Goal: Task Accomplishment & Management: Use online tool/utility

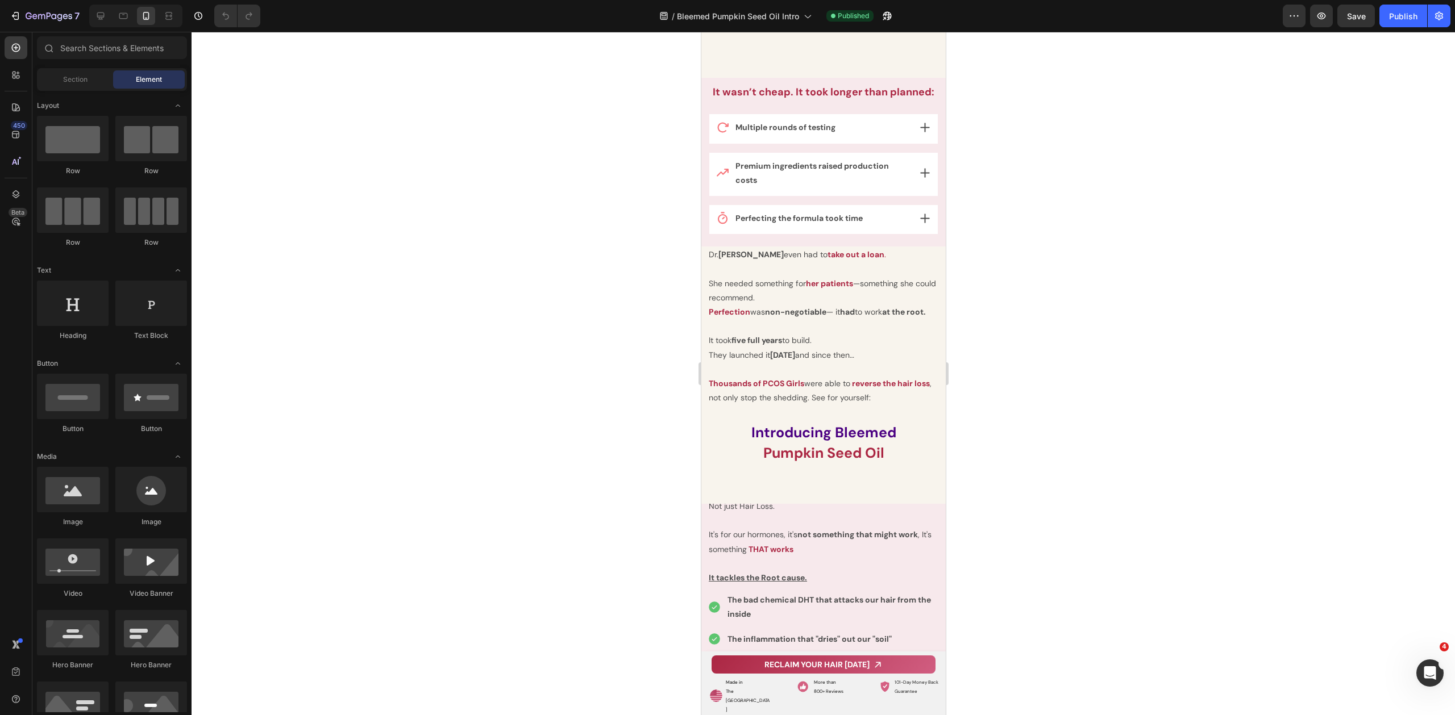
scroll to position [7606, 0]
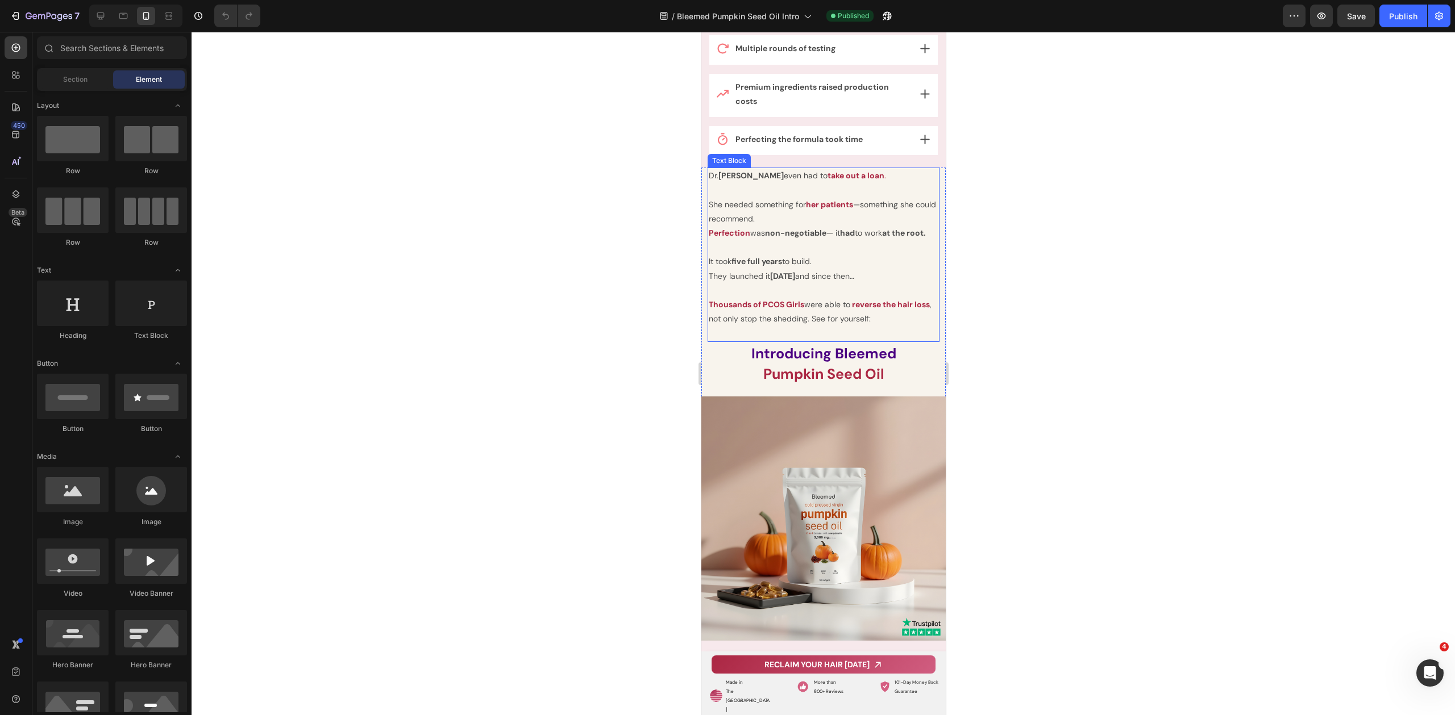
click at [866, 379] on span "Pumpkin Seed Oil" at bounding box center [823, 374] width 121 height 19
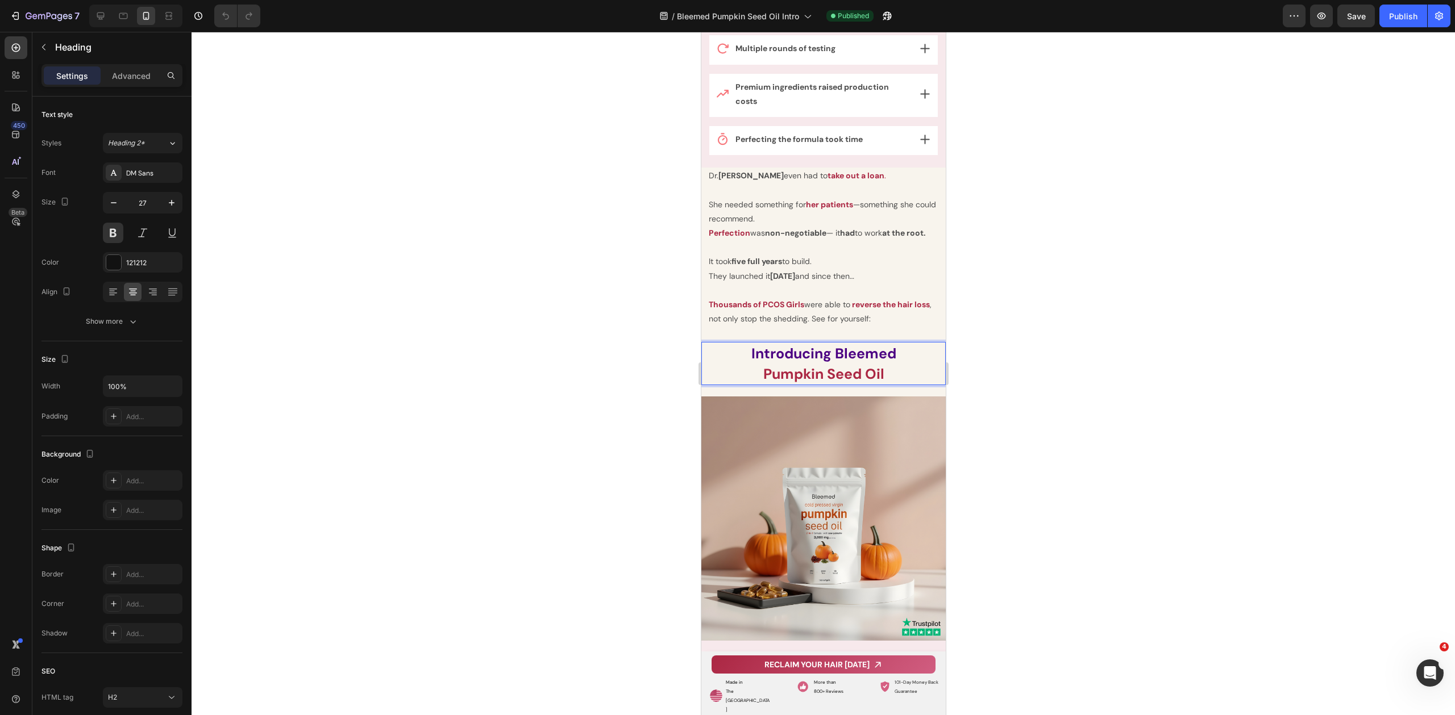
click at [899, 384] on p "Introducing Bleemed Pumpkin Seed Oil" at bounding box center [823, 363] width 242 height 41
drag, startPoint x: 882, startPoint y: 388, endPoint x: 751, endPoint y: 384, distance: 131.3
click at [751, 384] on p "Introducing Bleemed Pumpkin Seed Oil" at bounding box center [823, 363] width 242 height 41
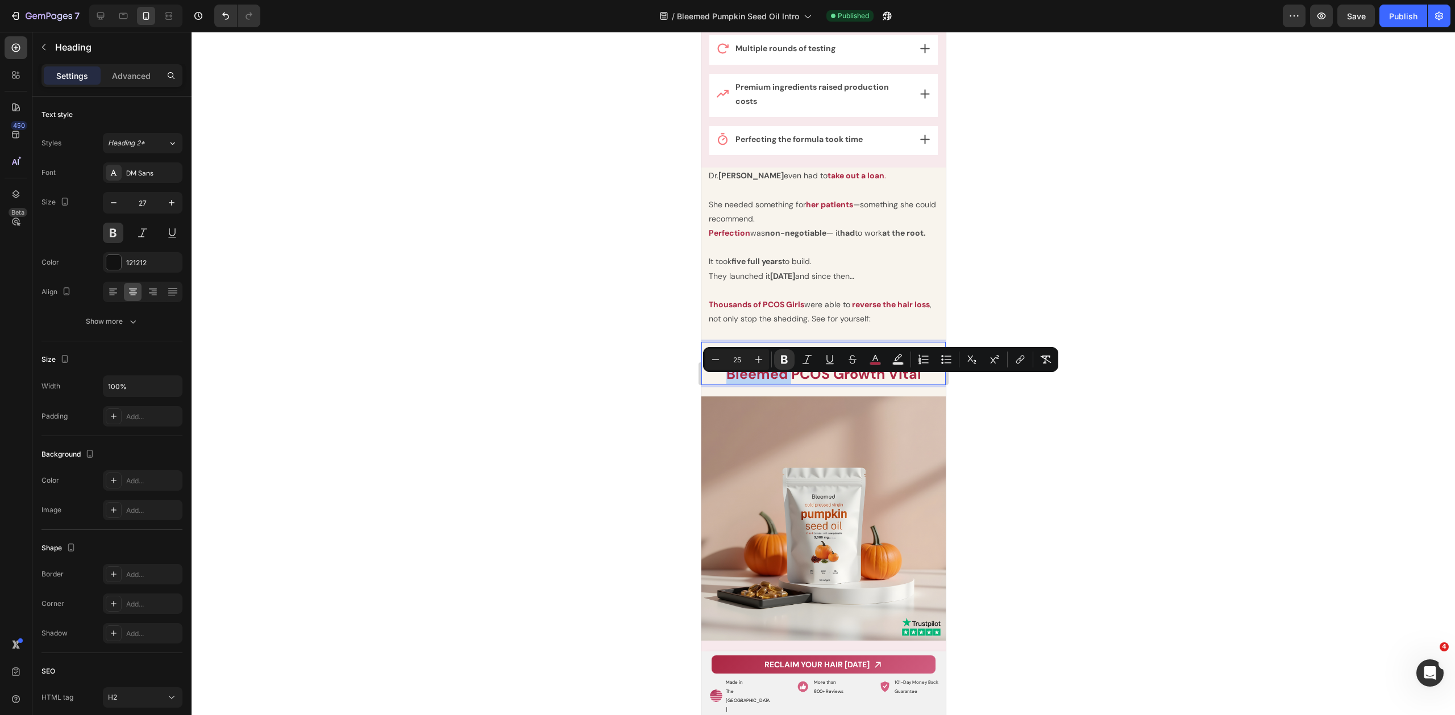
drag, startPoint x: 789, startPoint y: 388, endPoint x: 710, endPoint y: 385, distance: 79.0
click at [710, 384] on p "Introducing [PERSON_NAME] PCOS Growth Vital" at bounding box center [823, 363] width 242 height 41
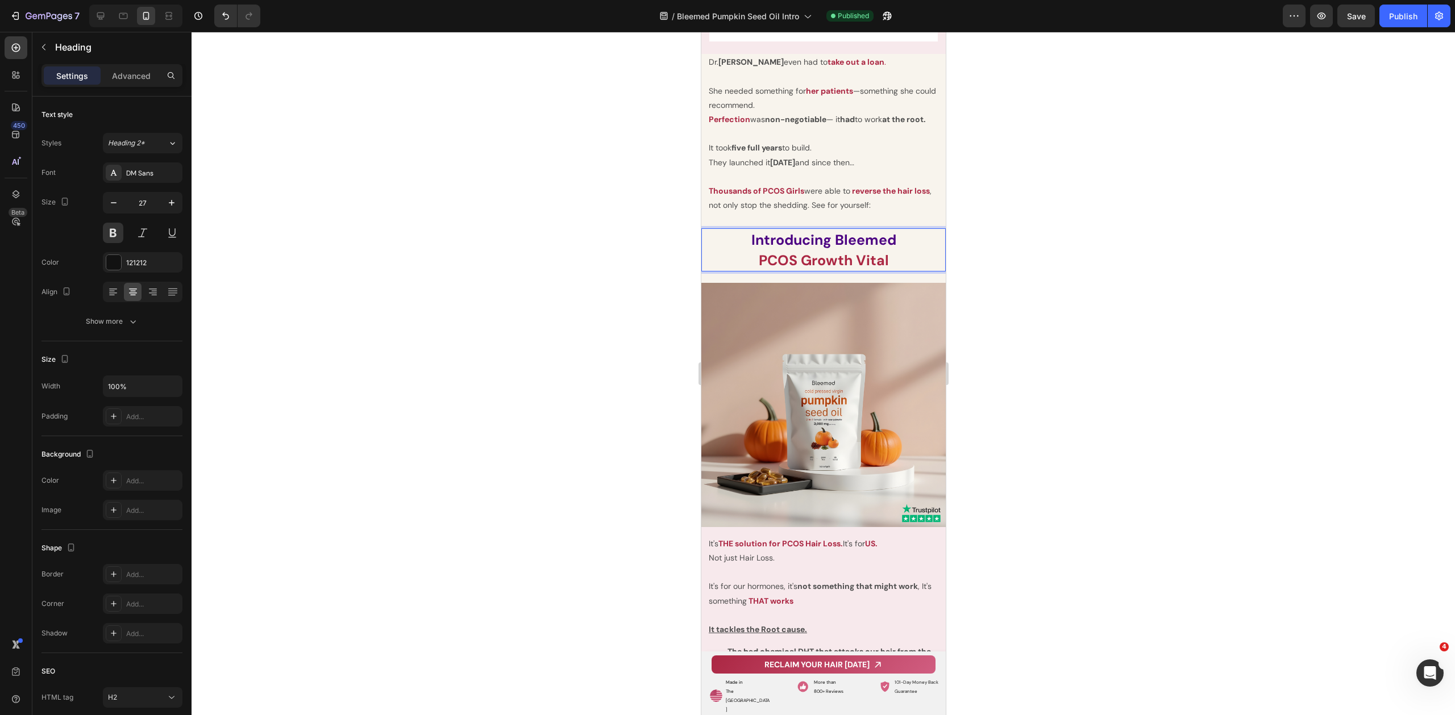
click at [1014, 367] on div at bounding box center [822, 374] width 1263 height 684
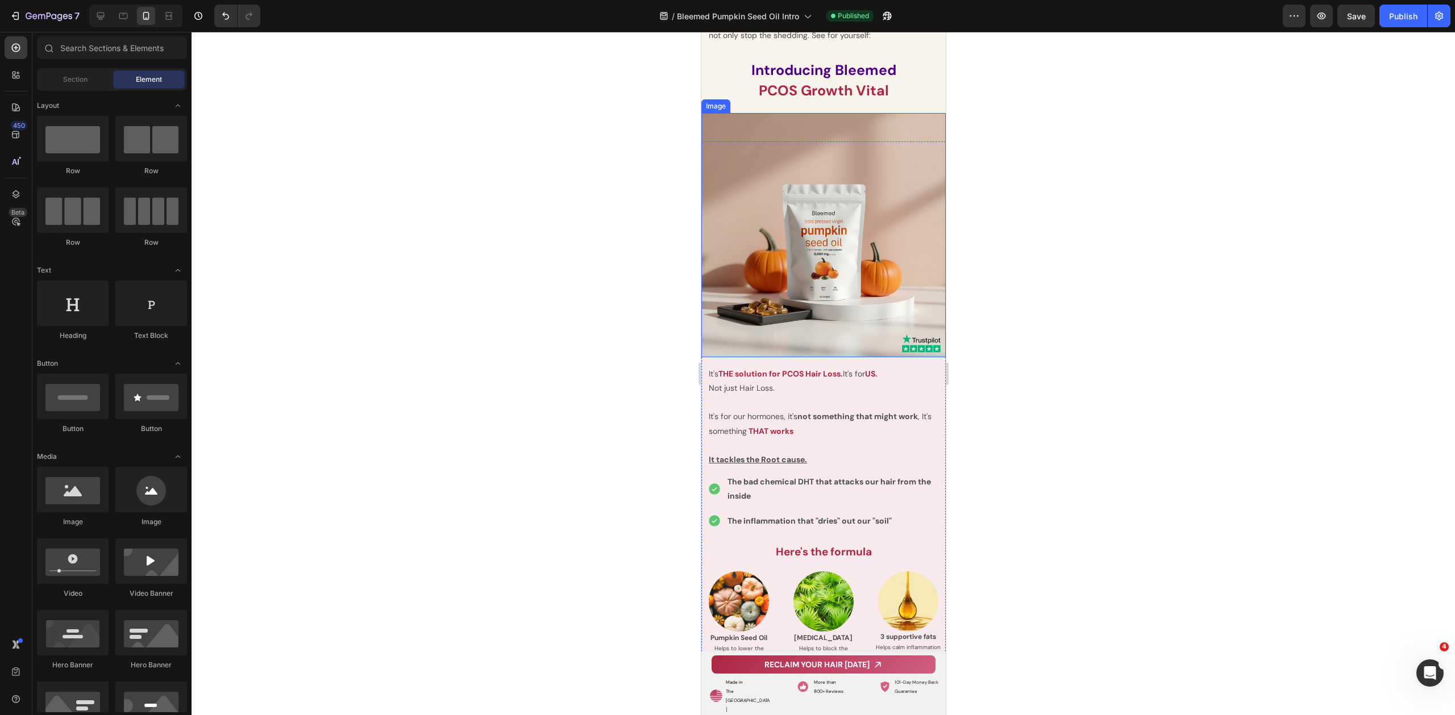
scroll to position [7907, 0]
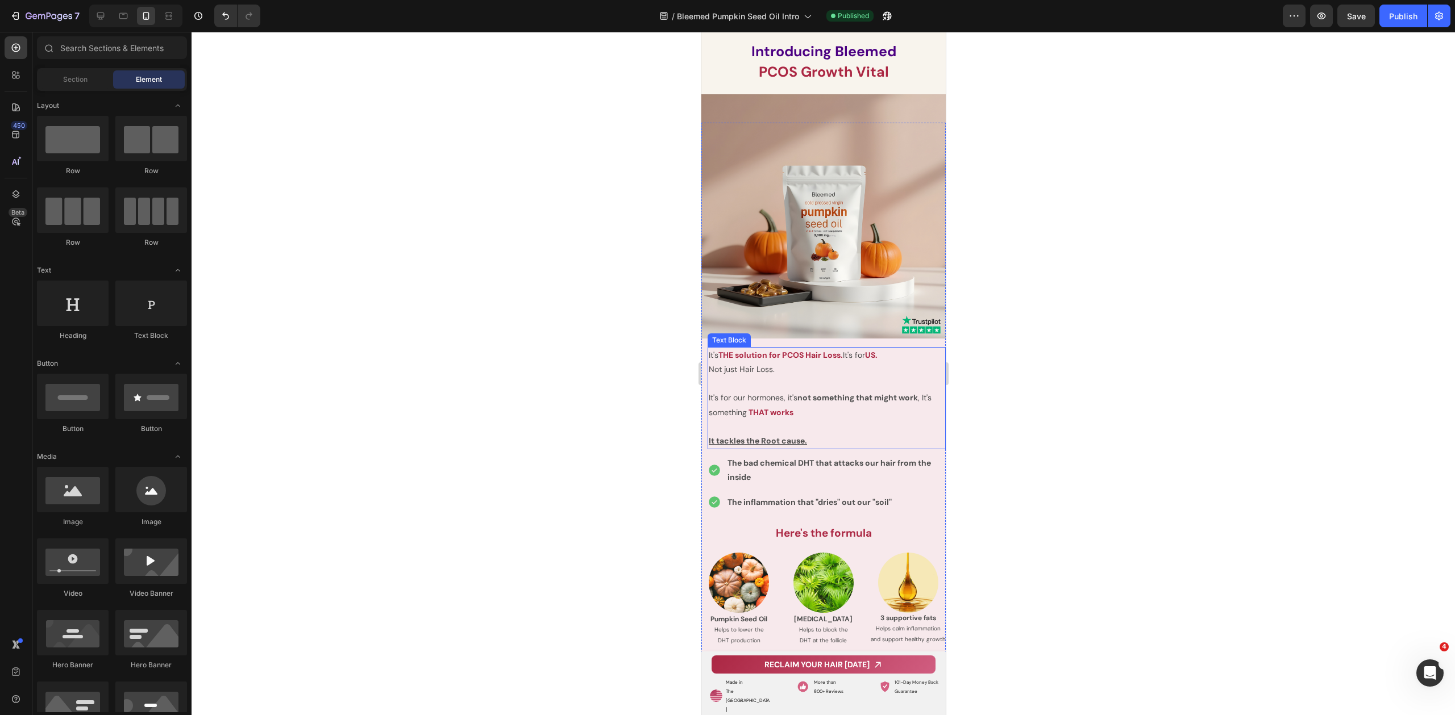
click at [751, 360] on strong "THE solution for PCOS Hair Loss." at bounding box center [780, 355] width 124 height 10
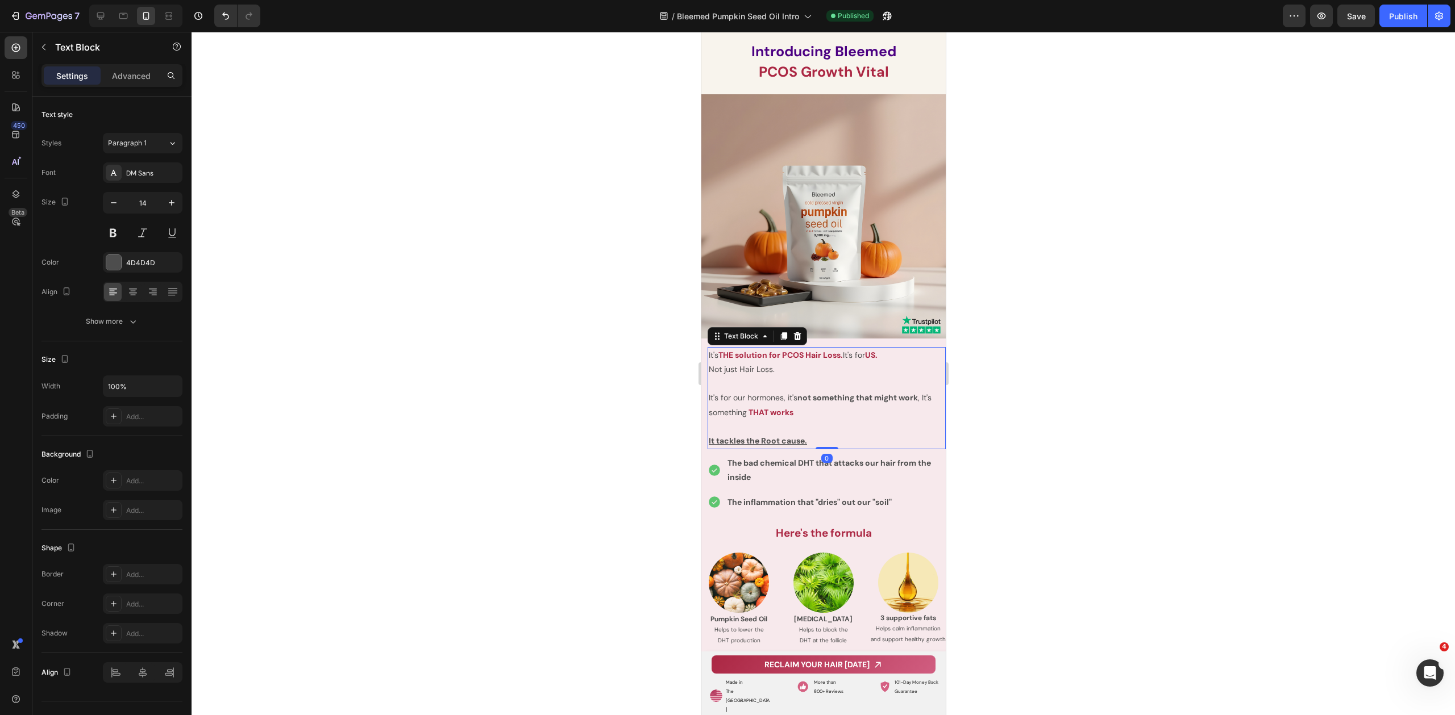
click at [778, 360] on strong "THE solution for PCOS Hair Loss." at bounding box center [780, 355] width 124 height 10
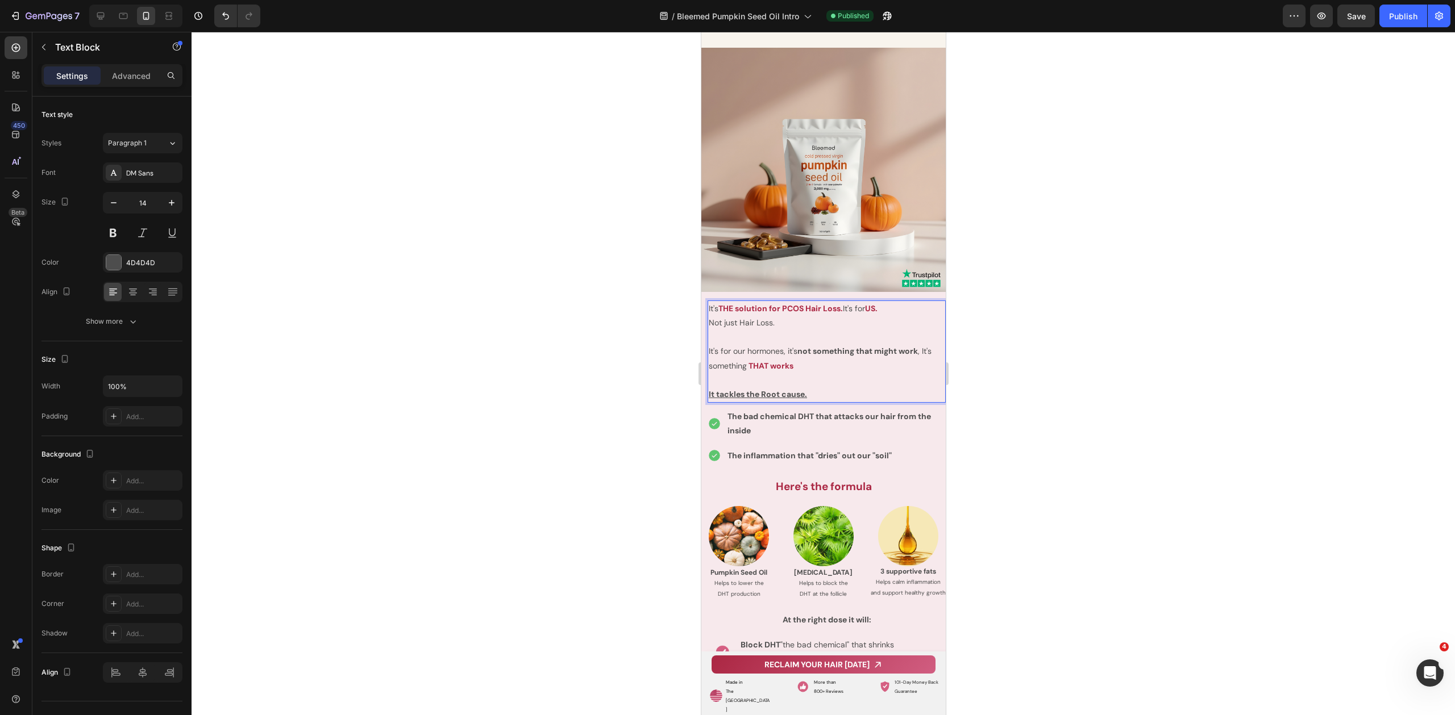
click at [1072, 386] on div at bounding box center [822, 374] width 1263 height 684
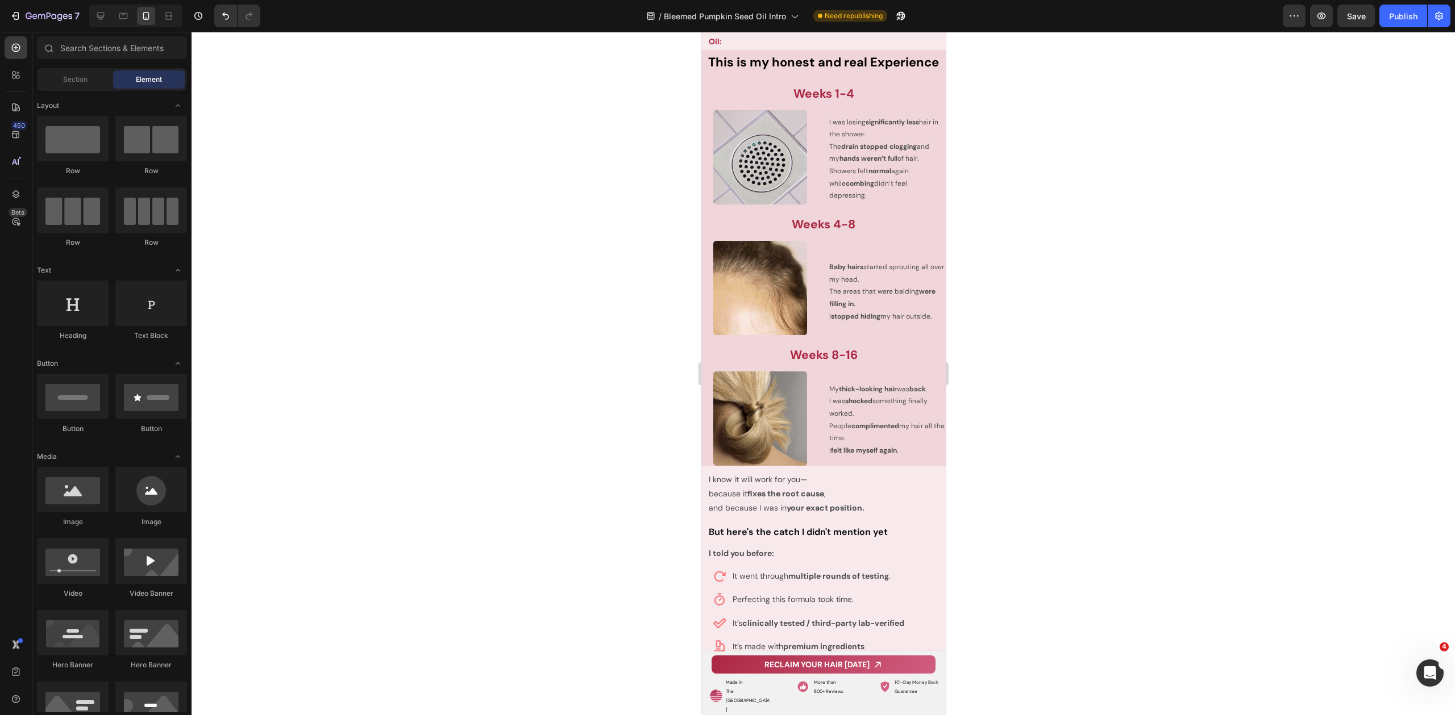
scroll to position [9617, 0]
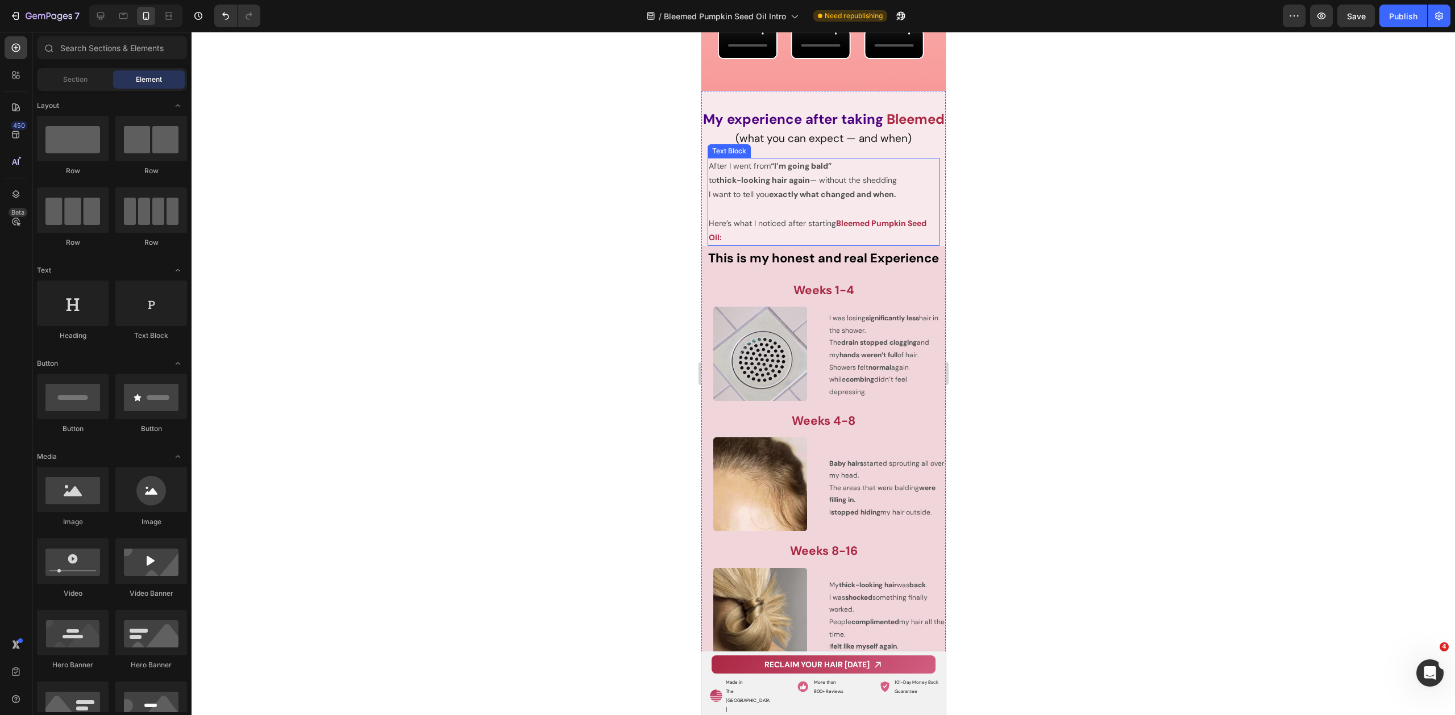
click at [887, 245] on p "Here’s what I noticed after starting Bleemed Pumpkin Seed Oil:" at bounding box center [823, 230] width 230 height 28
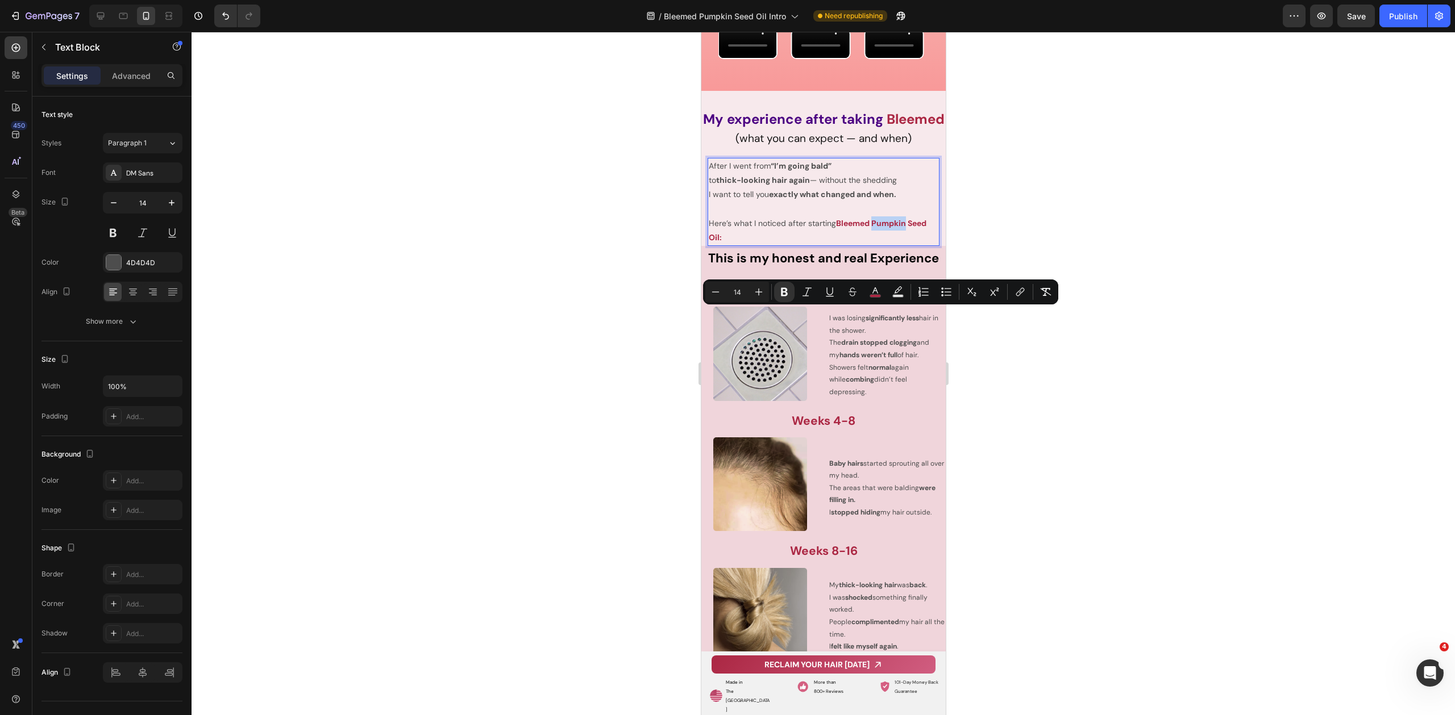
click at [881, 243] on strong "Bleemed Pumpkin Seed Oil:" at bounding box center [817, 230] width 218 height 24
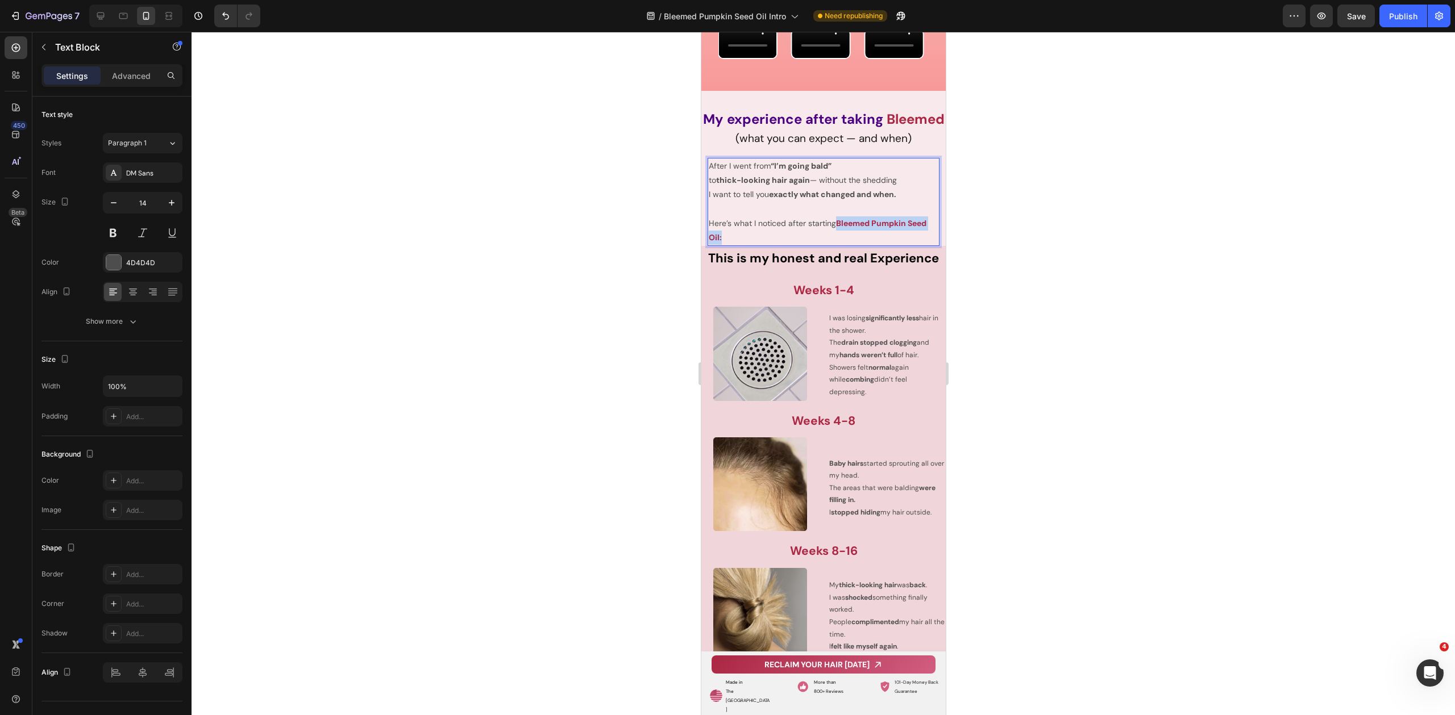
drag, startPoint x: 836, startPoint y: 313, endPoint x: 866, endPoint y: 331, distance: 34.4
click at [866, 245] on p "Here’s what I noticed after starting Bleemed Pumpkin Seed Oil:" at bounding box center [823, 230] width 230 height 28
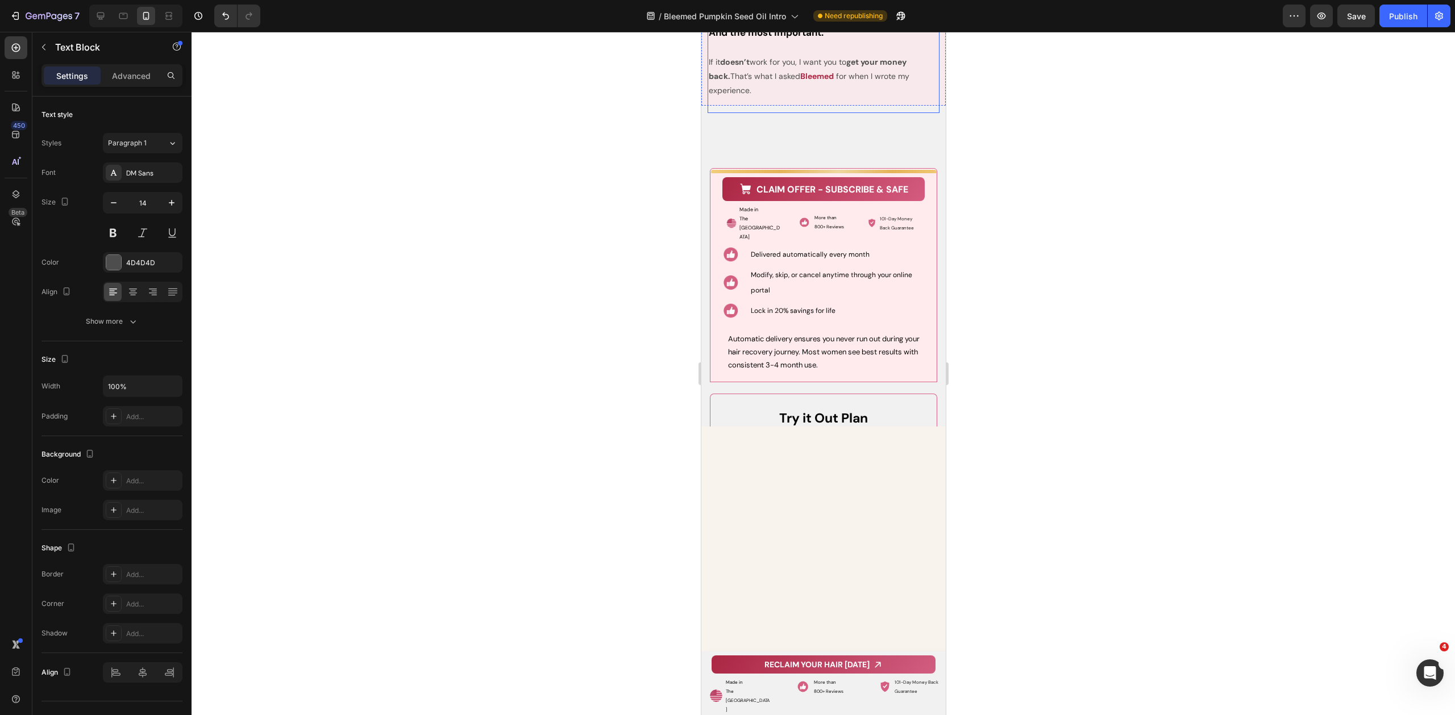
scroll to position [11669, 0]
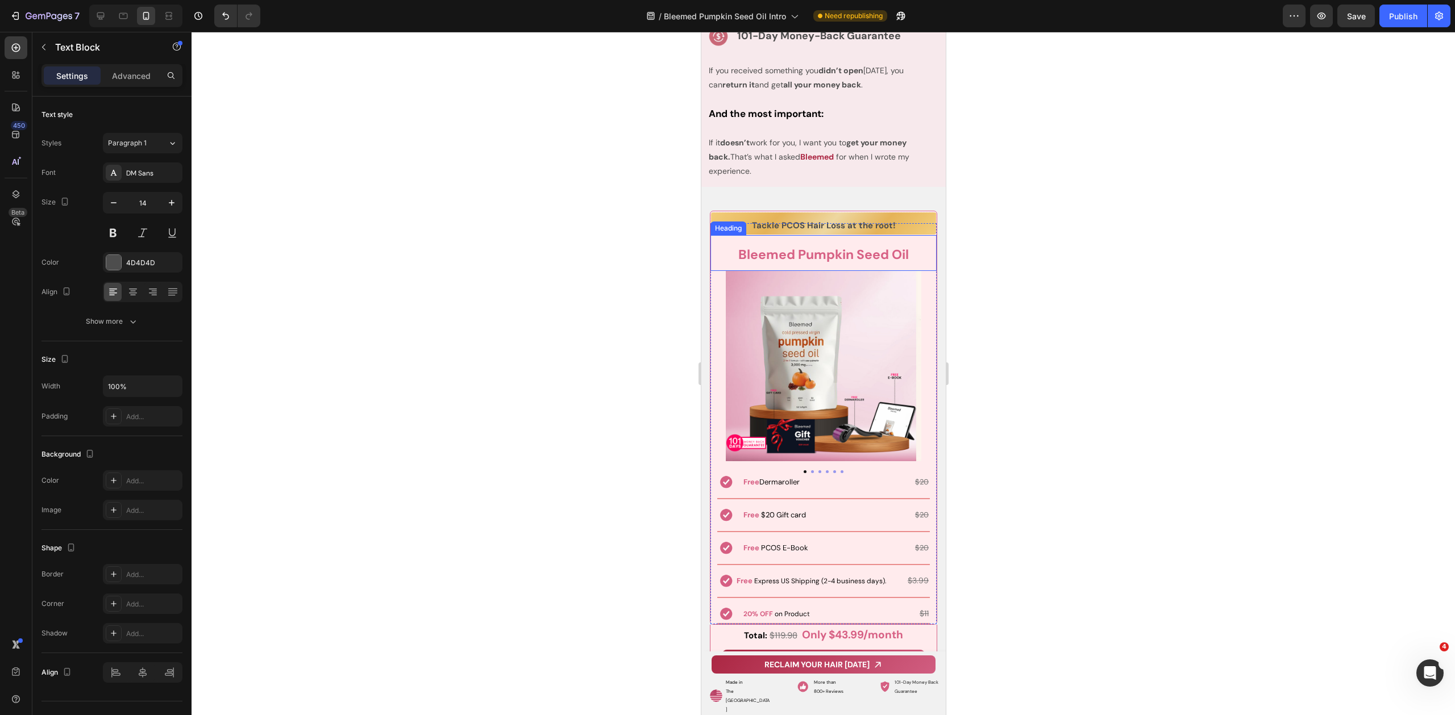
click at [846, 255] on strong "Bleemed Pumpkin Seed Oil" at bounding box center [823, 254] width 170 height 17
click at [1046, 277] on div at bounding box center [822, 374] width 1263 height 684
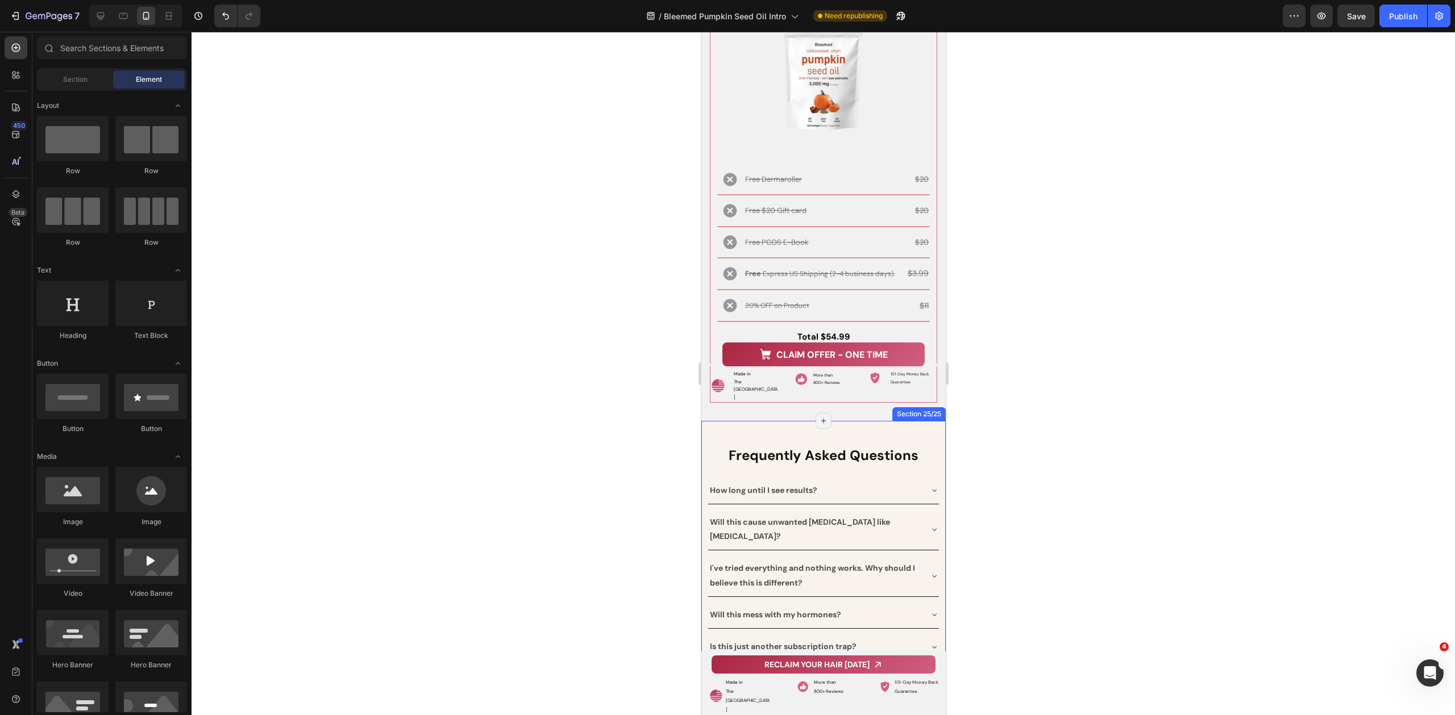
scroll to position [12933, 0]
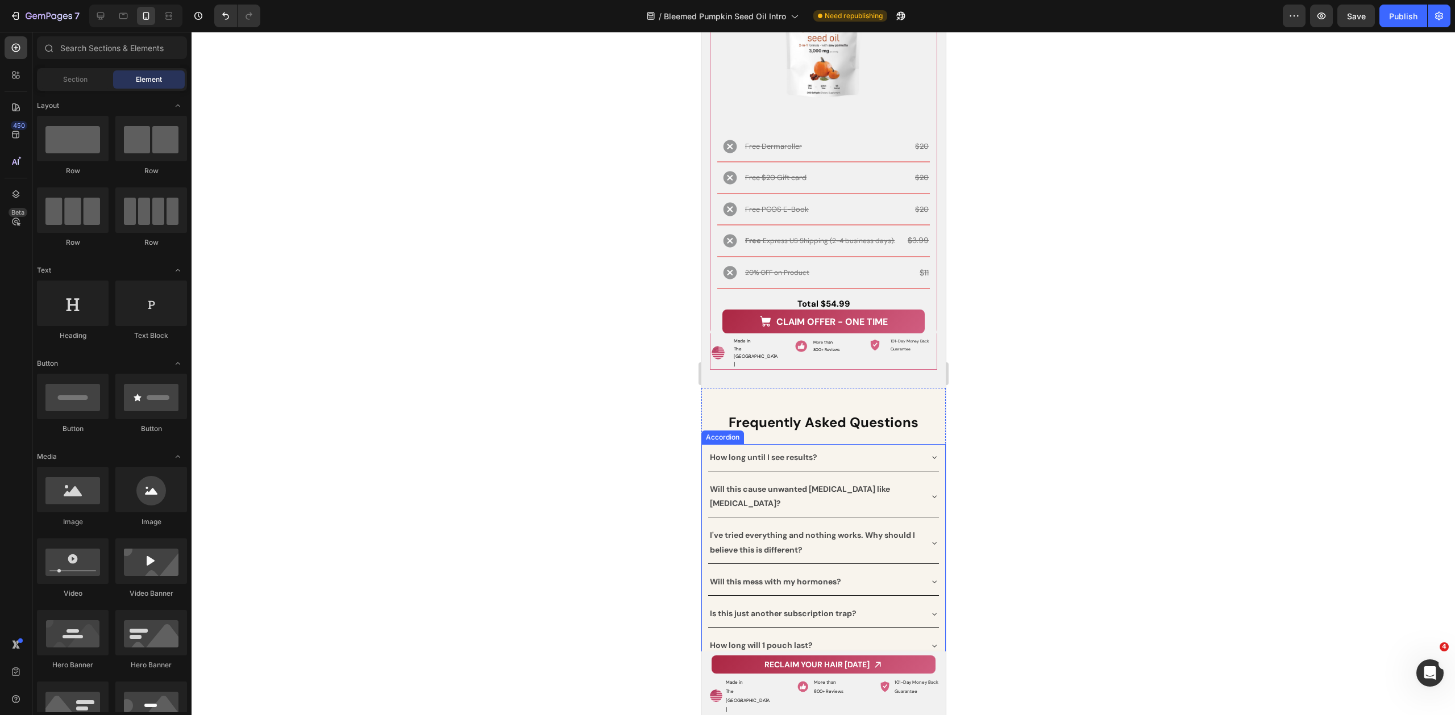
click at [898, 449] on div "How long until I see results?" at bounding box center [813, 458] width 213 height 18
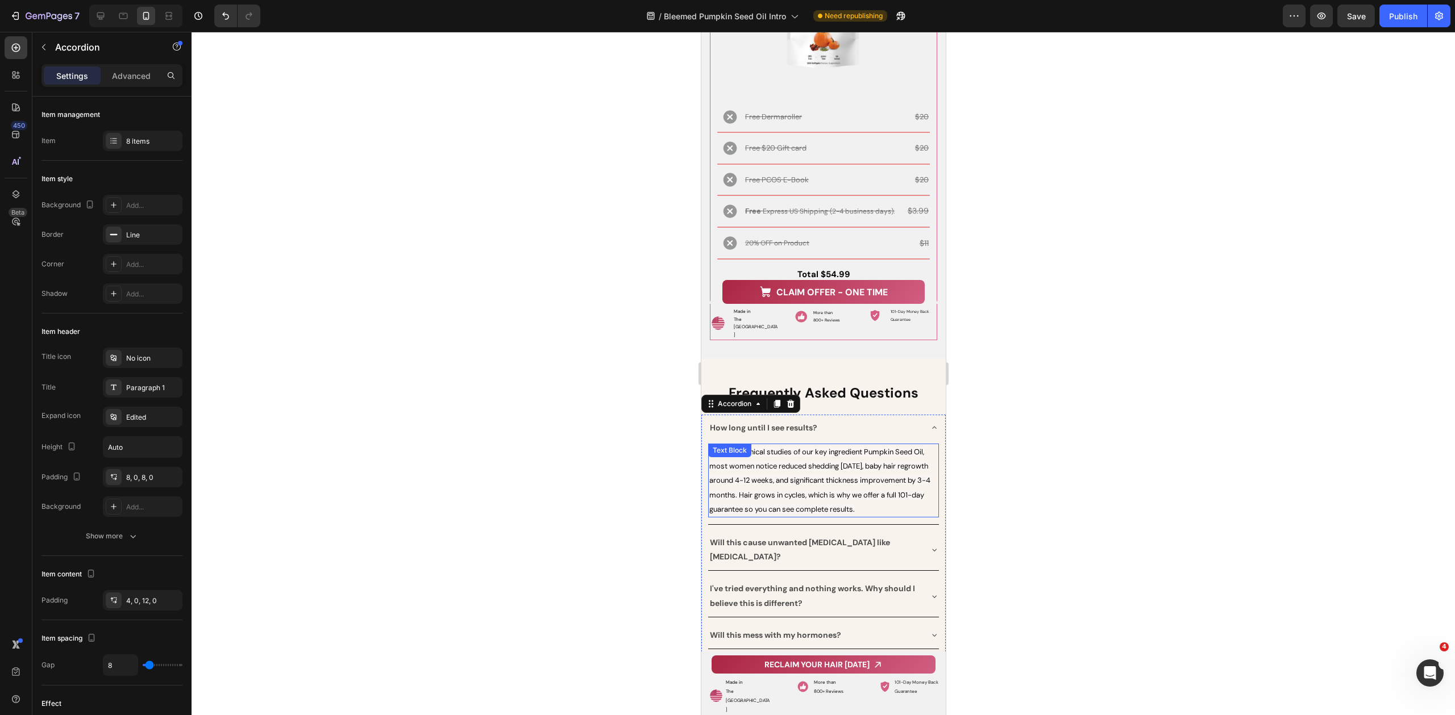
scroll to position [13052, 0]
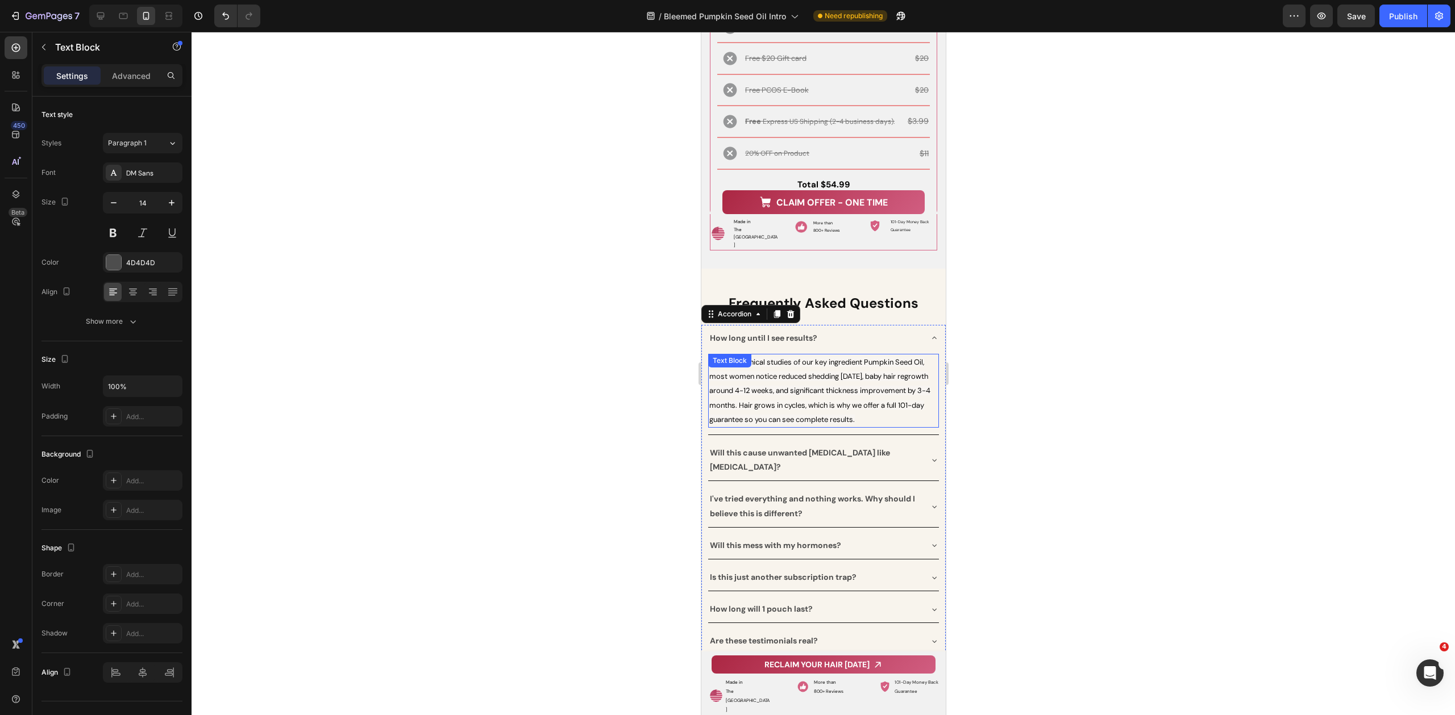
click at [903, 357] on span "Based on clinical studies of our key ingredient Pumpkin Seed Oil, most women no…" at bounding box center [819, 390] width 221 height 67
drag, startPoint x: 885, startPoint y: 340, endPoint x: 876, endPoint y: 341, distance: 8.6
click at [885, 357] on span "Based on clinical studies of our key ingredient Pumpkin Seed Oil, most women no…" at bounding box center [819, 390] width 221 height 67
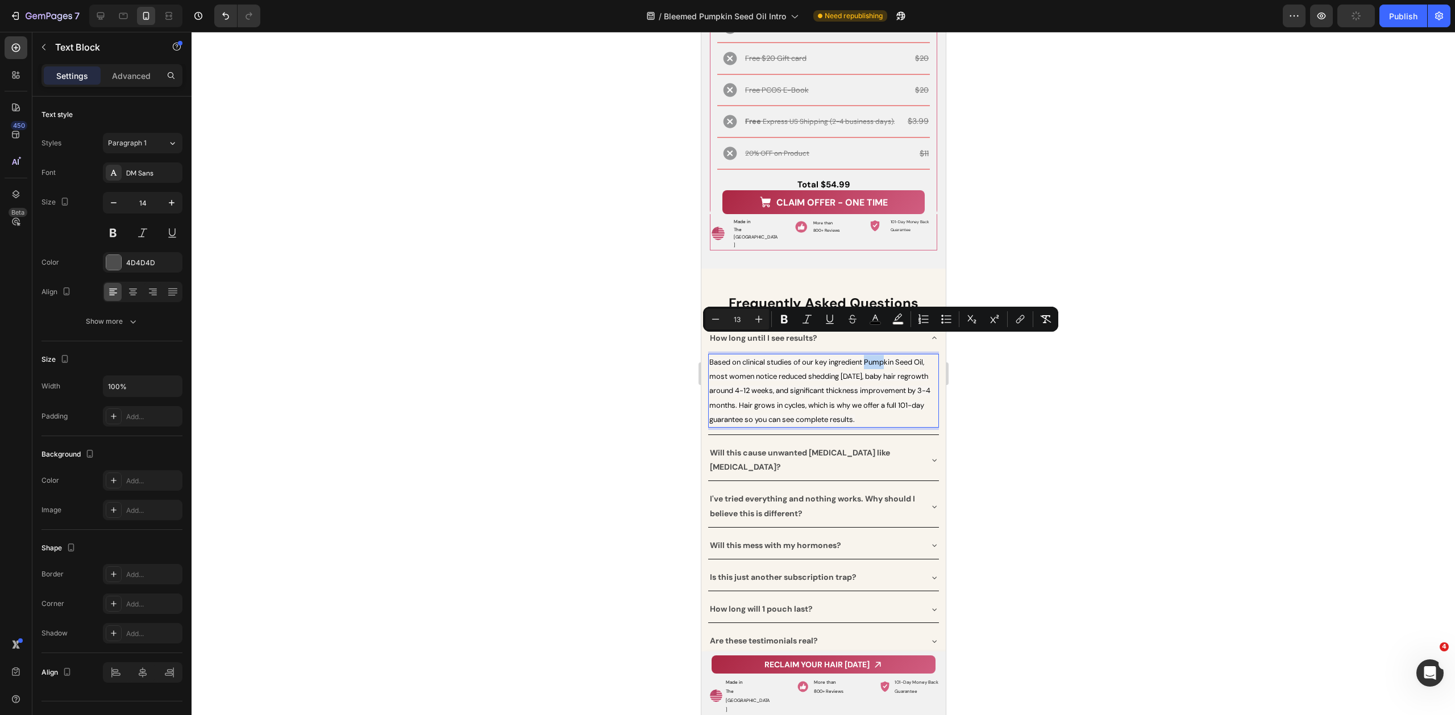
drag, startPoint x: 867, startPoint y: 340, endPoint x: 886, endPoint y: 340, distance: 18.8
click at [886, 357] on span "Based on clinical studies of our key ingredient Pumpkin Seed Oil, most women no…" at bounding box center [819, 390] width 221 height 67
click at [878, 357] on span "Based on clinical studies of our key ingredient Pumpkin Seed Oil, most women no…" at bounding box center [819, 390] width 221 height 67
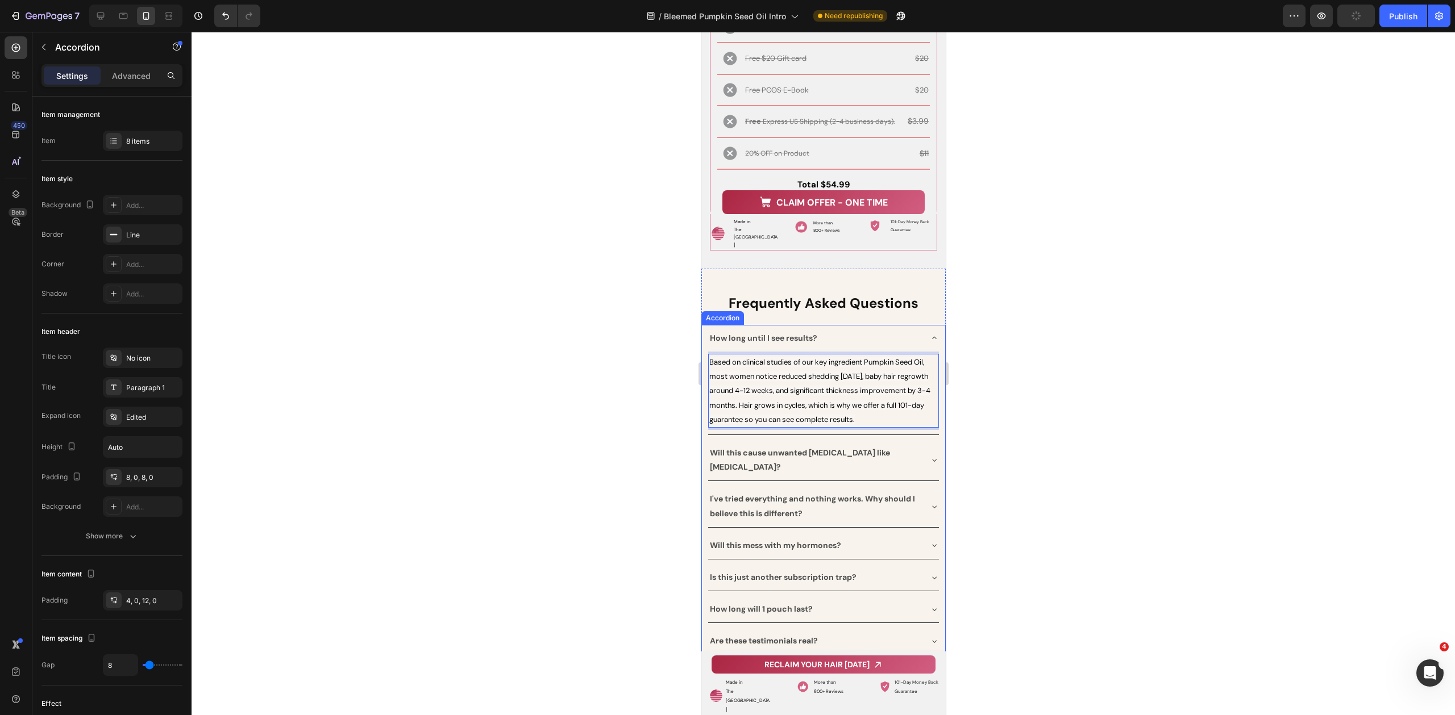
click at [879, 458] on div "Will this cause unwanted [MEDICAL_DATA] like [MEDICAL_DATA]?" at bounding box center [822, 460] width 231 height 41
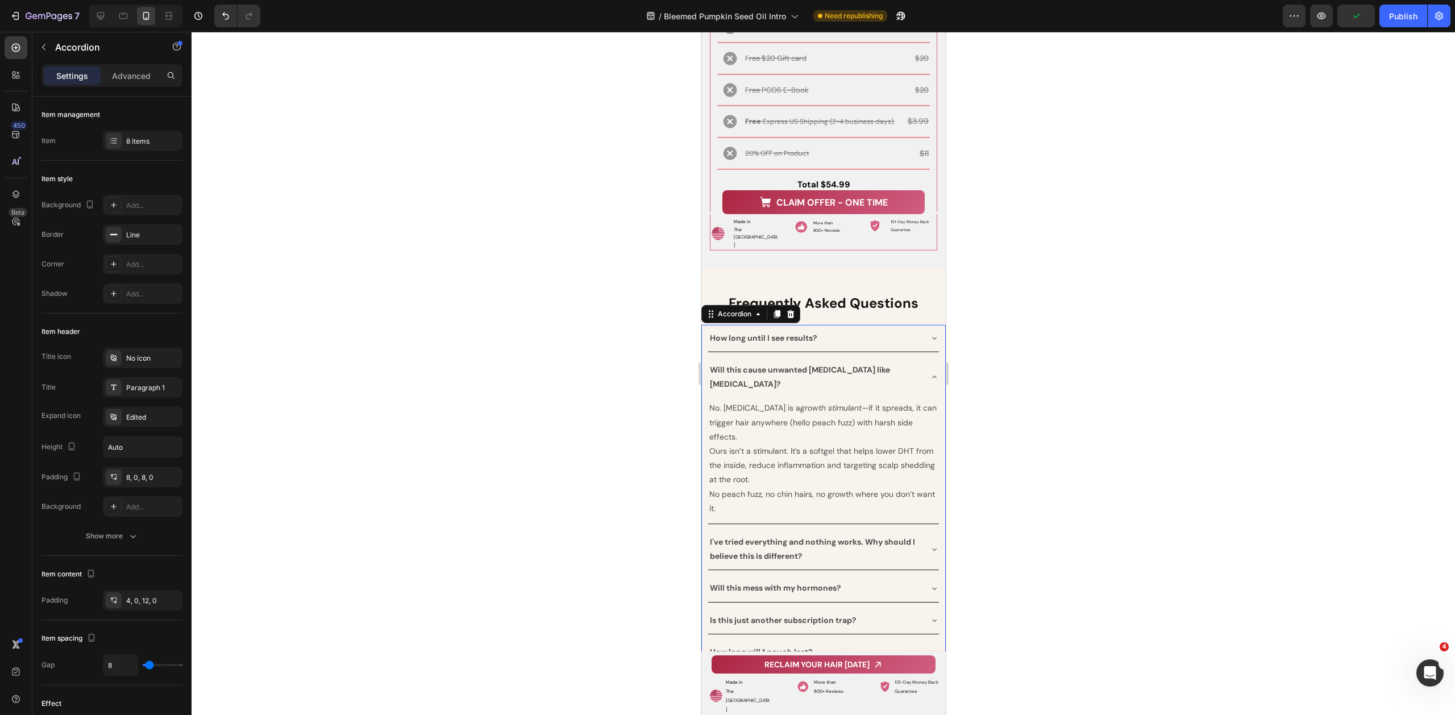
click at [1118, 468] on div at bounding box center [822, 374] width 1263 height 684
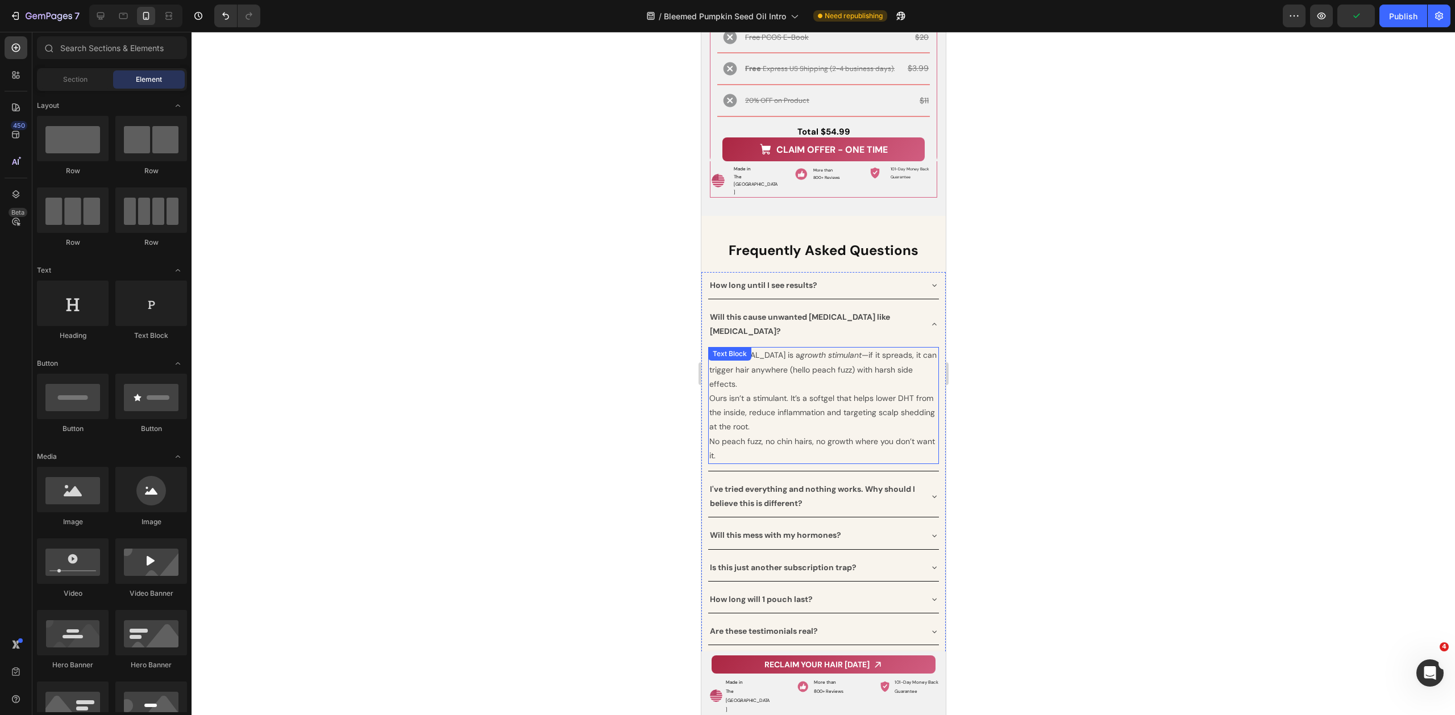
scroll to position [13116, 0]
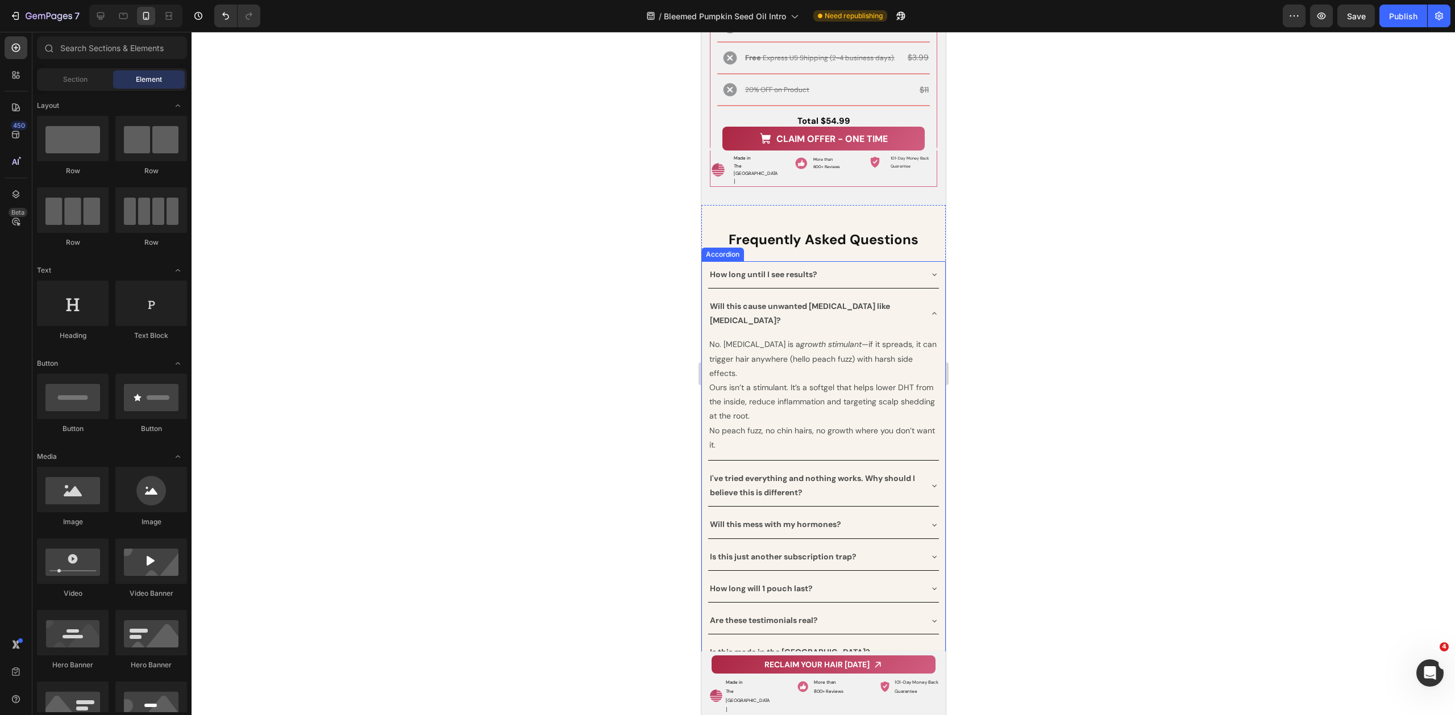
click at [906, 472] on p "I've tried everything and nothing works. Why should I believe this is different?" at bounding box center [813, 486] width 209 height 28
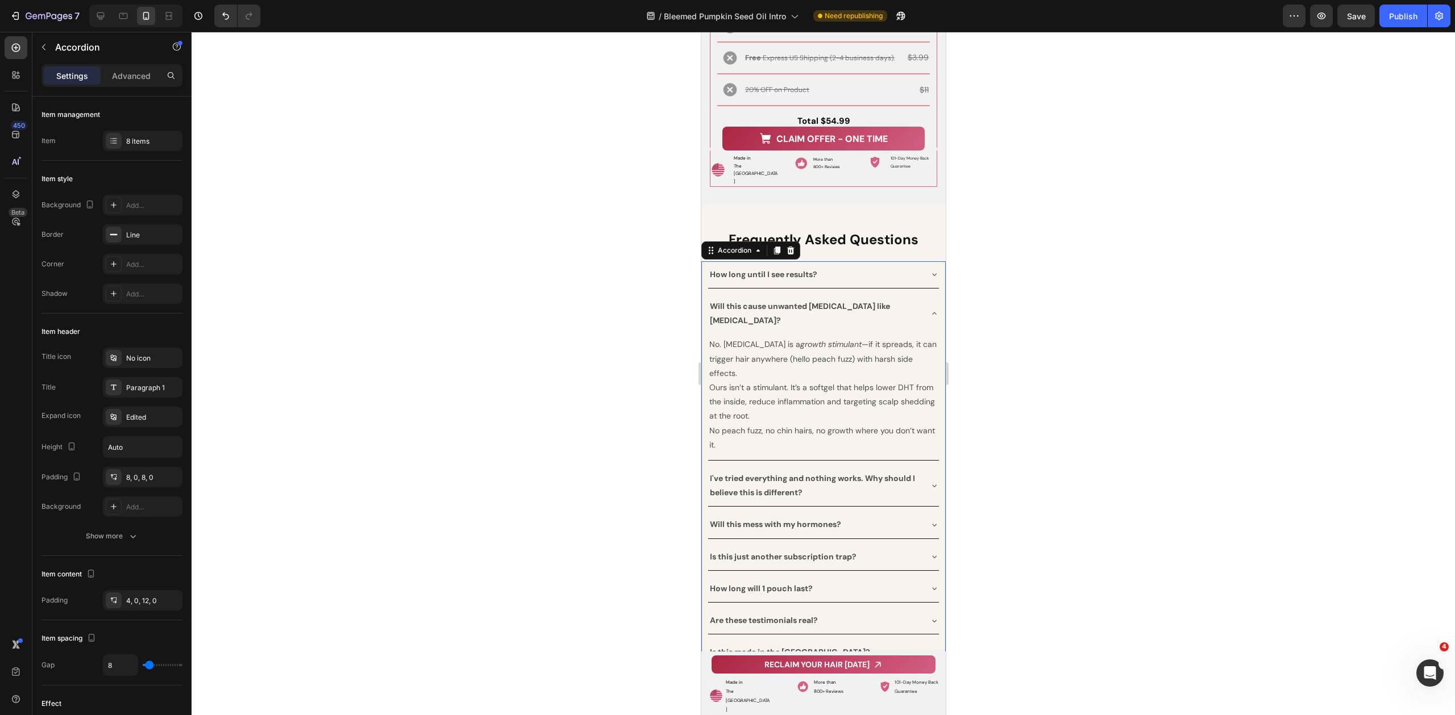
click at [929, 481] on icon at bounding box center [933, 485] width 9 height 9
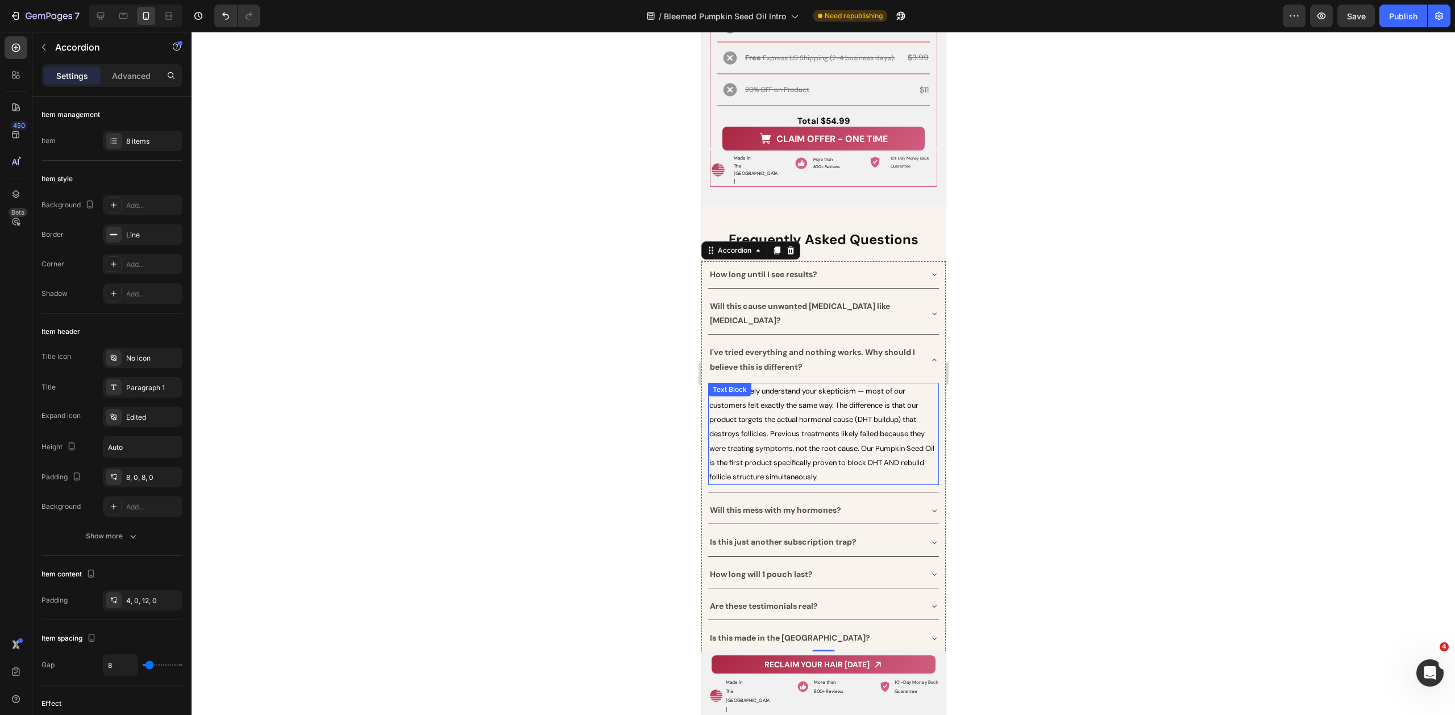
click at [910, 411] on span "We completely understand your skepticism — most of our customers felt exactly t…" at bounding box center [821, 433] width 225 height 95
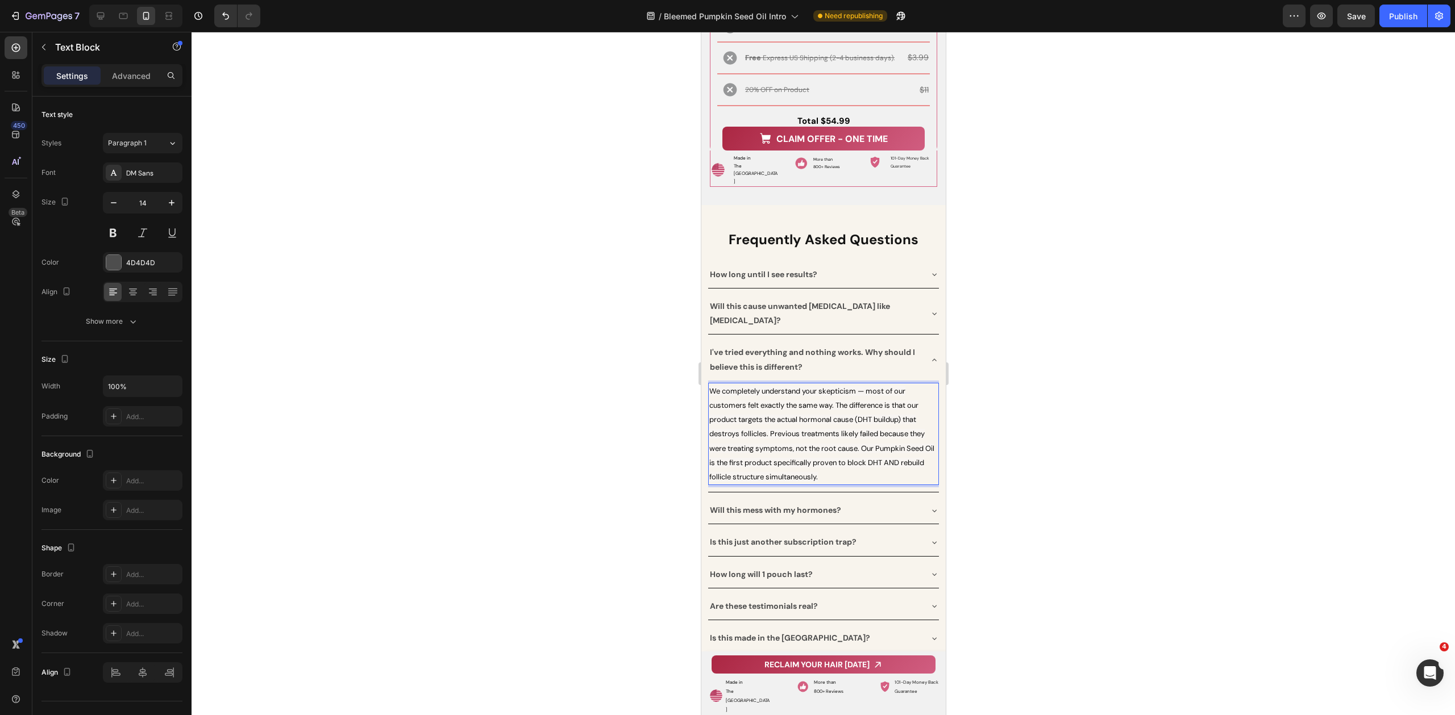
click at [899, 413] on span "We completely understand your skepticism — most of our customers felt exactly t…" at bounding box center [821, 433] width 225 height 95
drag, startPoint x: 878, startPoint y: 411, endPoint x: 717, endPoint y: 422, distance: 161.1
click at [717, 422] on span "We completely understand your skepticism — most of our customers felt exactly t…" at bounding box center [821, 433] width 225 height 95
drag, startPoint x: 876, startPoint y: 411, endPoint x: 754, endPoint y: 427, distance: 122.7
click at [754, 427] on span "We completely understand your skepticism — most of our customers felt exactly t…" at bounding box center [818, 433] width 219 height 95
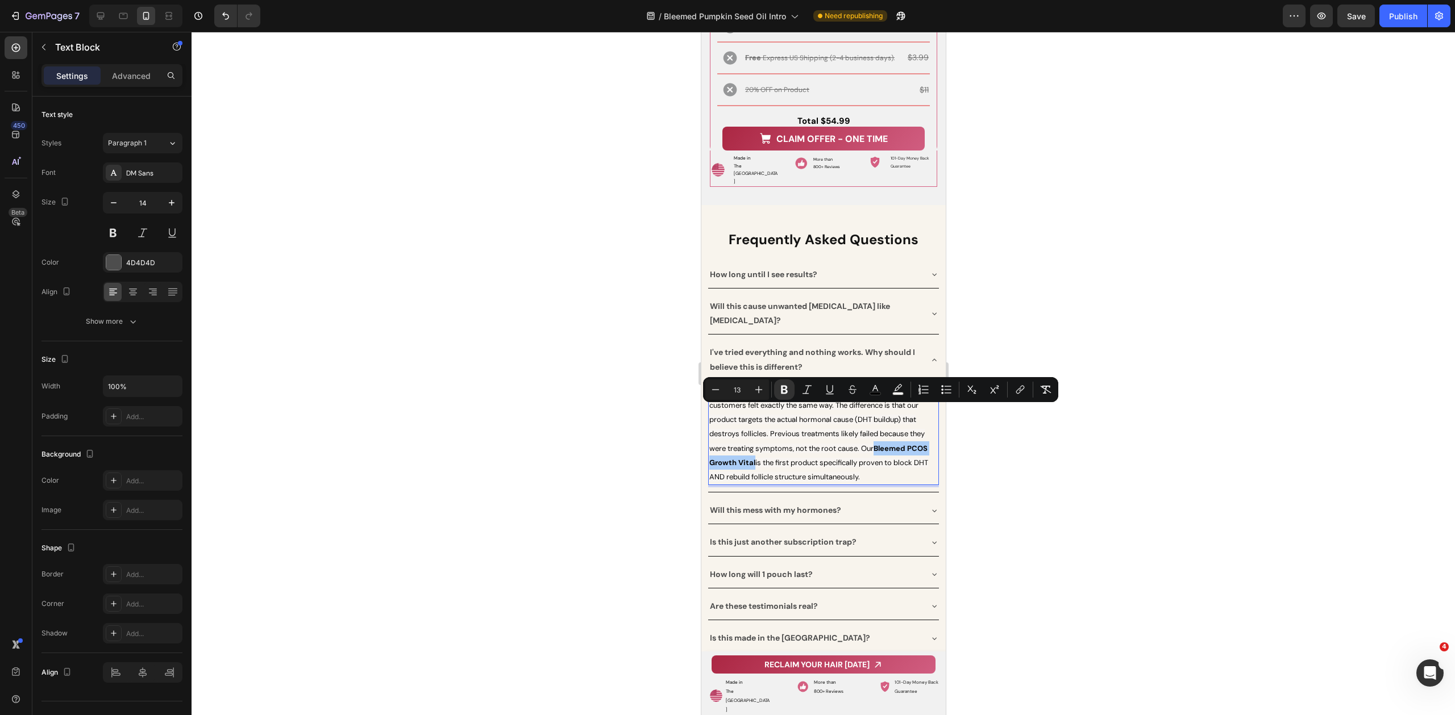
drag, startPoint x: 785, startPoint y: 389, endPoint x: 817, endPoint y: 397, distance: 32.9
click at [785, 389] on icon "Editor contextual toolbar" at bounding box center [784, 390] width 7 height 9
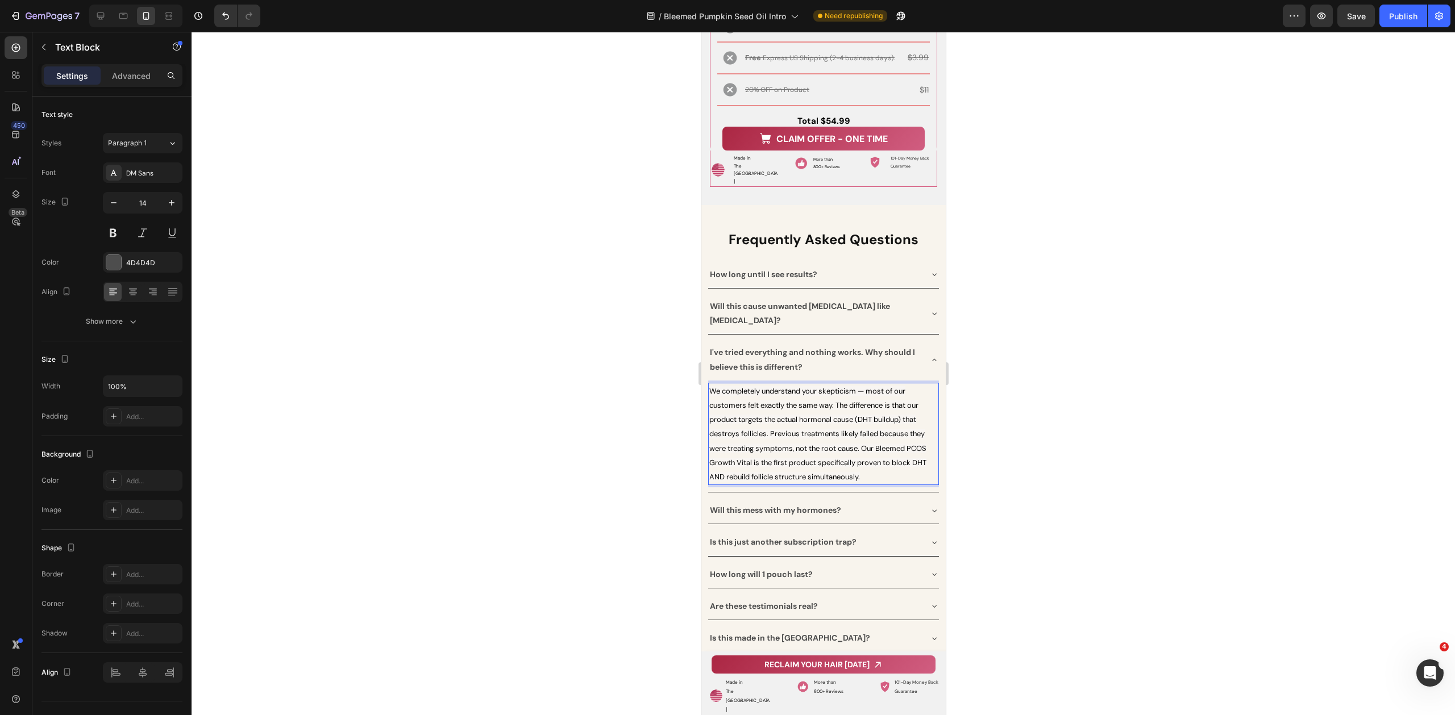
drag, startPoint x: 1014, startPoint y: 466, endPoint x: 971, endPoint y: 461, distance: 43.4
click at [1014, 466] on div at bounding box center [822, 374] width 1263 height 684
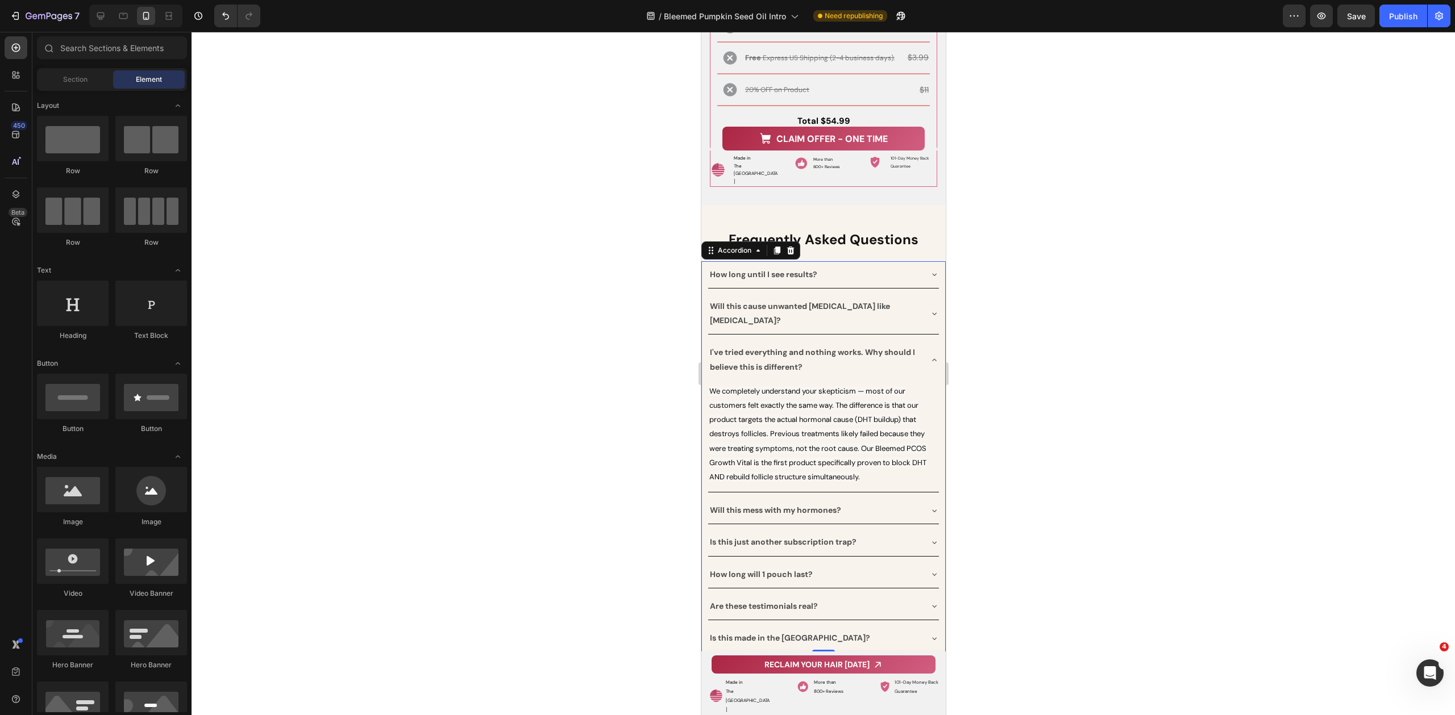
click at [886, 502] on div "Will this mess with my hormones?" at bounding box center [813, 511] width 213 height 18
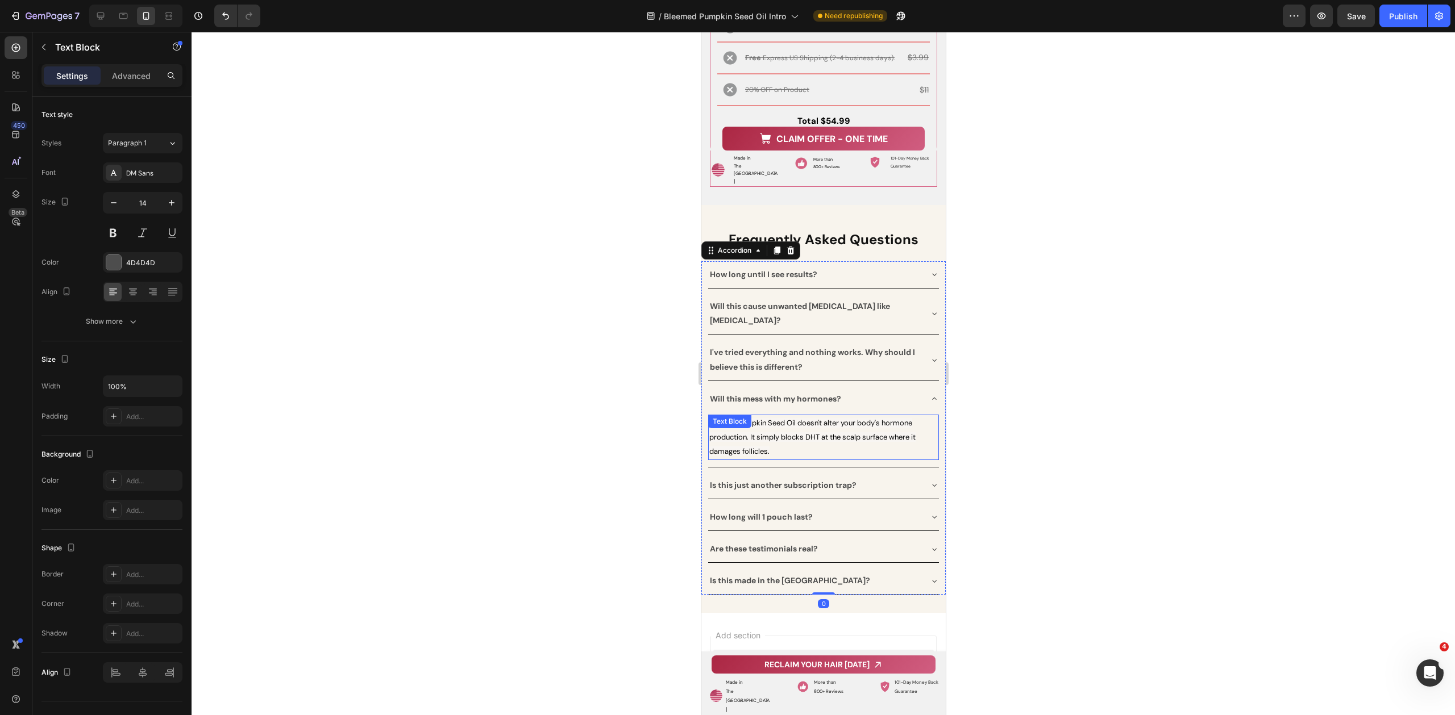
click at [757, 415] on div "No. Our Pumpkin Seed Oil doesn't alter your body's hormone production. It simpl…" at bounding box center [822, 437] width 231 height 45
click at [856, 418] on span "No. Our Pumpkin Seed Oil doesn't alter your body's hormone production. It simpl…" at bounding box center [812, 437] width 206 height 38
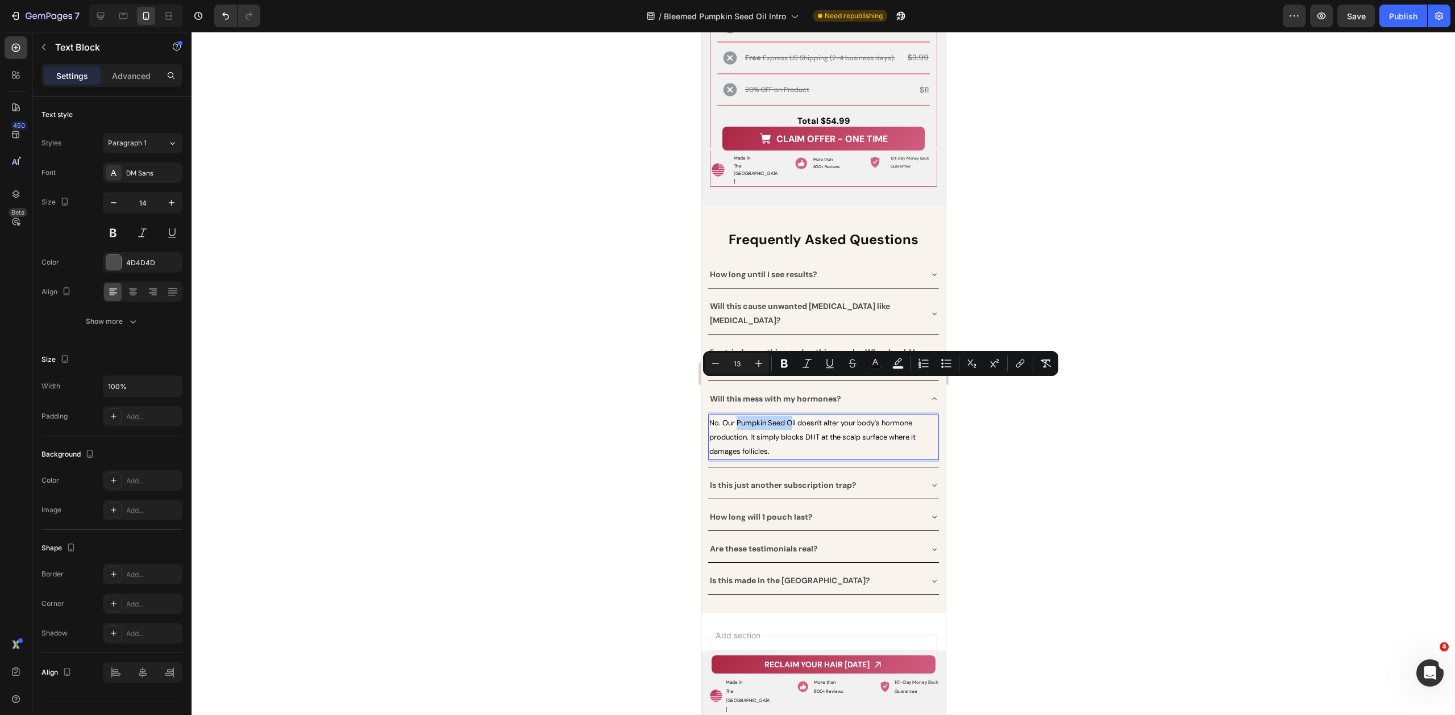
drag, startPoint x: 737, startPoint y: 385, endPoint x: 792, endPoint y: 389, distance: 54.7
click at [792, 418] on span "No. Our Pumpkin Seed Oil doesn't alter your body's hormone production. It simpl…" at bounding box center [812, 437] width 206 height 38
drag, startPoint x: 796, startPoint y: 386, endPoint x: 724, endPoint y: 386, distance: 72.2
click at [724, 418] on span "No. Our Pumpkin Seed Oil doesn't alter your body's hormone production. It simpl…" at bounding box center [812, 437] width 206 height 38
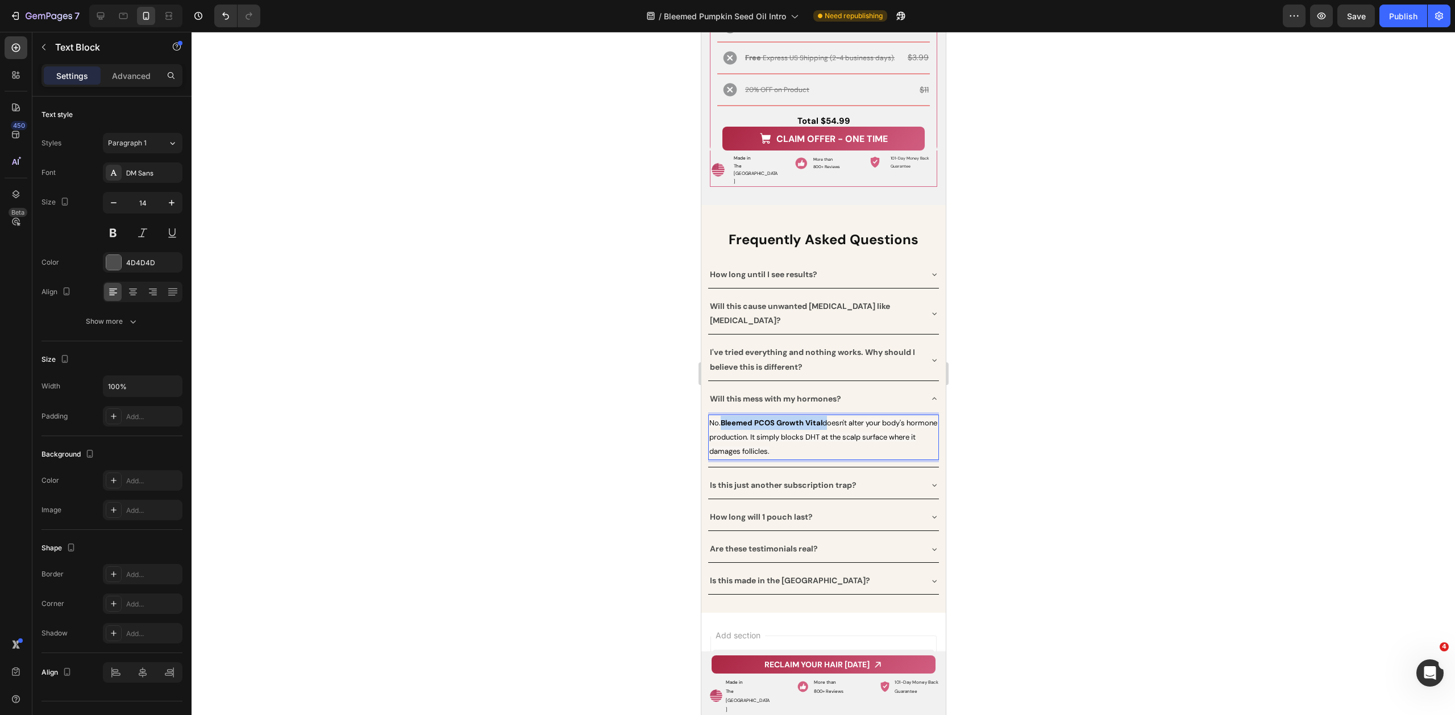
drag, startPoint x: 823, startPoint y: 384, endPoint x: 721, endPoint y: 384, distance: 102.3
click at [721, 418] on span "No. Bleemed PCOS Growth Vital doesn't alter your body's hormone production. It …" at bounding box center [823, 437] width 228 height 38
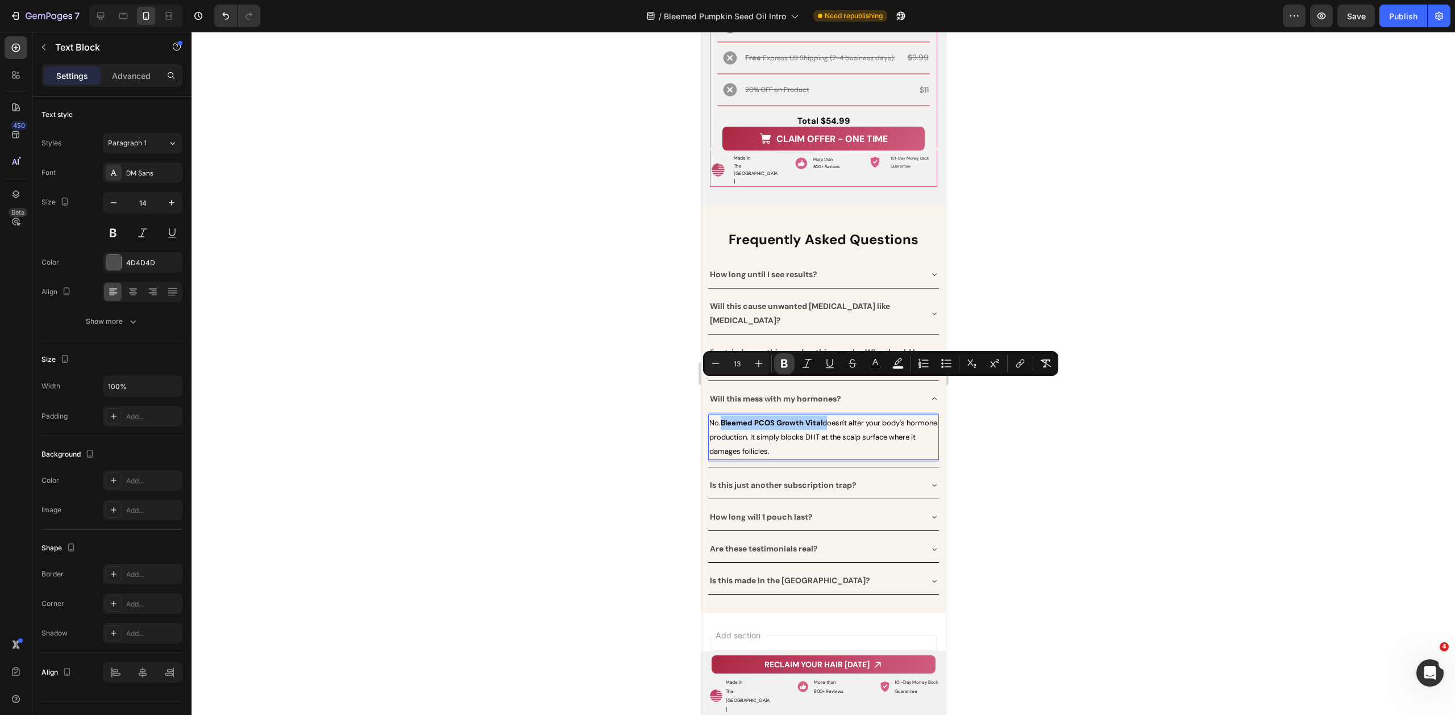
click at [781, 366] on icon "Editor contextual toolbar" at bounding box center [784, 364] width 7 height 9
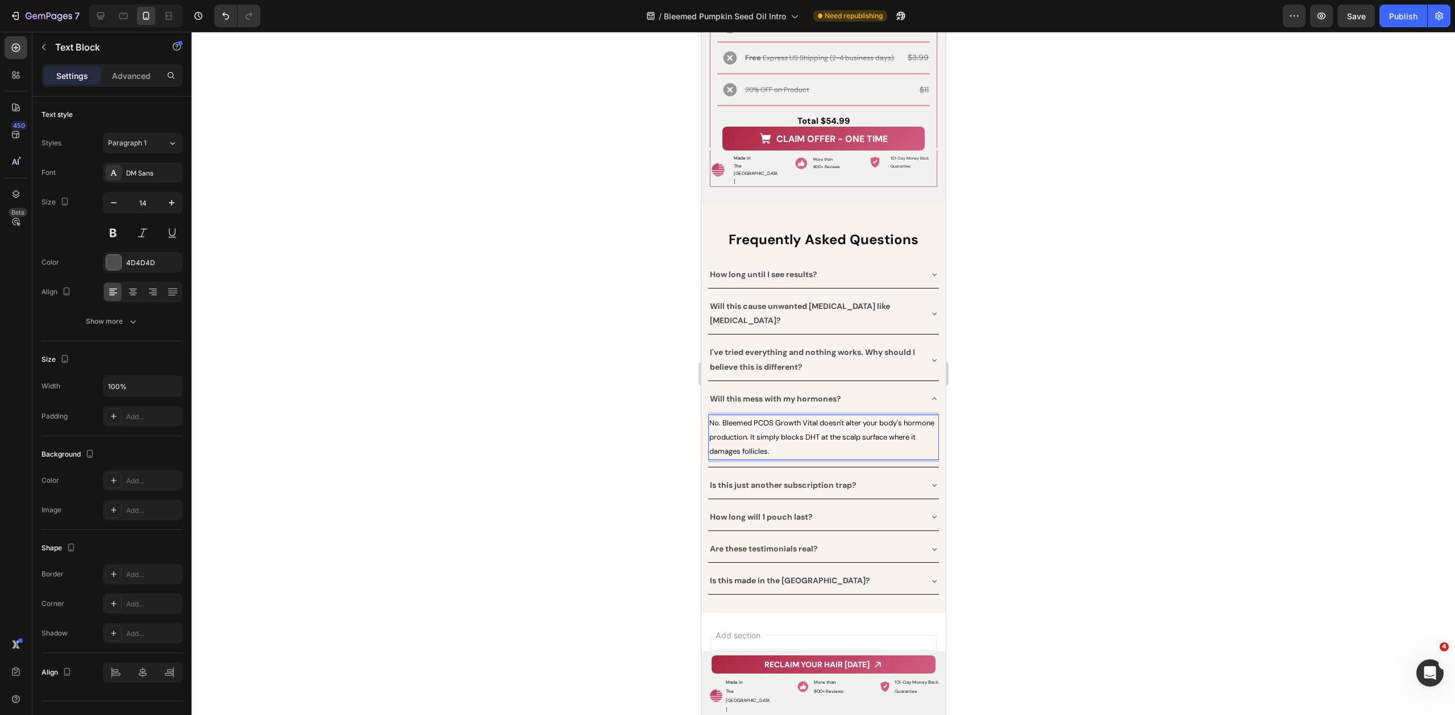
click at [1036, 435] on div at bounding box center [822, 374] width 1263 height 684
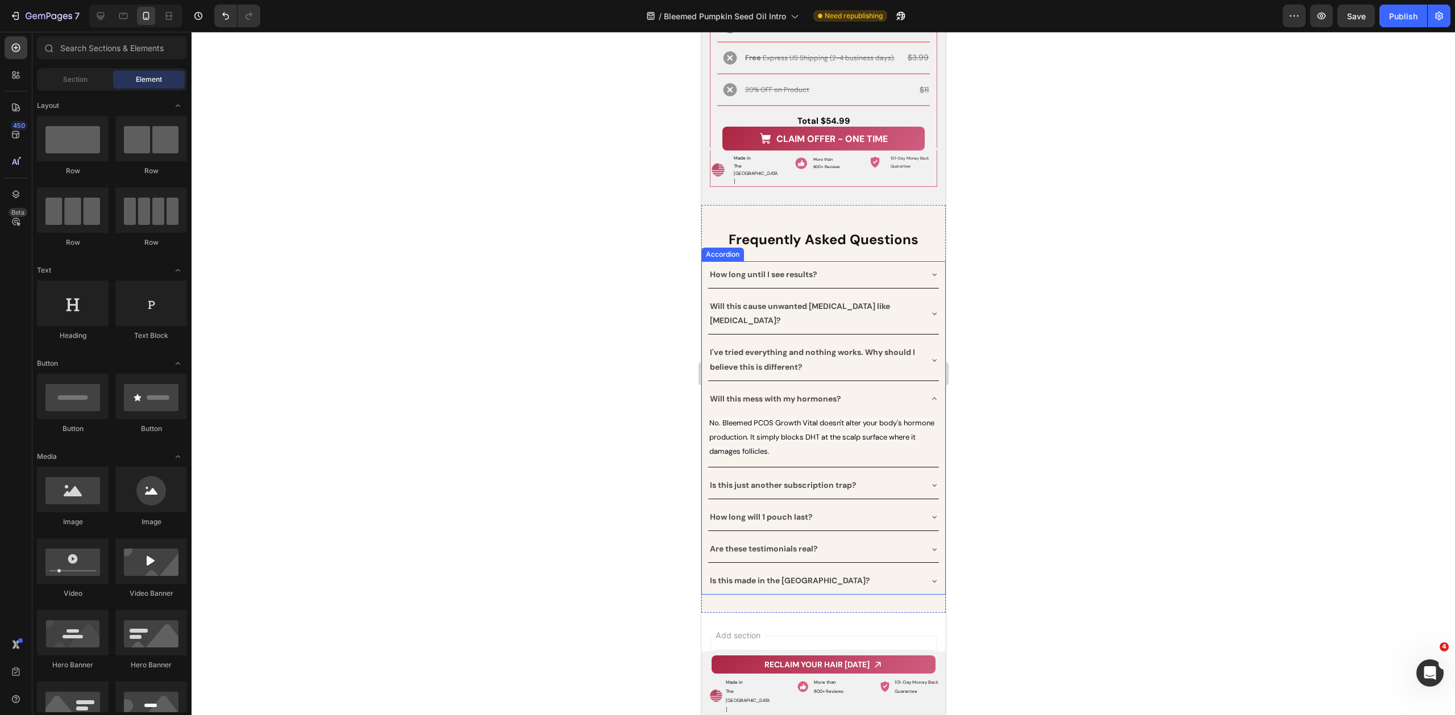
click at [863, 477] on div "Is this just another subscription trap?" at bounding box center [813, 486] width 213 height 18
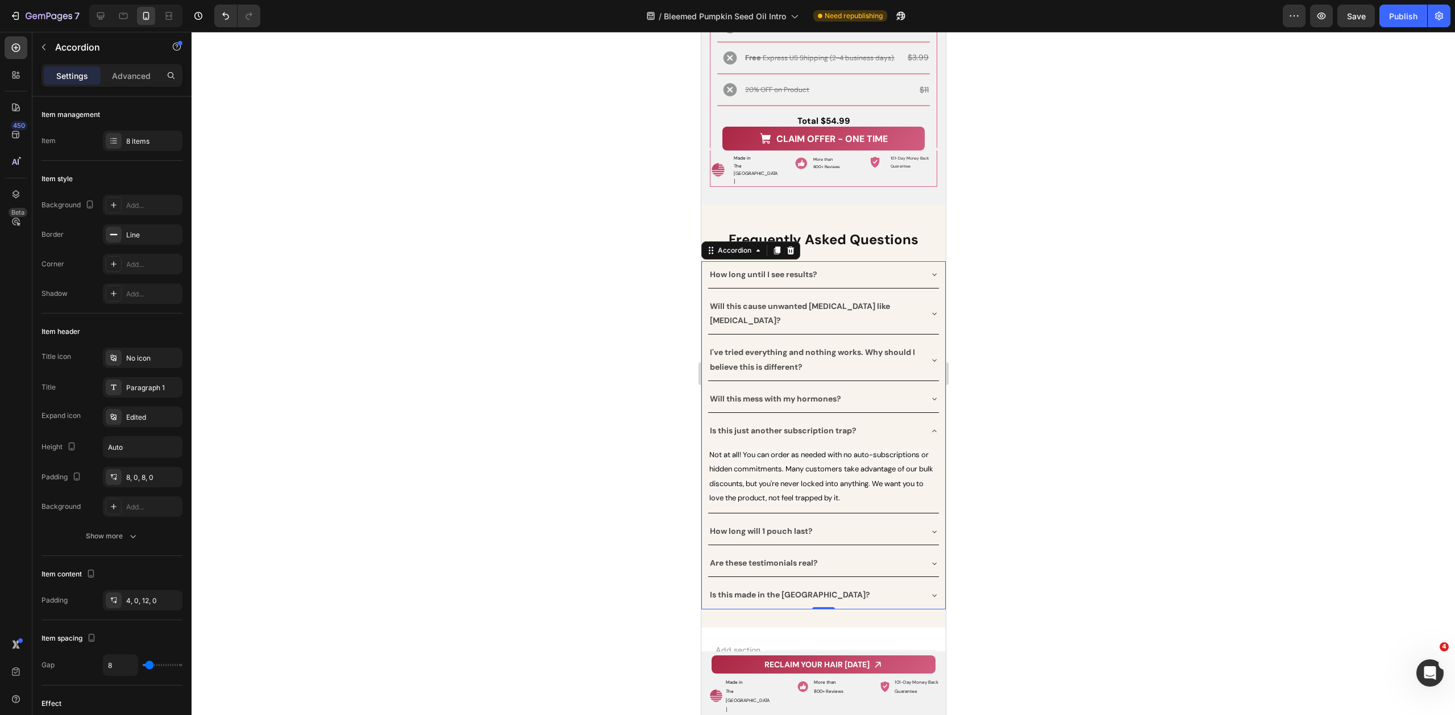
click at [830, 266] on div "How long until I see results?" at bounding box center [813, 275] width 213 height 18
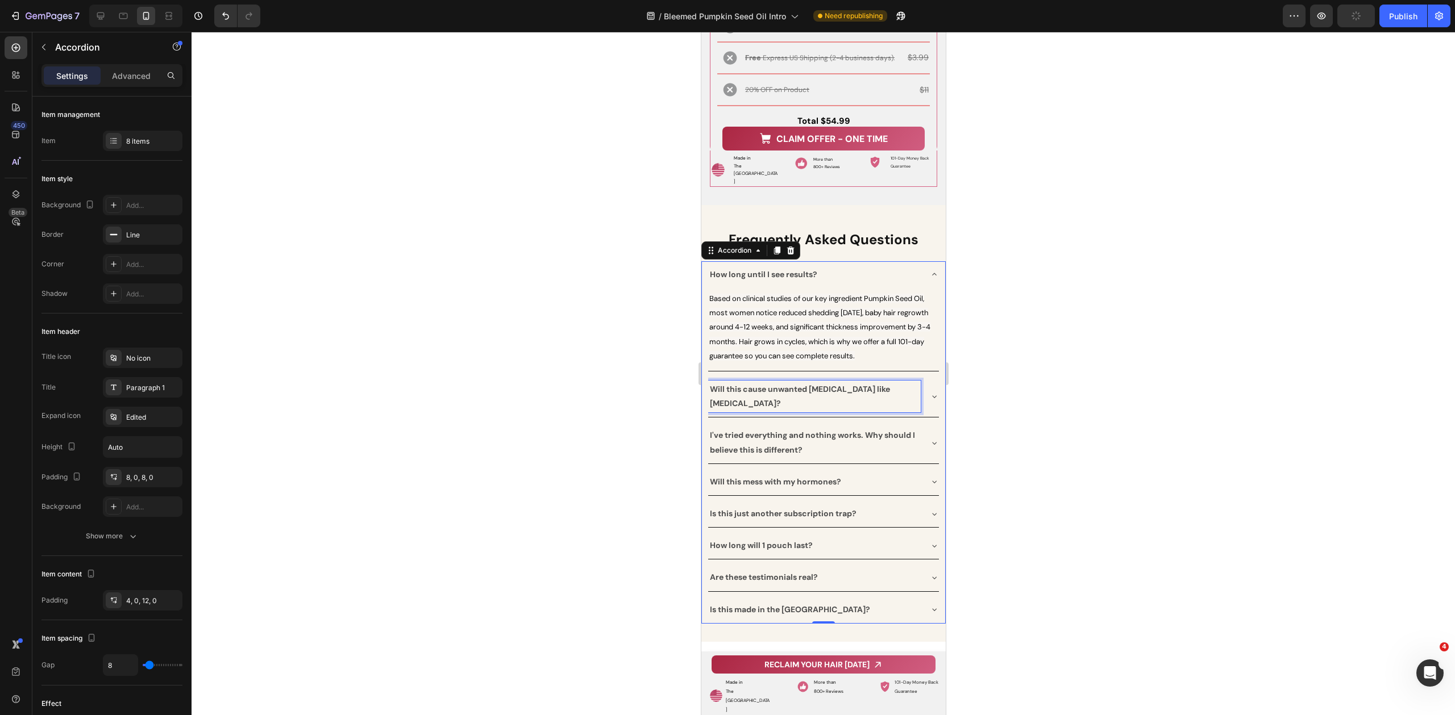
click at [879, 384] on strong "Will this cause unwanted [MEDICAL_DATA] like [MEDICAL_DATA]?" at bounding box center [799, 396] width 180 height 24
click at [916, 382] on div "Will this cause unwanted [MEDICAL_DATA] like [MEDICAL_DATA]?" at bounding box center [822, 396] width 231 height 41
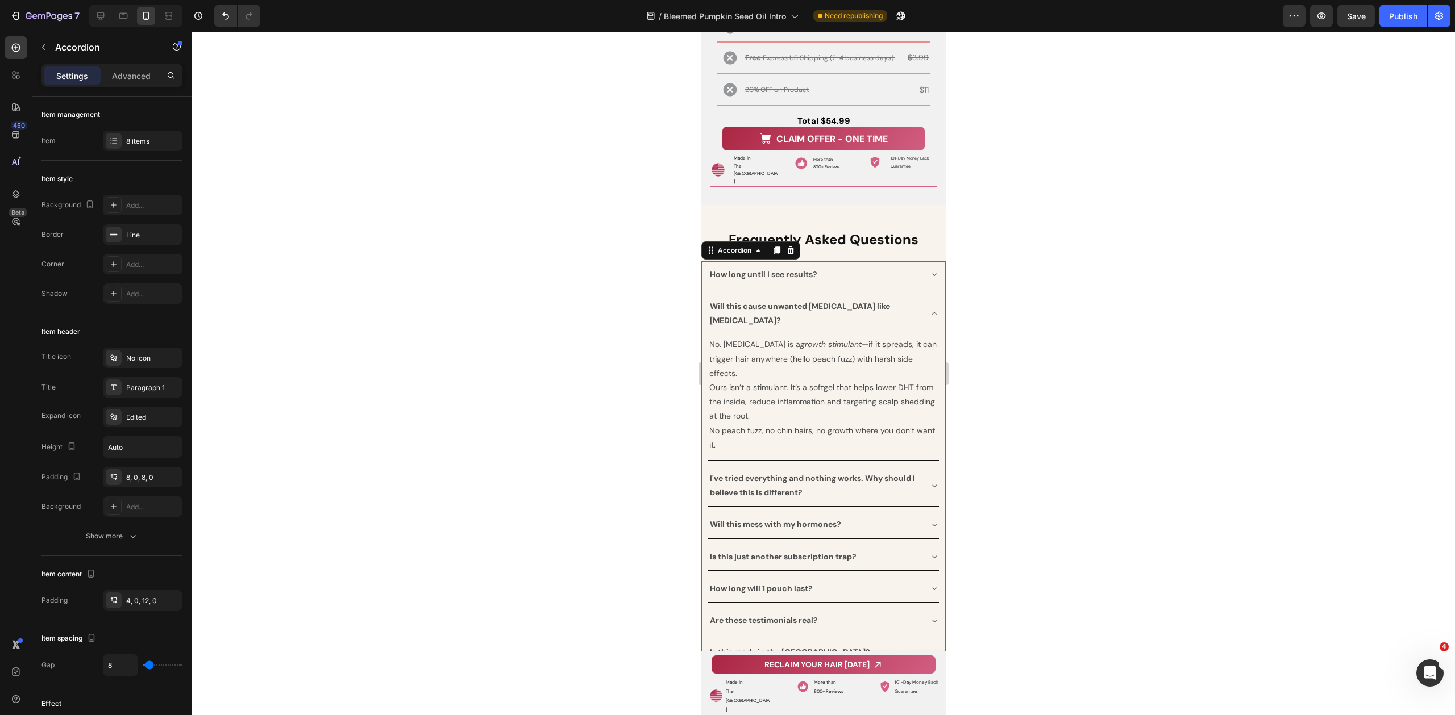
click at [921, 465] on div "I've tried everything and nothing works. Why should I believe this is different?" at bounding box center [822, 485] width 231 height 41
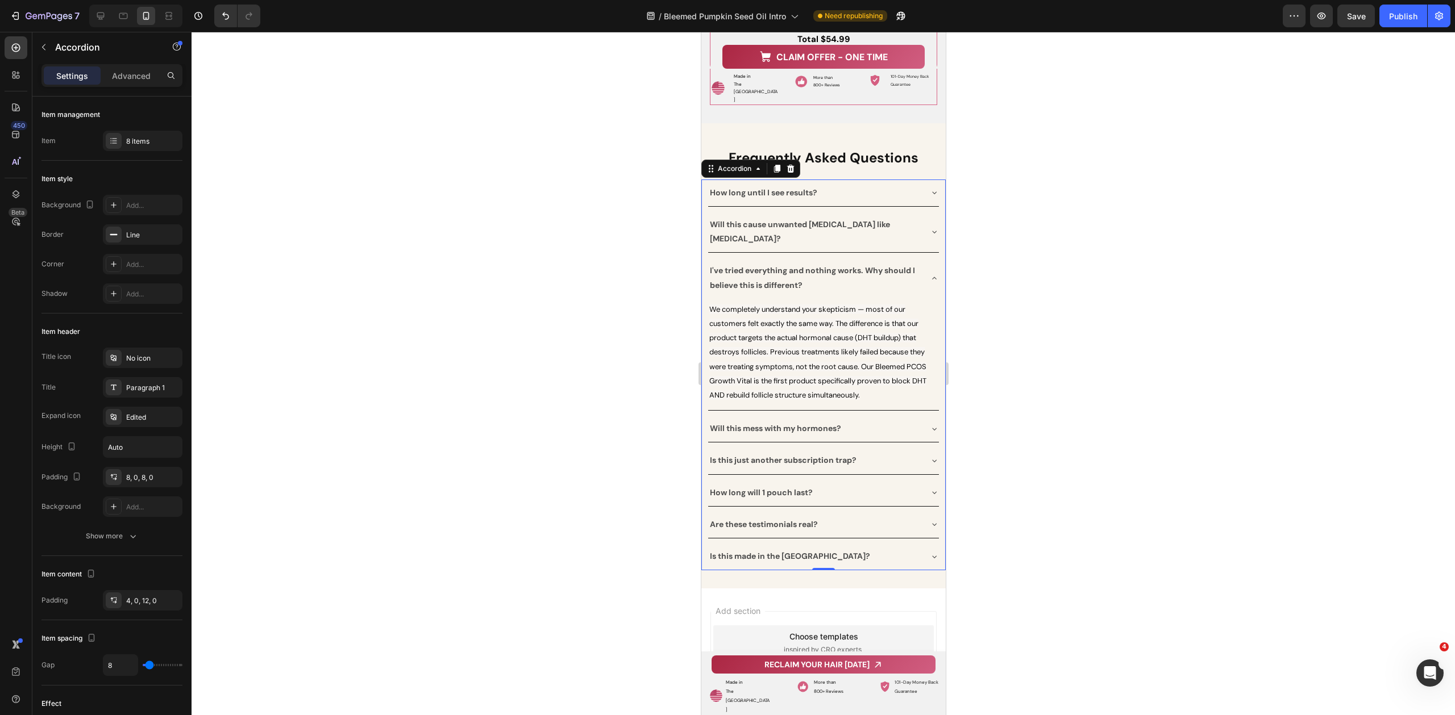
scroll to position [13212, 0]
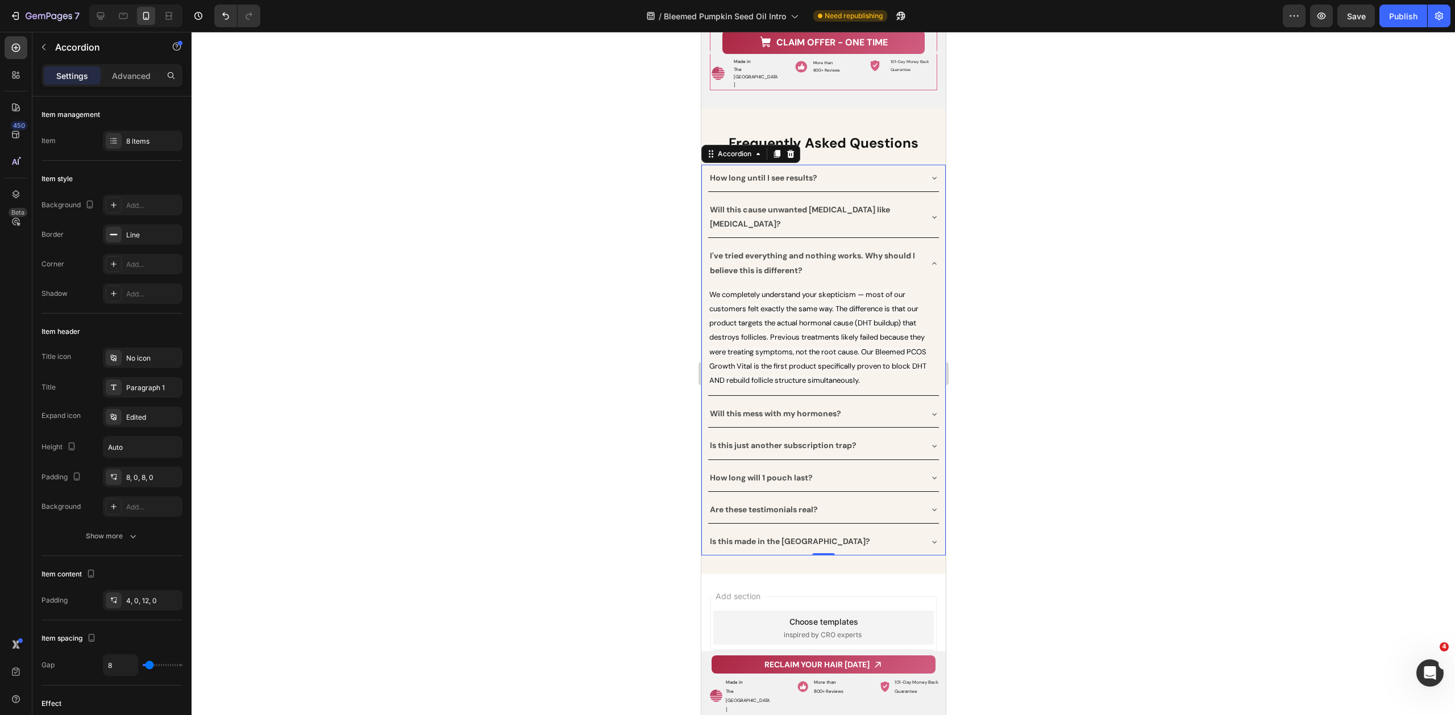
click at [899, 437] on div "Is this just another subscription trap?" at bounding box center [813, 446] width 213 height 18
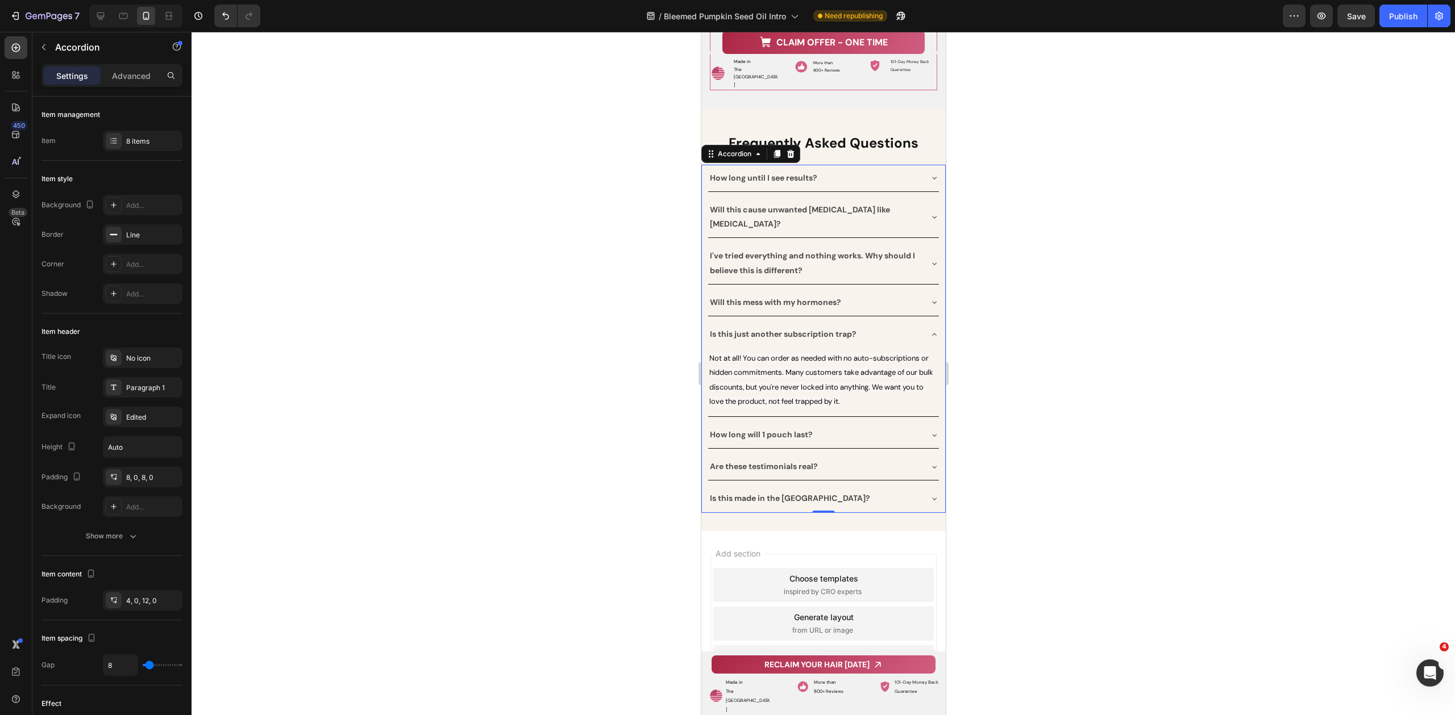
click at [914, 426] on div "How long will 1 pouch last?" at bounding box center [813, 435] width 213 height 18
click at [894, 458] on div "Are these testimonials real?" at bounding box center [813, 467] width 213 height 18
click at [877, 490] on div "Is this made in the [GEOGRAPHIC_DATA]?" at bounding box center [813, 499] width 213 height 18
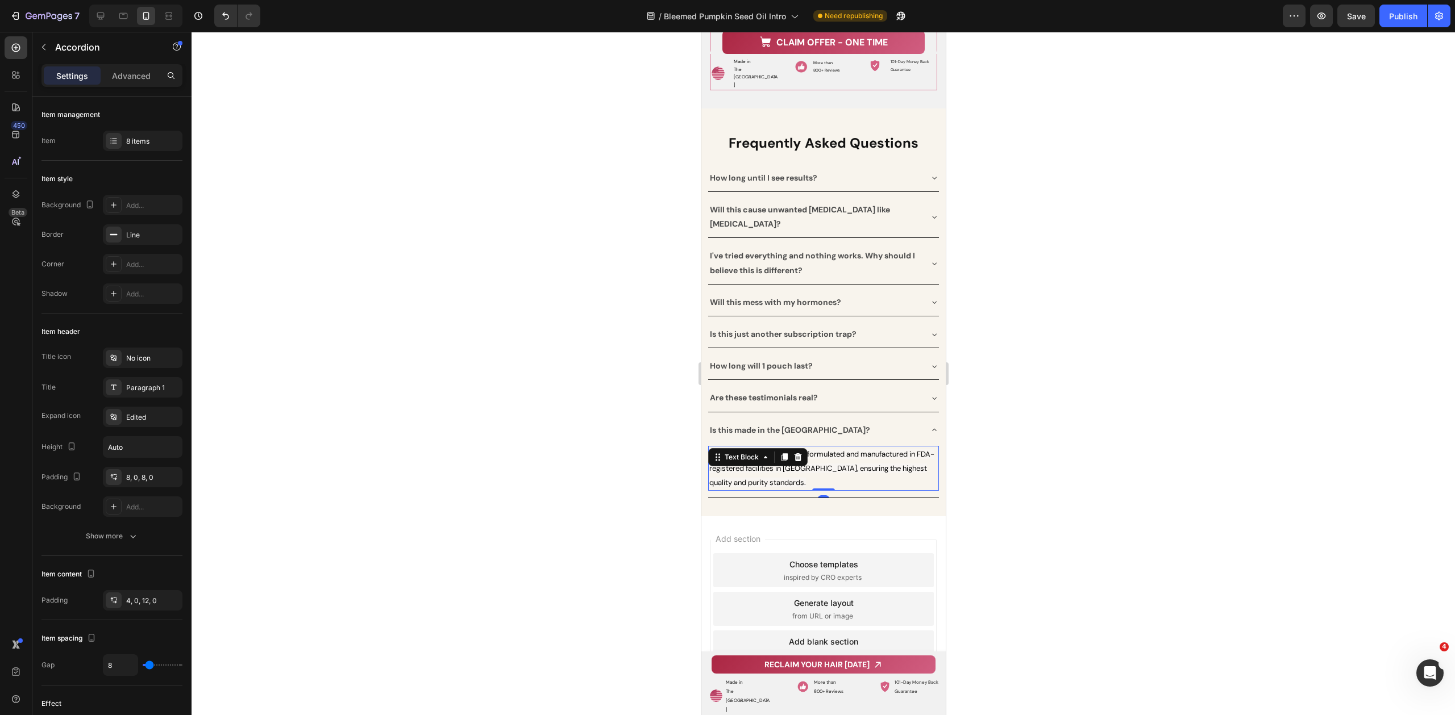
click at [801, 446] on div "Yes! Our Pumpkin Seed Oil is formulated and manufactured in FDA-registered faci…" at bounding box center [822, 468] width 231 height 45
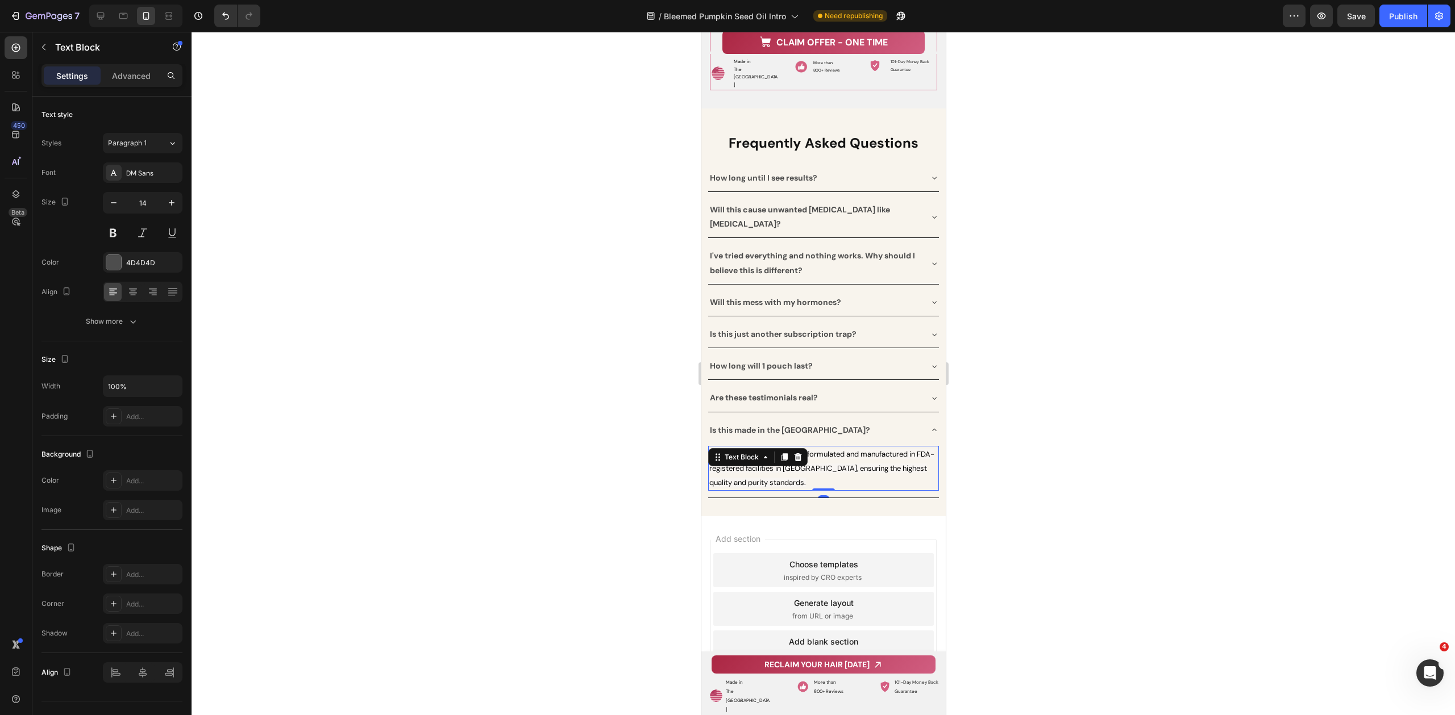
click at [828, 449] on span "Yes! Our Pumpkin Seed Oil is formulated and manufactured in FDA-registered faci…" at bounding box center [821, 468] width 225 height 38
drag, startPoint x: 798, startPoint y: 415, endPoint x: 726, endPoint y: 415, distance: 72.7
click at [726, 449] on span "Yes! Our Pumpkin Seed Oil is formulated and manufactured in FDA-registered faci…" at bounding box center [821, 468] width 225 height 38
click at [831, 449] on span "Yes! Bleemed PCOS Growth Vital is formulated and manufactured in FDA-registered…" at bounding box center [820, 468] width 223 height 38
drag, startPoint x: 825, startPoint y: 415, endPoint x: 730, endPoint y: 413, distance: 95.5
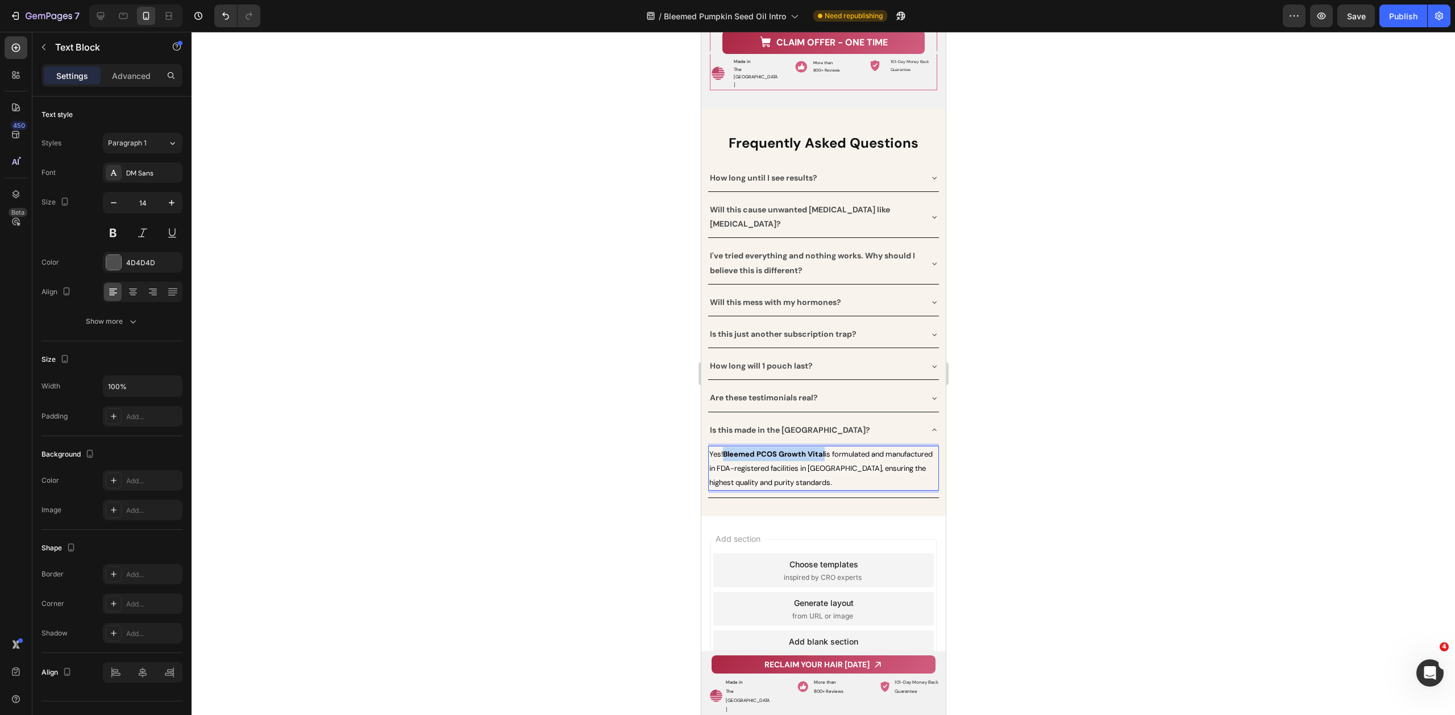
click at [724, 449] on span "Yes! Bleemed PCOS Growth Vital is formulated and manufactured in FDA-registered…" at bounding box center [820, 468] width 223 height 38
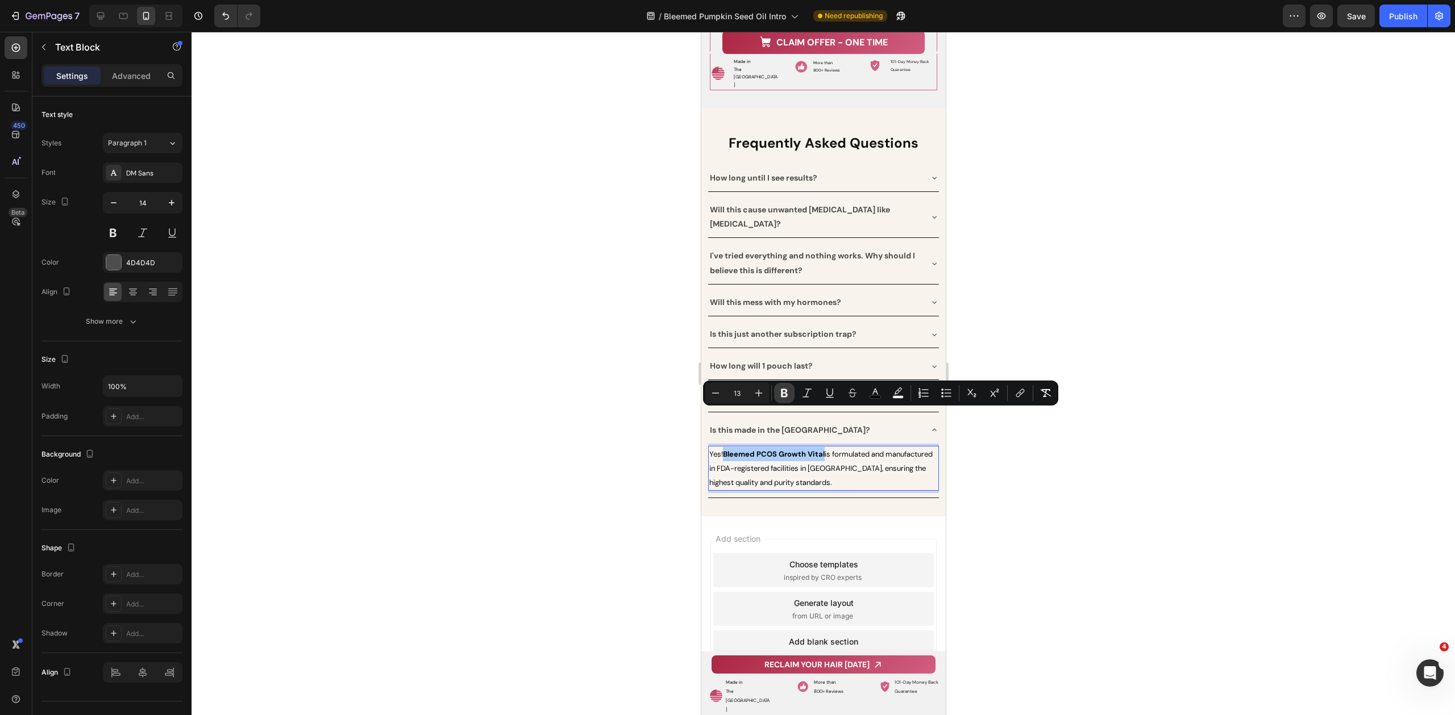
click at [782, 394] on icon "Editor contextual toolbar" at bounding box center [783, 393] width 11 height 11
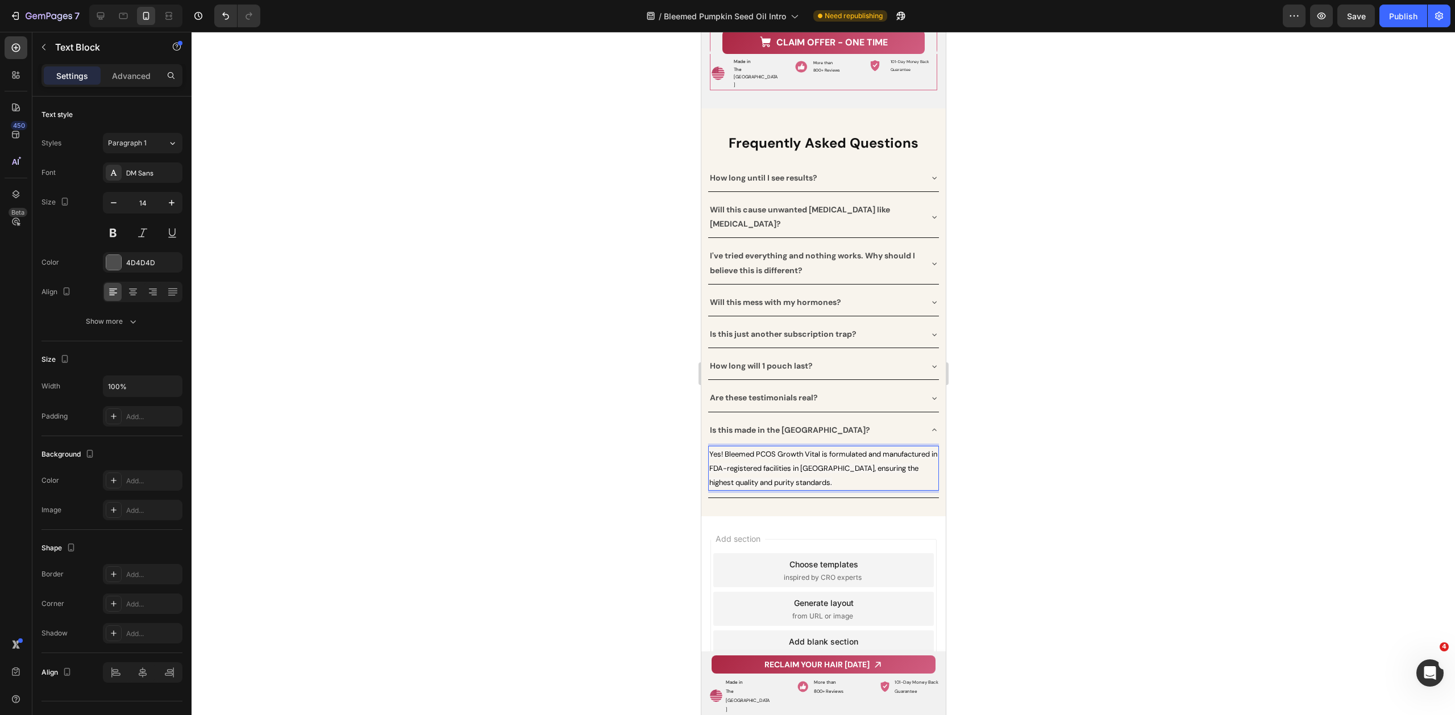
click at [1172, 374] on div at bounding box center [822, 374] width 1263 height 684
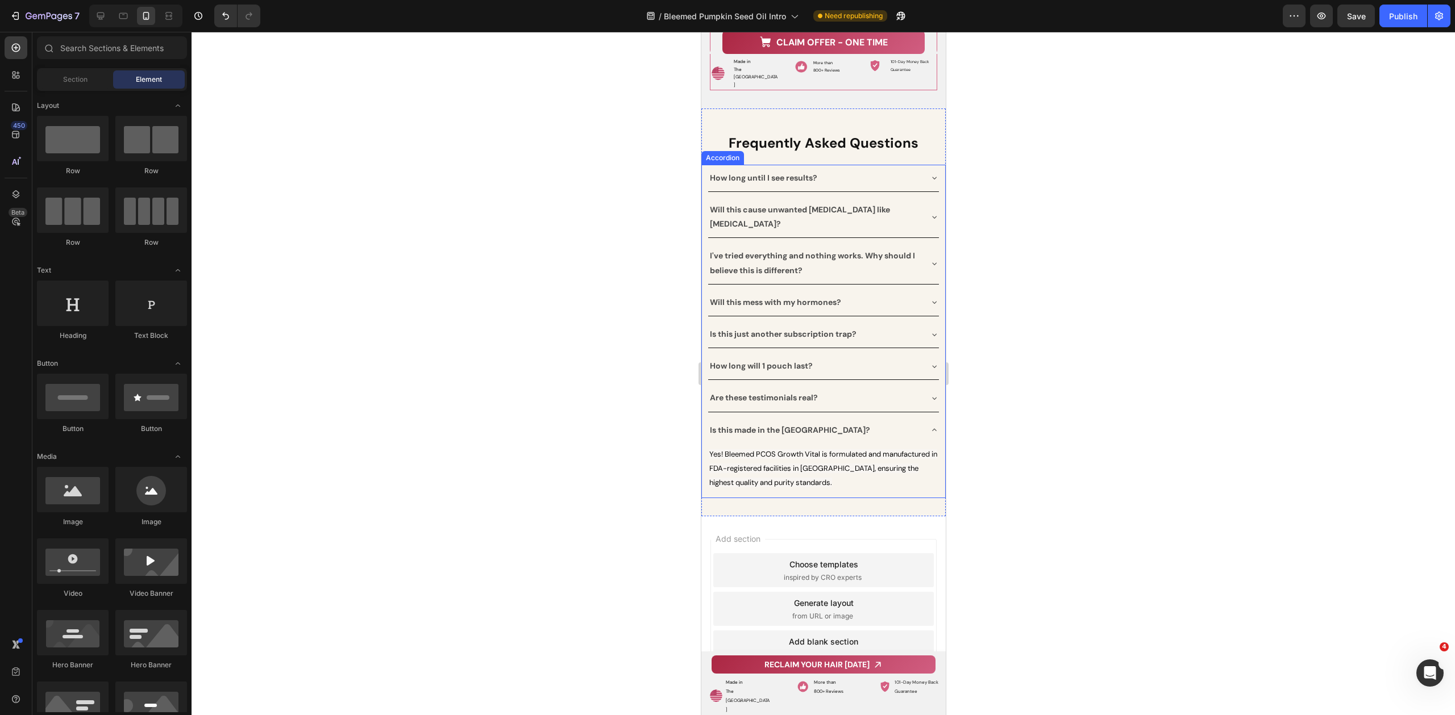
click at [872, 385] on div "Are these testimonials real?" at bounding box center [822, 398] width 231 height 27
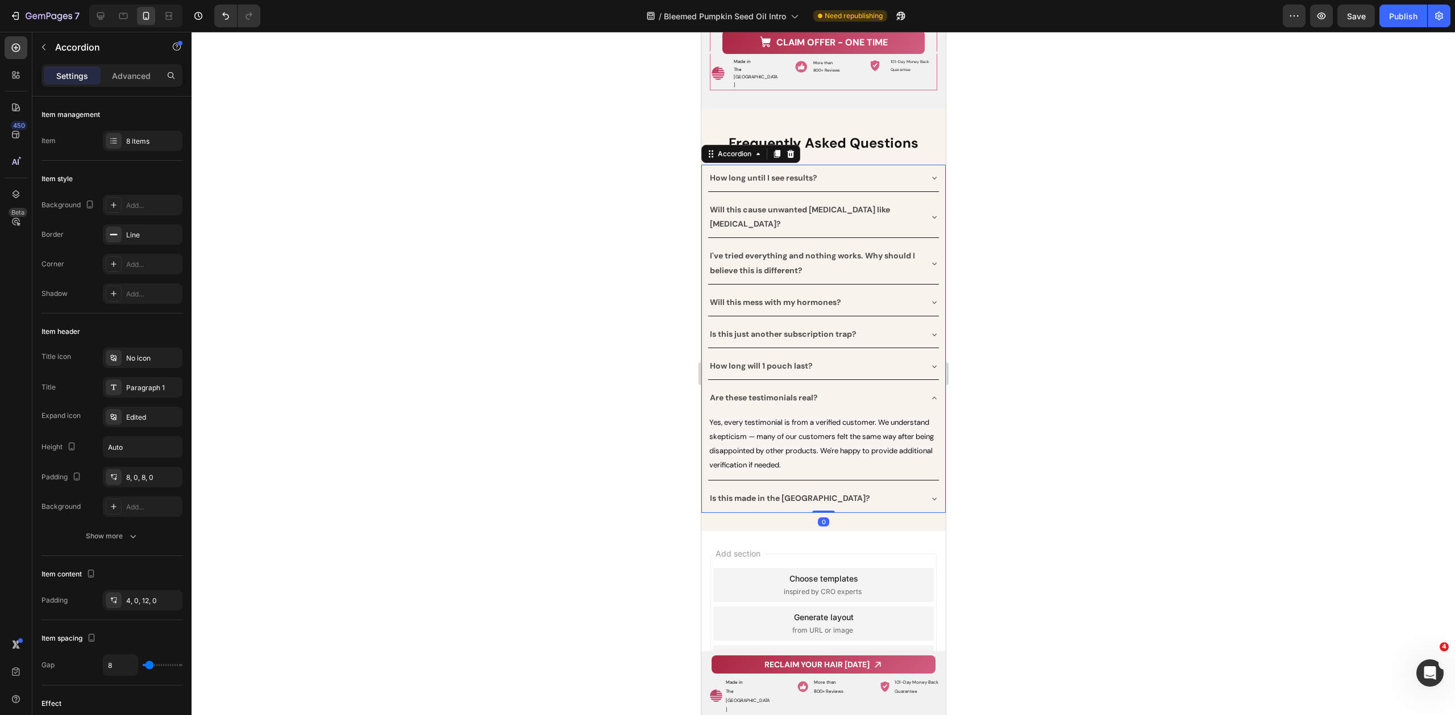
click at [881, 357] on div "How long will 1 pouch last?" at bounding box center [813, 366] width 213 height 18
click at [891, 326] on div "Is this just another subscription trap?" at bounding box center [813, 335] width 213 height 18
click at [889, 281] on div "How long until I see results? Will this cause unwanted facial hair like Minoxid…" at bounding box center [823, 339] width 232 height 348
click at [890, 294] on div "Will this mess with my hormones?" at bounding box center [813, 303] width 213 height 18
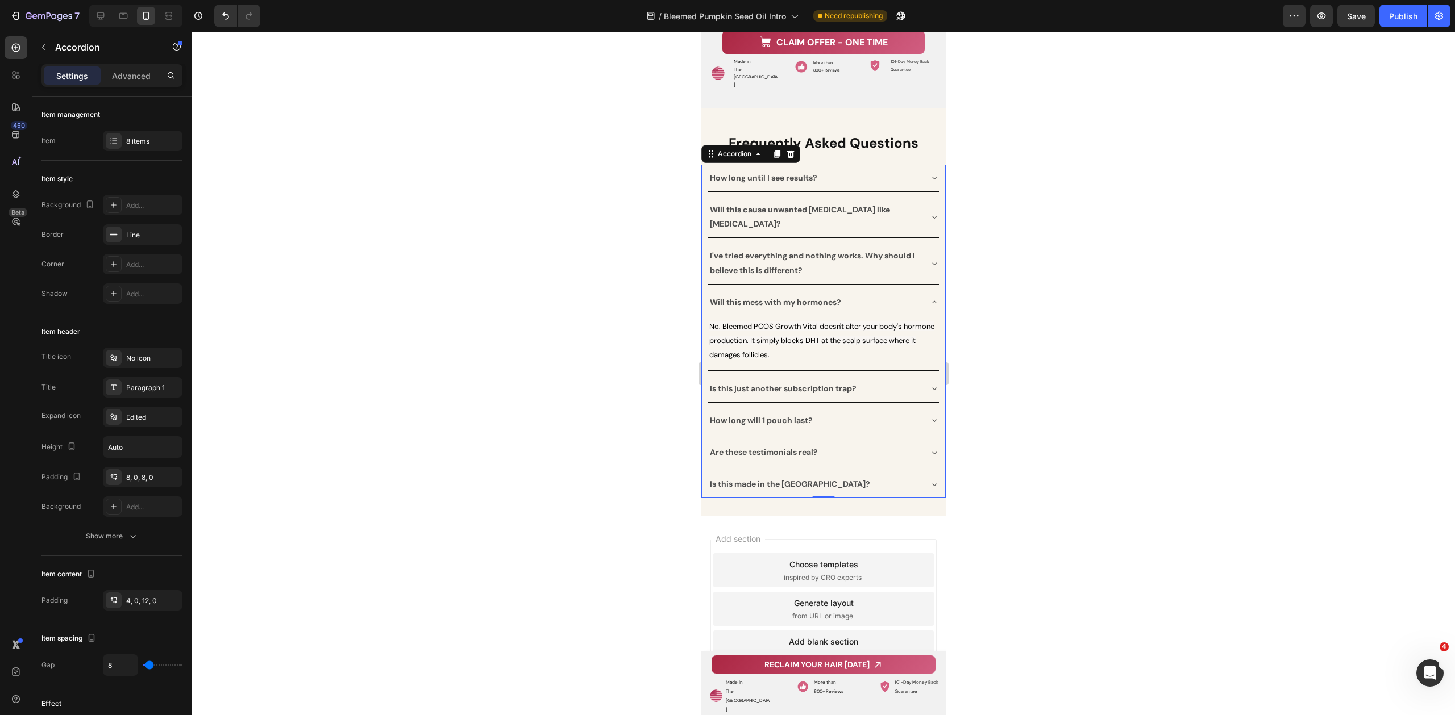
click at [915, 243] on div "I've tried everything and nothing works. Why should I believe this is different?" at bounding box center [822, 263] width 231 height 41
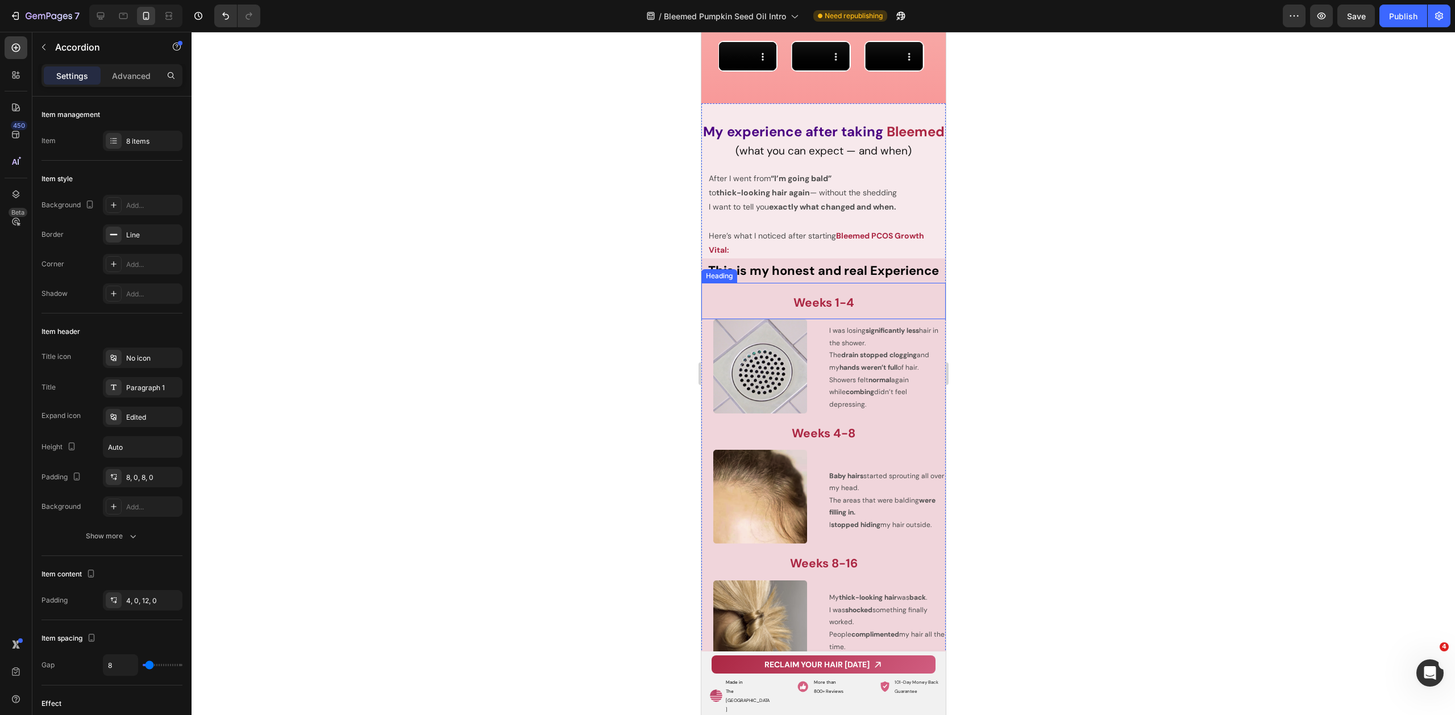
scroll to position [9507, 0]
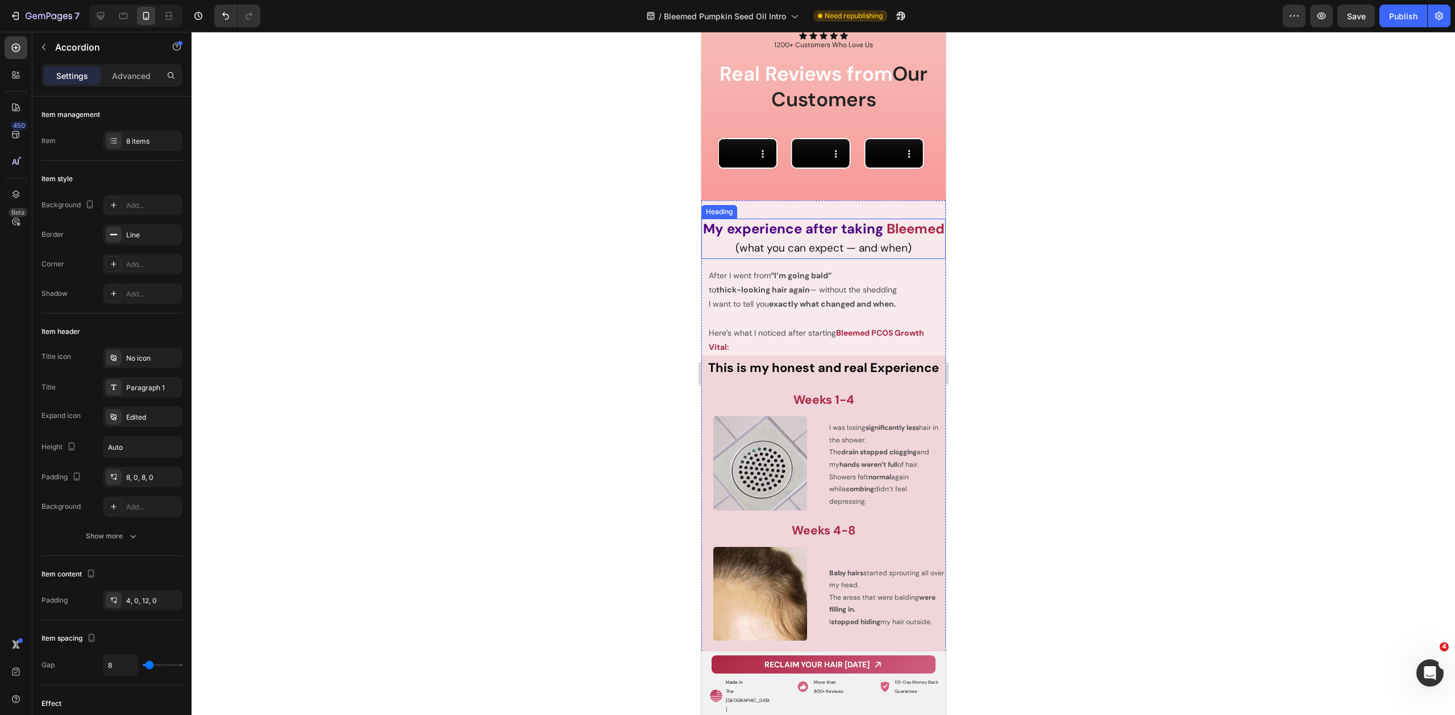
click at [857, 259] on h2 "My experience after taking Bleemed (what you can expect — and when)" at bounding box center [823, 239] width 244 height 40
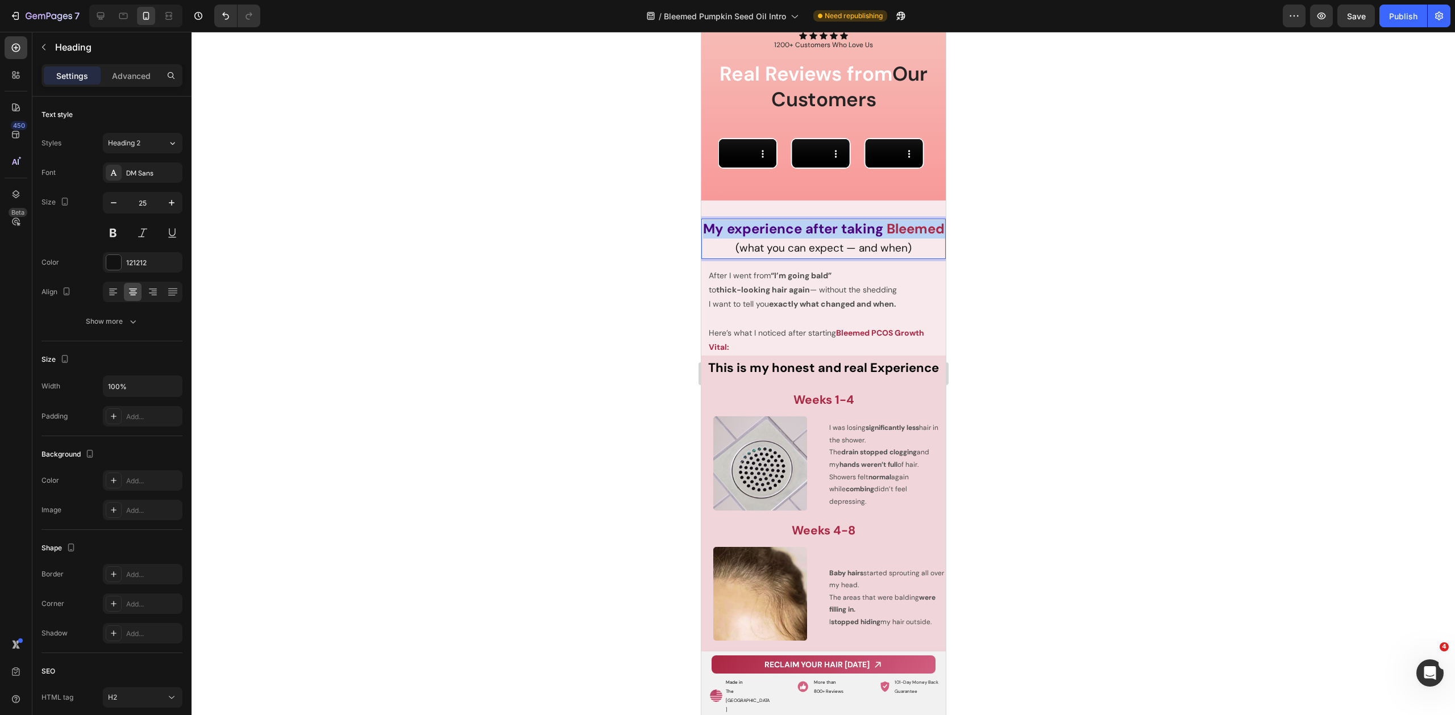
click at [857, 258] on p "My experience after taking Bleemed (what you can expect — and when)" at bounding box center [823, 239] width 242 height 38
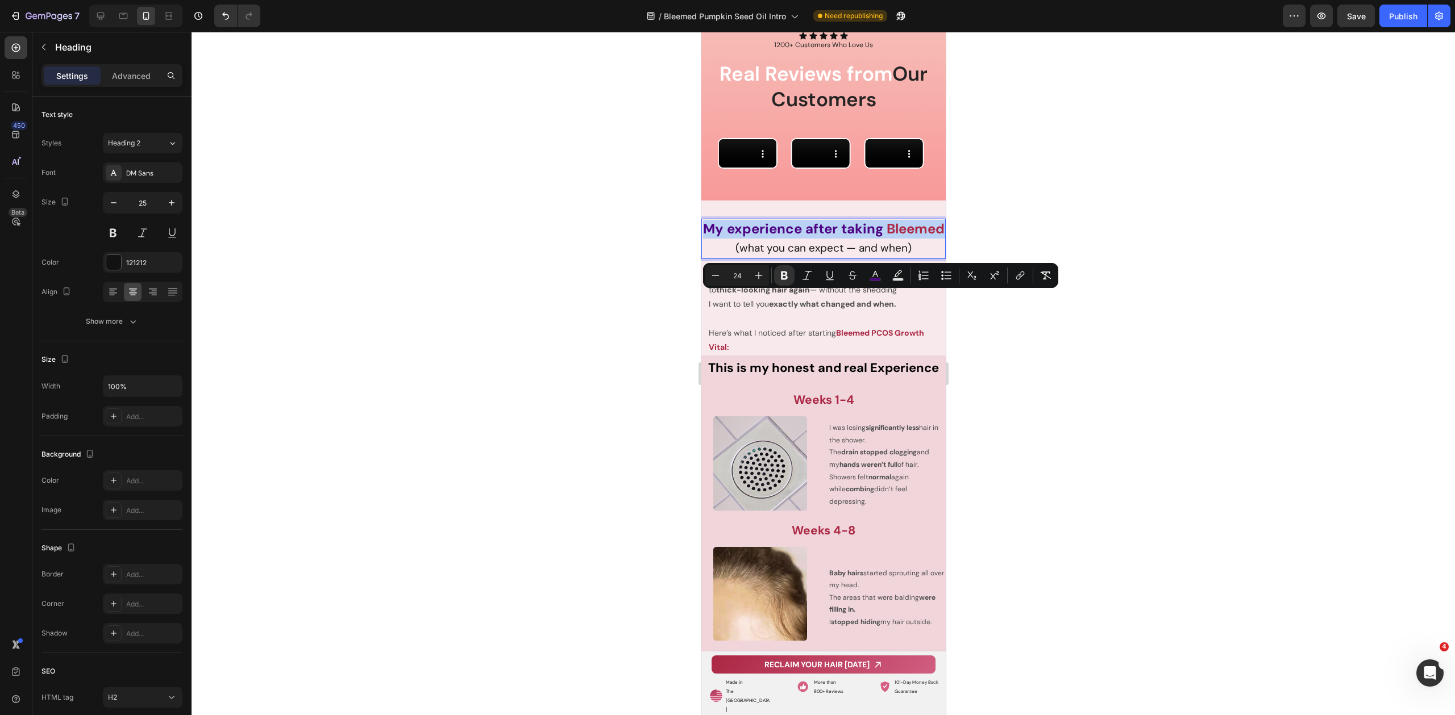
click at [852, 258] on p "My experience after taking Bleemed (what you can expect — and when)" at bounding box center [823, 239] width 242 height 38
click at [857, 258] on p "My experience after taking Bleemed (what you can expect — and when)" at bounding box center [823, 239] width 242 height 38
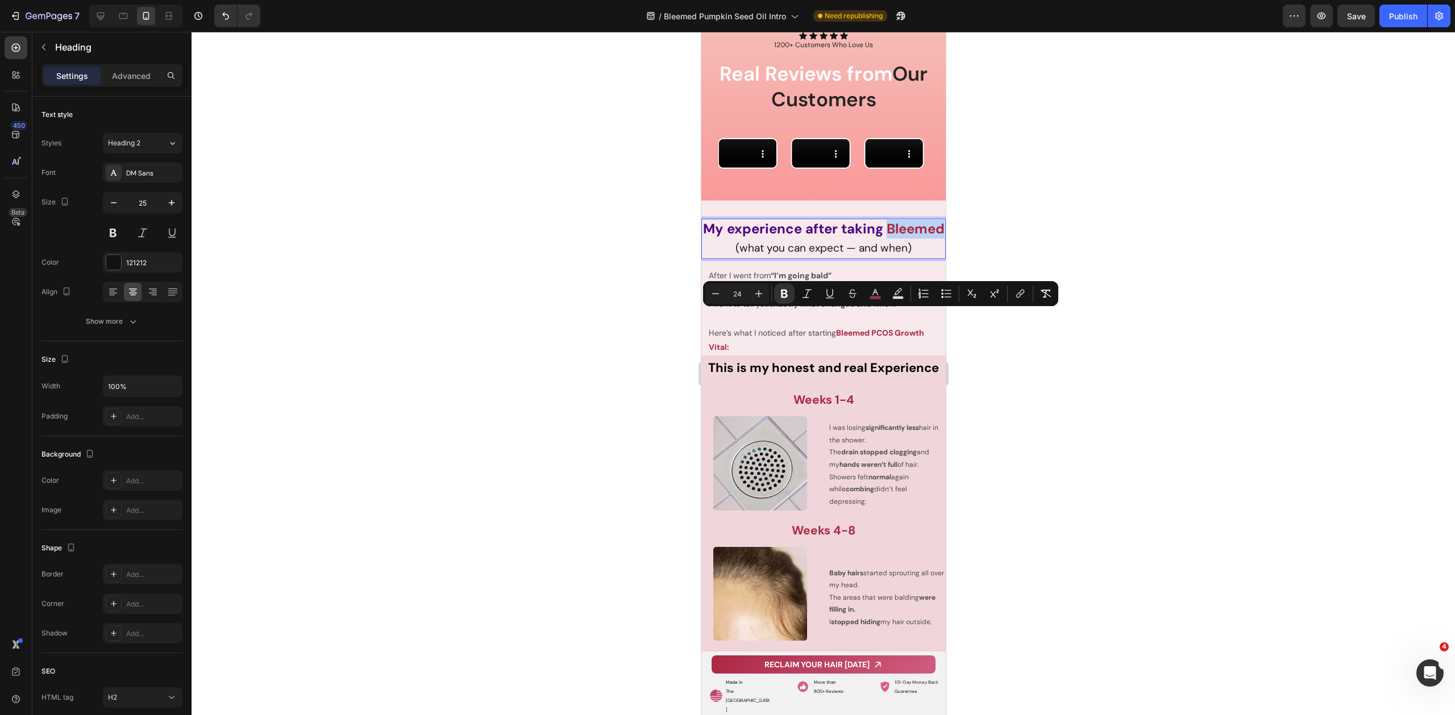
drag, startPoint x: 853, startPoint y: 322, endPoint x: 793, endPoint y: 322, distance: 60.2
click at [793, 258] on p "My experience after taking Bleemed (what you can expect — and when)" at bounding box center [823, 239] width 242 height 38
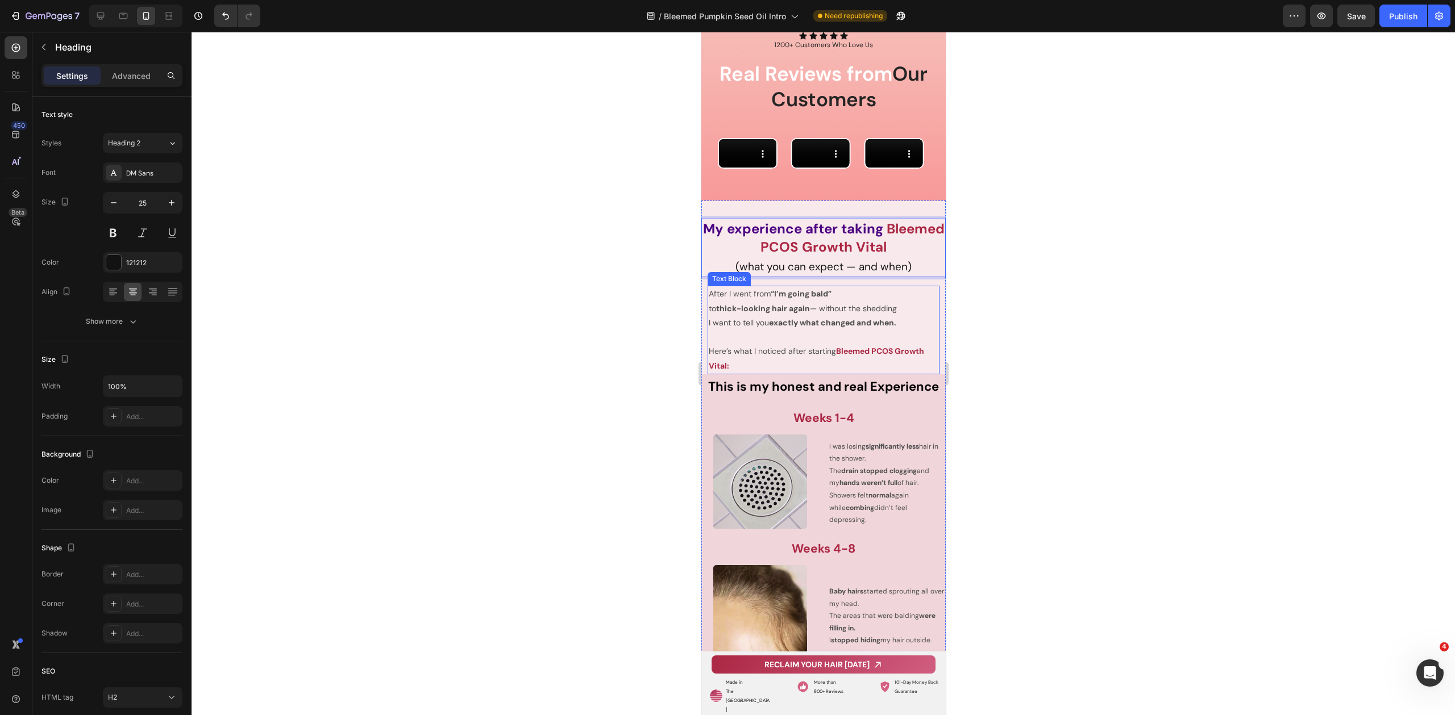
drag, startPoint x: 1084, startPoint y: 351, endPoint x: 1060, endPoint y: 349, distance: 24.5
click at [1084, 351] on div at bounding box center [822, 374] width 1263 height 684
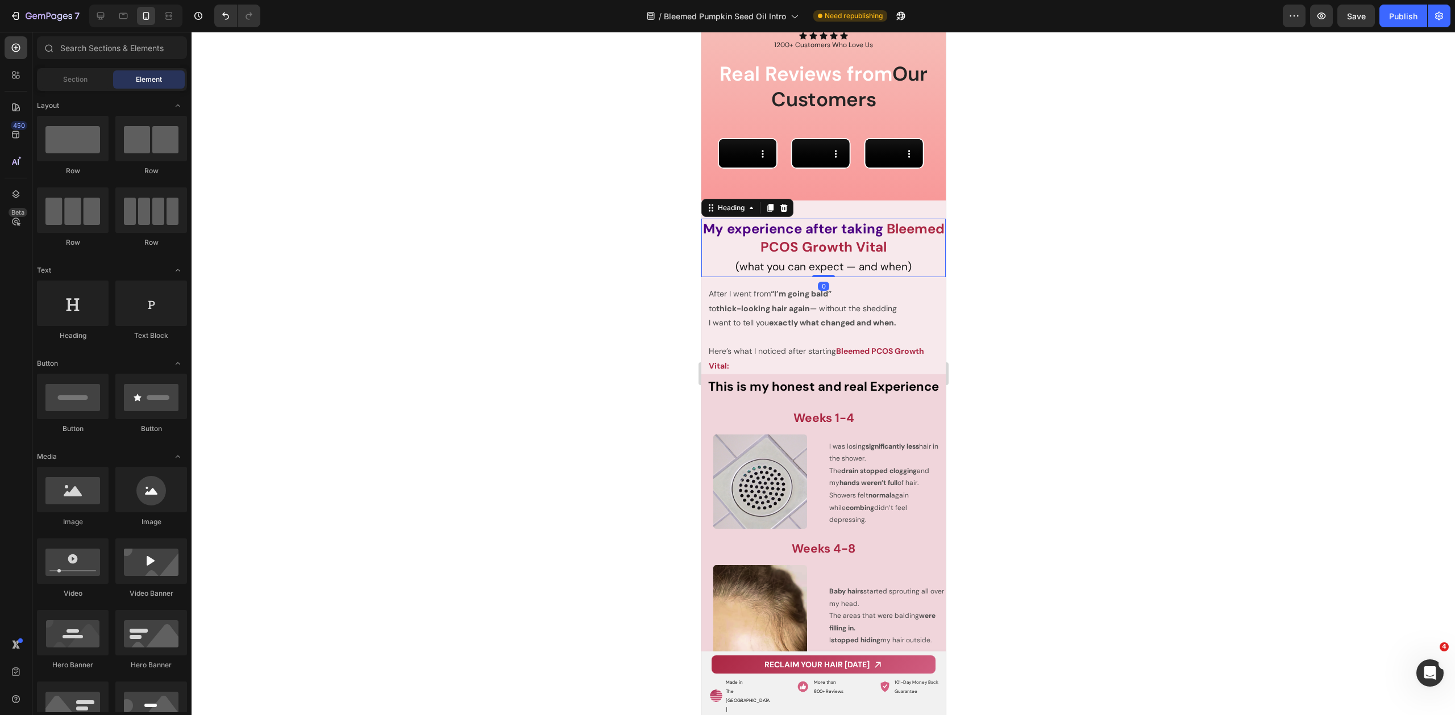
click at [859, 256] on strong "Bleemed PCOS Growth Vital" at bounding box center [852, 238] width 184 height 36
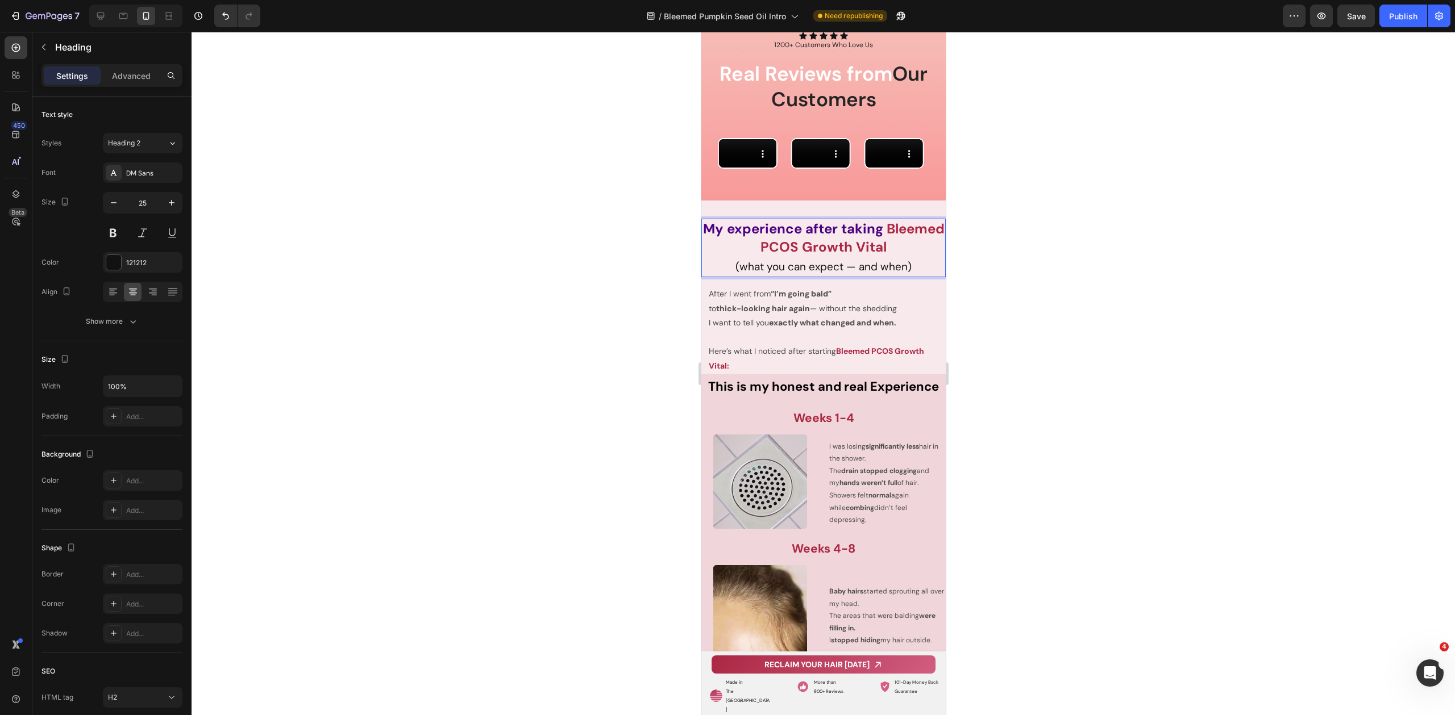
drag, startPoint x: 820, startPoint y: 322, endPoint x: 802, endPoint y: 323, distance: 18.2
click at [819, 256] on strong "Bleemed PCOS Growth Vital" at bounding box center [852, 238] width 184 height 36
drag, startPoint x: 789, startPoint y: 323, endPoint x: 912, endPoint y: 322, distance: 122.7
click at [912, 256] on strong "Bleemed PCOS Growth Vital" at bounding box center [852, 238] width 184 height 36
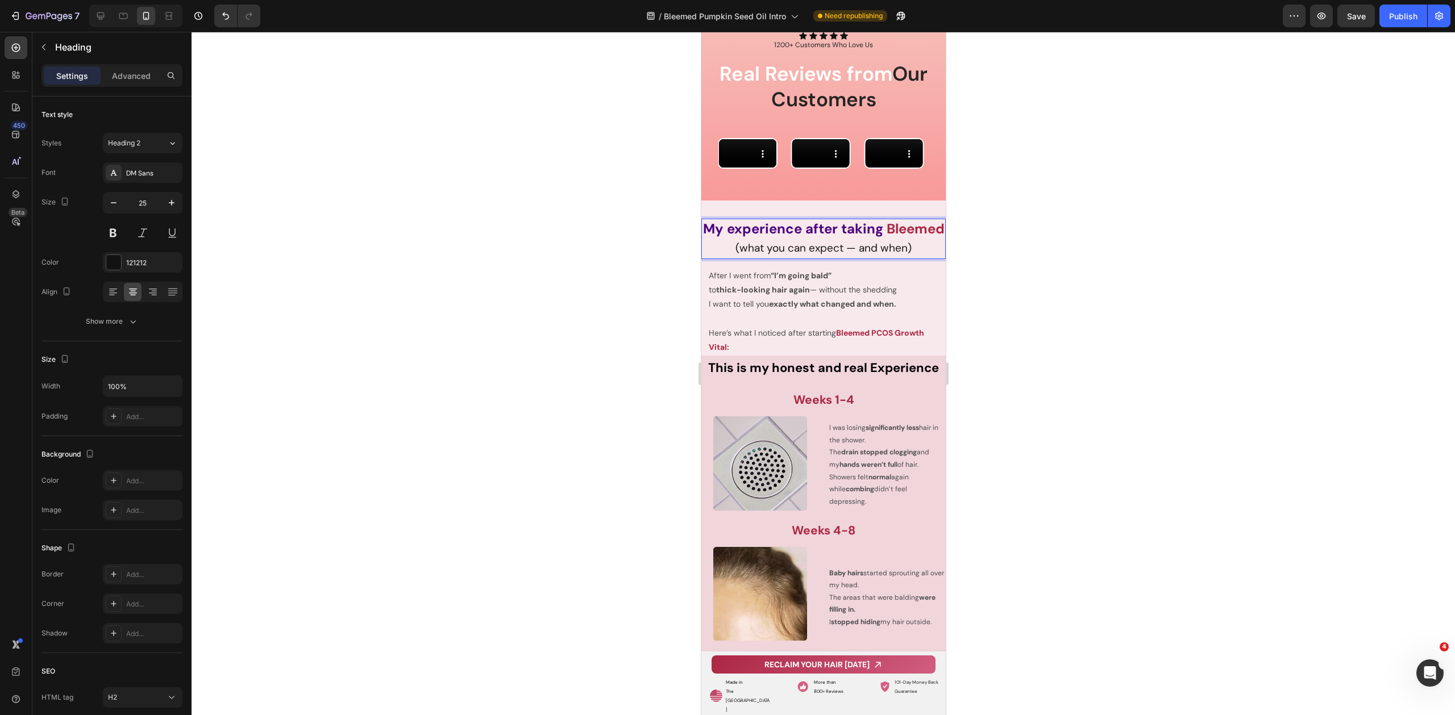
click at [1129, 420] on div at bounding box center [822, 374] width 1263 height 684
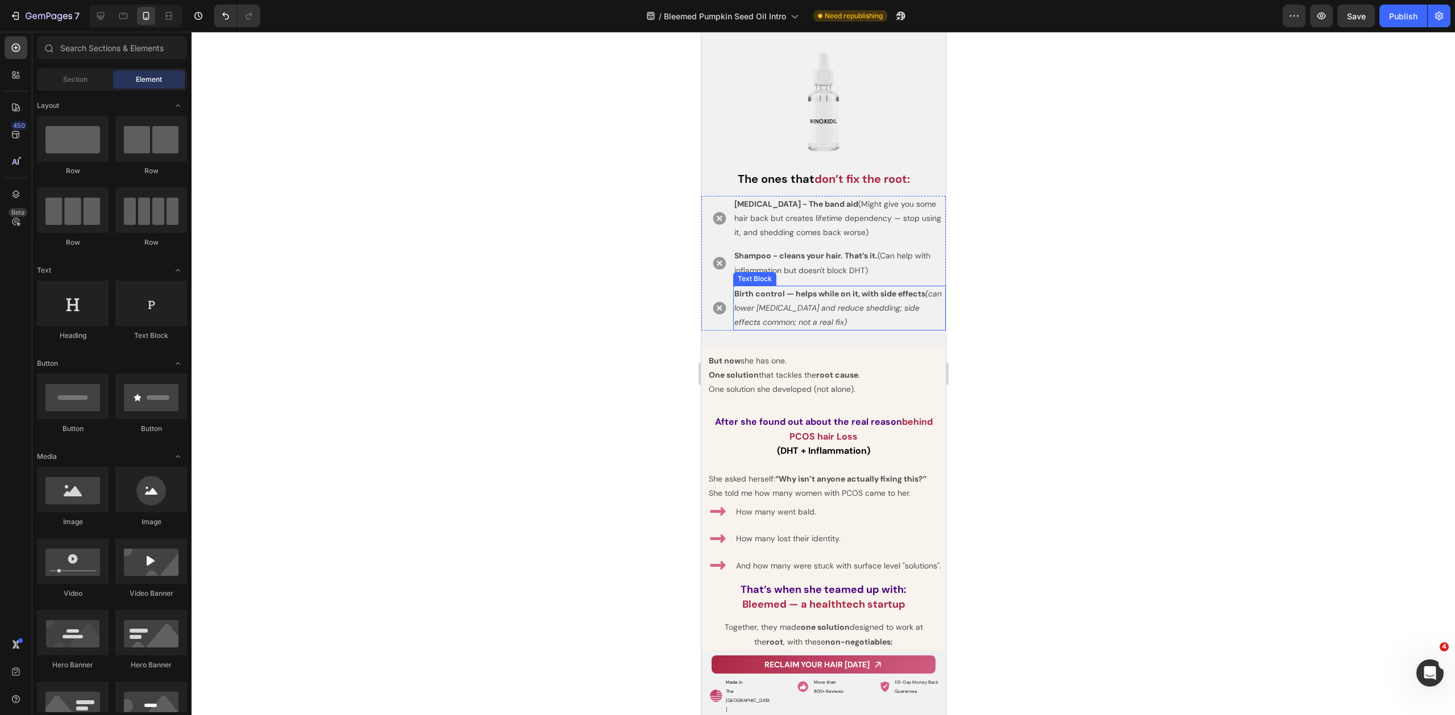
scroll to position [6526, 0]
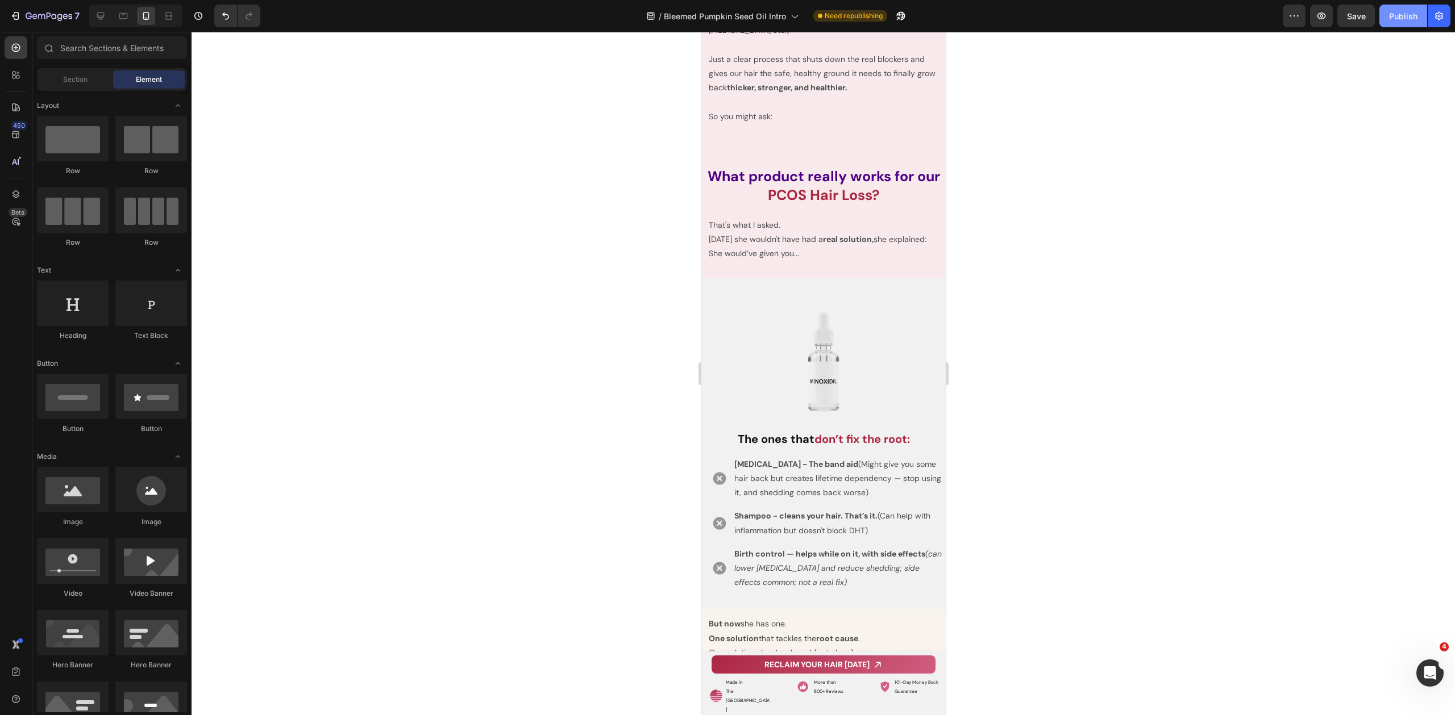
click at [1411, 16] on div "Publish" at bounding box center [1403, 16] width 28 height 12
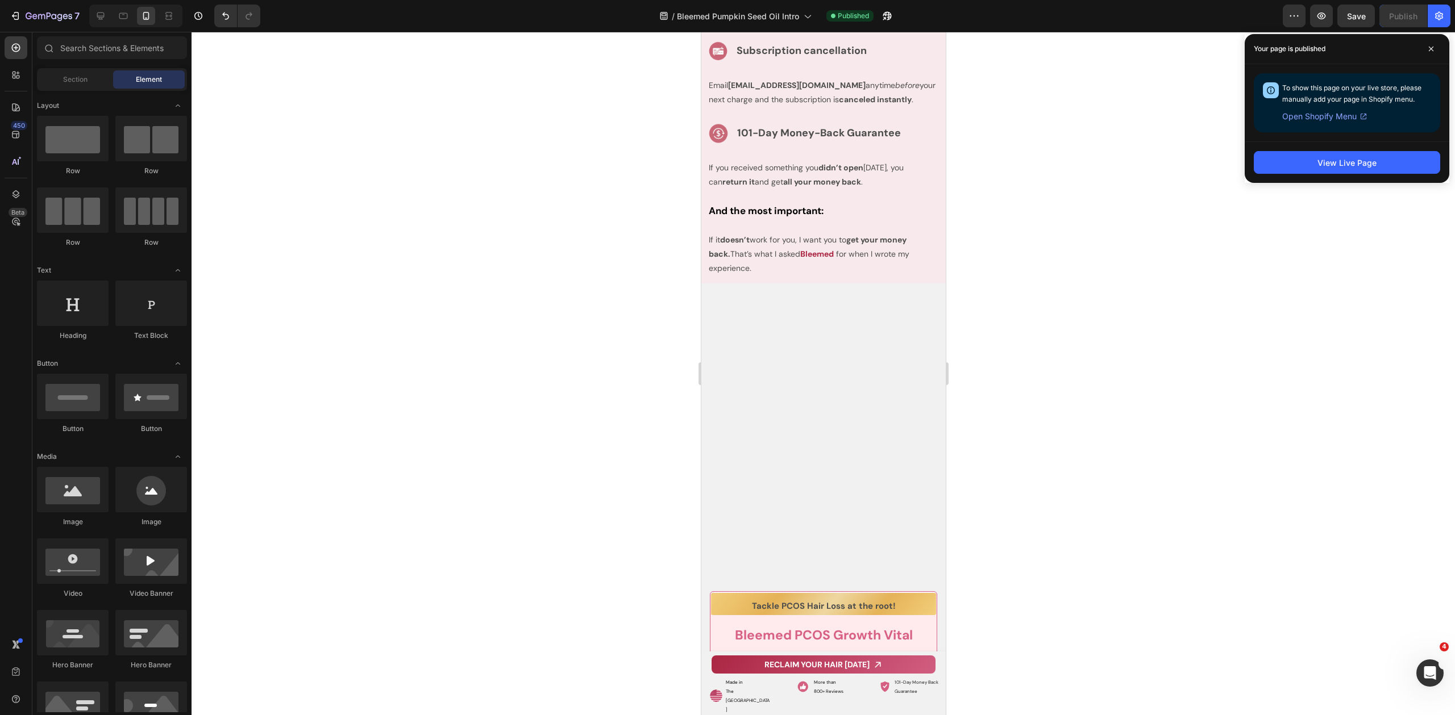
scroll to position [11505, 0]
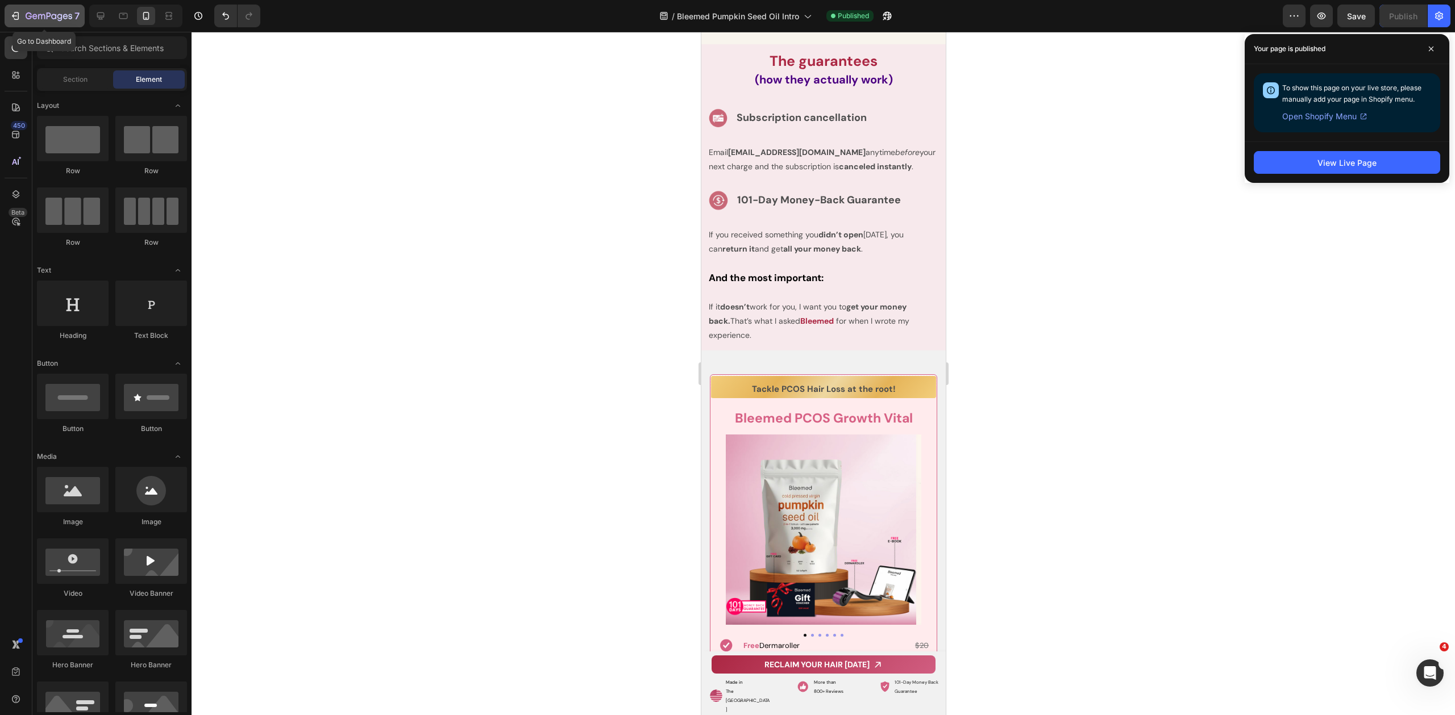
click at [22, 18] on div "7" at bounding box center [45, 16] width 70 height 14
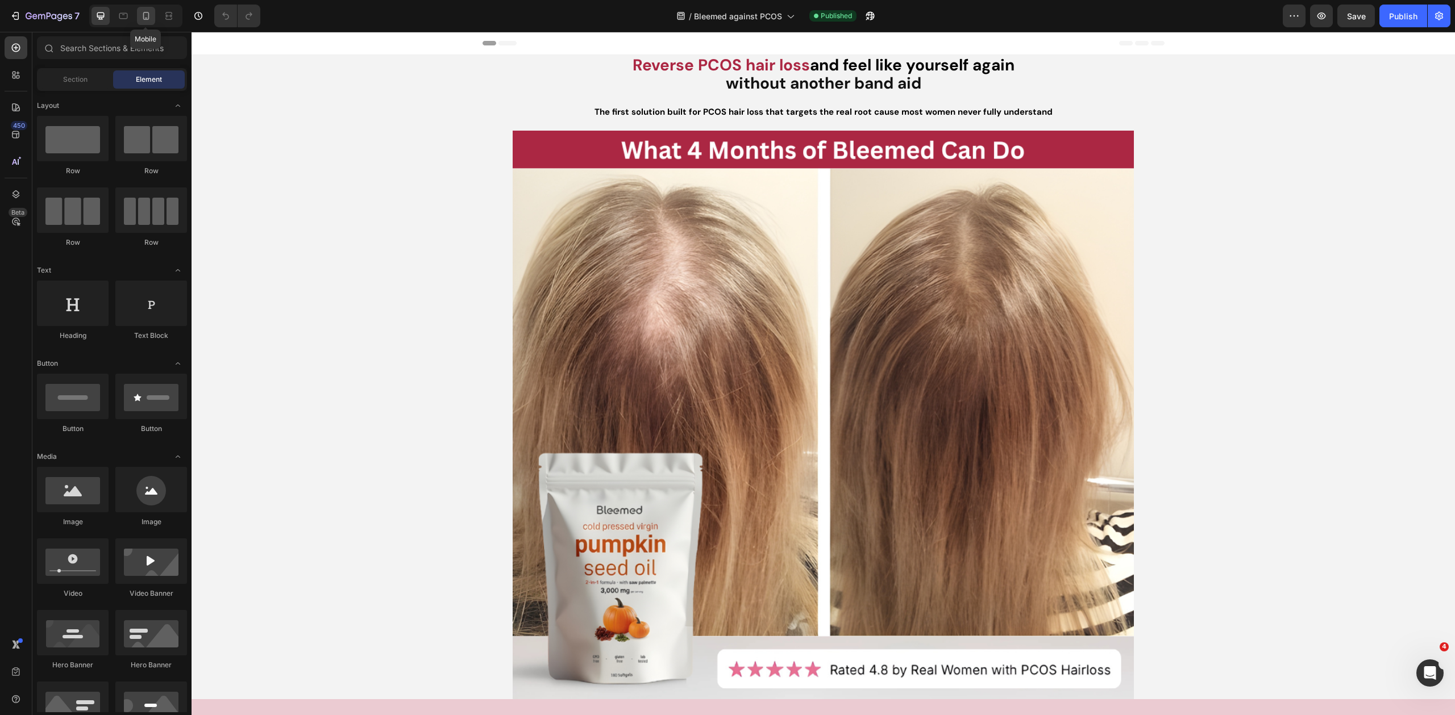
click at [144, 19] on icon at bounding box center [146, 16] width 6 height 8
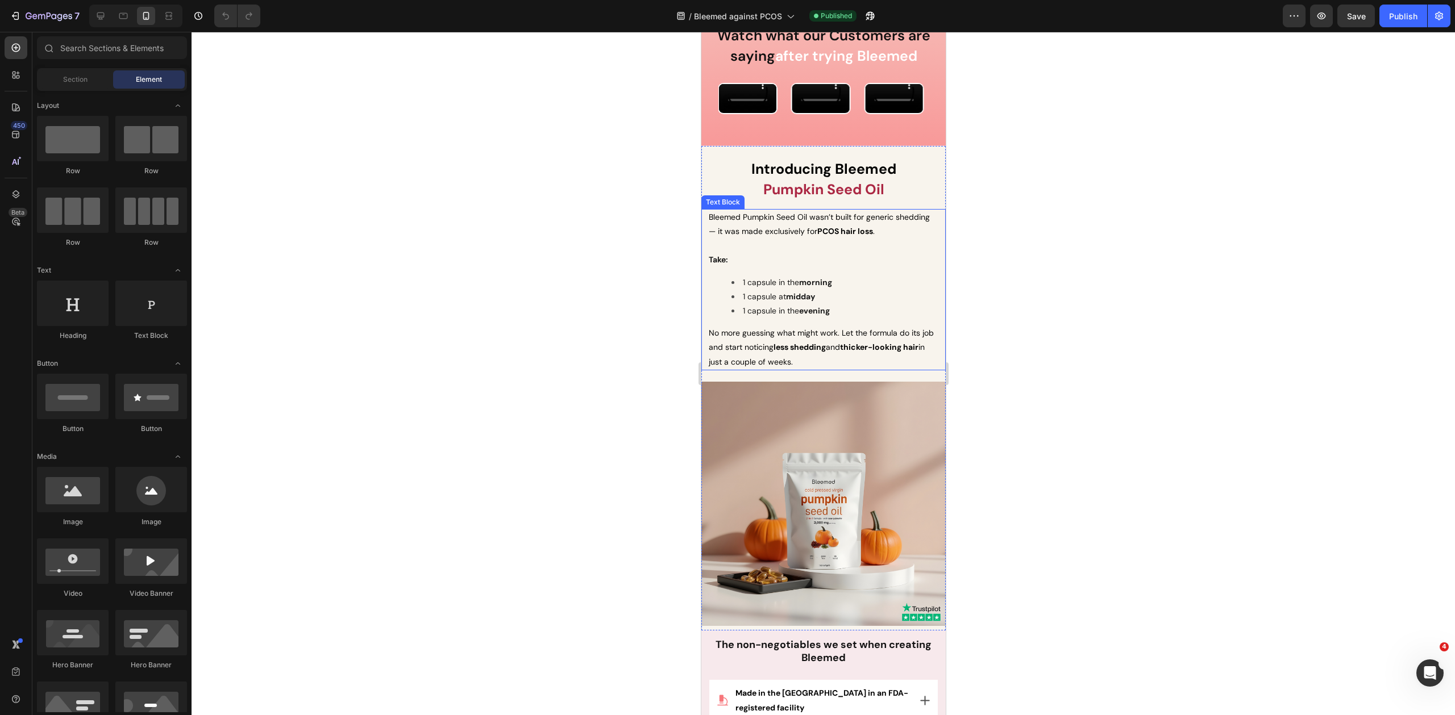
scroll to position [4144, 0]
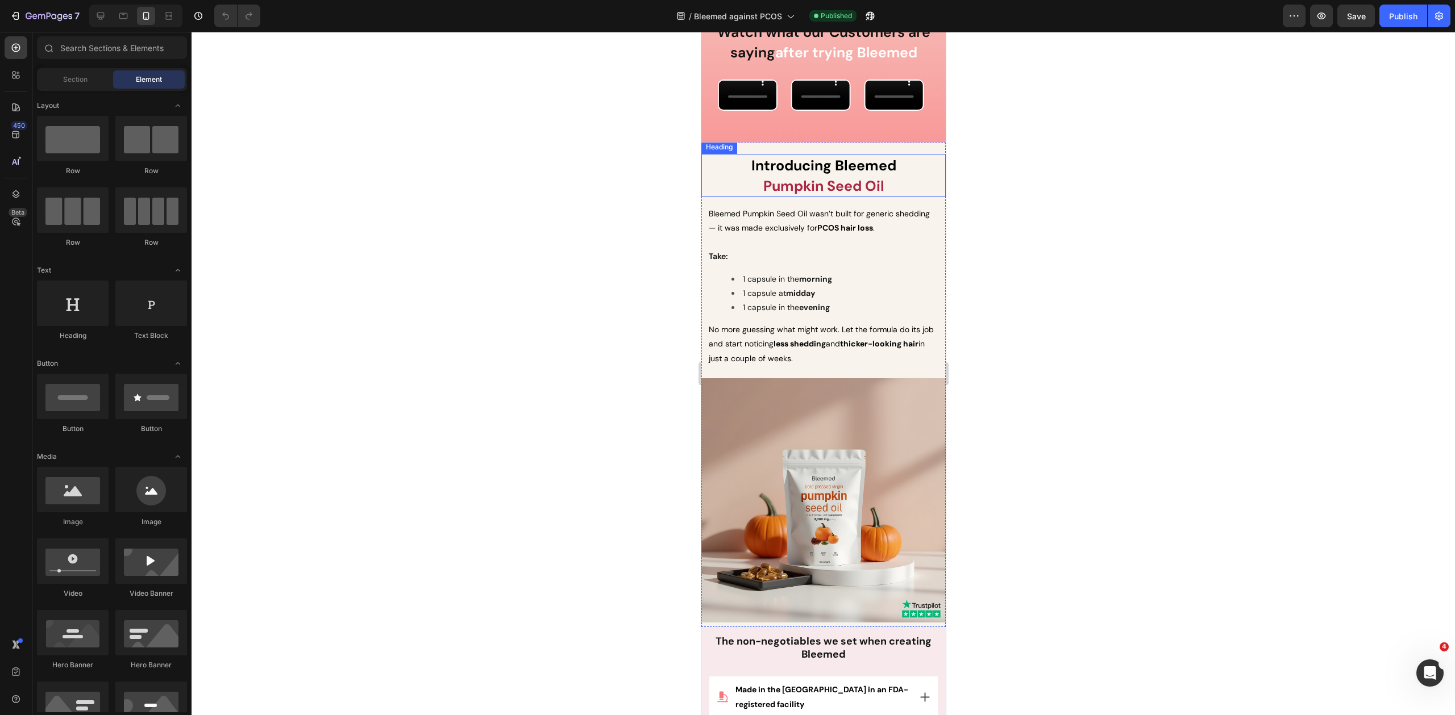
click at [857, 195] on span "Pumpkin Seed Oil" at bounding box center [823, 186] width 121 height 19
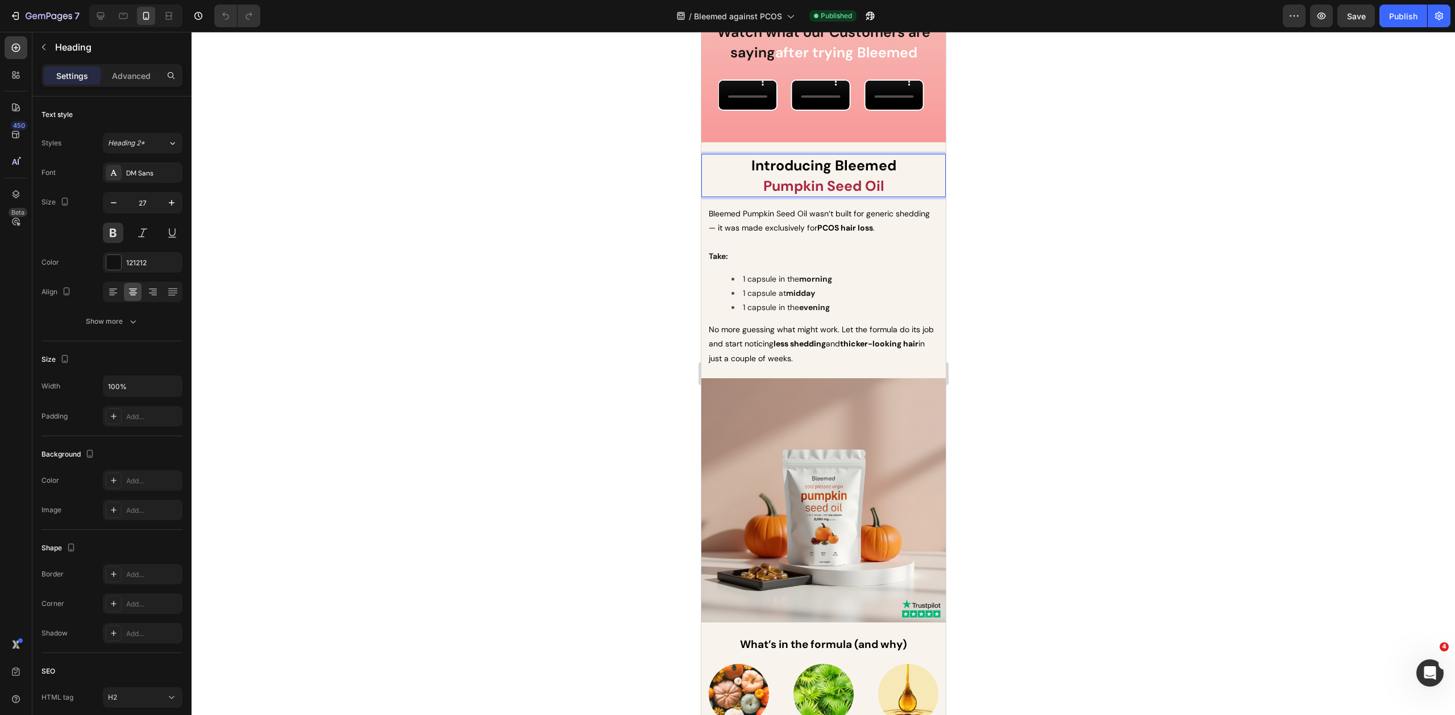
click at [868, 195] on span "Pumpkin Seed Oil" at bounding box center [823, 186] width 121 height 19
drag, startPoint x: 846, startPoint y: 259, endPoint x: 763, endPoint y: 258, distance: 82.4
click at [763, 196] on p "Introducing Bleemed Pumpkin Seed Oil" at bounding box center [823, 175] width 242 height 41
drag, startPoint x: 789, startPoint y: 258, endPoint x: 719, endPoint y: 256, distance: 70.5
click at [719, 196] on p "Introducing [PERSON_NAME] PCOS Growth Vital" at bounding box center [823, 175] width 242 height 41
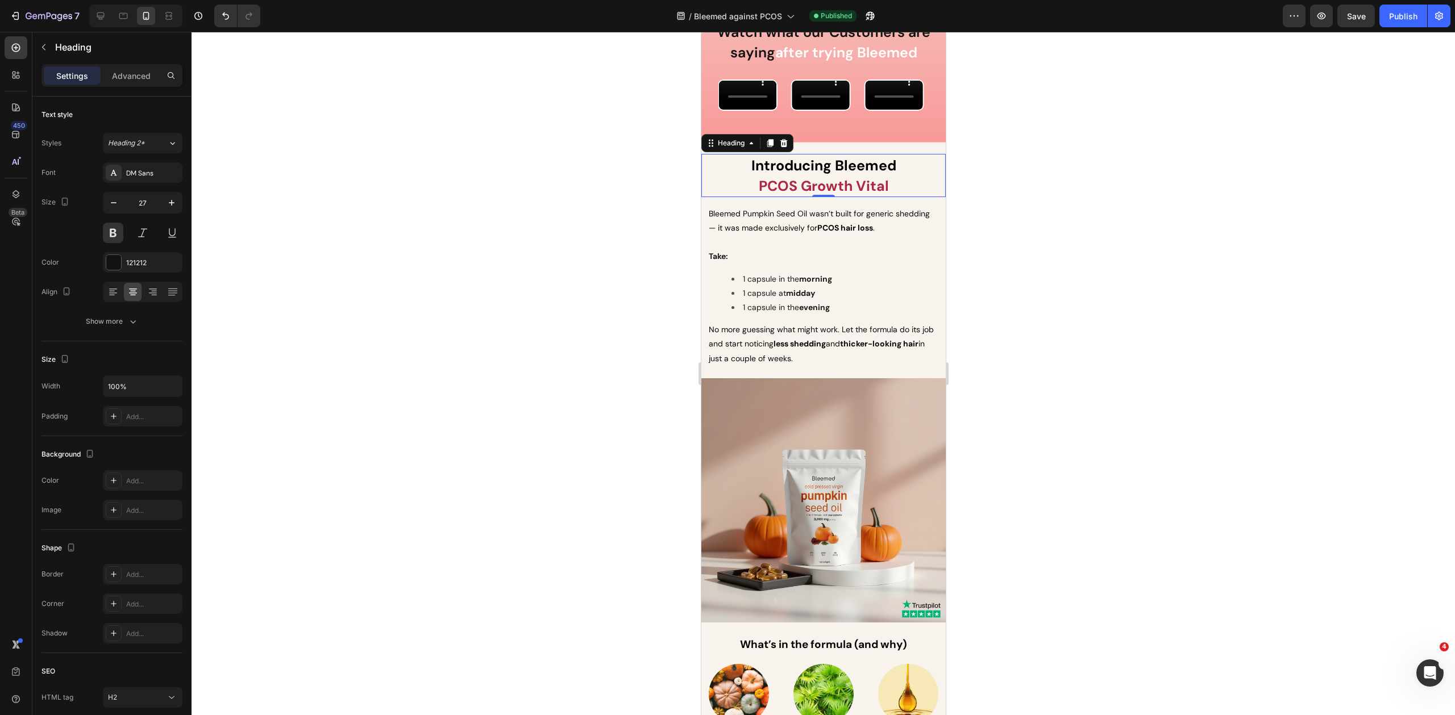
drag, startPoint x: 1221, startPoint y: 288, endPoint x: 1040, endPoint y: 279, distance: 180.9
click at [1221, 288] on div at bounding box center [822, 374] width 1263 height 684
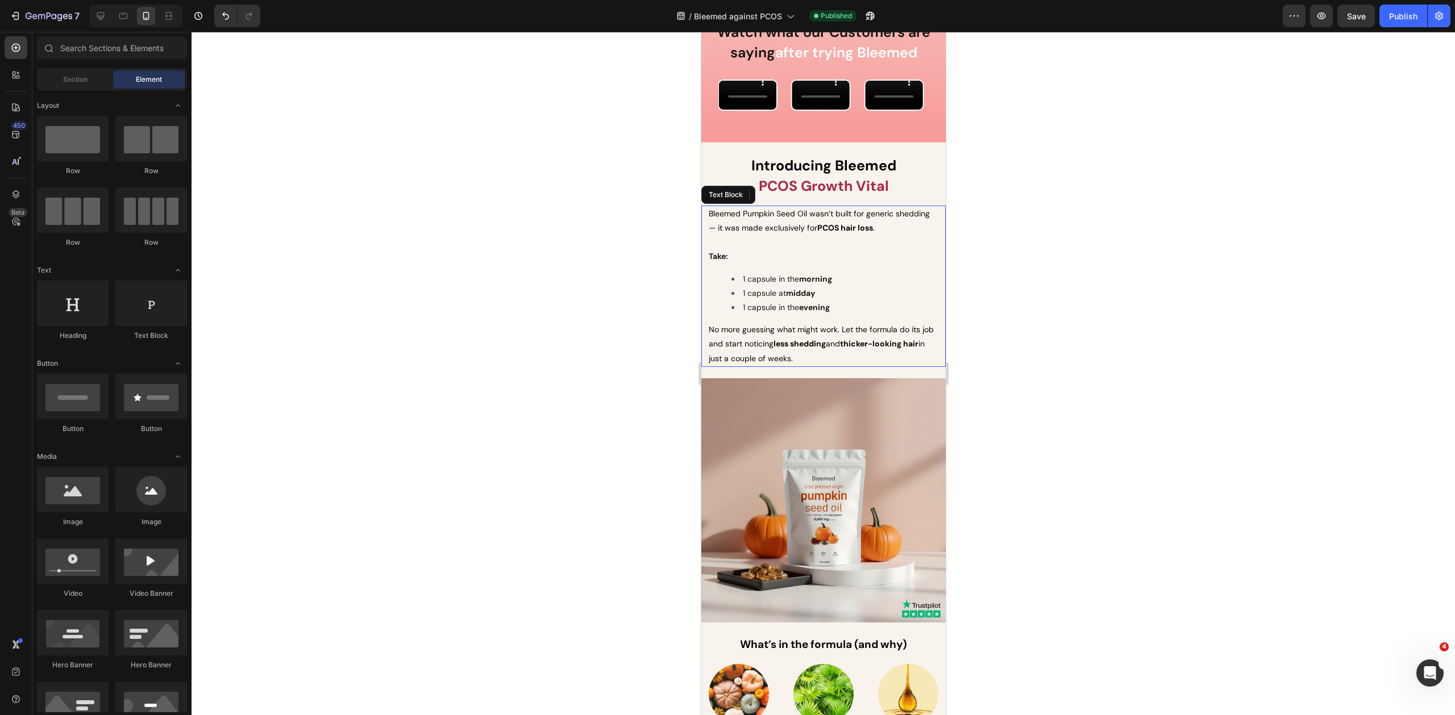
click at [772, 235] on p "Bleemed Pumpkin Seed Oil wasn’t built for generic shedding — it was made exclus…" at bounding box center [823, 221] width 230 height 28
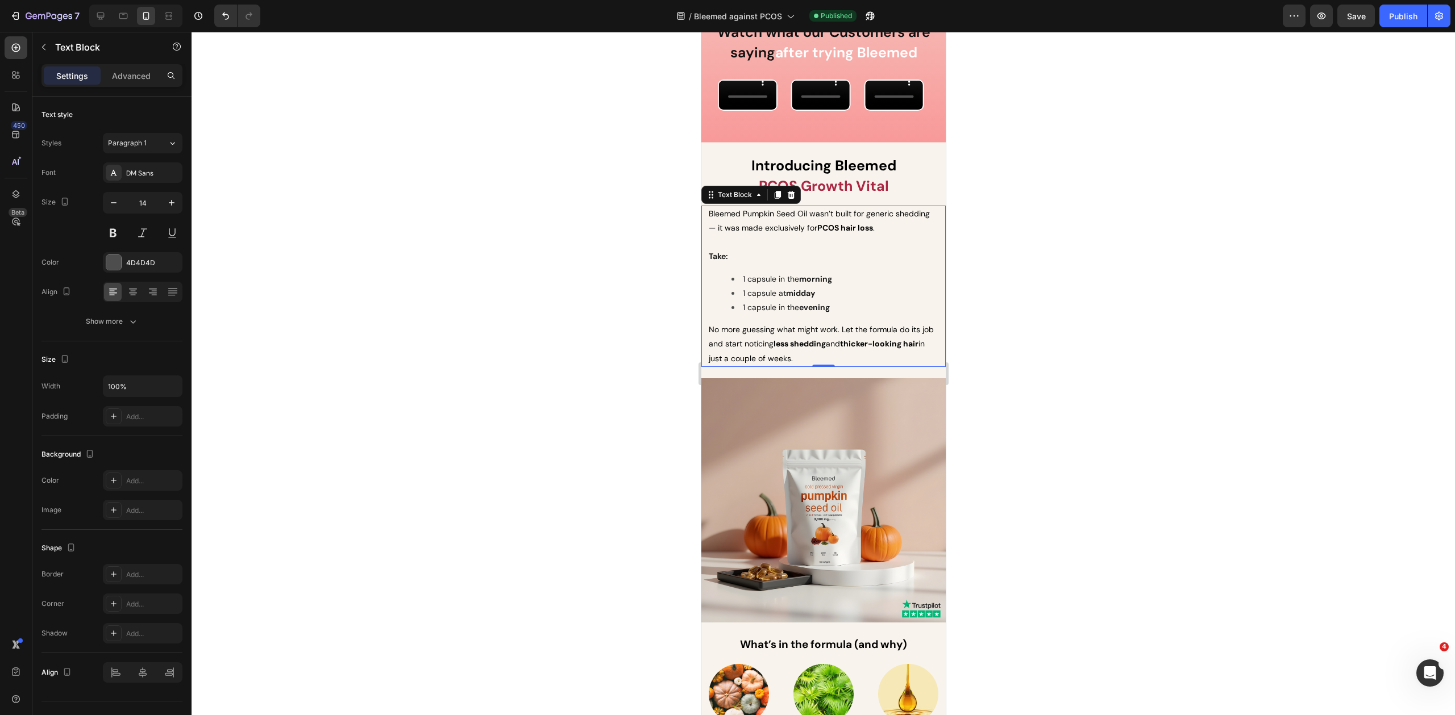
click at [781, 233] on span "Bleemed Pumpkin Seed Oil wasn’t built for generic shedding — it was made exclus…" at bounding box center [818, 221] width 221 height 24
click at [794, 233] on span "Bleemed Pumpkin Seed Oil wasn’t built for generic shedding — it was made exclus…" at bounding box center [818, 221] width 221 height 24
drag, startPoint x: 806, startPoint y: 285, endPoint x: 705, endPoint y: 282, distance: 100.6
click at [705, 282] on div "Bleemed Pumpkin Seed Oil wasn’t built for generic shedding — it was made exclus…" at bounding box center [823, 286] width 244 height 161
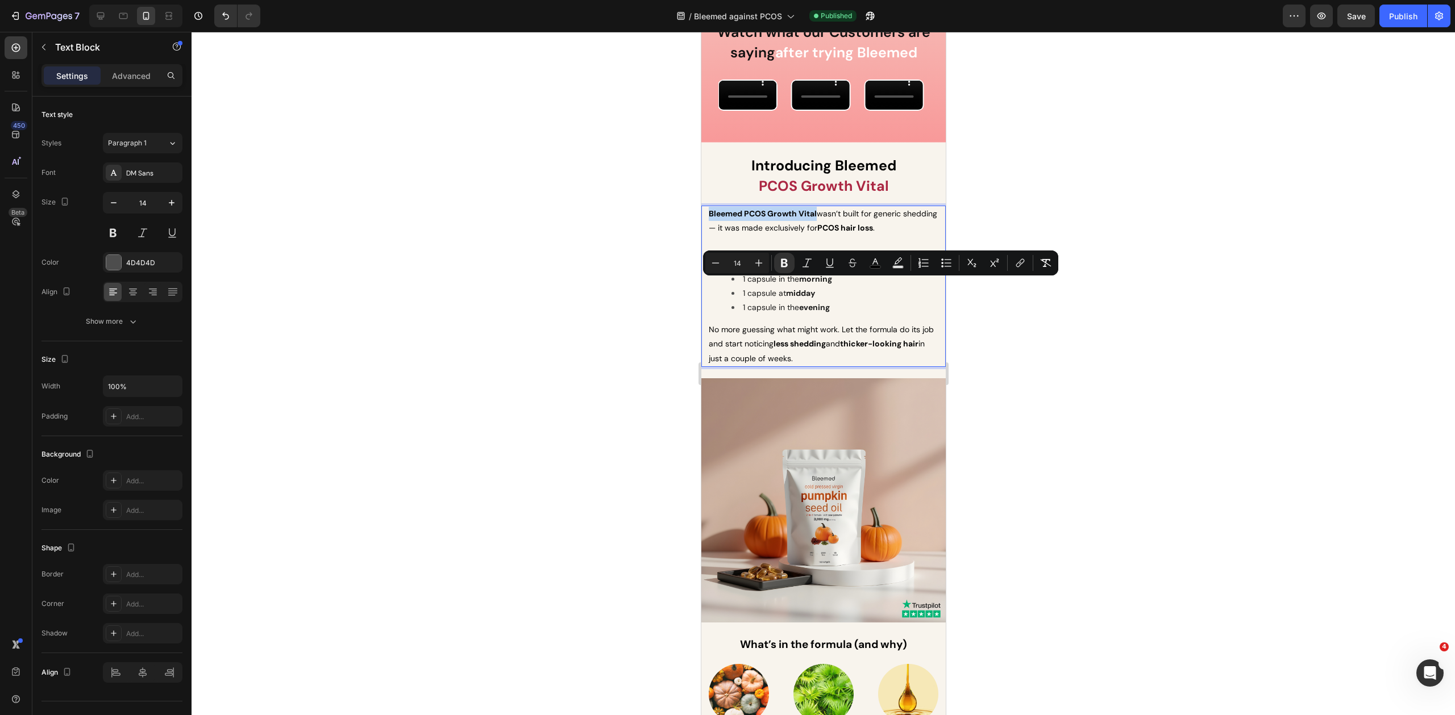
drag, startPoint x: 818, startPoint y: 285, endPoint x: 707, endPoint y: 285, distance: 110.8
click at [707, 285] on div "Bleemed PCOS Growth Vital wasn’t built for generic shedding — it was made exclu…" at bounding box center [823, 286] width 232 height 161
drag, startPoint x: 782, startPoint y: 264, endPoint x: 165, endPoint y: 256, distance: 616.6
click at [782, 264] on icon "Editor contextual toolbar" at bounding box center [784, 263] width 7 height 9
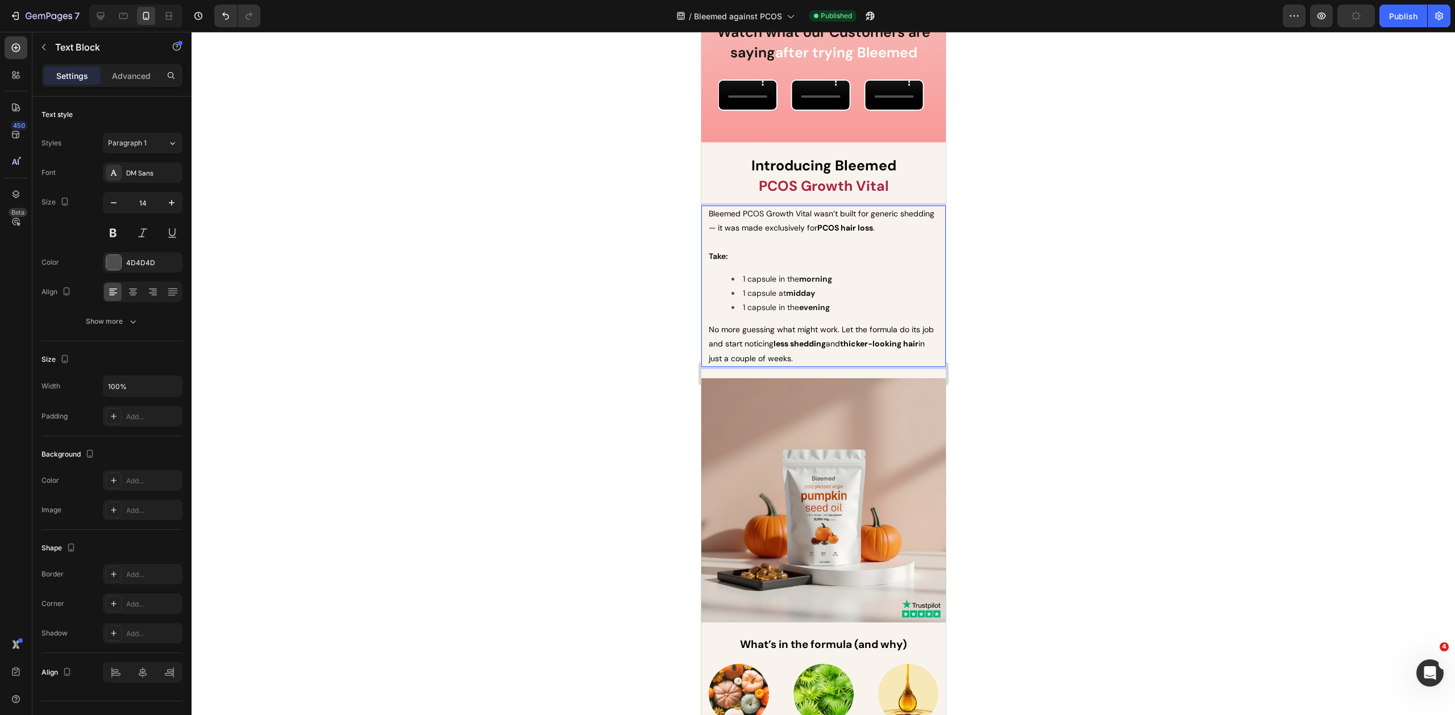
click at [1014, 324] on div at bounding box center [822, 374] width 1263 height 684
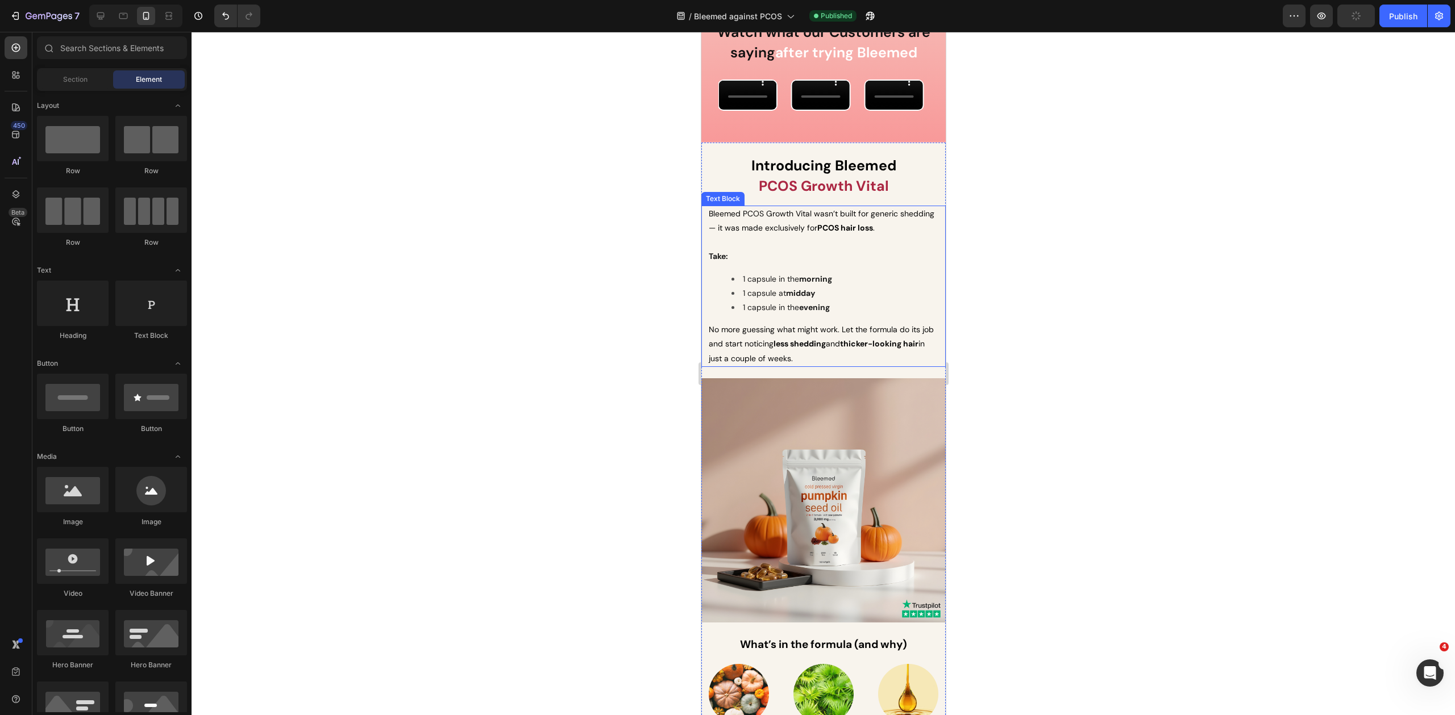
click at [820, 233] on span "Bleemed PCOS Growth Vital wasn’t built for generic shedding — it was made exclu…" at bounding box center [821, 221] width 226 height 24
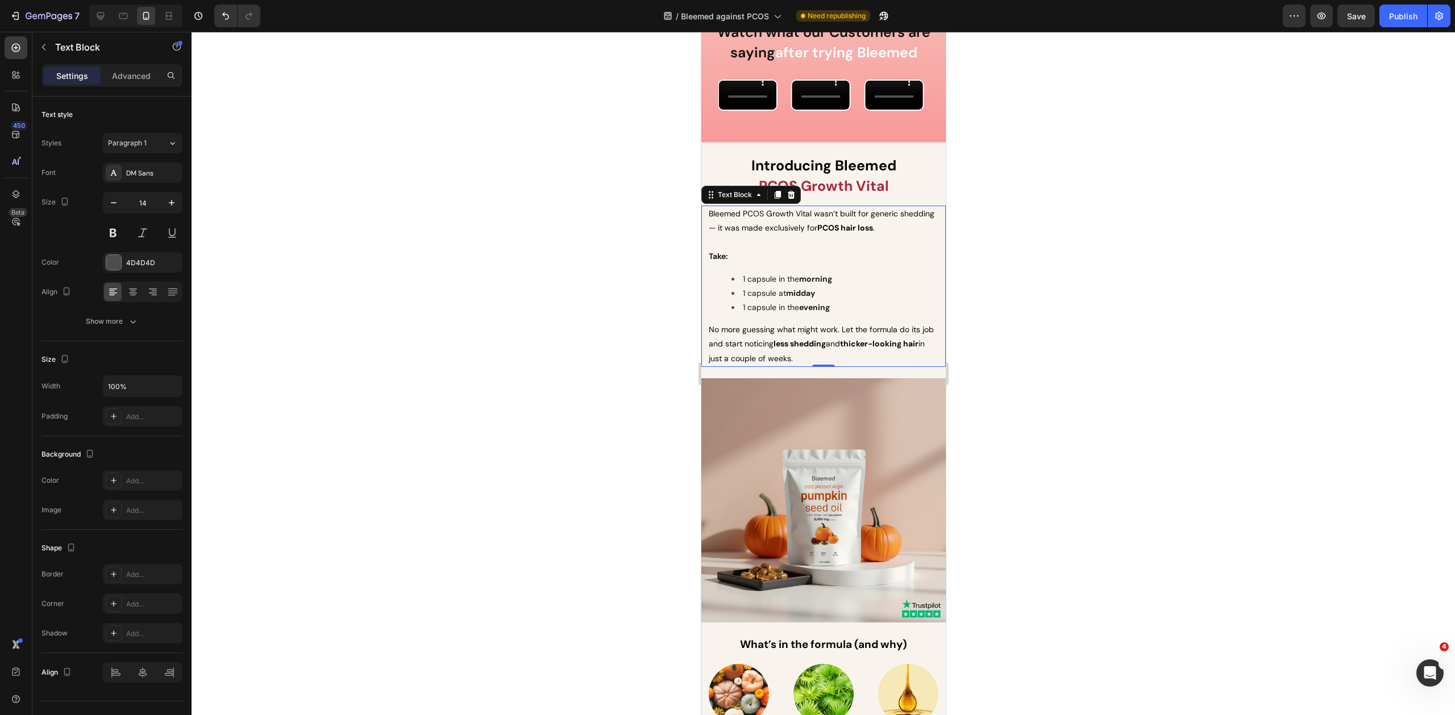
click at [1004, 290] on div at bounding box center [822, 374] width 1263 height 684
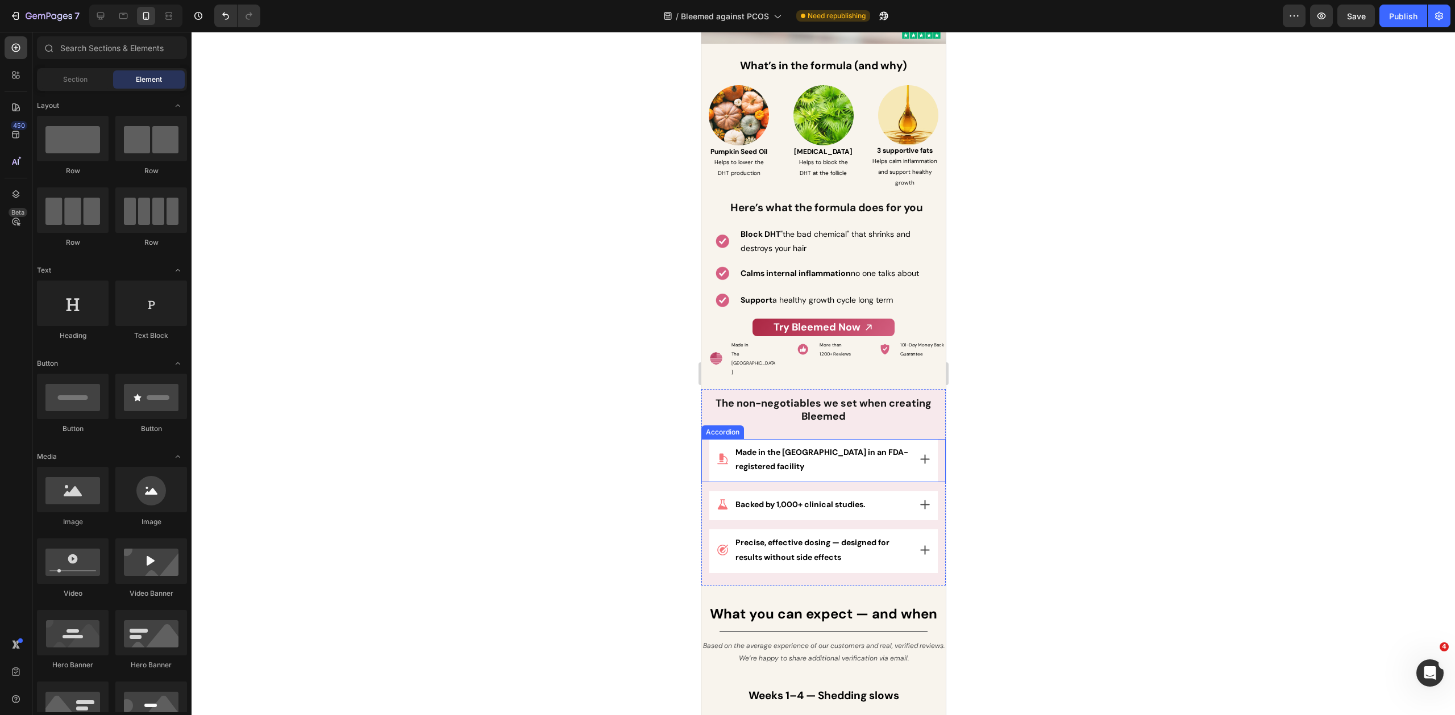
scroll to position [4799, 0]
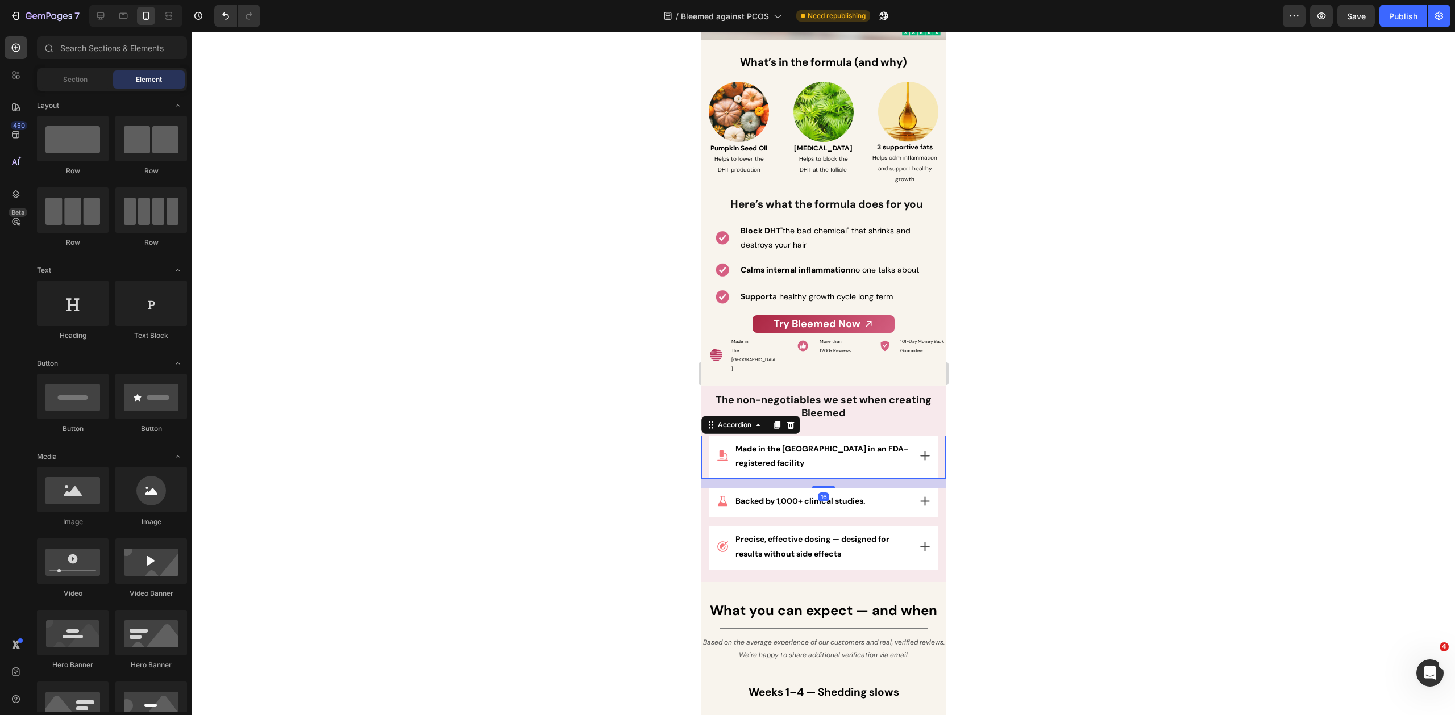
click at [919, 452] on icon at bounding box center [923, 456] width 9 height 9
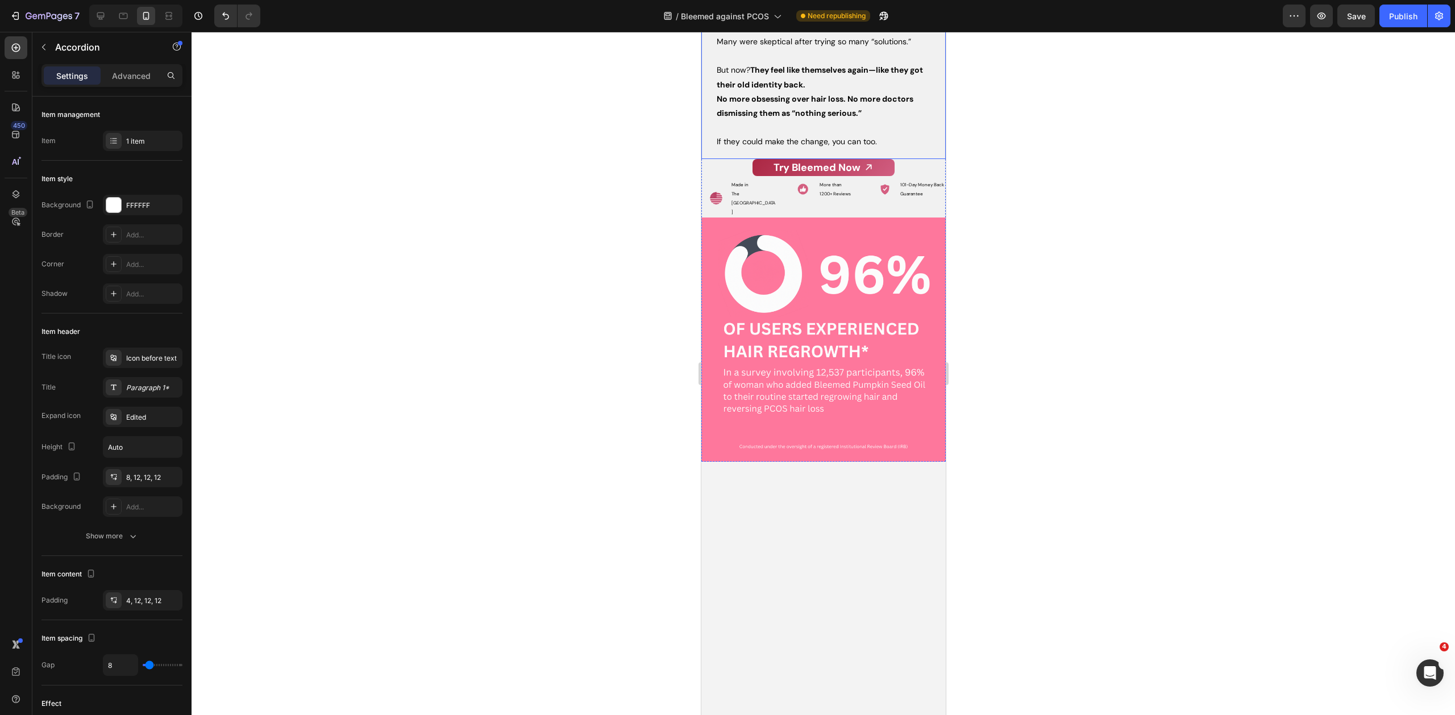
scroll to position [6131, 0]
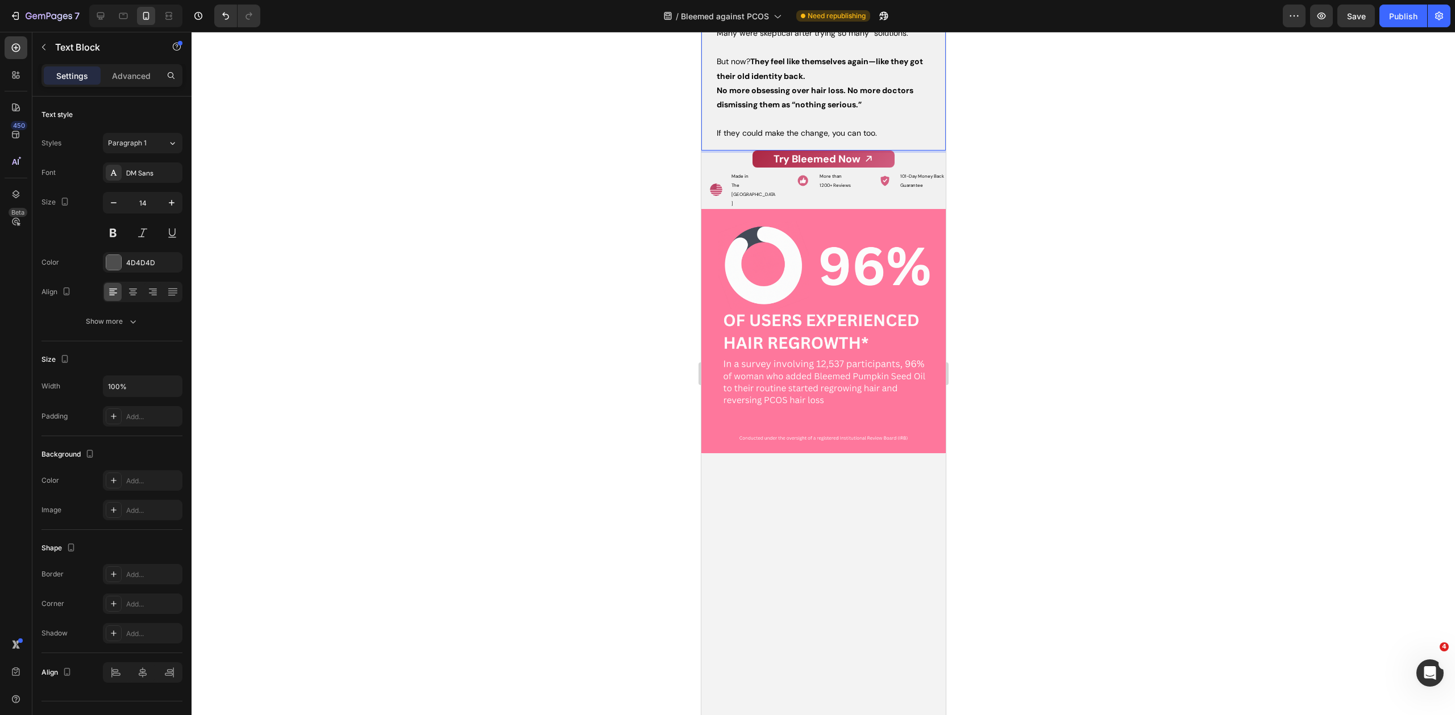
click at [1055, 443] on div at bounding box center [822, 374] width 1263 height 684
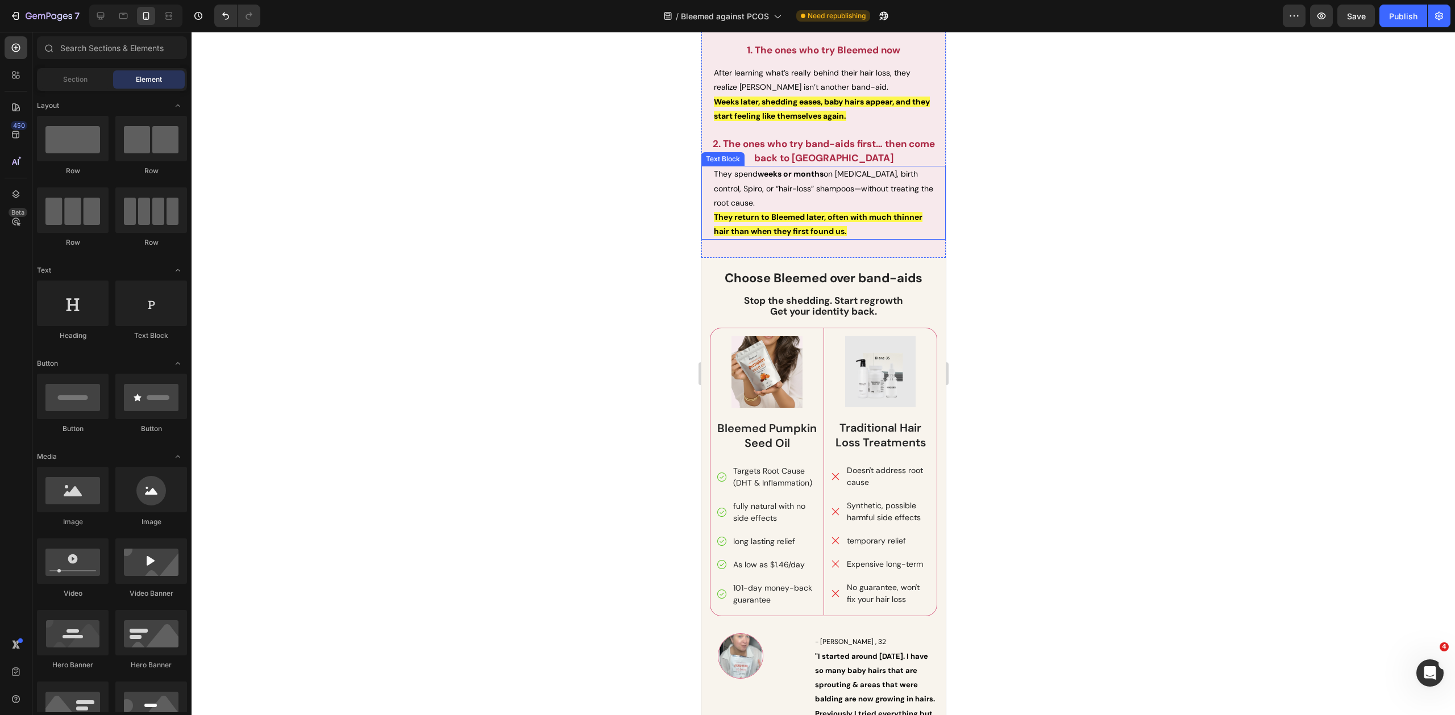
scroll to position [7340, 0]
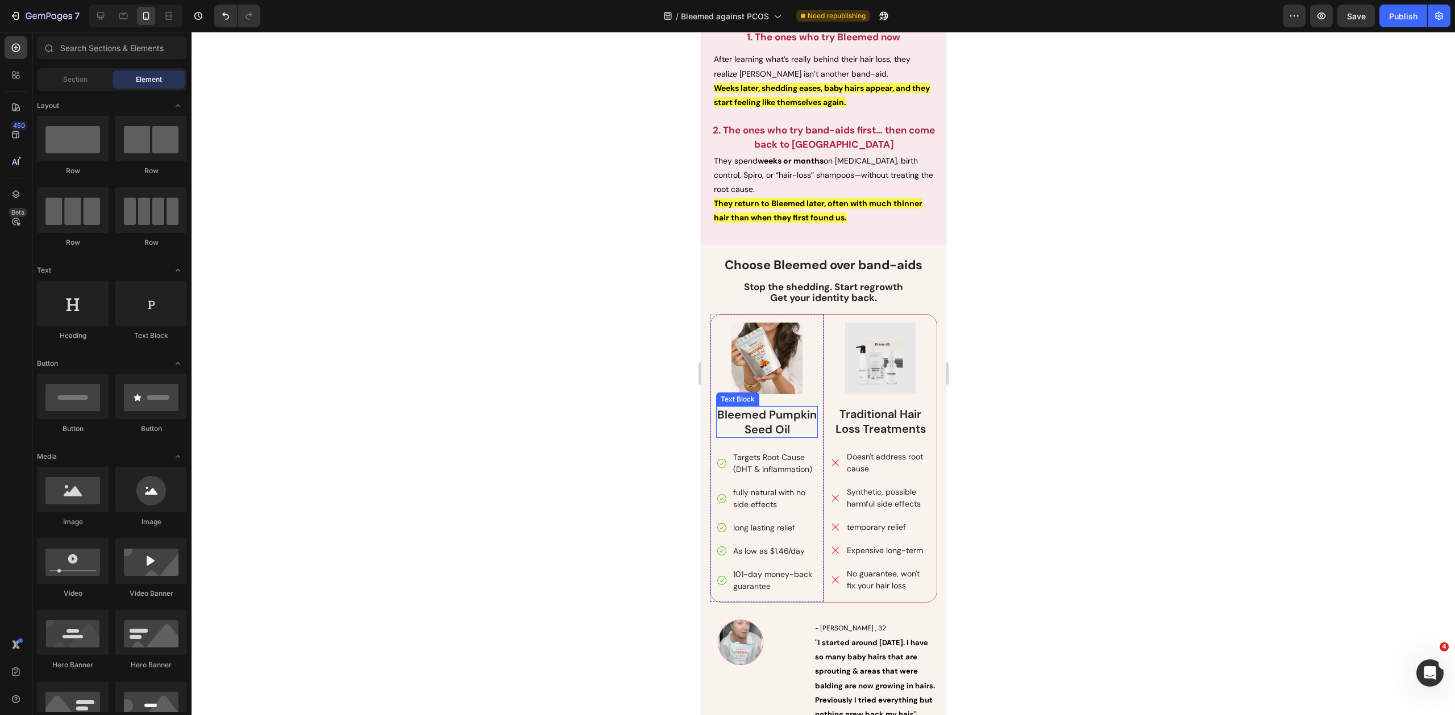
click at [778, 419] on p "Bleemed Pumpkin Seed Oil" at bounding box center [766, 422] width 99 height 30
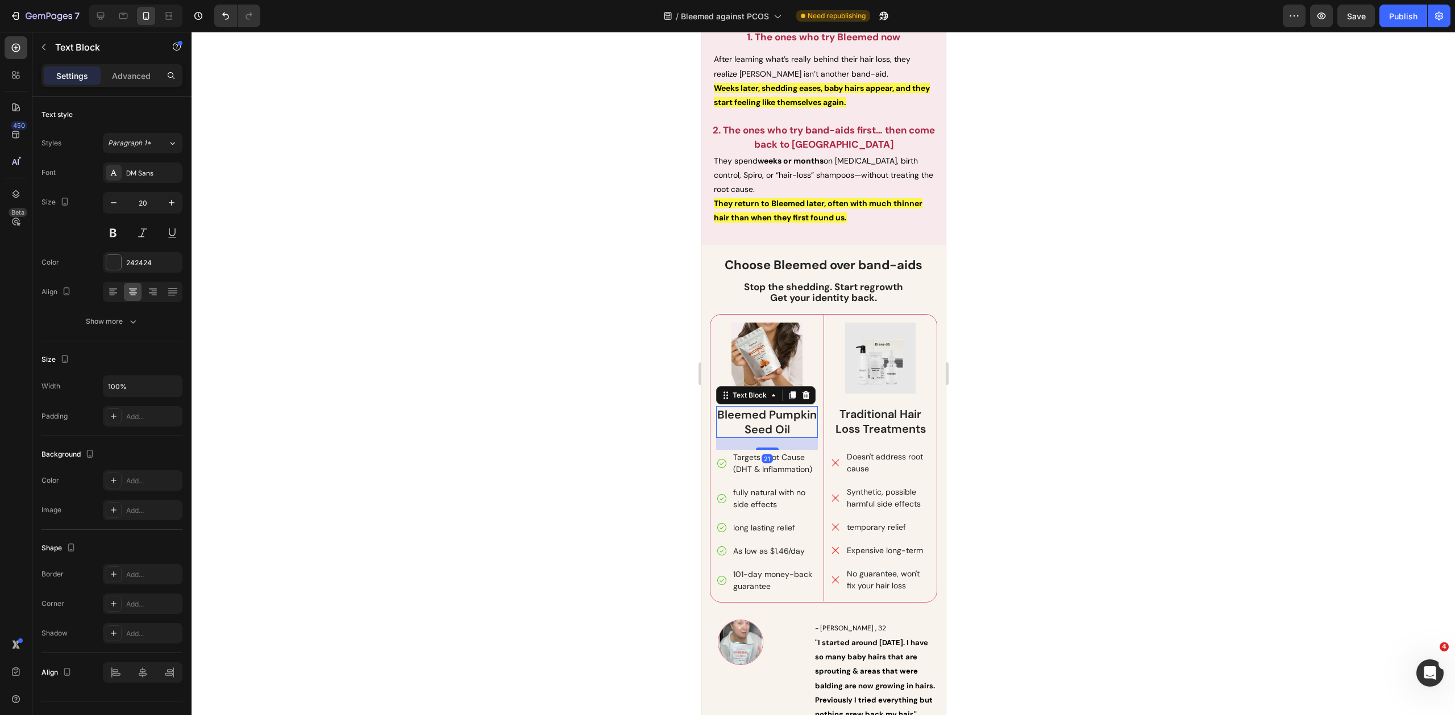
click at [778, 419] on p "Bleemed Pumpkin Seed Oil" at bounding box center [766, 422] width 99 height 30
click at [787, 423] on p "Bleemed Pumpkin Seed Oil" at bounding box center [766, 422] width 99 height 30
drag, startPoint x: 812, startPoint y: 429, endPoint x: 739, endPoint y: 413, distance: 75.1
click at [739, 413] on p "Bleemed Pumpkin Seed Oil" at bounding box center [766, 422] width 99 height 30
click at [774, 413] on strong "Bleemed PCOS Growth Vital" at bounding box center [766, 422] width 83 height 30
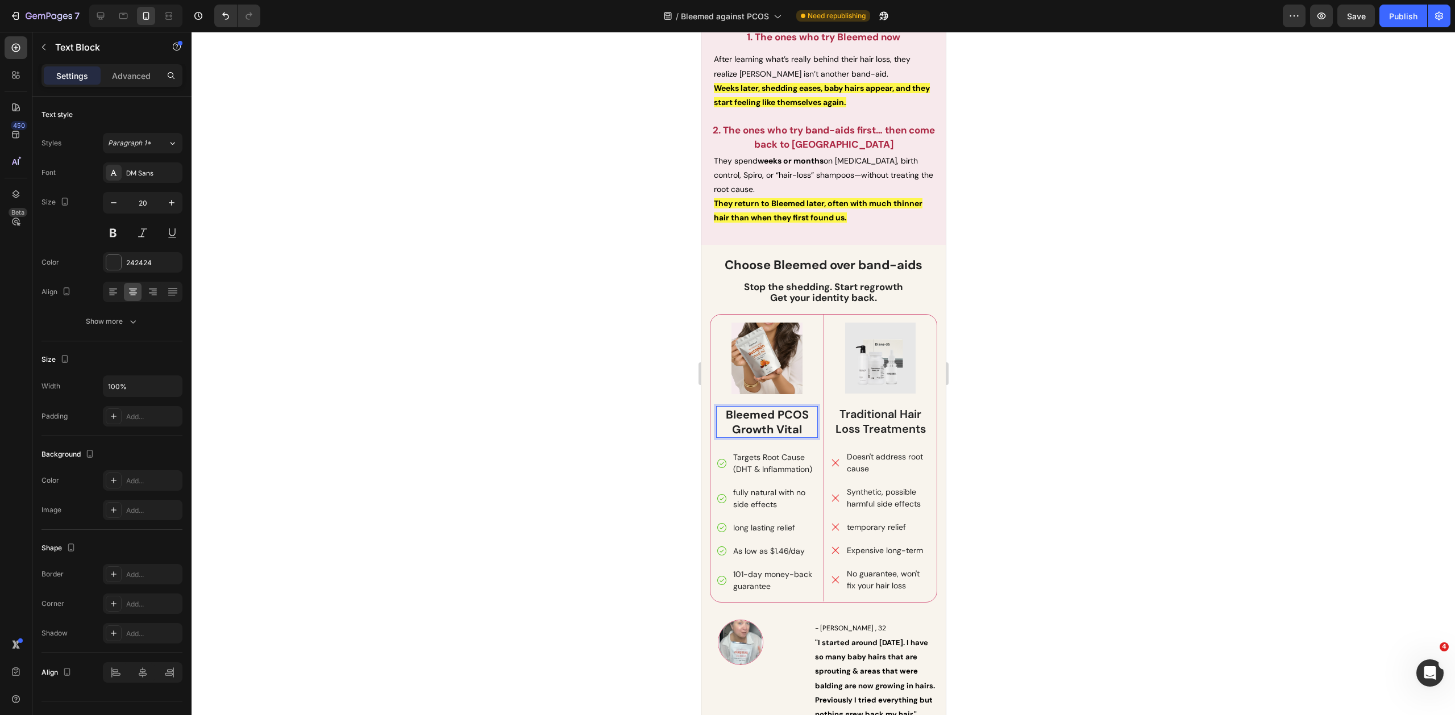
click at [1050, 434] on div at bounding box center [822, 374] width 1263 height 684
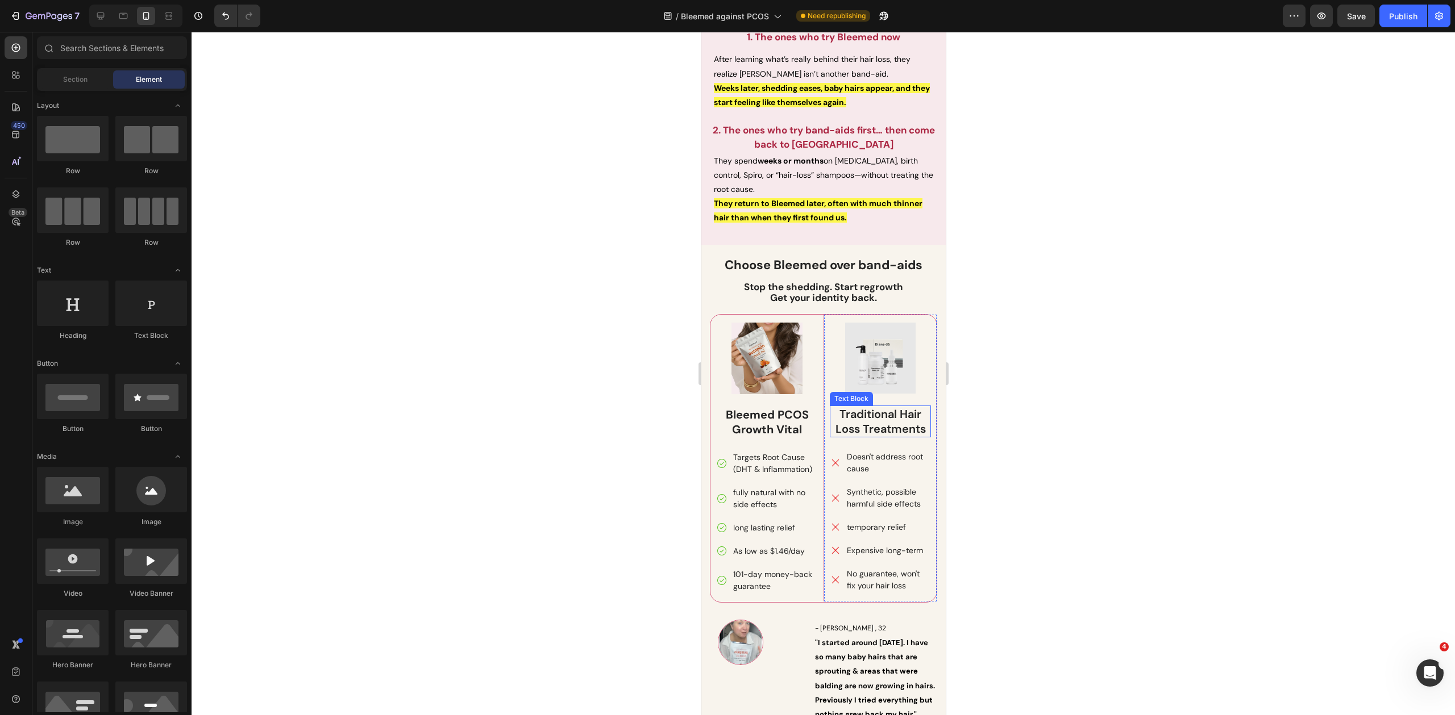
click at [865, 430] on p "Traditional Hair Loss Treatments" at bounding box center [879, 422] width 99 height 30
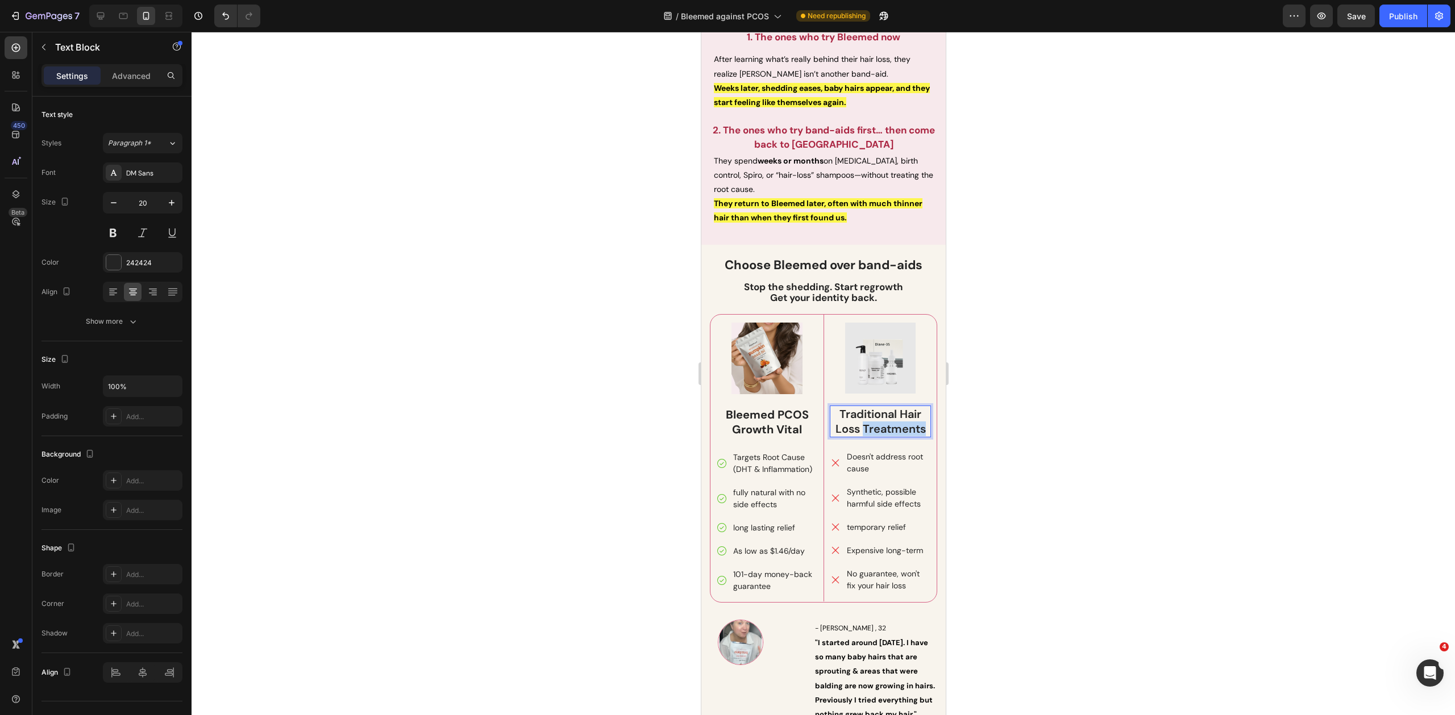
click at [865, 430] on p "Traditional Hair Loss Treatments" at bounding box center [879, 422] width 99 height 30
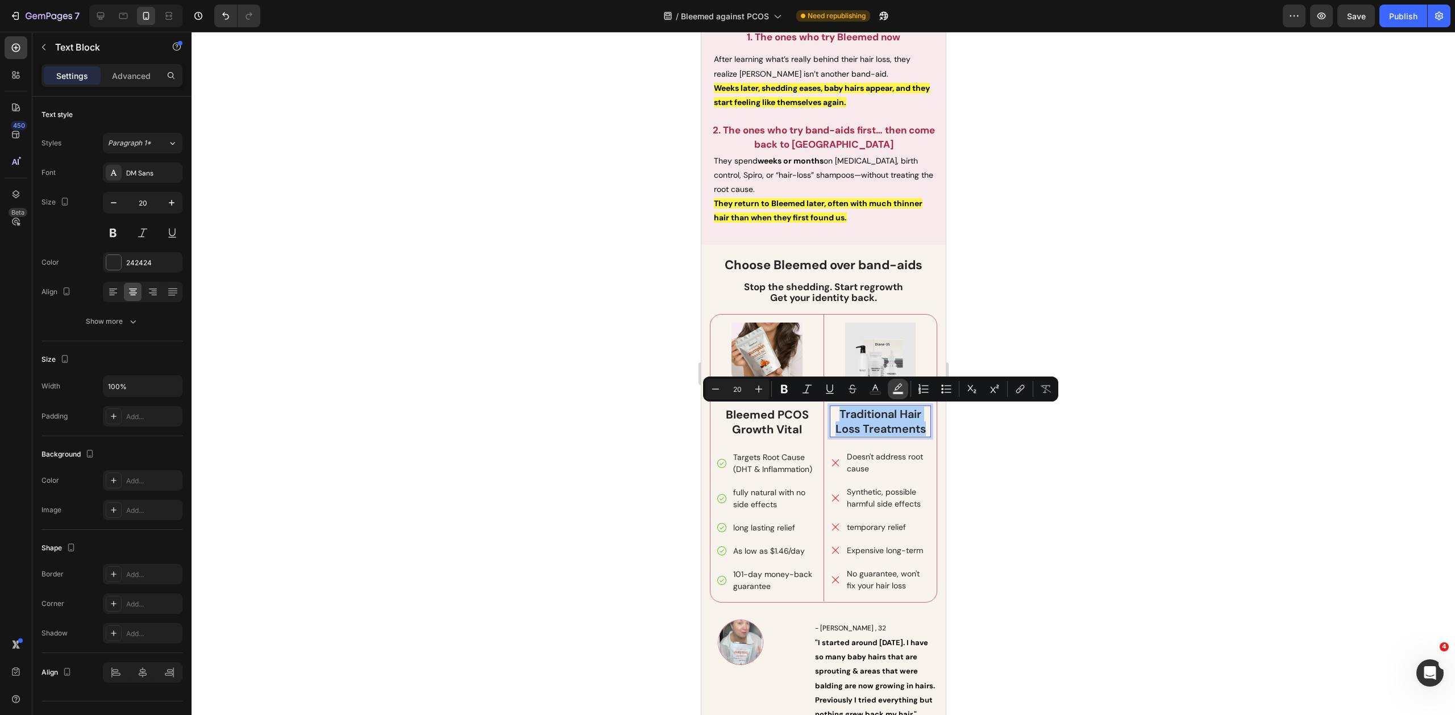
click at [891, 393] on button "Text Background Color" at bounding box center [898, 389] width 20 height 20
type input "000000"
type input "77"
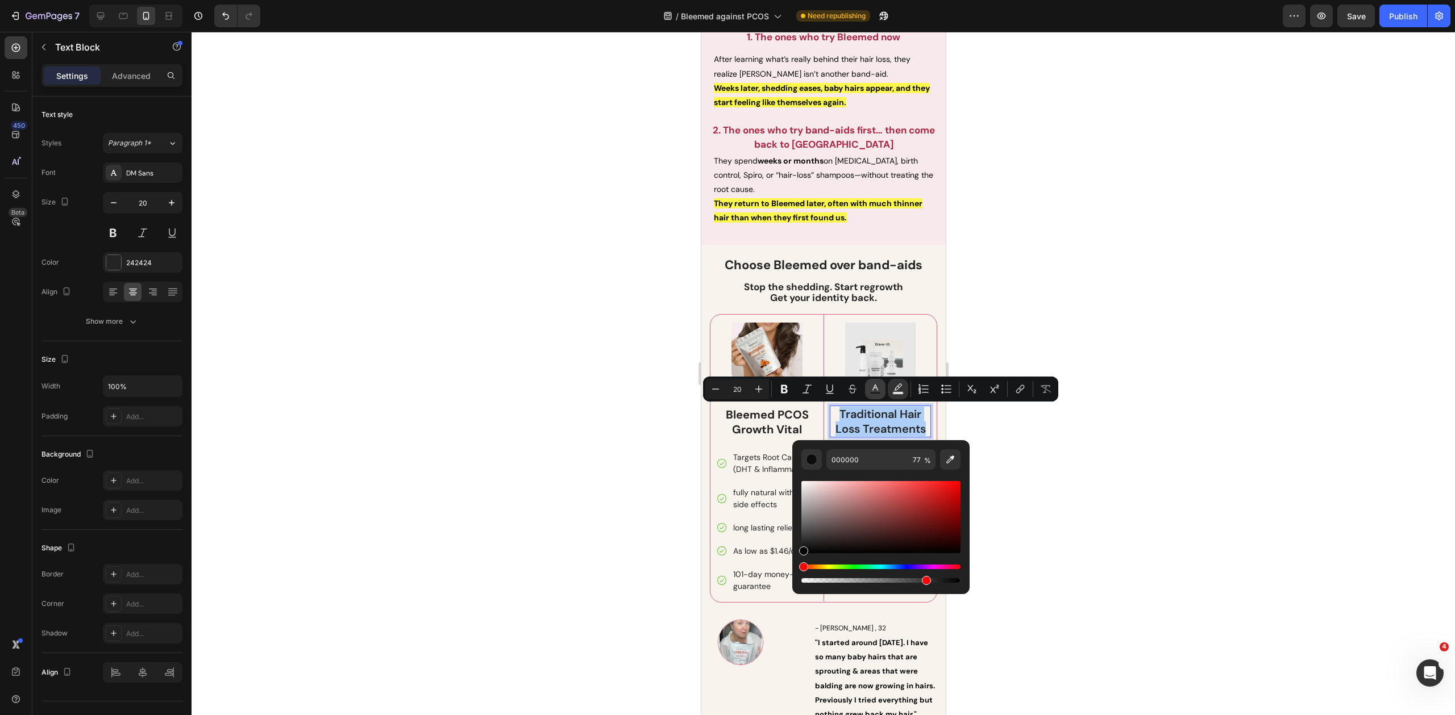
click at [882, 392] on button "Text Color" at bounding box center [875, 389] width 20 height 20
type input "242424"
drag, startPoint x: 802, startPoint y: 554, endPoint x: 797, endPoint y: 559, distance: 7.6
click at [797, 559] on div "242424 100 %" at bounding box center [880, 512] width 177 height 145
type input "000000"
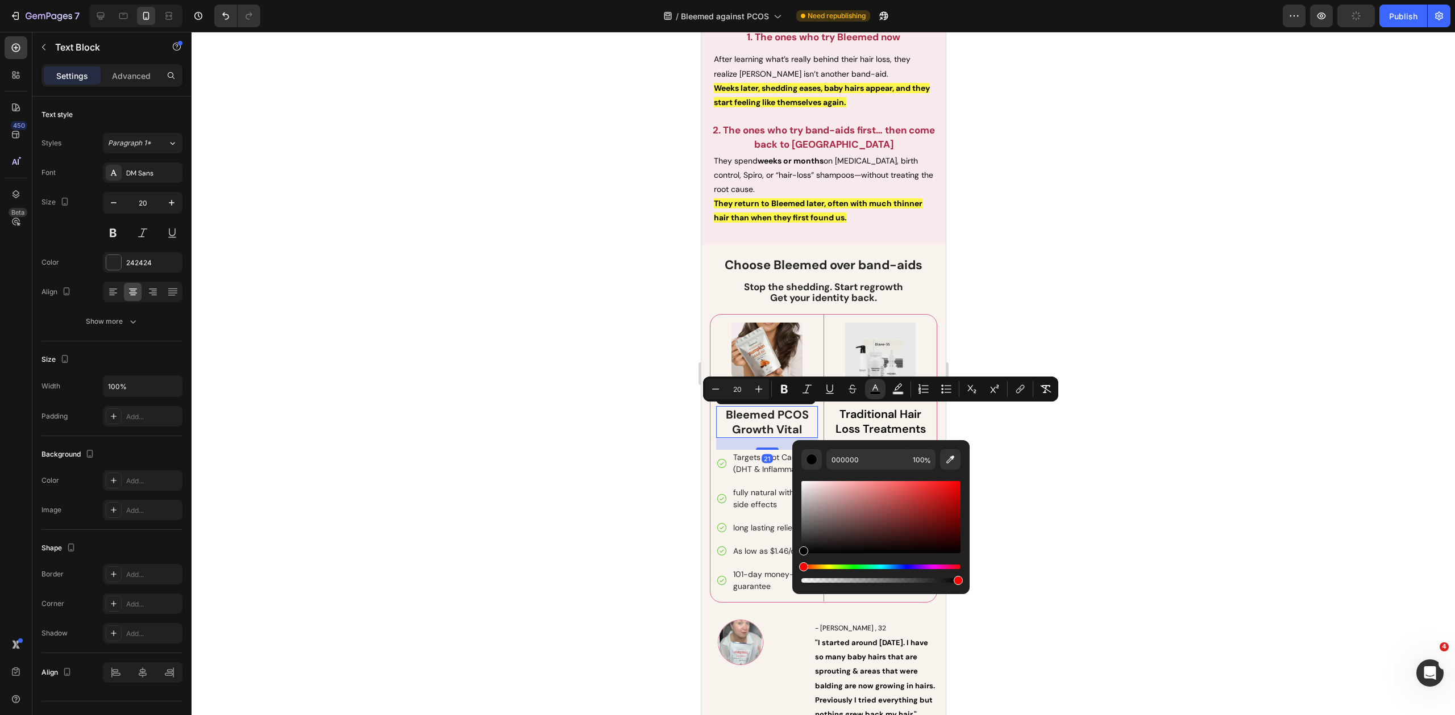
click at [768, 422] on strong "Bleemed PCOS Growth Vital" at bounding box center [766, 422] width 83 height 30
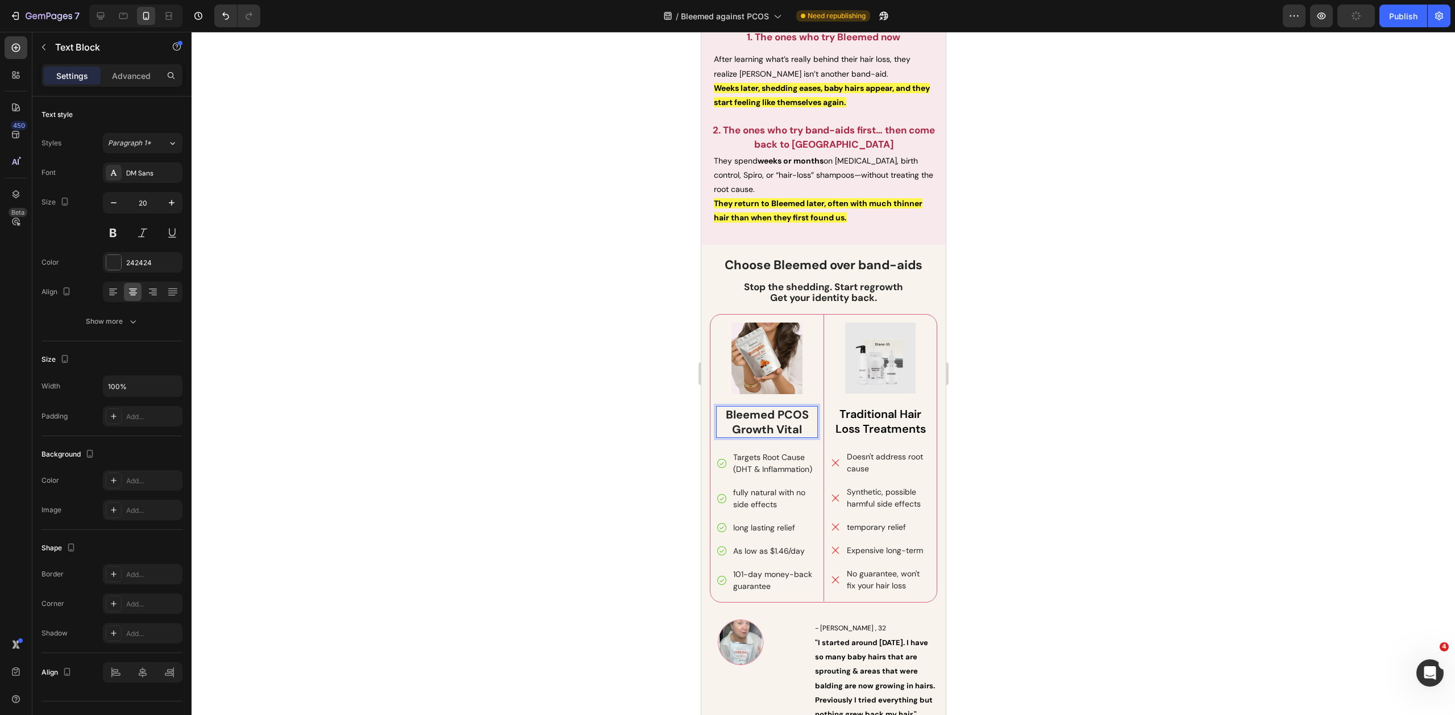
click at [801, 428] on p "Bleemed PCOS Growth Vital" at bounding box center [766, 422] width 99 height 30
drag, startPoint x: 803, startPoint y: 430, endPoint x: 680, endPoint y: 405, distance: 126.4
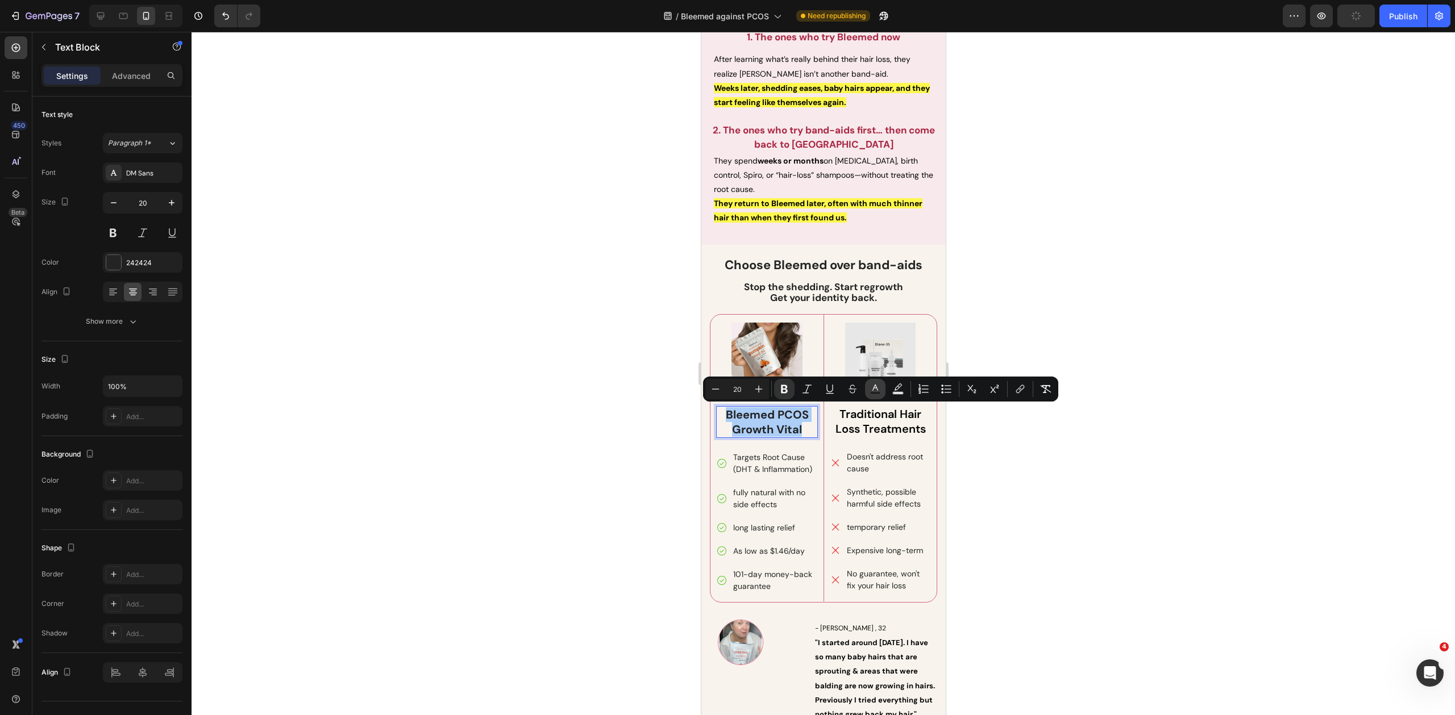
click at [870, 393] on rect "Editor contextual toolbar" at bounding box center [875, 393] width 11 height 3
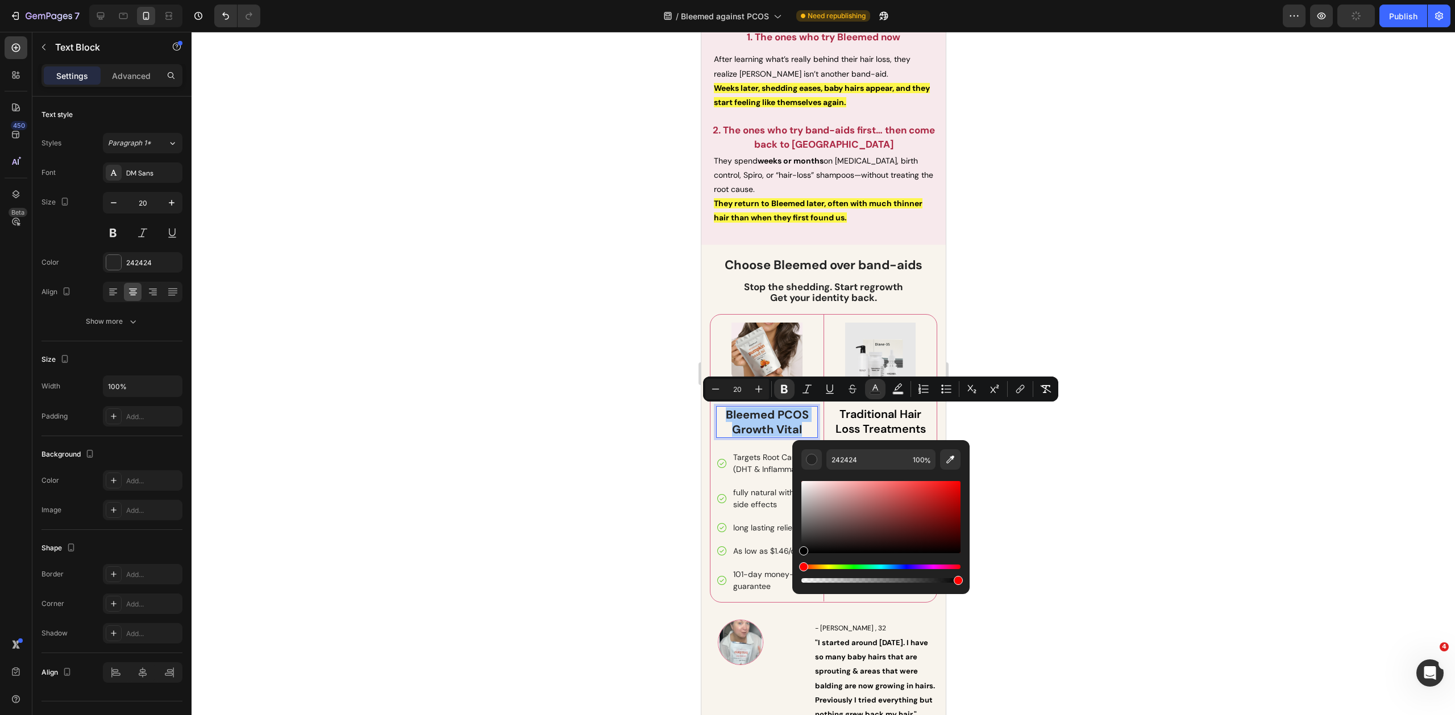
click at [794, 561] on div "242424 100 %" at bounding box center [880, 512] width 177 height 145
type input "000000"
drag, startPoint x: 609, startPoint y: 500, endPoint x: 619, endPoint y: 482, distance: 20.6
click at [609, 500] on div at bounding box center [822, 374] width 1263 height 684
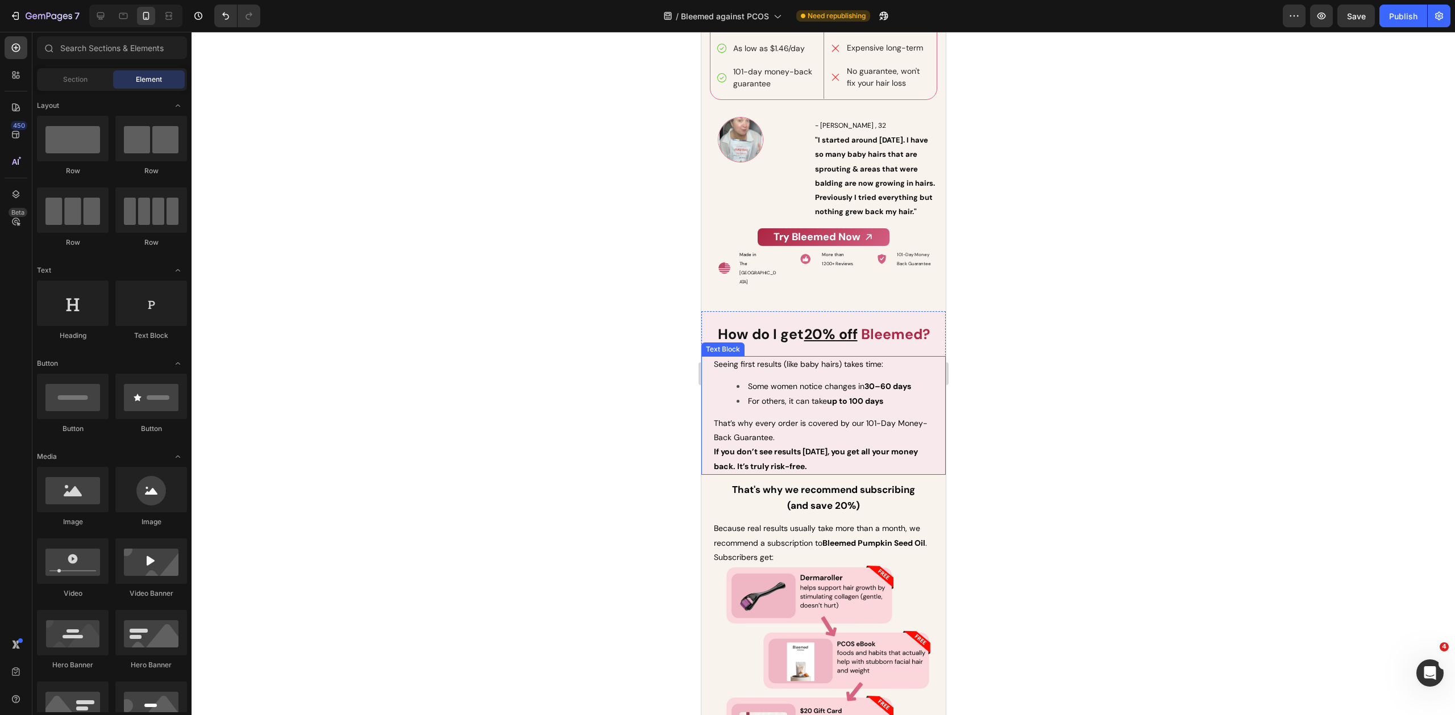
scroll to position [7903, 0]
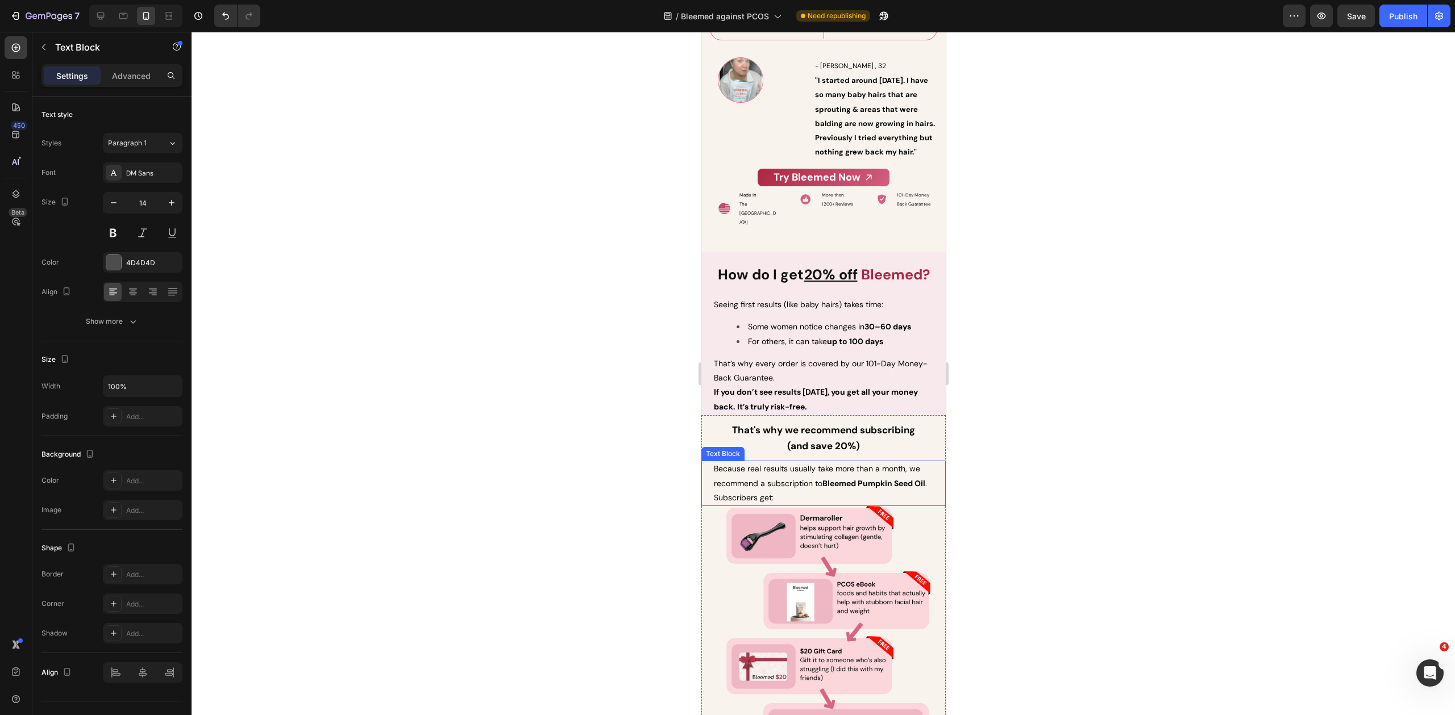
click at [844, 480] on strong "Bleemed Pumpkin Seed Oil" at bounding box center [873, 483] width 103 height 10
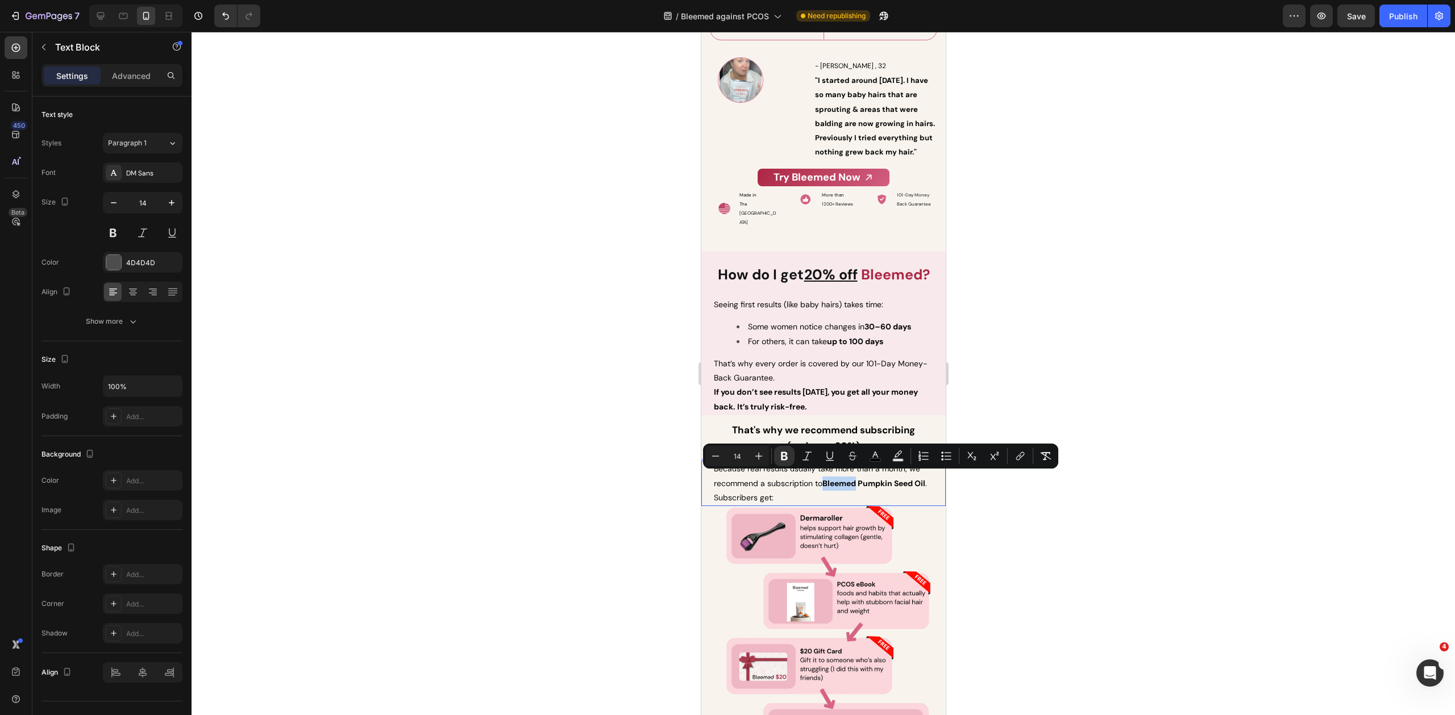
click at [827, 480] on strong "Bleemed Pumpkin Seed Oil" at bounding box center [873, 483] width 103 height 10
drag, startPoint x: 826, startPoint y: 479, endPoint x: 731, endPoint y: 506, distance: 98.7
click at [723, 495] on span "Because real results usually take more than a month, we recommend a subscriptio…" at bounding box center [819, 483] width 213 height 39
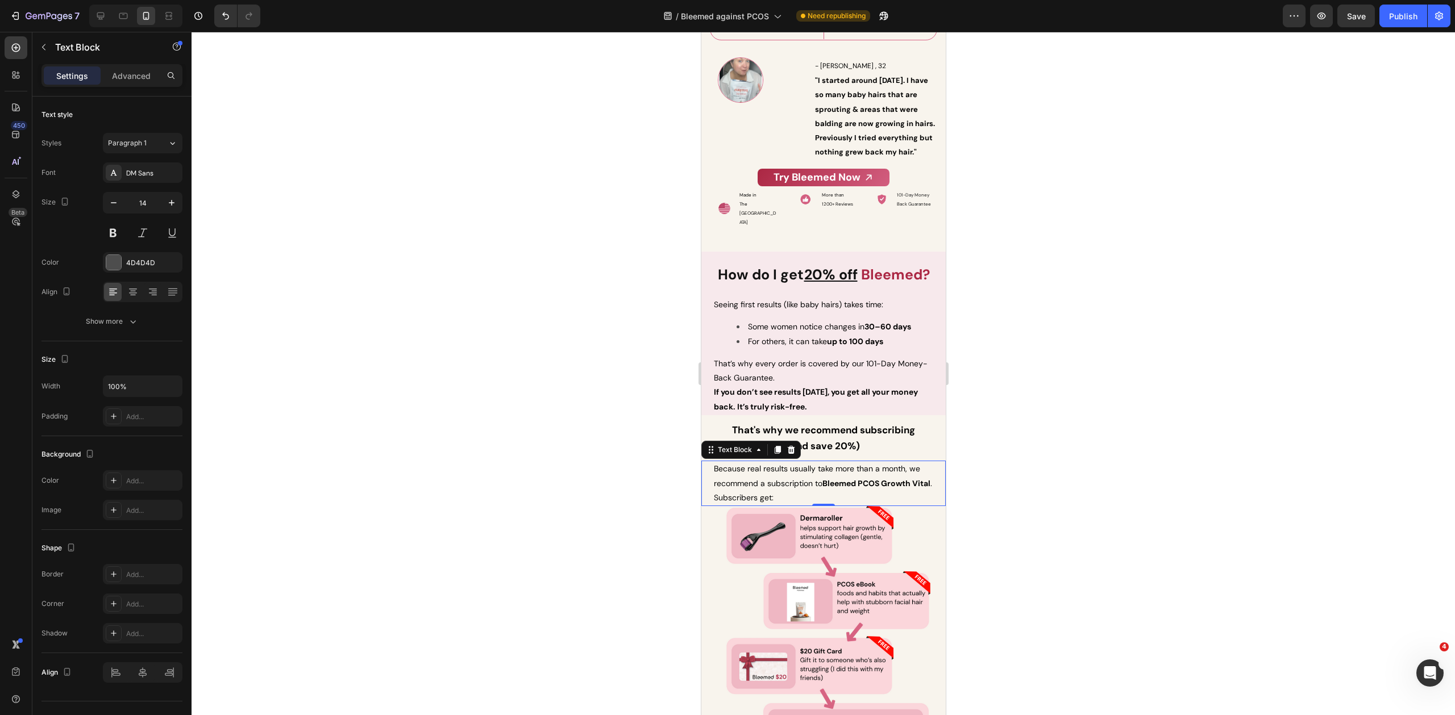
click at [1040, 476] on div at bounding box center [822, 374] width 1263 height 684
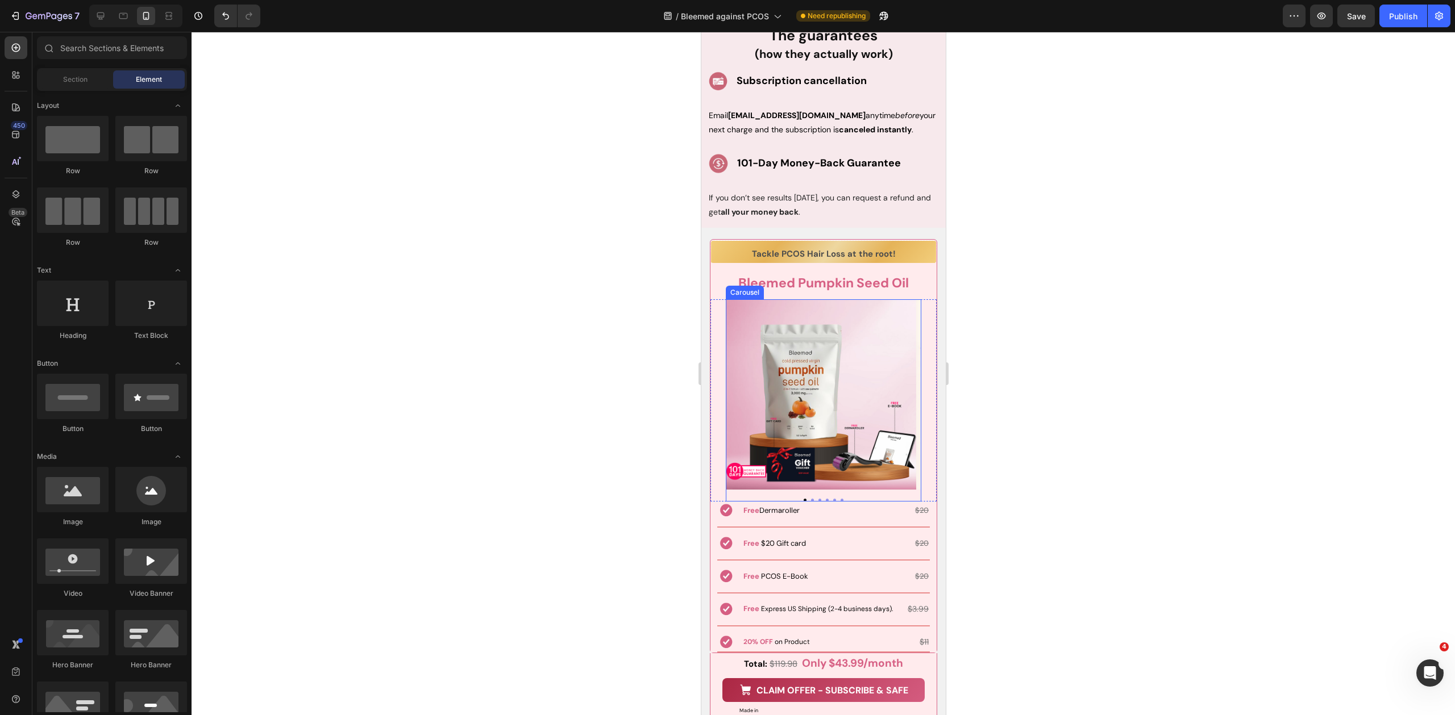
scroll to position [8731, 0]
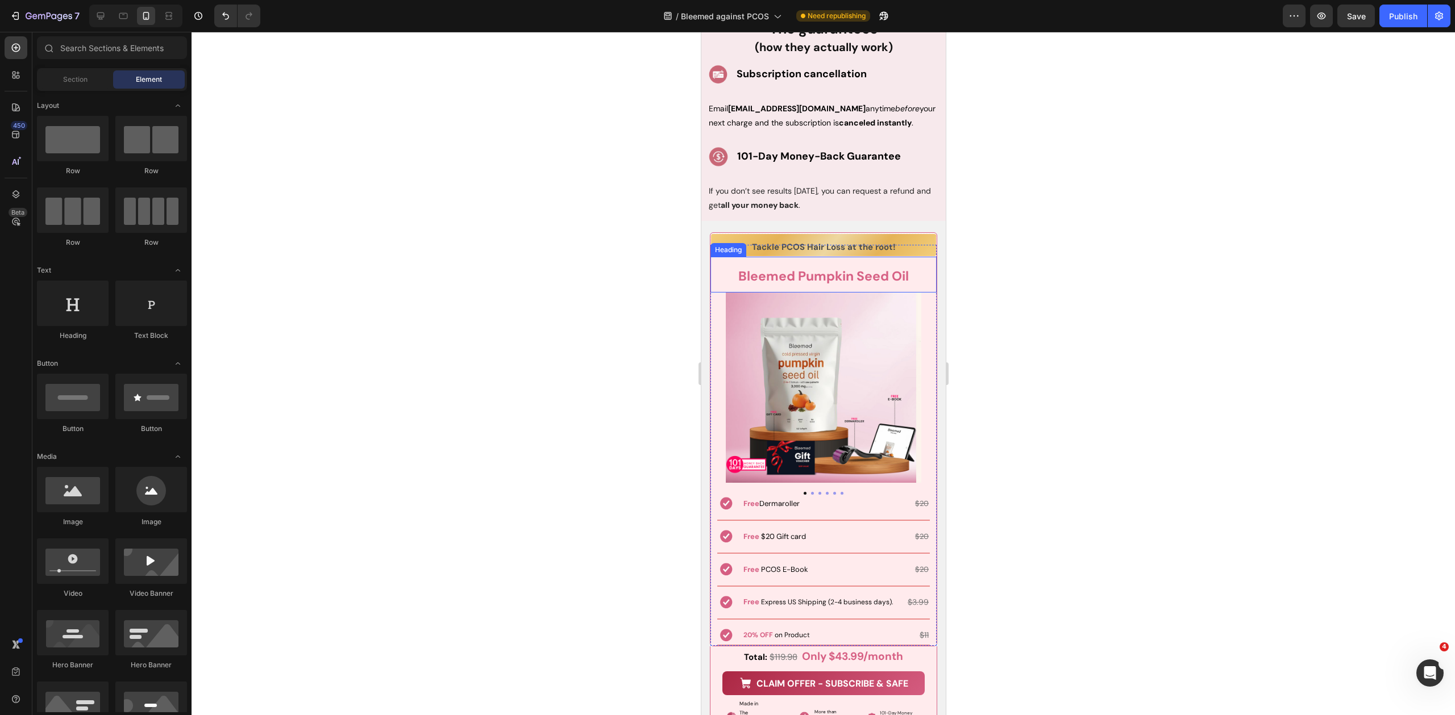
click at [793, 274] on strong "Bleemed Pumpkin Seed Oil" at bounding box center [823, 276] width 170 height 17
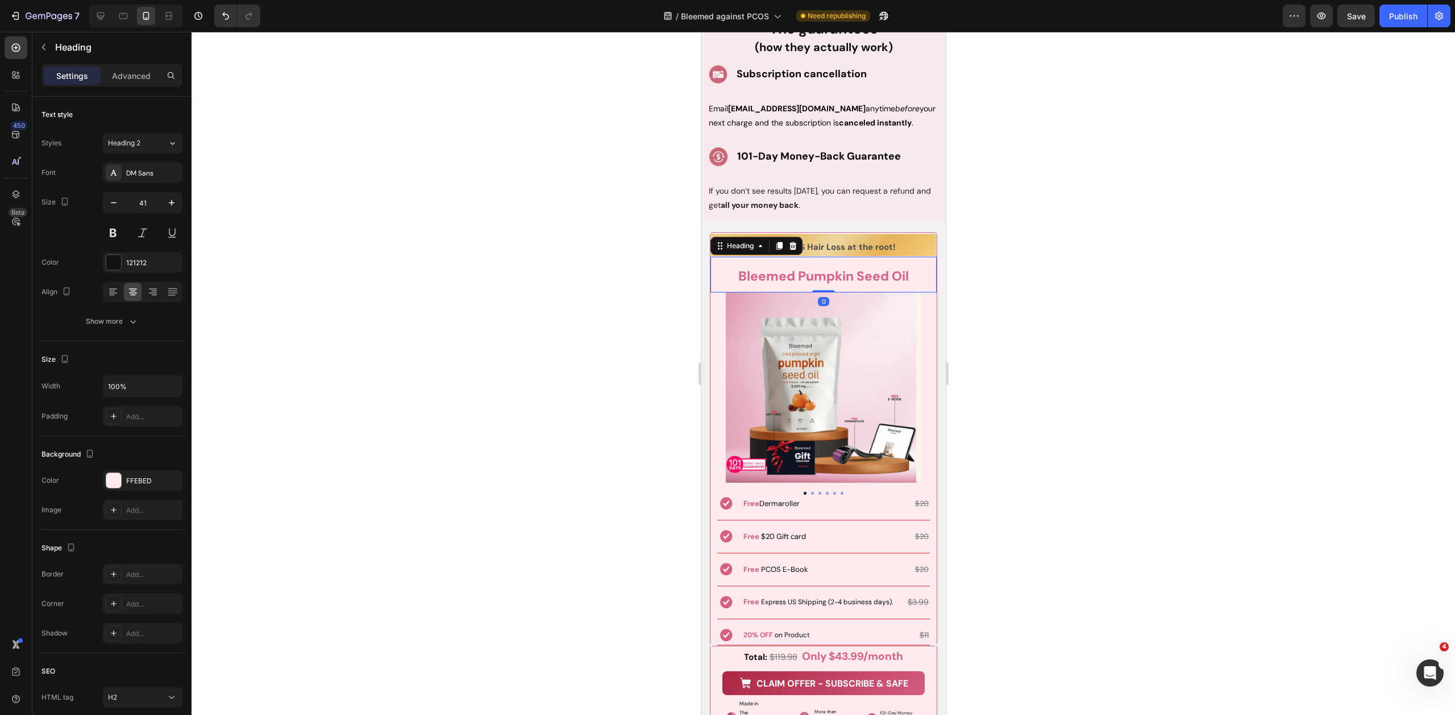
click at [793, 274] on strong "Bleemed Pumpkin Seed Oil" at bounding box center [823, 276] width 170 height 17
drag, startPoint x: 1024, startPoint y: 303, endPoint x: 1009, endPoint y: 310, distance: 17.0
click at [1024, 304] on div at bounding box center [822, 374] width 1263 height 684
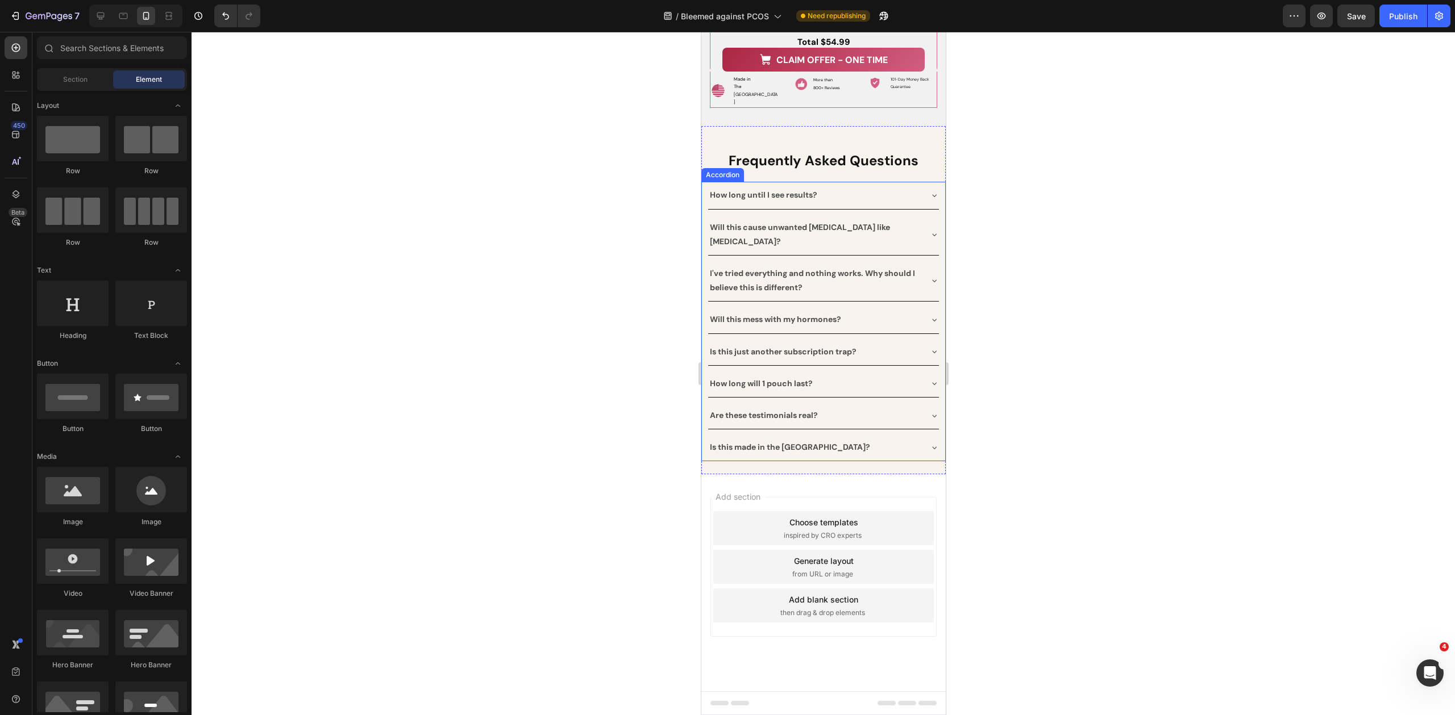
scroll to position [10232, 0]
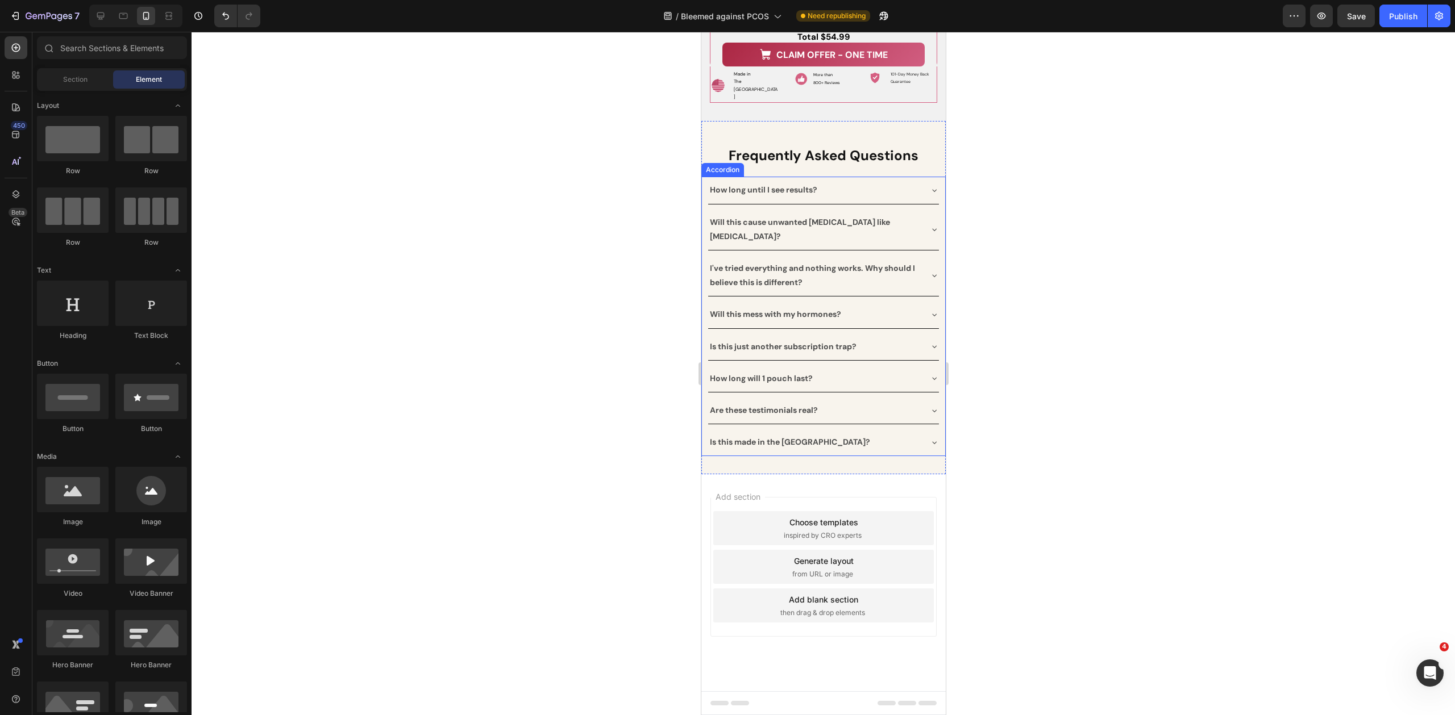
click at [922, 203] on div "How long until I see results?" at bounding box center [822, 190] width 231 height 27
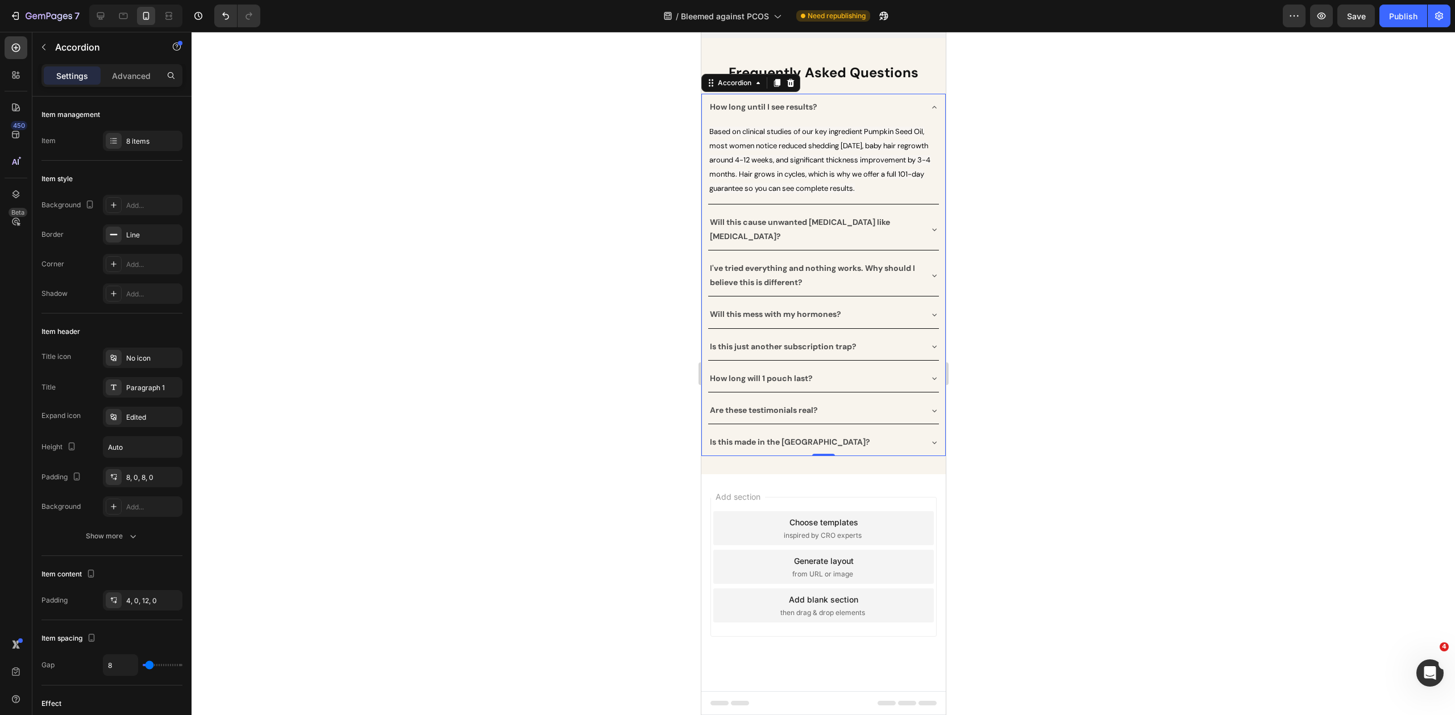
click at [909, 245] on div "Will this cause unwanted [MEDICAL_DATA] like [MEDICAL_DATA]?" at bounding box center [813, 230] width 213 height 32
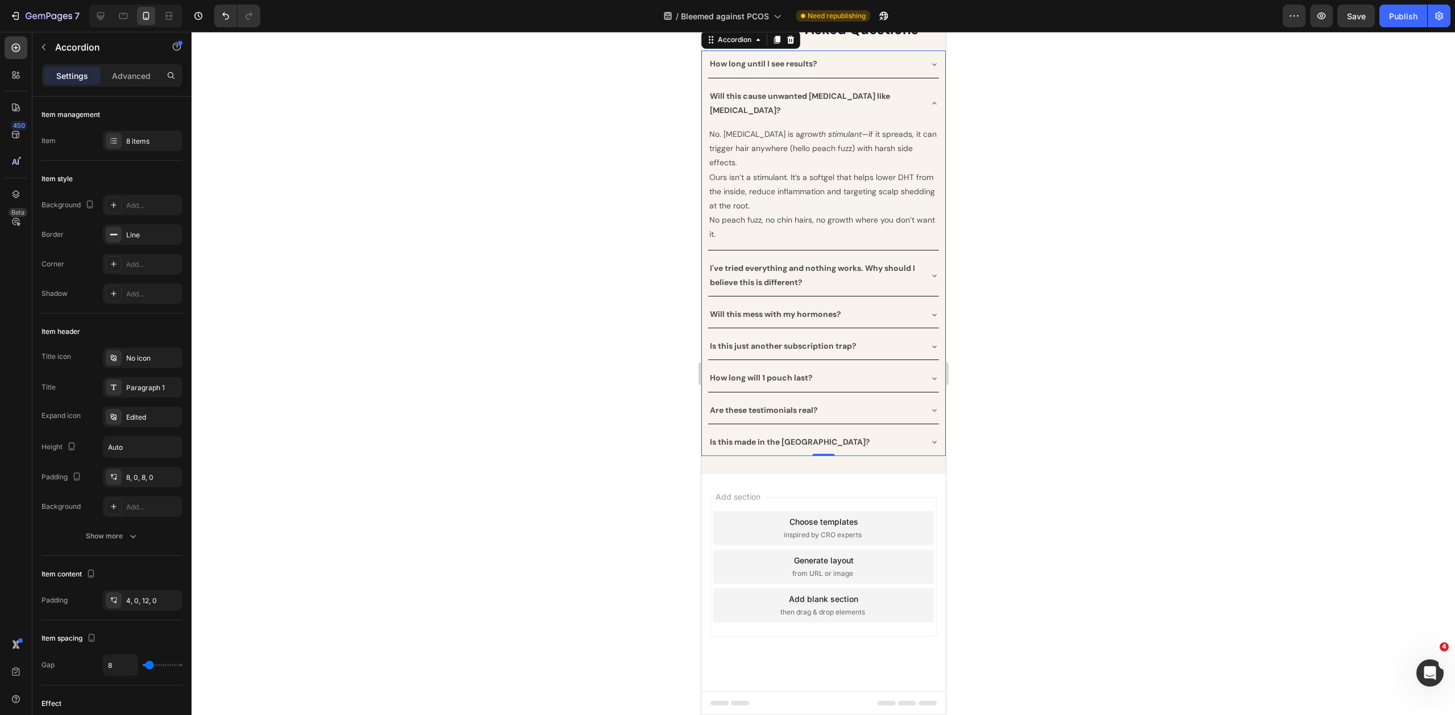
click at [914, 291] on div "I've tried everything and nothing works. Why should I believe this is different?" at bounding box center [813, 276] width 213 height 32
click at [922, 296] on div "I've tried everything and nothing works. Why should I believe this is different?" at bounding box center [822, 275] width 231 height 41
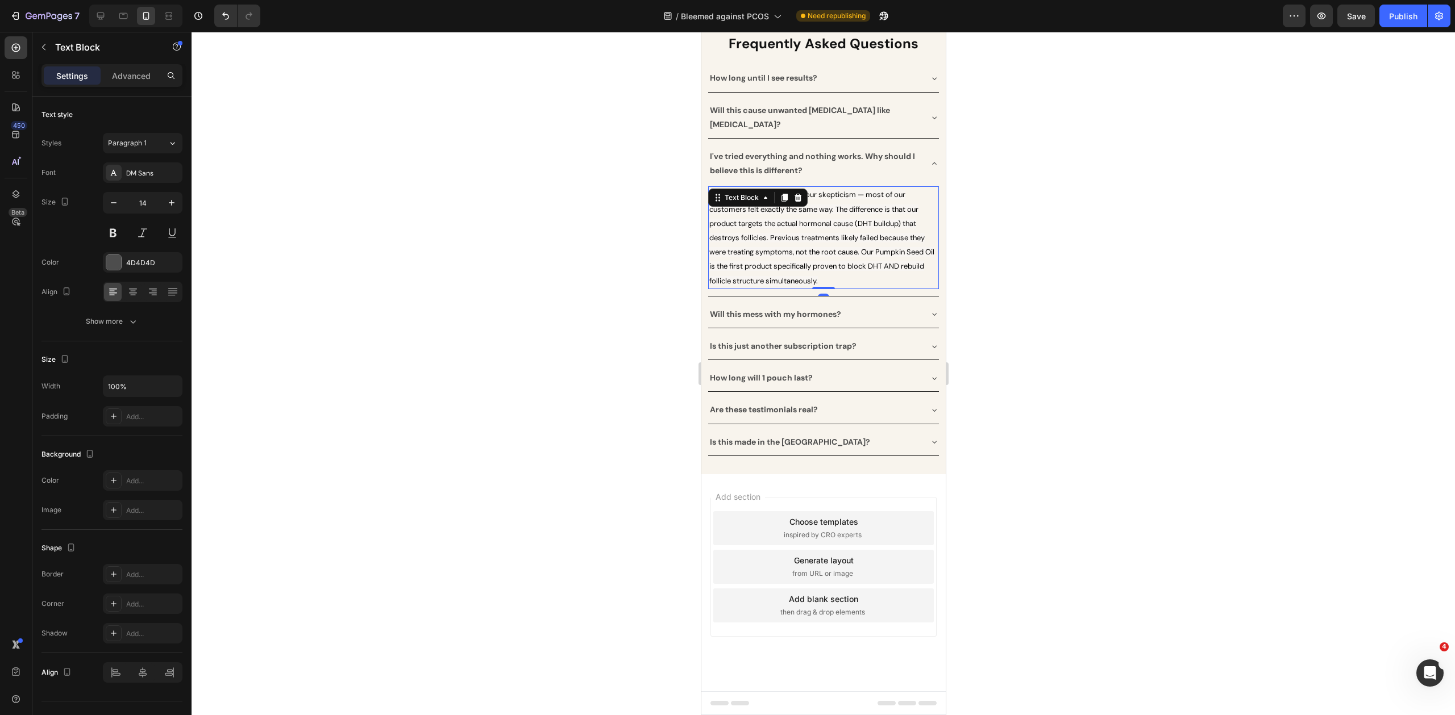
click at [878, 285] on span "We completely understand your skepticism — most of our customers felt exactly t…" at bounding box center [821, 237] width 225 height 95
click at [860, 285] on span "We completely understand your skepticism — most of our customers felt exactly t…" at bounding box center [821, 237] width 225 height 95
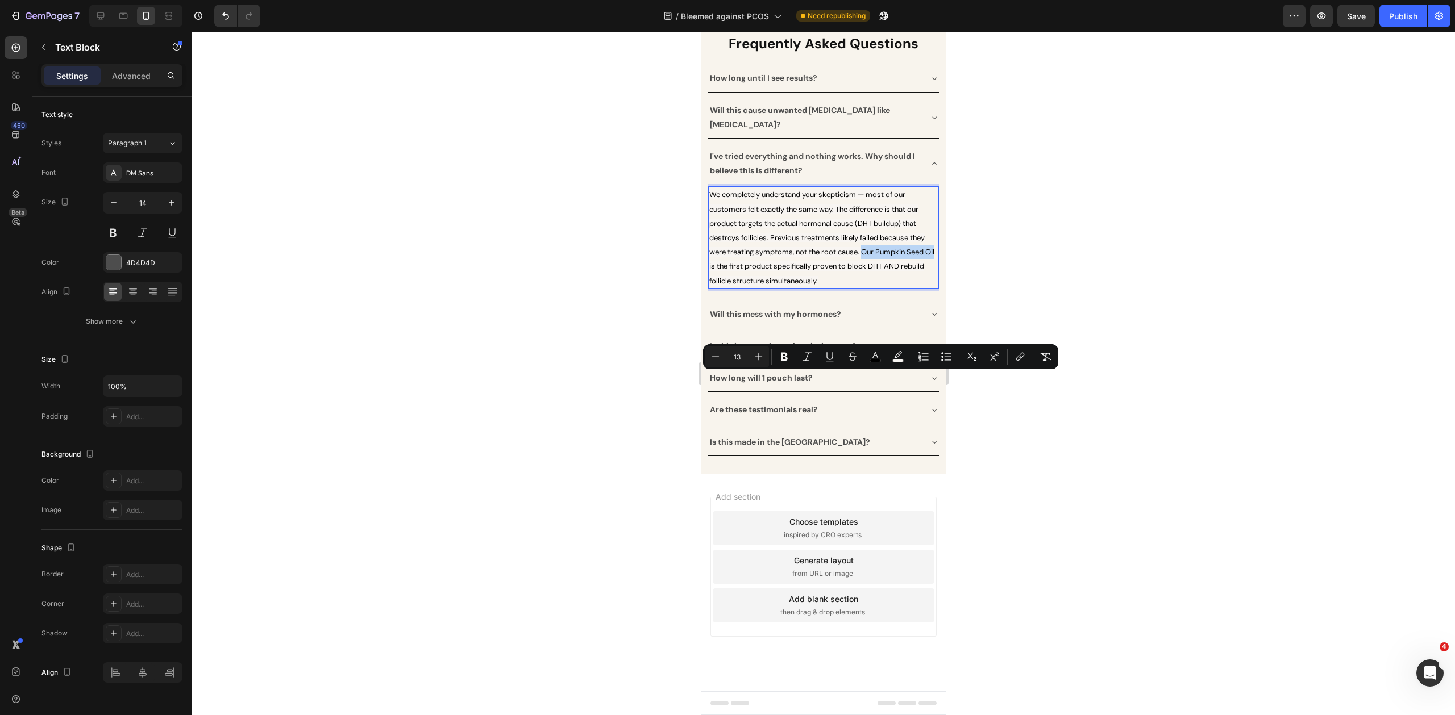
drag, startPoint x: 861, startPoint y: 377, endPoint x: 718, endPoint y: 392, distance: 143.9
click at [718, 285] on span "We completely understand your skepticism — most of our customers felt exactly t…" at bounding box center [821, 237] width 225 height 95
drag, startPoint x: 861, startPoint y: 378, endPoint x: 754, endPoint y: 393, distance: 108.5
click at [754, 285] on span "We completely understand your skepticism — most of our customers felt exactly t…" at bounding box center [818, 237] width 219 height 95
click at [784, 357] on icon "Editor contextual toolbar" at bounding box center [783, 356] width 11 height 11
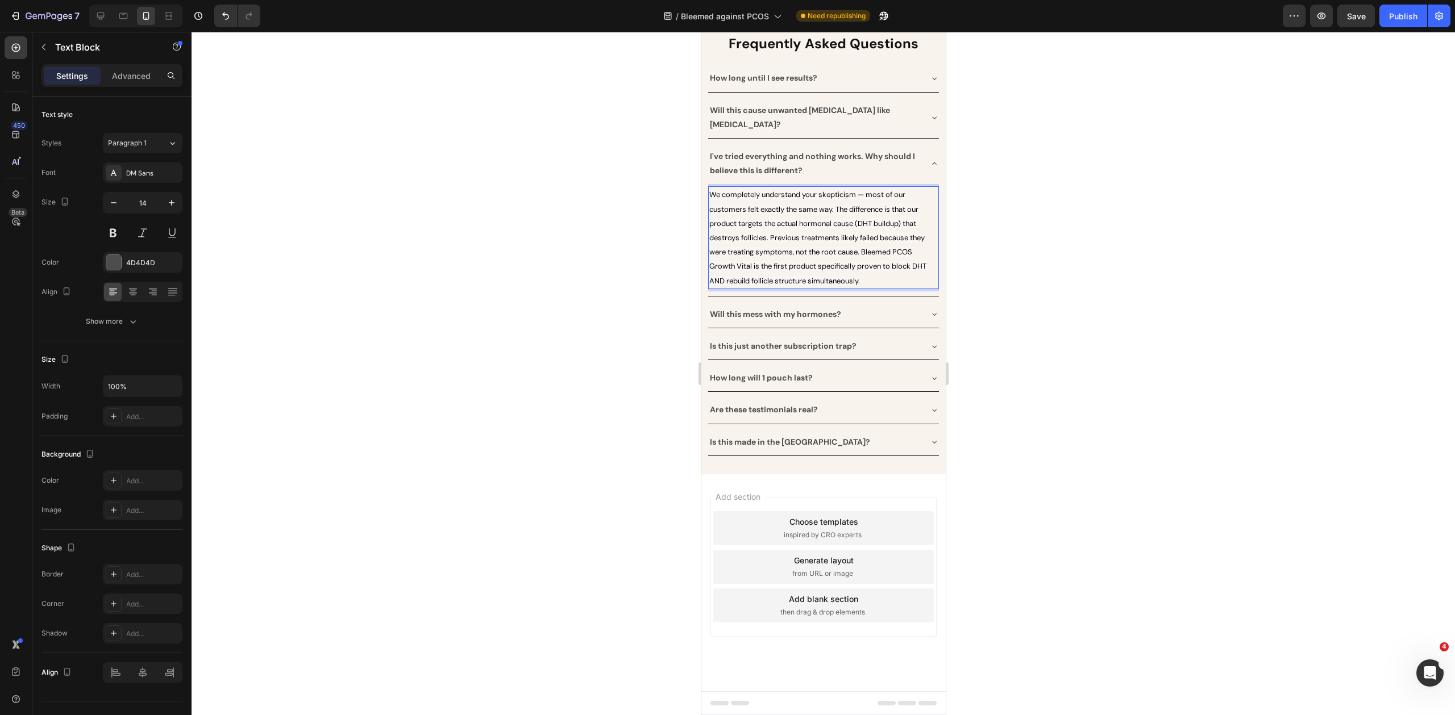
click at [986, 427] on div at bounding box center [822, 374] width 1263 height 684
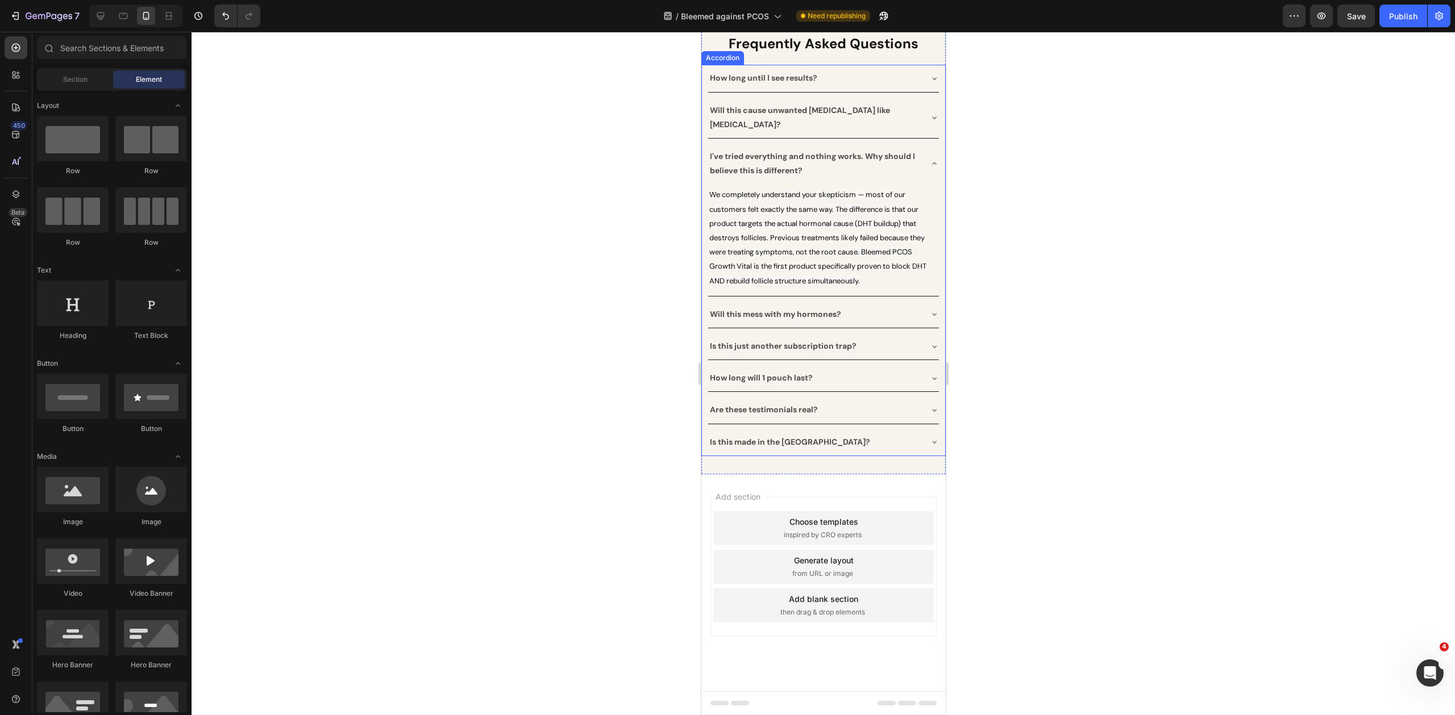
click at [865, 328] on div "Will this mess with my hormones?" at bounding box center [822, 314] width 231 height 27
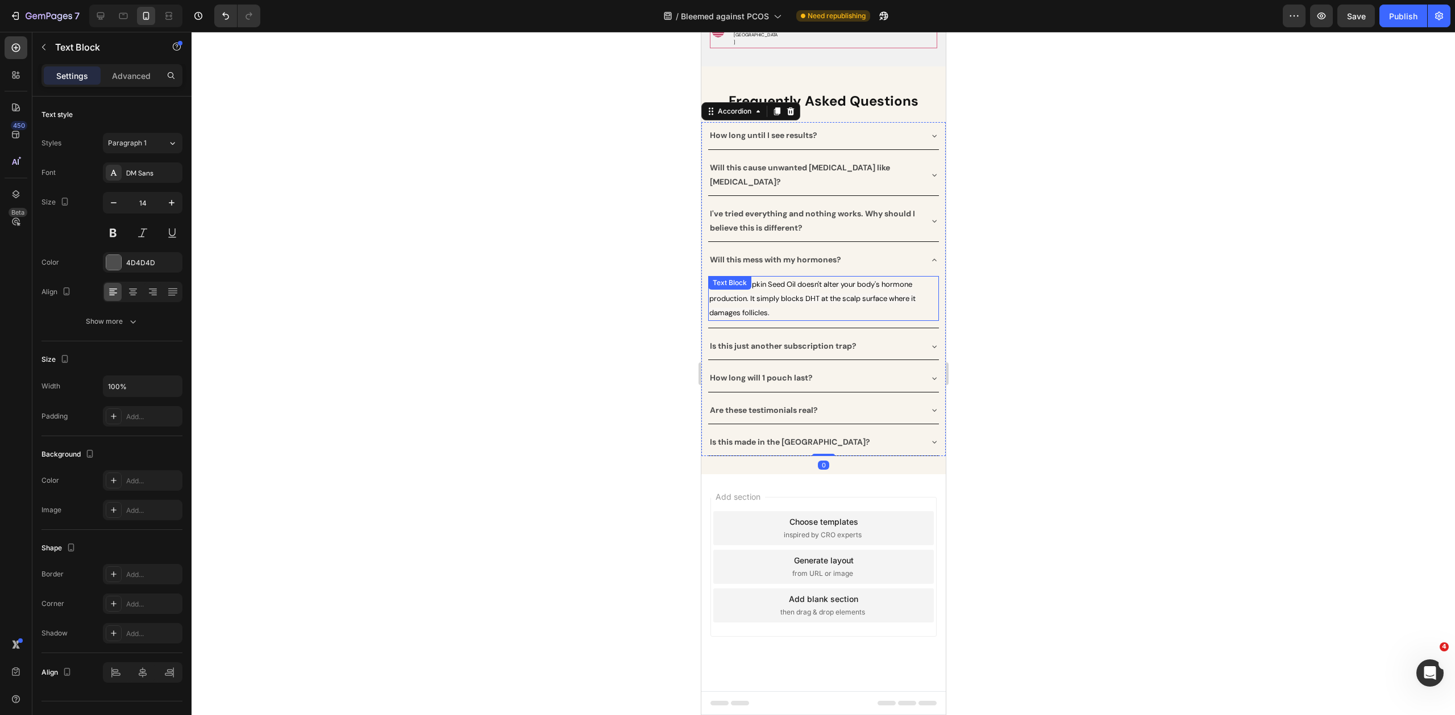
click at [782, 322] on div "No. Our Pumpkin Seed Oil doesn't alter your body's hormone production. It simpl…" at bounding box center [822, 298] width 231 height 45
click at [815, 318] on span "No. Our Pumpkin Seed Oil doesn't alter your body's hormone production. It simpl…" at bounding box center [812, 299] width 206 height 38
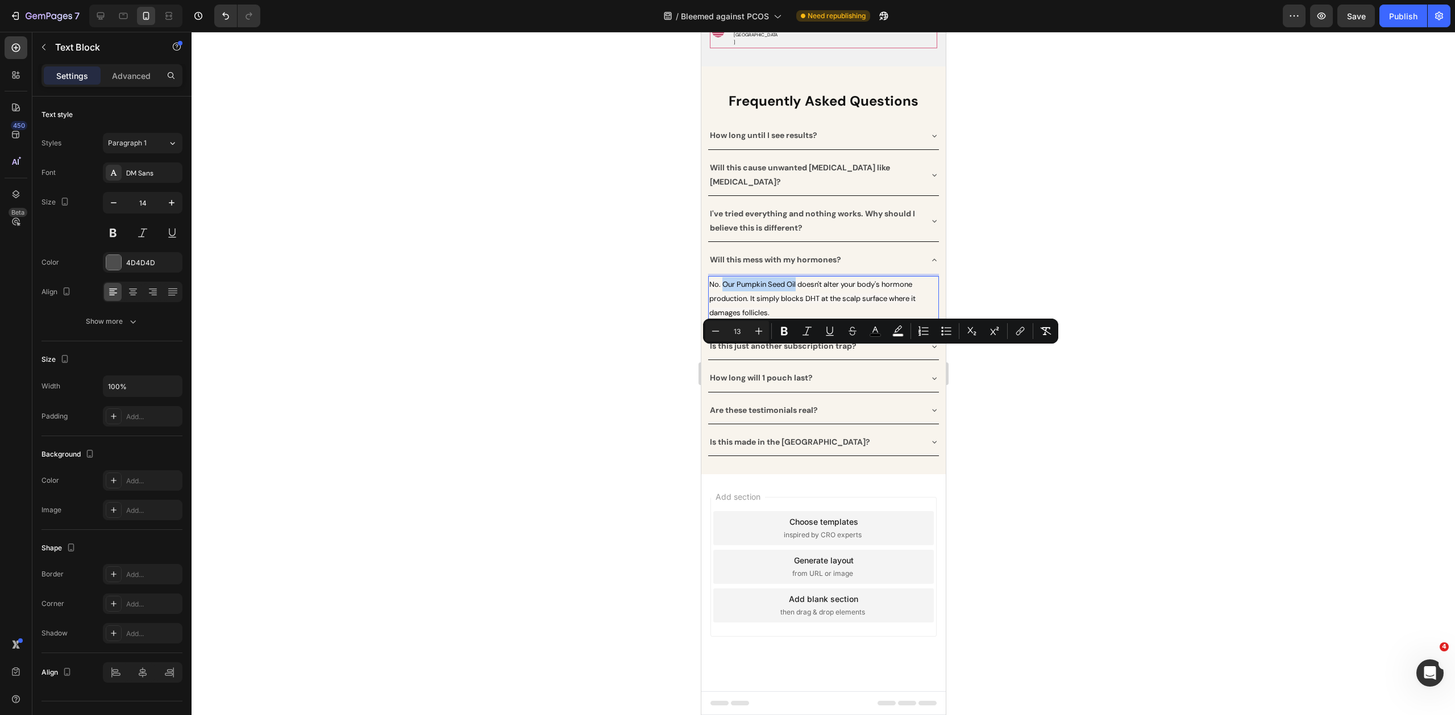
drag, startPoint x: 796, startPoint y: 352, endPoint x: 726, endPoint y: 350, distance: 69.9
click at [722, 318] on span "No. Our Pumpkin Seed Oil doesn't alter your body's hormone production. It simpl…" at bounding box center [812, 299] width 206 height 38
drag, startPoint x: 823, startPoint y: 353, endPoint x: 722, endPoint y: 352, distance: 100.6
click at [722, 318] on span "No. Bleemed PCOS Growth Vital doesn't alter your body's hormone production. It …" at bounding box center [823, 299] width 228 height 38
click at [783, 334] on icon "Editor contextual toolbar" at bounding box center [783, 331] width 11 height 11
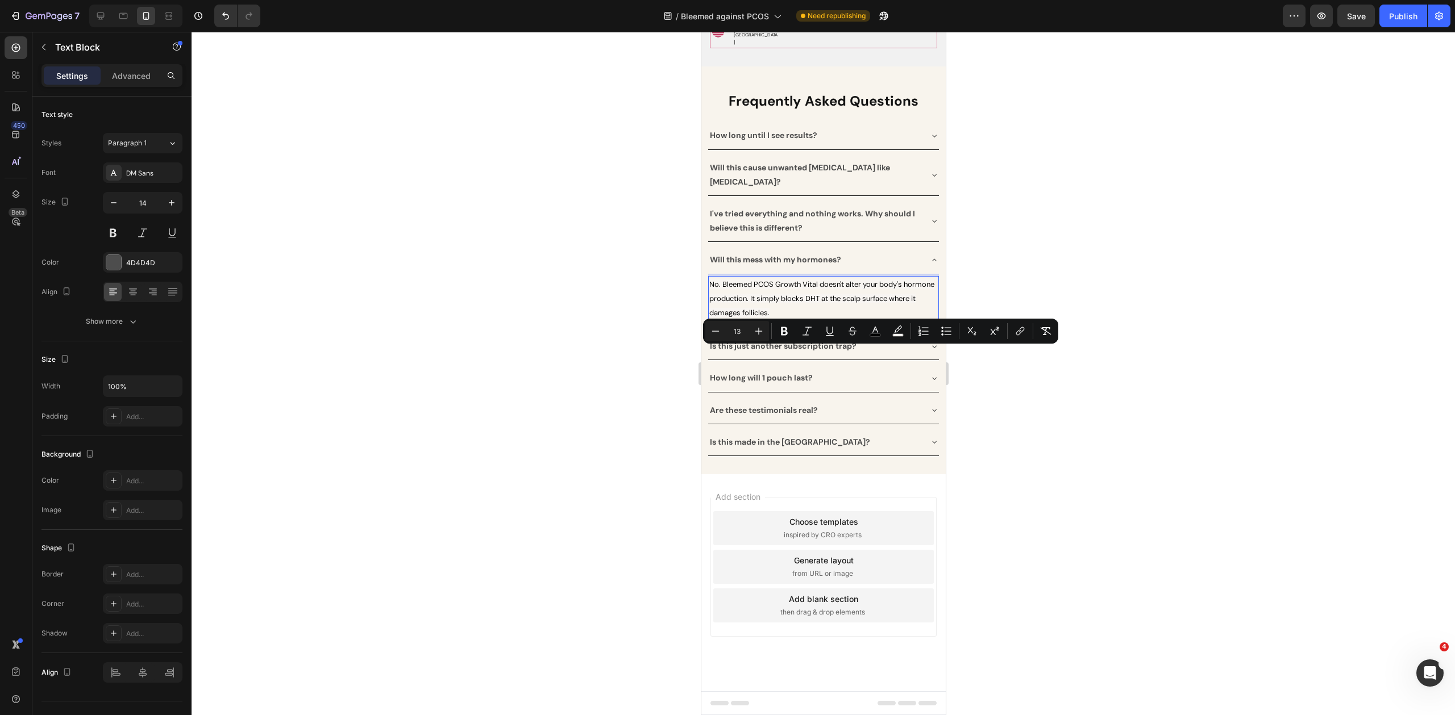
click at [825, 320] on p "No. Bleemed PCOS Growth Vital doesn't alter your body's hormone production. It …" at bounding box center [823, 298] width 228 height 43
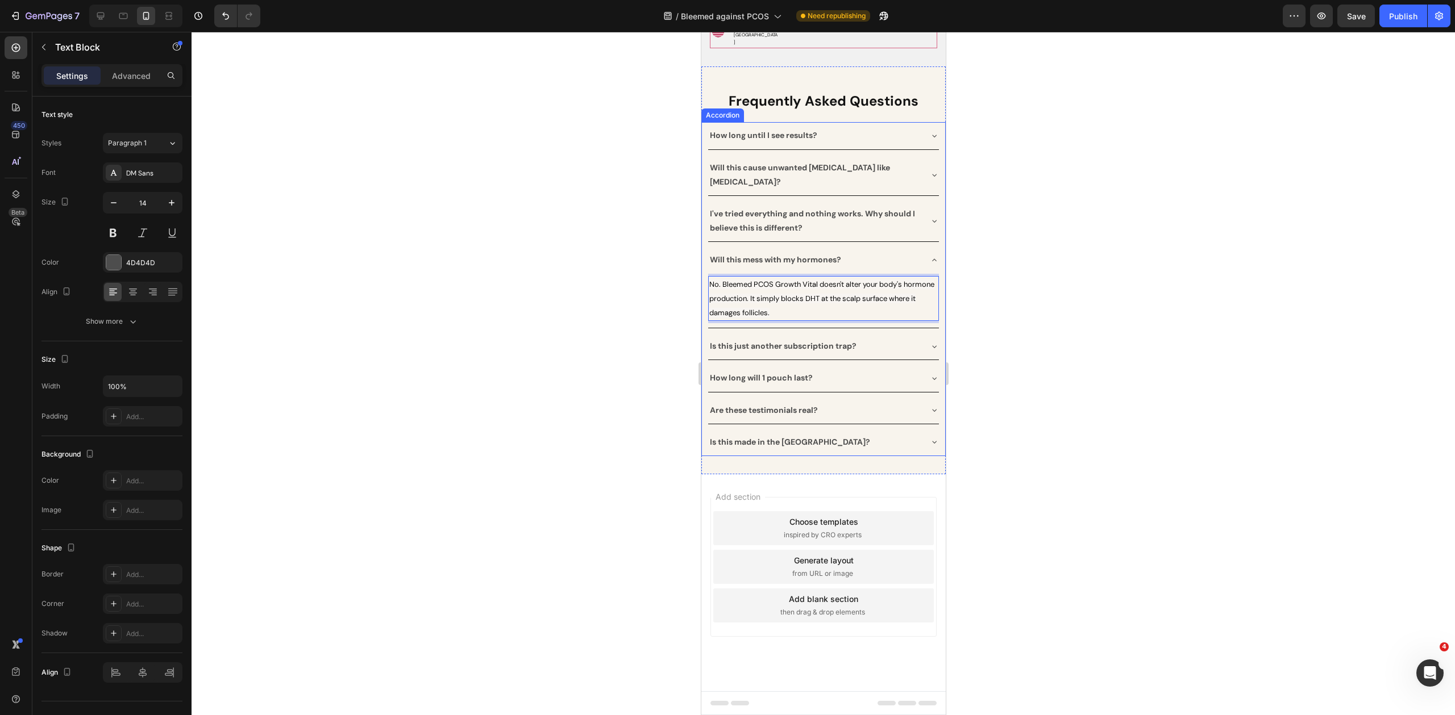
click at [885, 355] on div "Is this just another subscription trap?" at bounding box center [813, 347] width 213 height 18
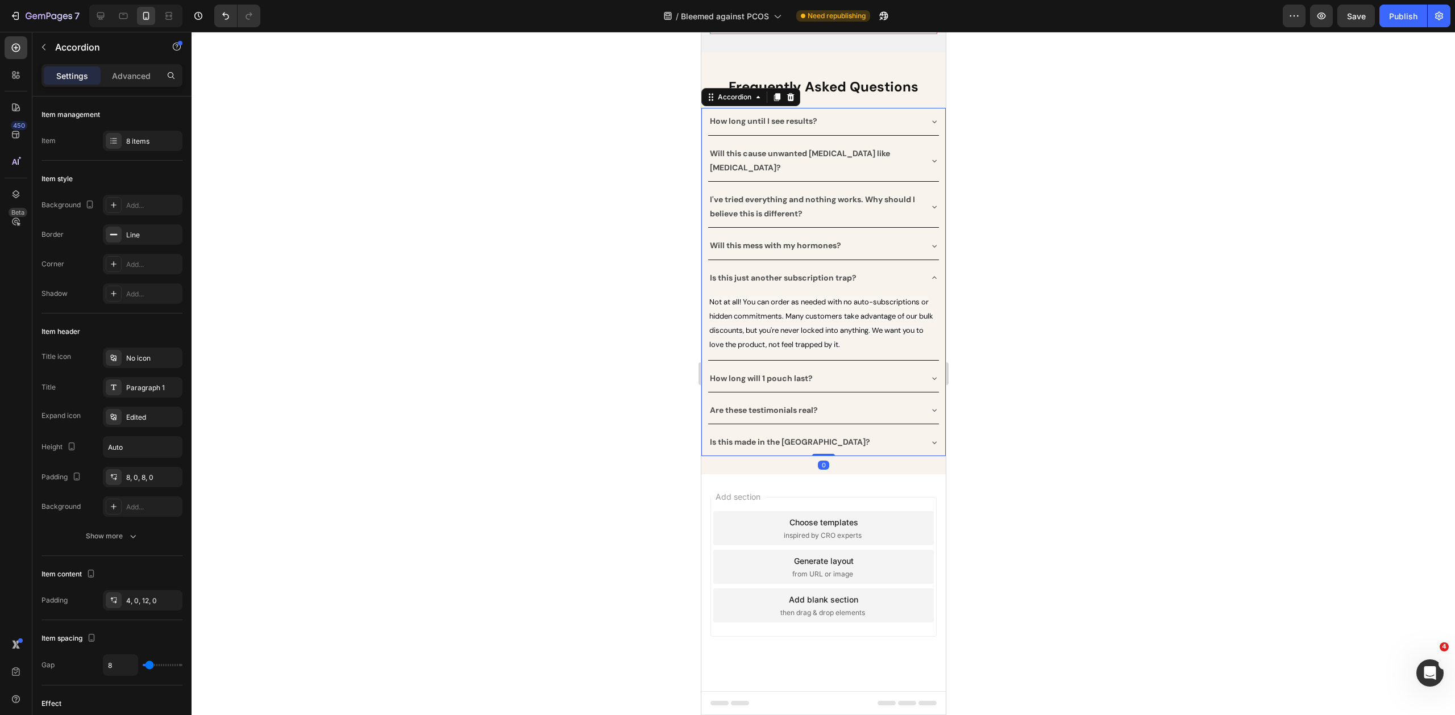
click at [911, 392] on div "How long will 1 pouch last?" at bounding box center [822, 378] width 231 height 27
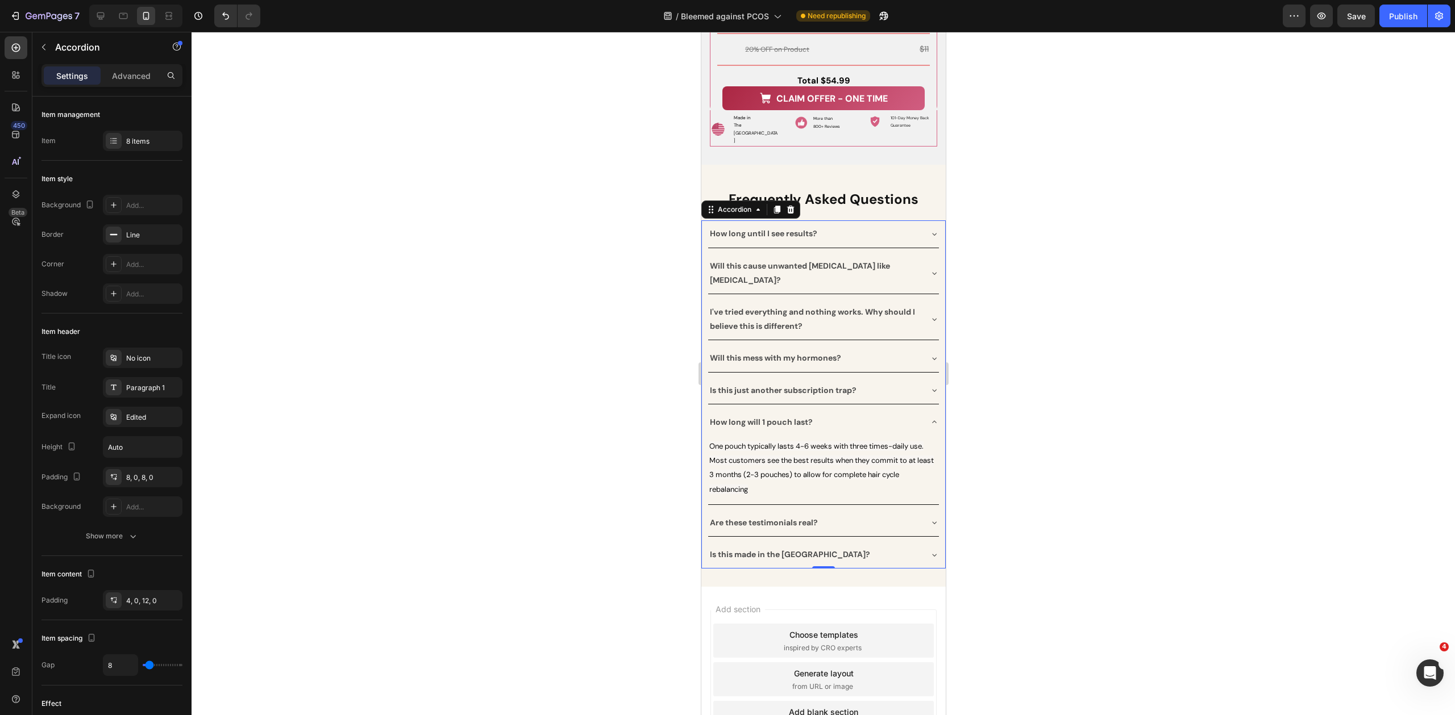
scroll to position [10215, 0]
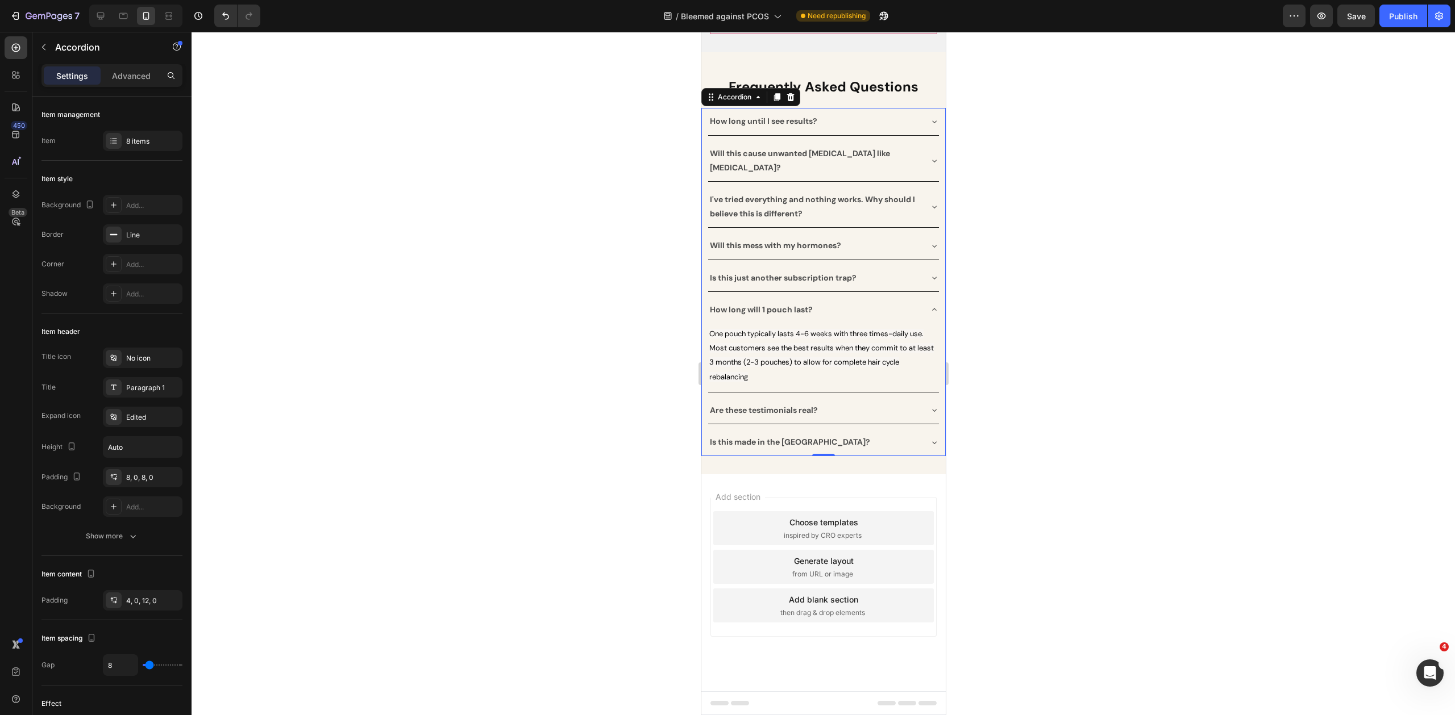
click at [872, 424] on div "Are these testimonials real?" at bounding box center [822, 410] width 231 height 27
click at [908, 456] on div "Is this made in the [GEOGRAPHIC_DATA]?" at bounding box center [822, 442] width 231 height 27
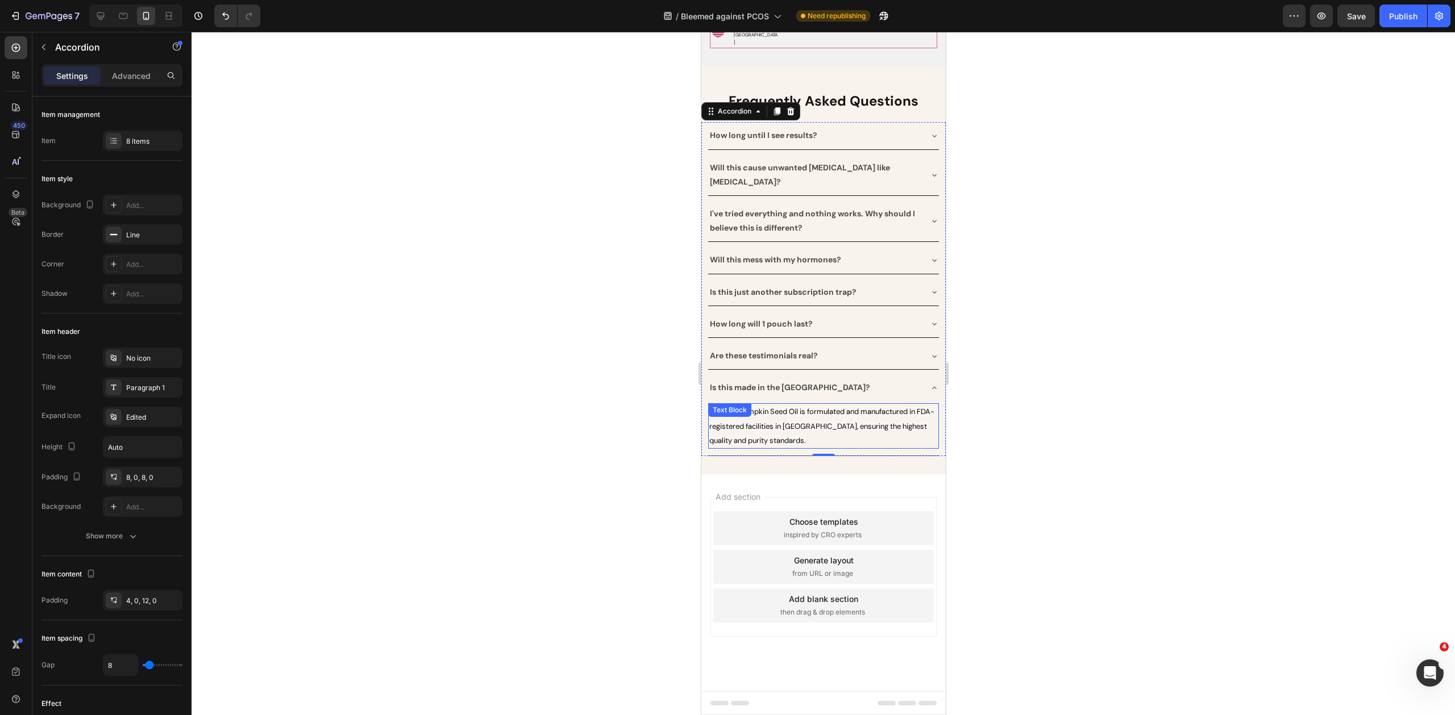
click at [792, 449] on div "Yes! Our Pumpkin Seed Oil is formulated and manufactured in FDA-registered faci…" at bounding box center [822, 425] width 231 height 45
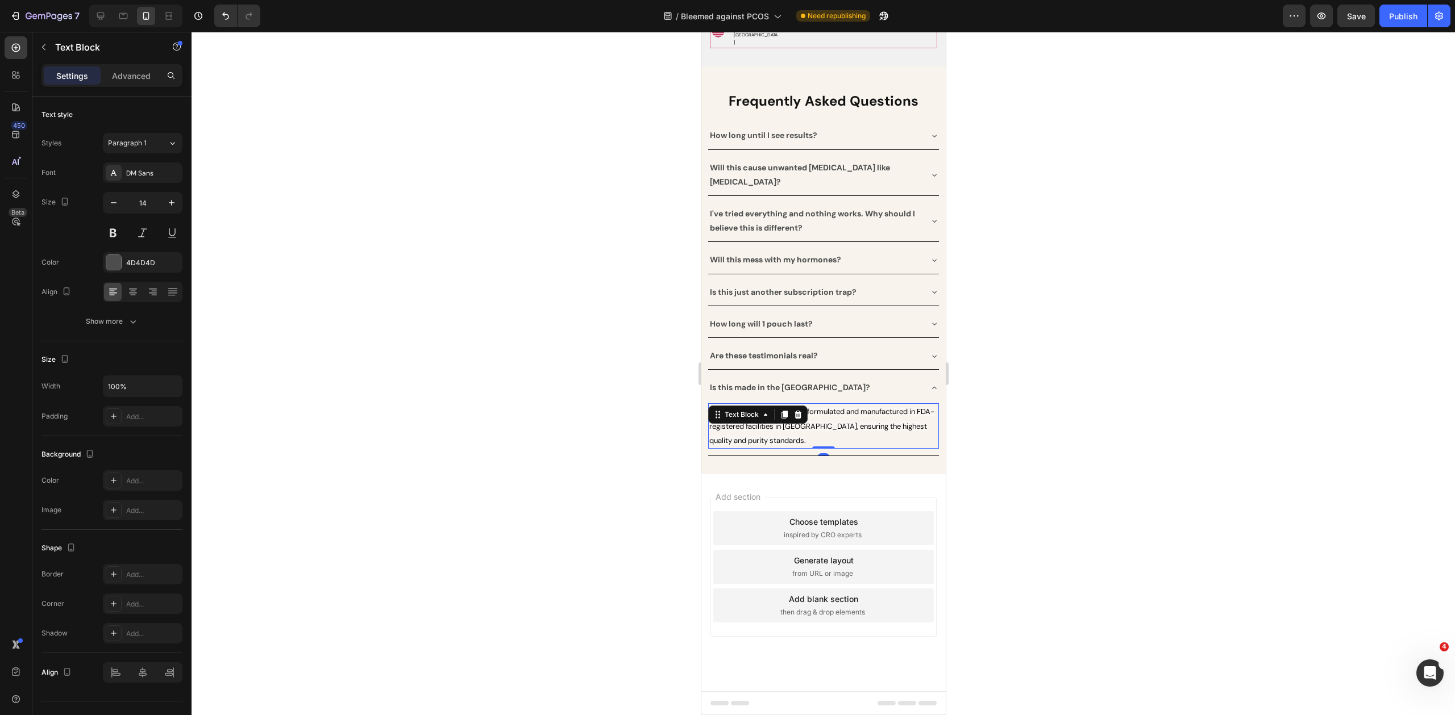
click at [793, 419] on icon at bounding box center [797, 414] width 9 height 9
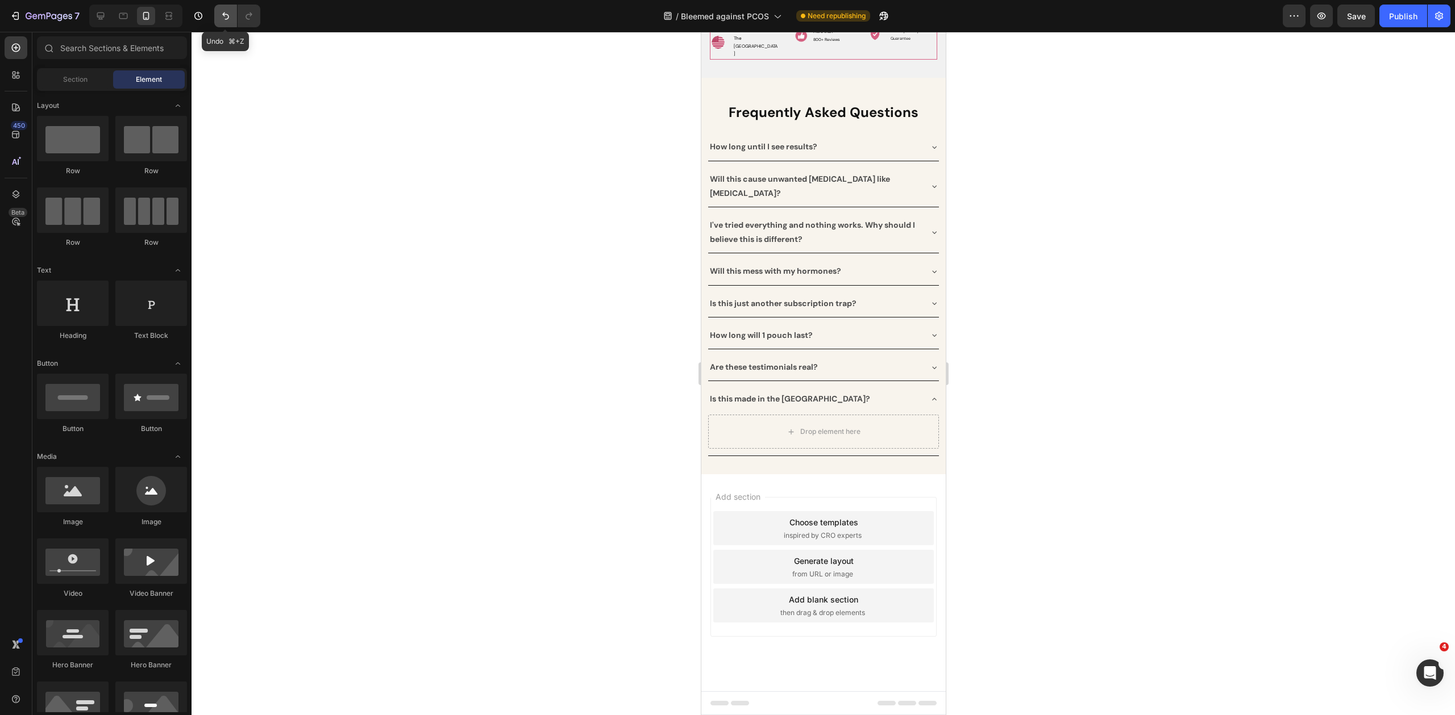
click at [227, 16] on icon "Undo/Redo" at bounding box center [225, 16] width 7 height 7
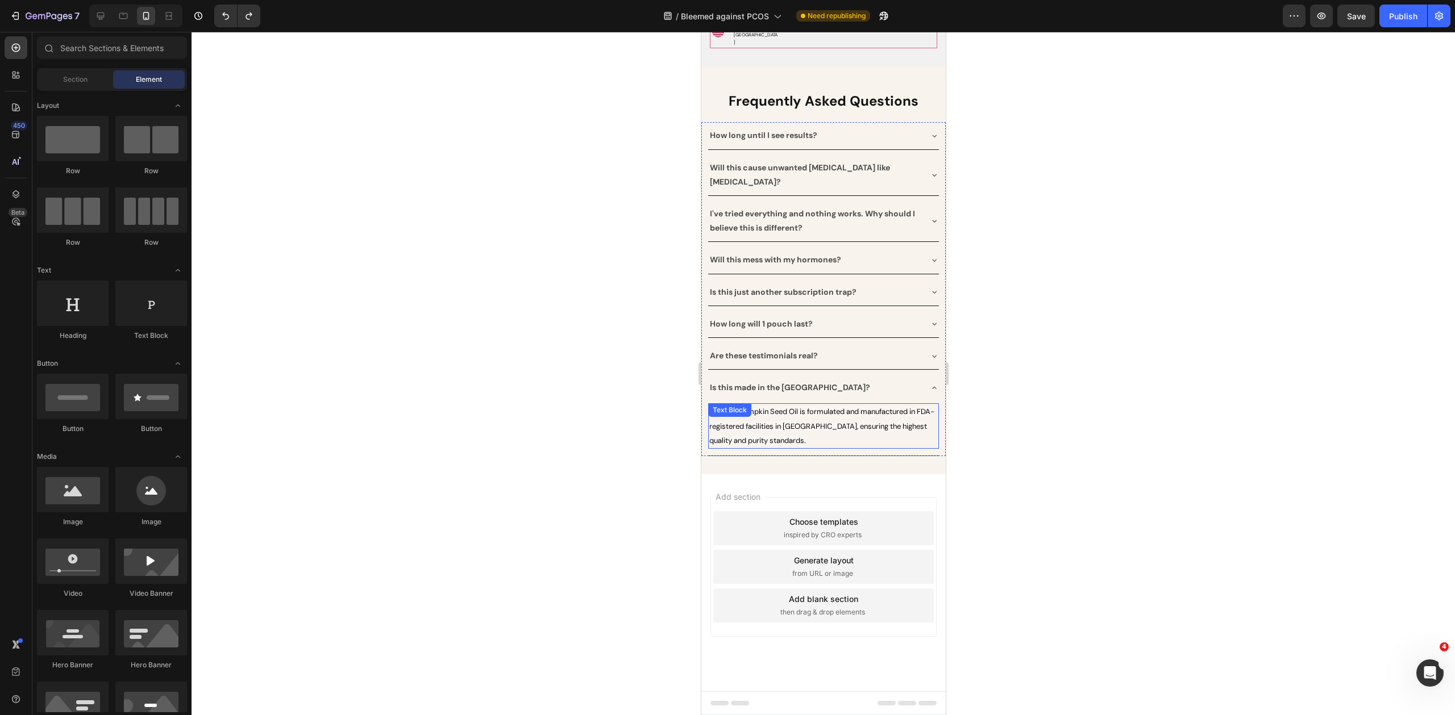
click at [789, 445] on span "Yes! Our Pumpkin Seed Oil is formulated and manufactured in FDA-registered faci…" at bounding box center [821, 426] width 225 height 38
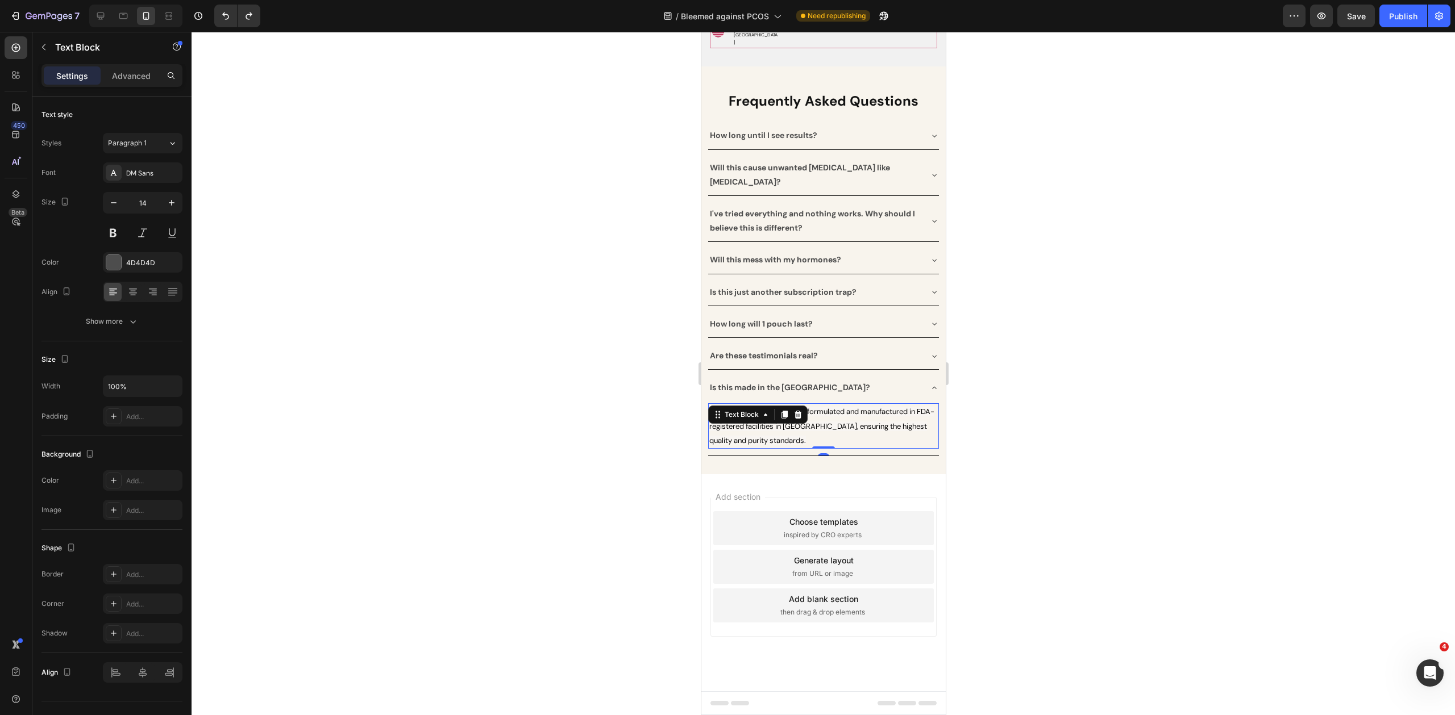
click at [789, 445] on span "Yes! Our Pumpkin Seed Oil is formulated and manufactured in FDA-registered faci…" at bounding box center [821, 426] width 225 height 38
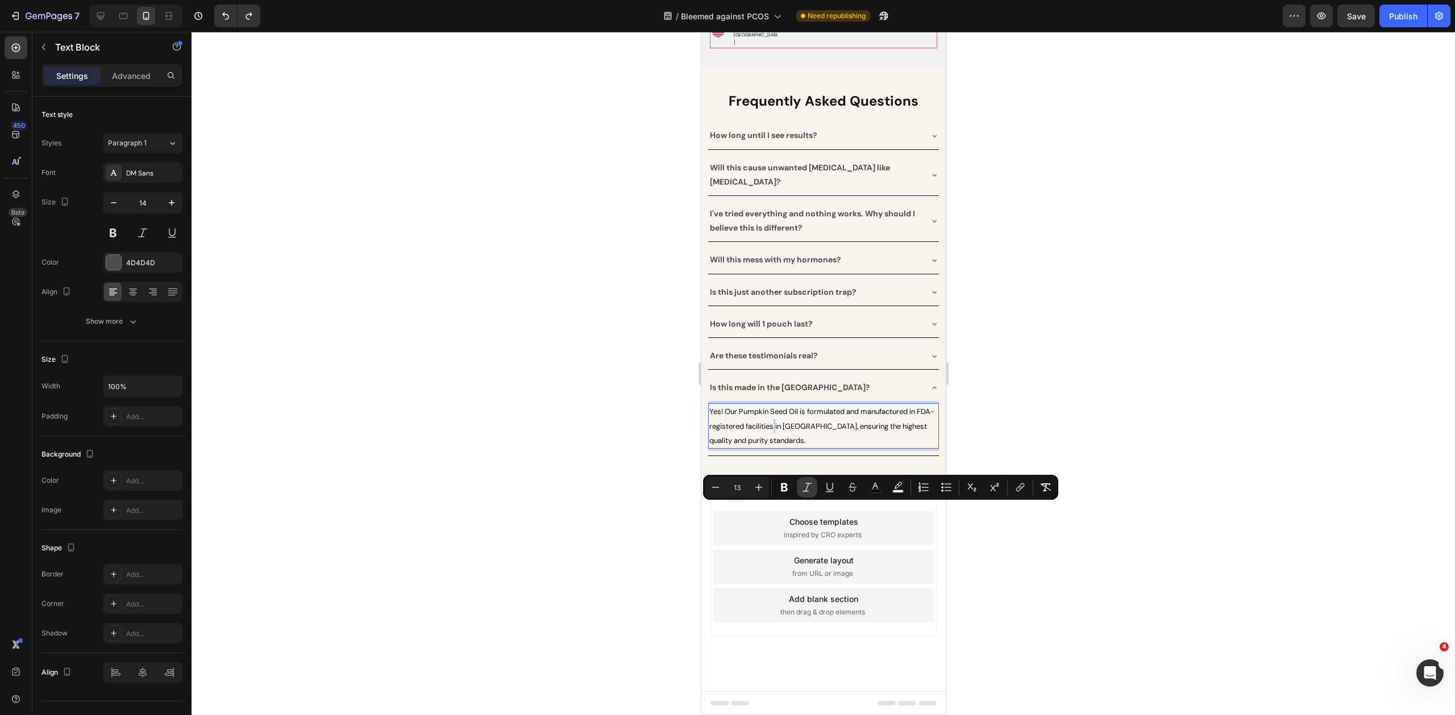
click at [808, 497] on button "Italic" at bounding box center [807, 487] width 20 height 20
click at [806, 445] on span "Yes! Our Pumpkin Seed Oil is formulated and manufactured in FDA-registered faci…" at bounding box center [821, 426] width 225 height 38
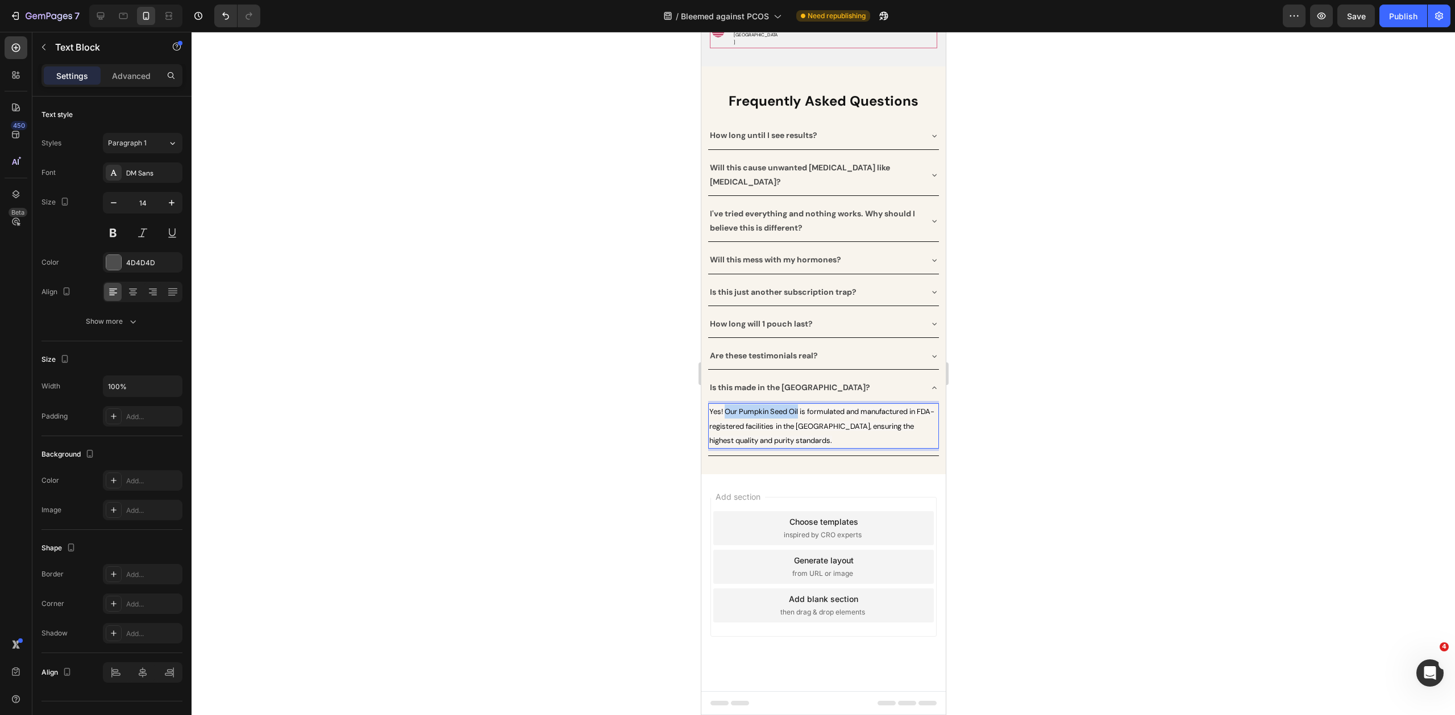
drag, startPoint x: 799, startPoint y: 496, endPoint x: 726, endPoint y: 498, distance: 72.8
click at [726, 445] on span "Yes! Our Pumpkin Seed Oil is formulated and manufactured in FDA-registered faci…" at bounding box center [821, 426] width 225 height 38
drag, startPoint x: 825, startPoint y: 497, endPoint x: 724, endPoint y: 498, distance: 101.1
click at [724, 445] on span "Yes! Bleemed PCOS Growth Vital is formulated and manufactured in FDA-registered…" at bounding box center [820, 426] width 223 height 38
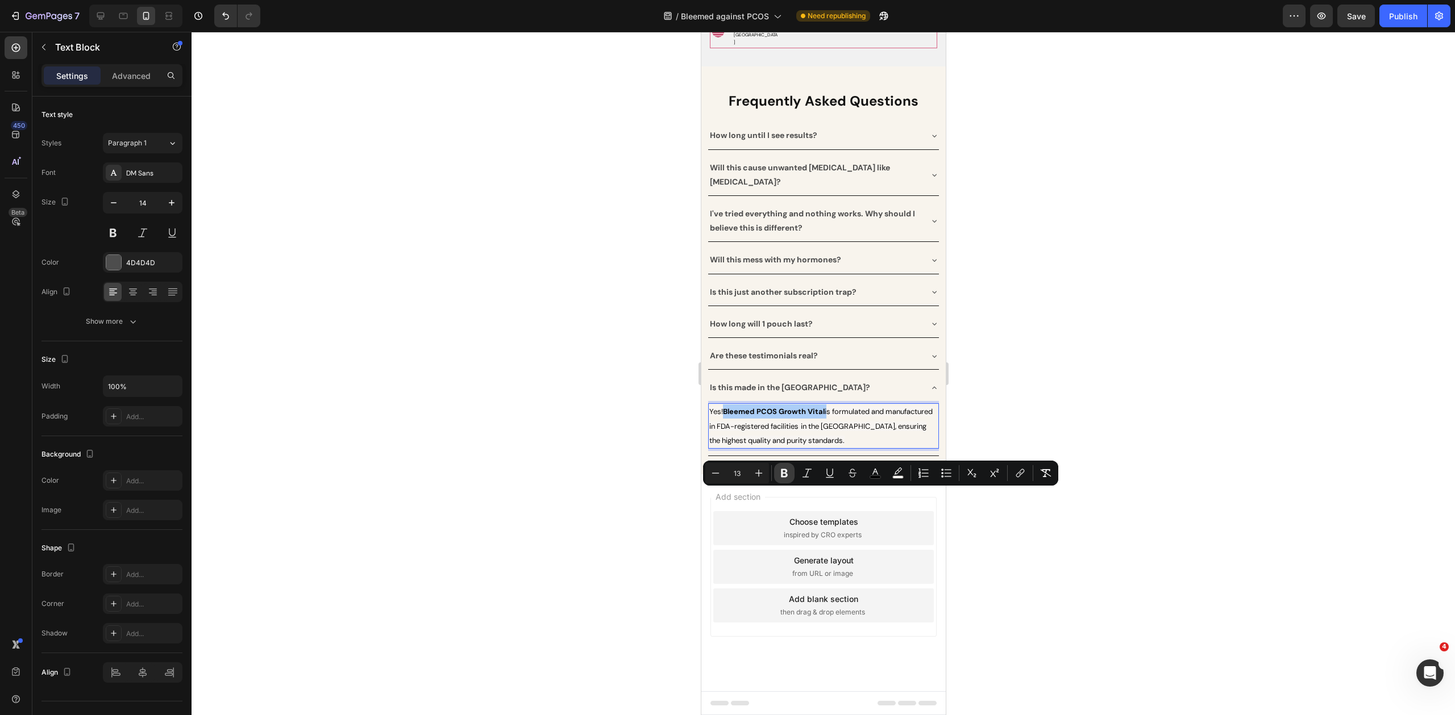
click at [786, 473] on icon "Editor contextual toolbar" at bounding box center [784, 473] width 7 height 9
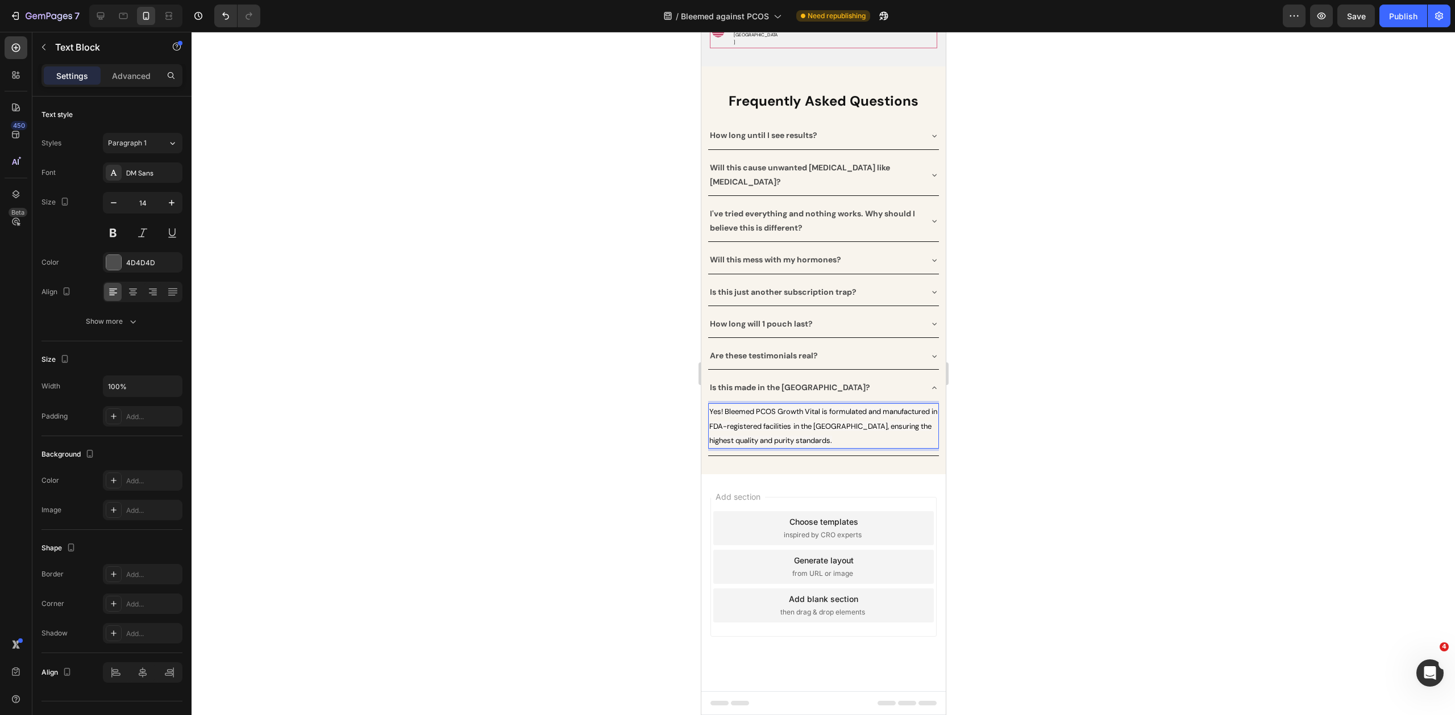
click at [992, 535] on div at bounding box center [822, 374] width 1263 height 684
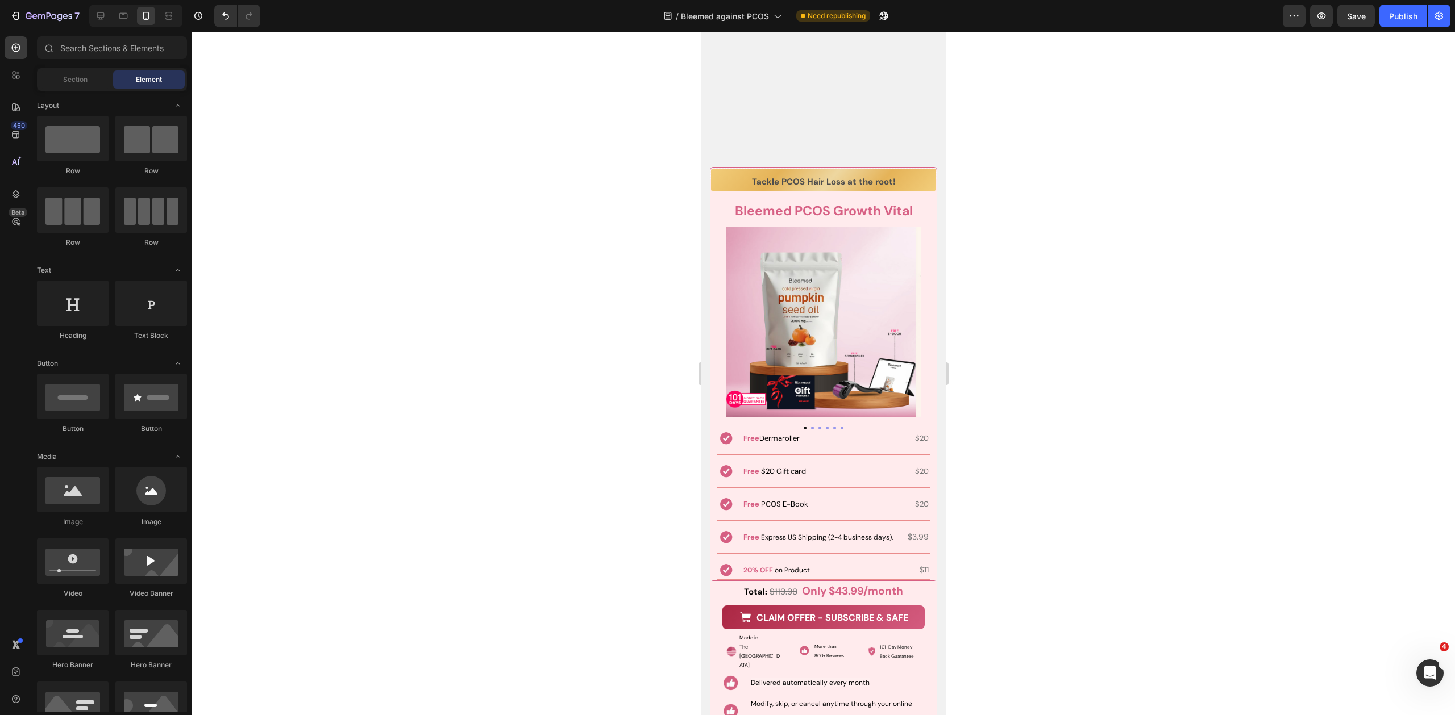
scroll to position [9078, 0]
drag, startPoint x: 1395, startPoint y: 20, endPoint x: 1188, endPoint y: 287, distance: 338.1
click at [1395, 20] on div "Publish" at bounding box center [1403, 16] width 28 height 12
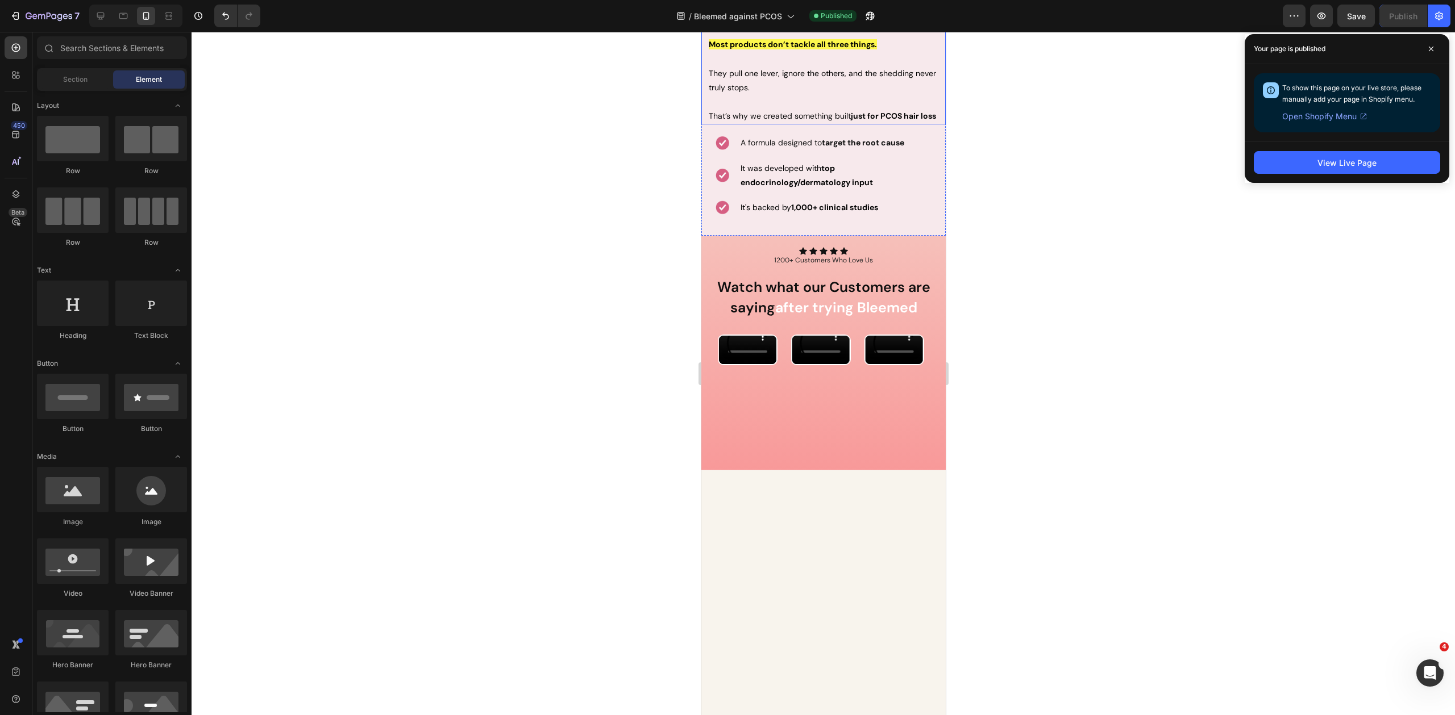
scroll to position [3062, 0]
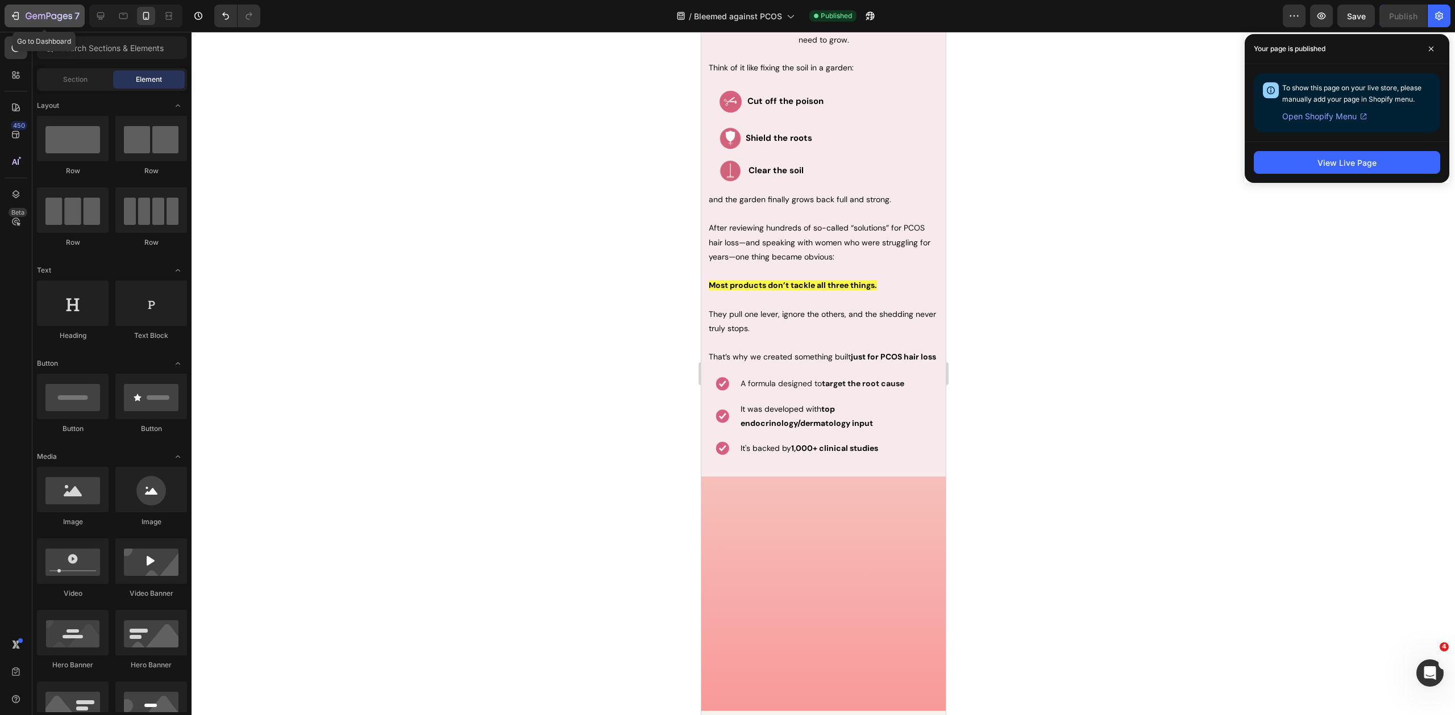
click at [13, 16] on icon "button" at bounding box center [14, 15] width 5 height 3
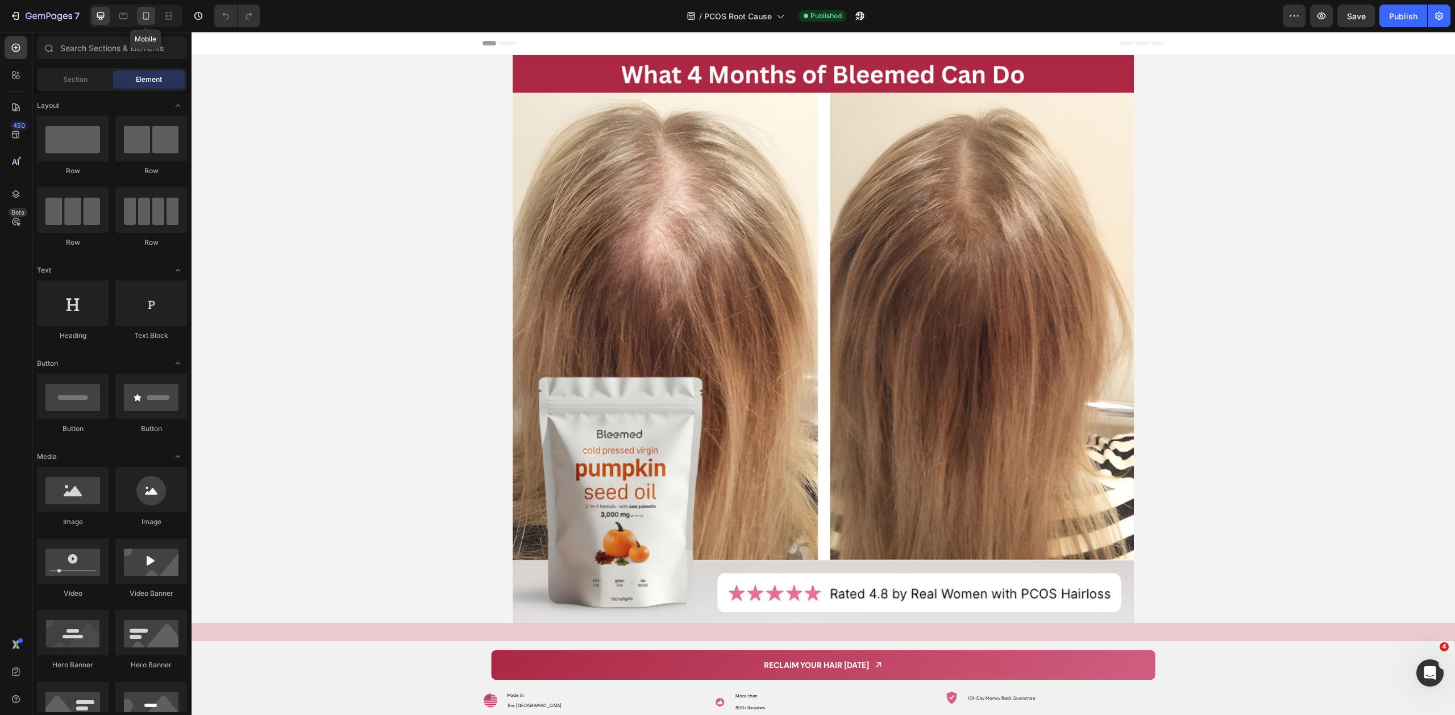
click at [147, 14] on icon at bounding box center [145, 15] width 11 height 11
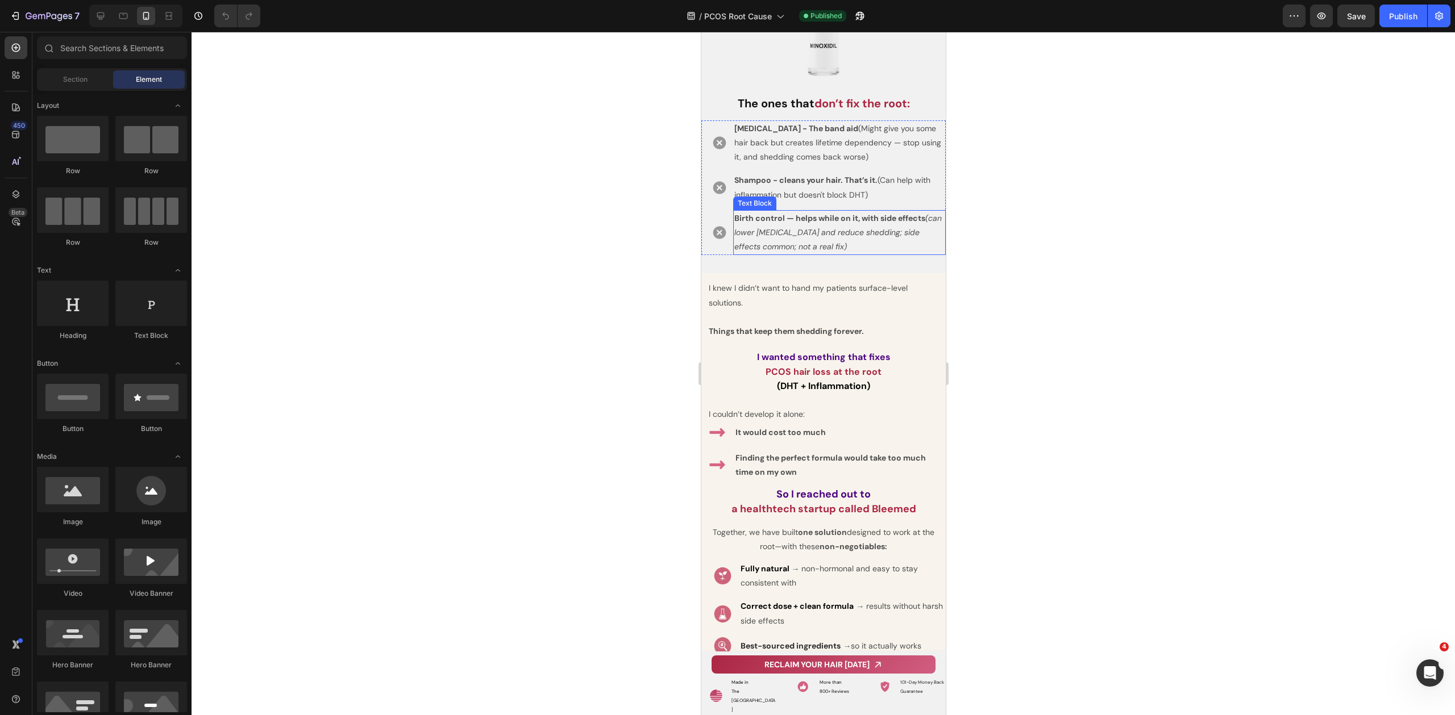
scroll to position [4629, 0]
click at [892, 357] on p "I wanted something that fixes" at bounding box center [823, 356] width 242 height 14
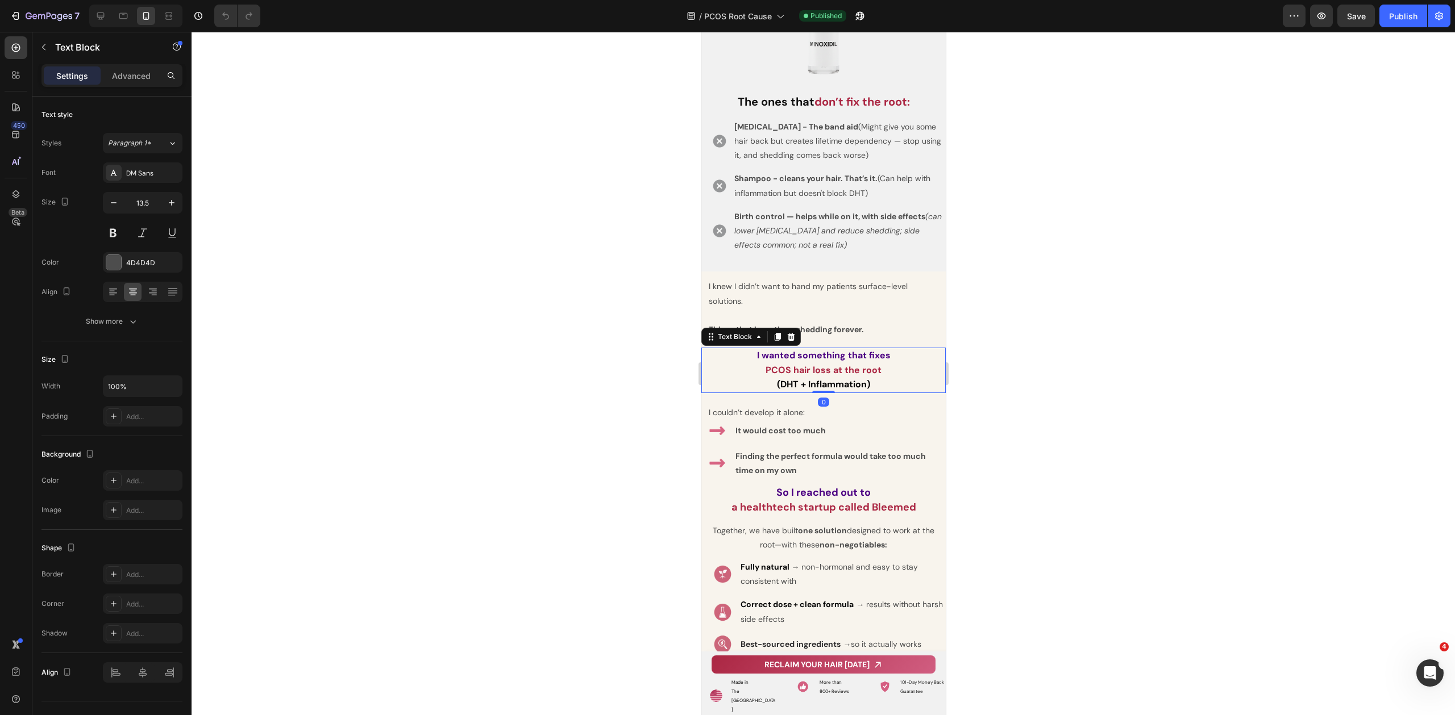
click at [1078, 335] on div at bounding box center [822, 374] width 1263 height 684
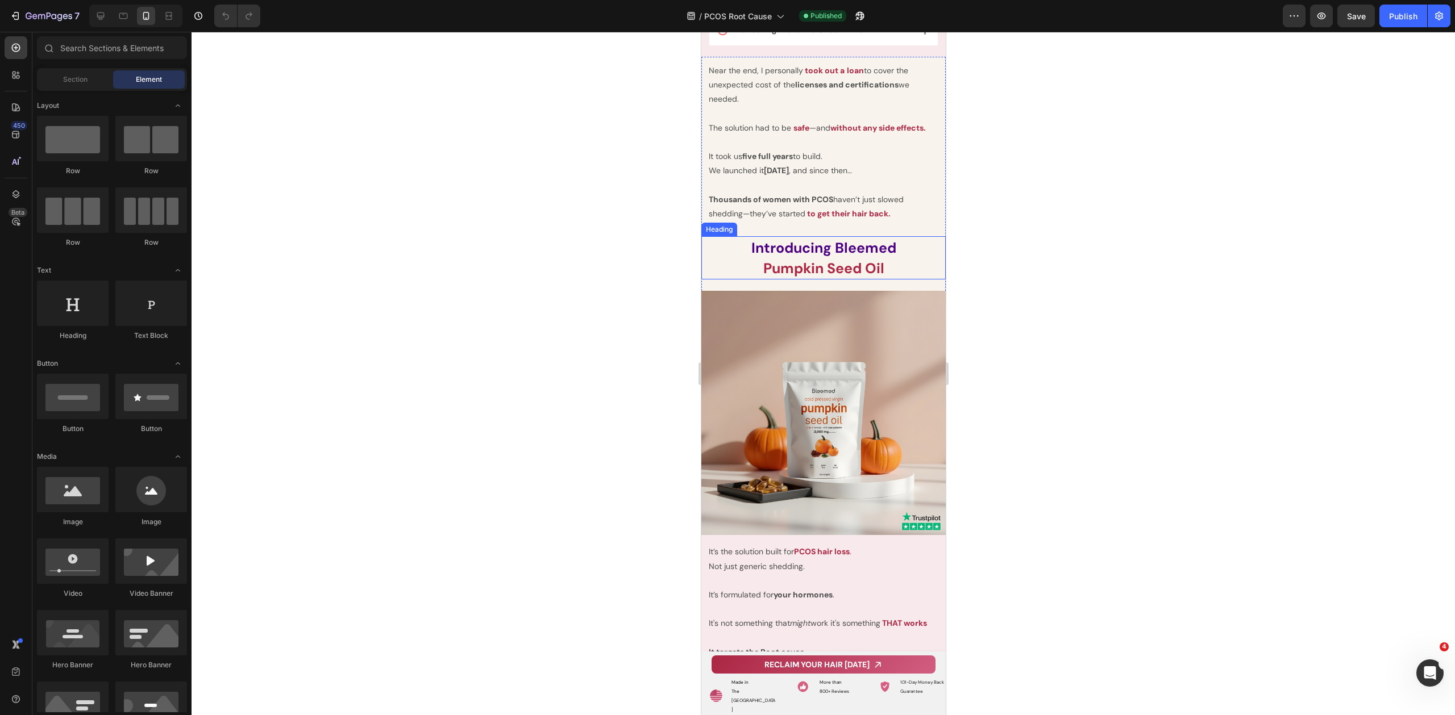
scroll to position [5362, 0]
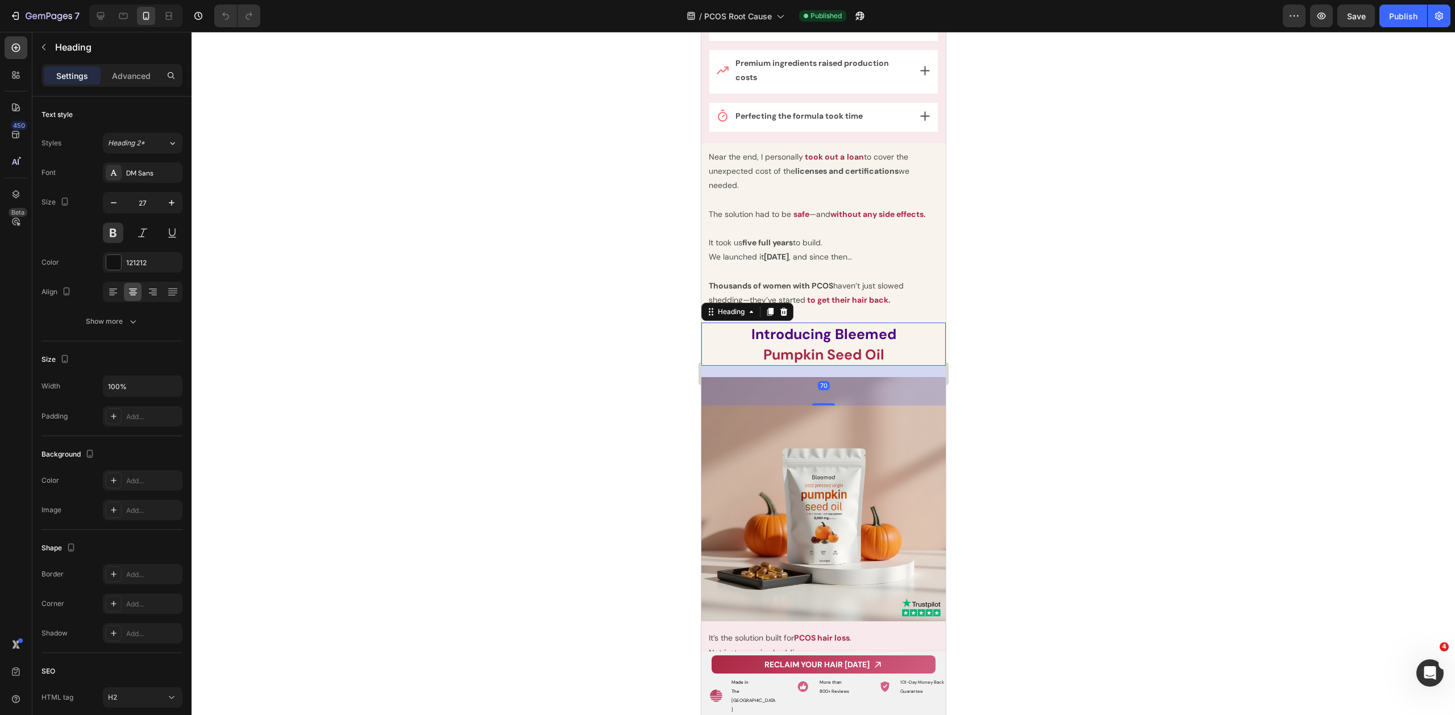
click at [882, 353] on h2 "Introducing Bleemed Pumpkin Seed Oil" at bounding box center [823, 344] width 244 height 43
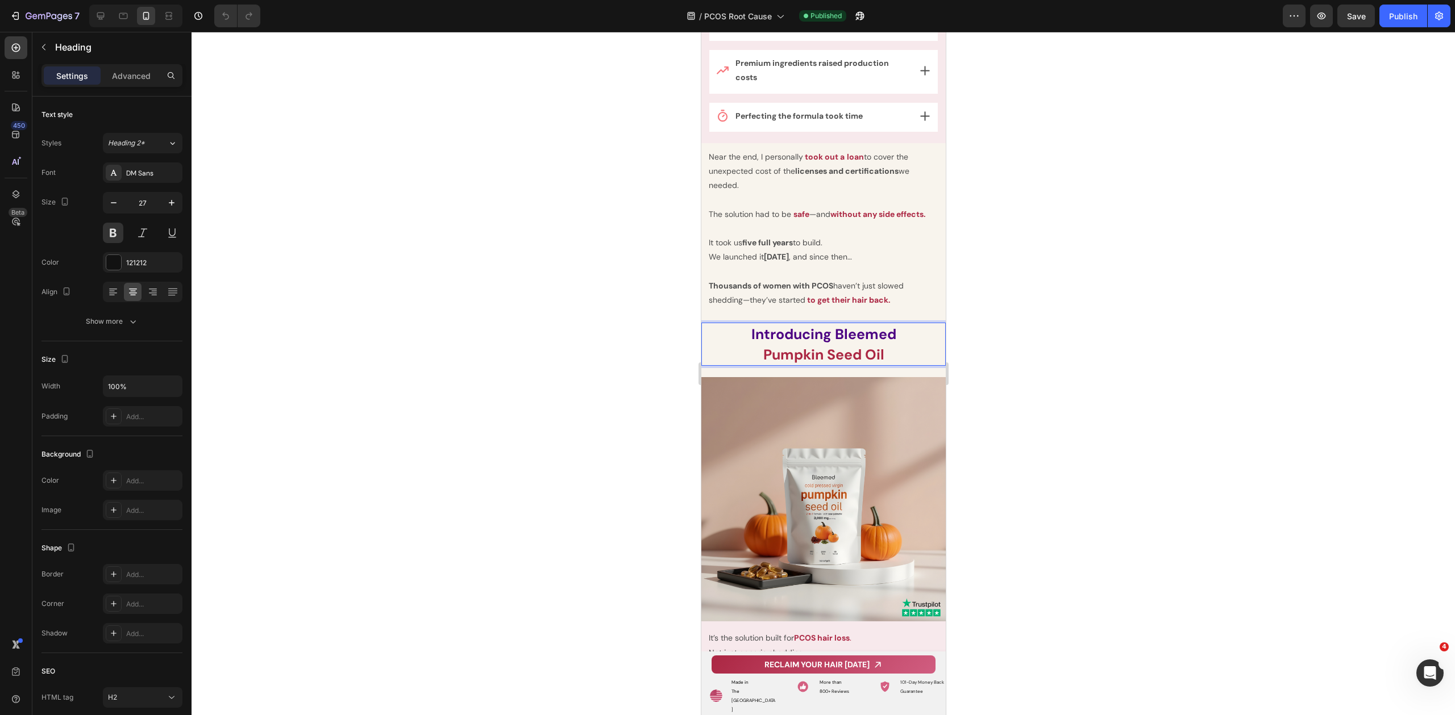
click at [889, 351] on p "Introducing Bleemed Pumpkin Seed Oil" at bounding box center [823, 344] width 242 height 41
drag, startPoint x: 890, startPoint y: 353, endPoint x: 759, endPoint y: 351, distance: 131.9
click at [759, 351] on p "Introducing Bleemed Pumpkin Seed Oil" at bounding box center [823, 345] width 242 height 41
drag, startPoint x: 757, startPoint y: 351, endPoint x: 891, endPoint y: 352, distance: 134.1
click at [891, 352] on p "Introducing Bleemed Pumpkin Seed Oil" at bounding box center [823, 345] width 242 height 41
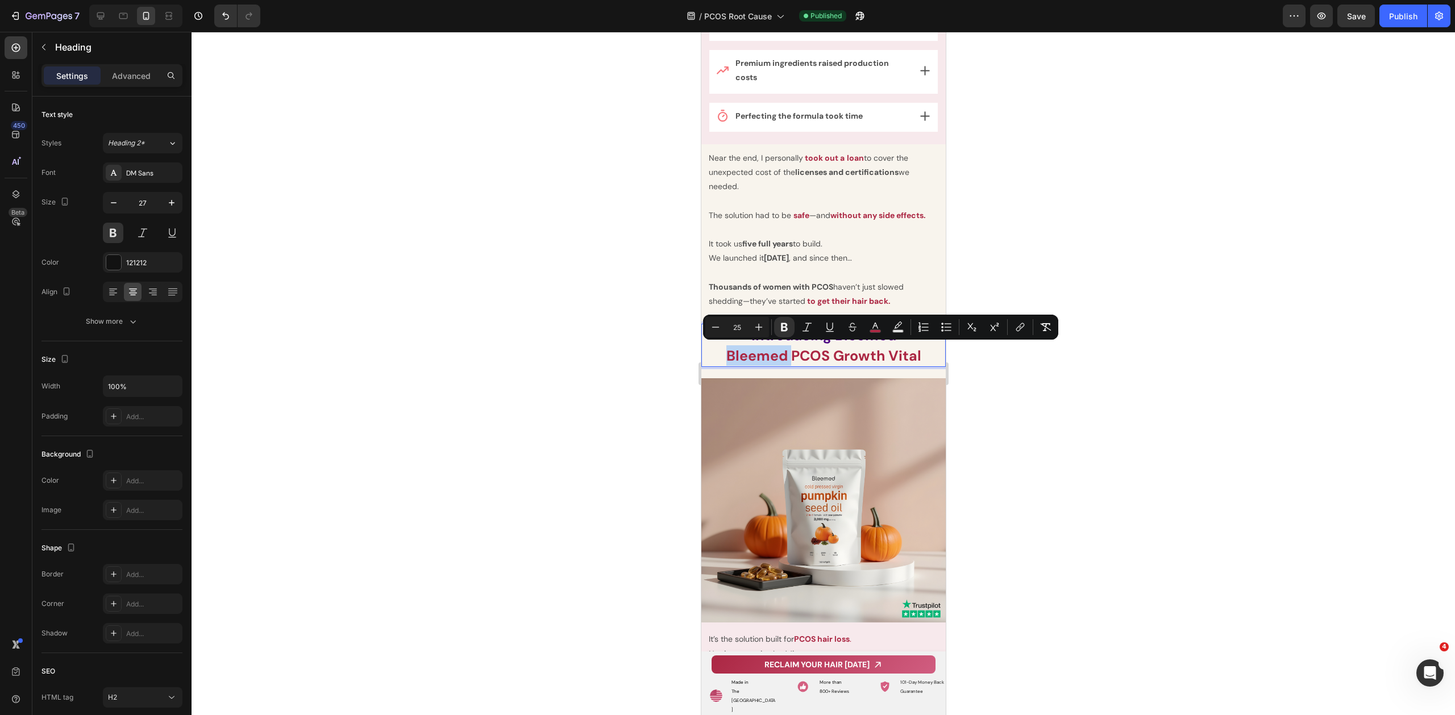
drag, startPoint x: 787, startPoint y: 351, endPoint x: 708, endPoint y: 355, distance: 79.1
click at [708, 355] on p "Introducing [PERSON_NAME] PCOS Growth Vital" at bounding box center [823, 345] width 242 height 41
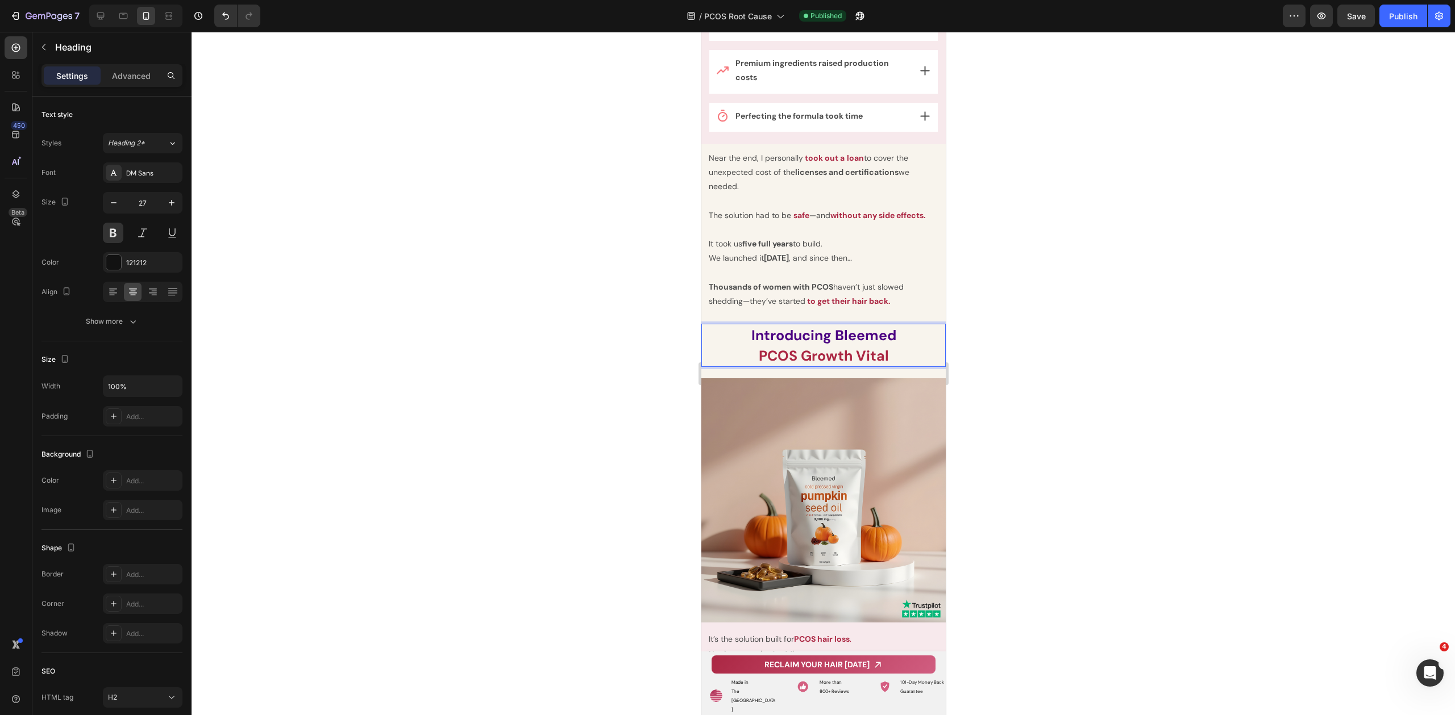
click at [1103, 349] on div at bounding box center [822, 374] width 1263 height 684
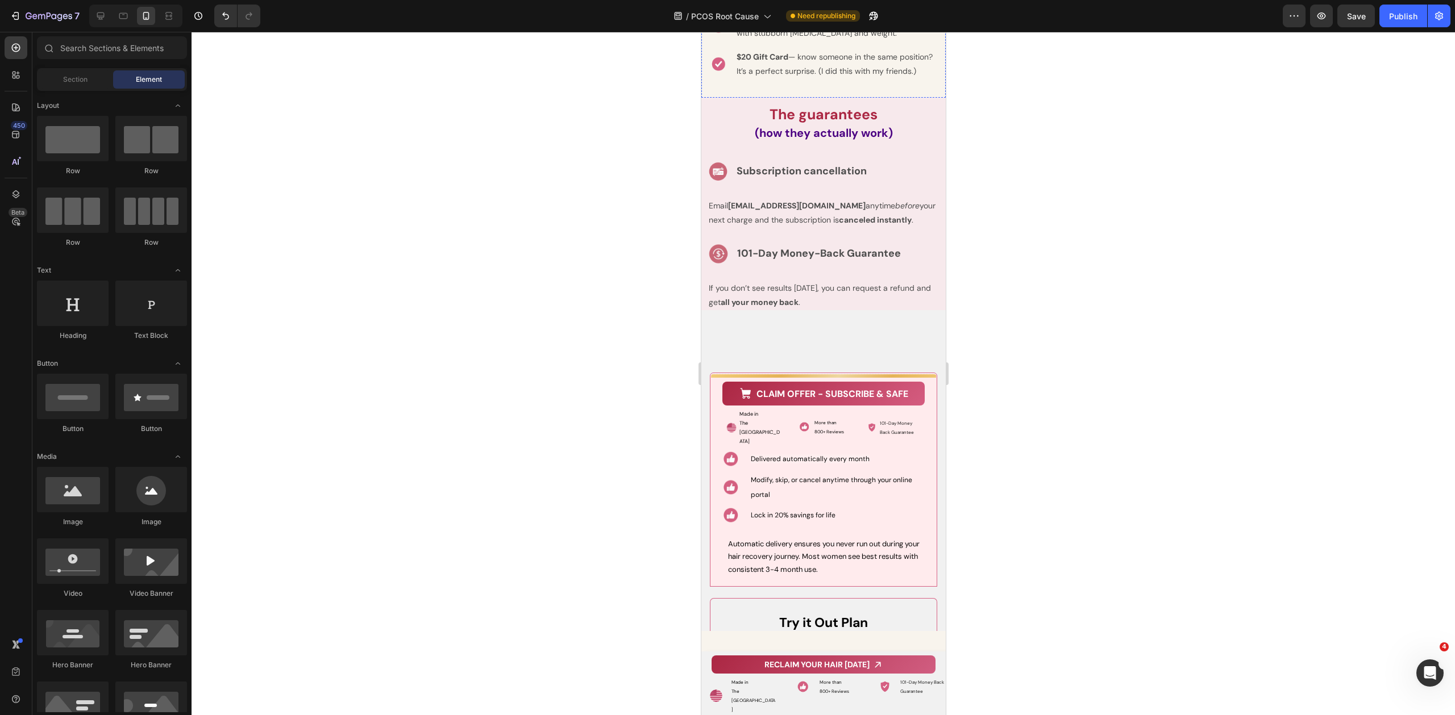
scroll to position [9274, 0]
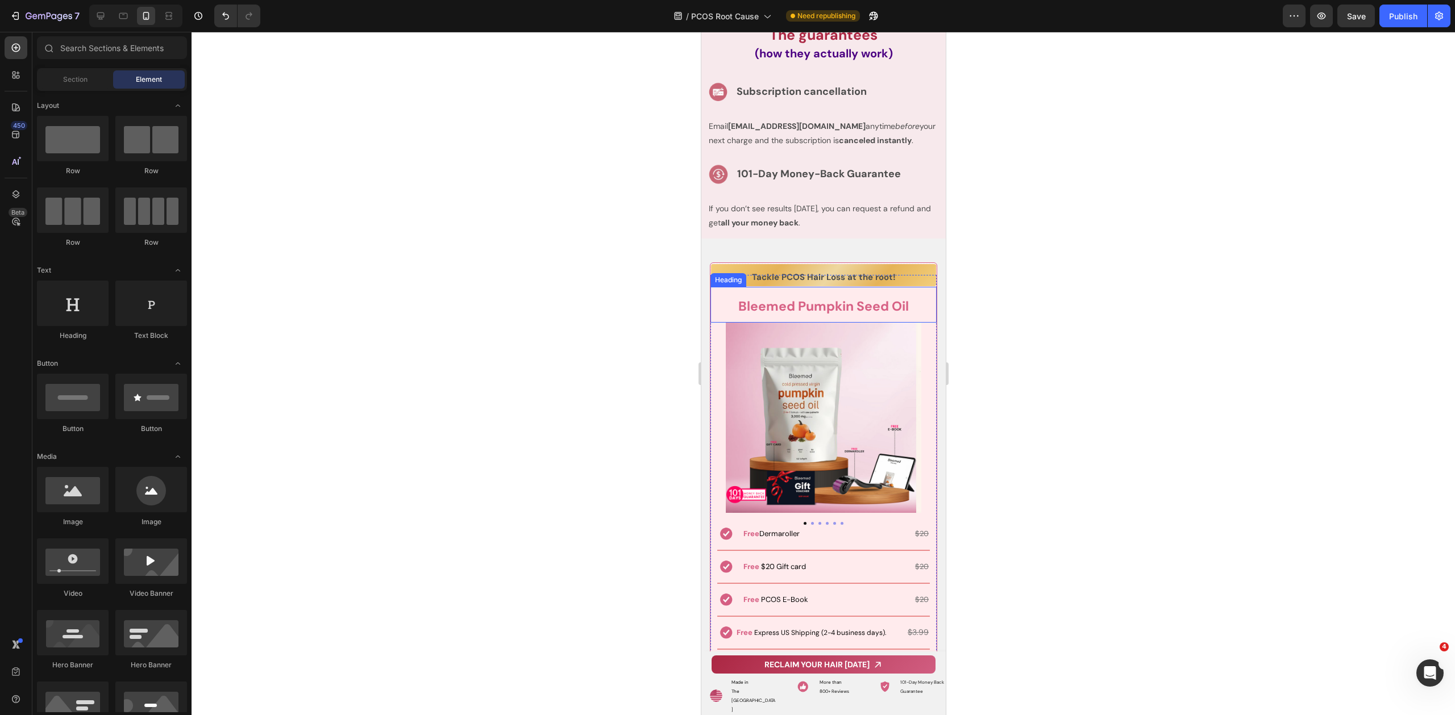
click at [823, 315] on strong "Bleemed Pumpkin Seed Oil" at bounding box center [823, 306] width 170 height 17
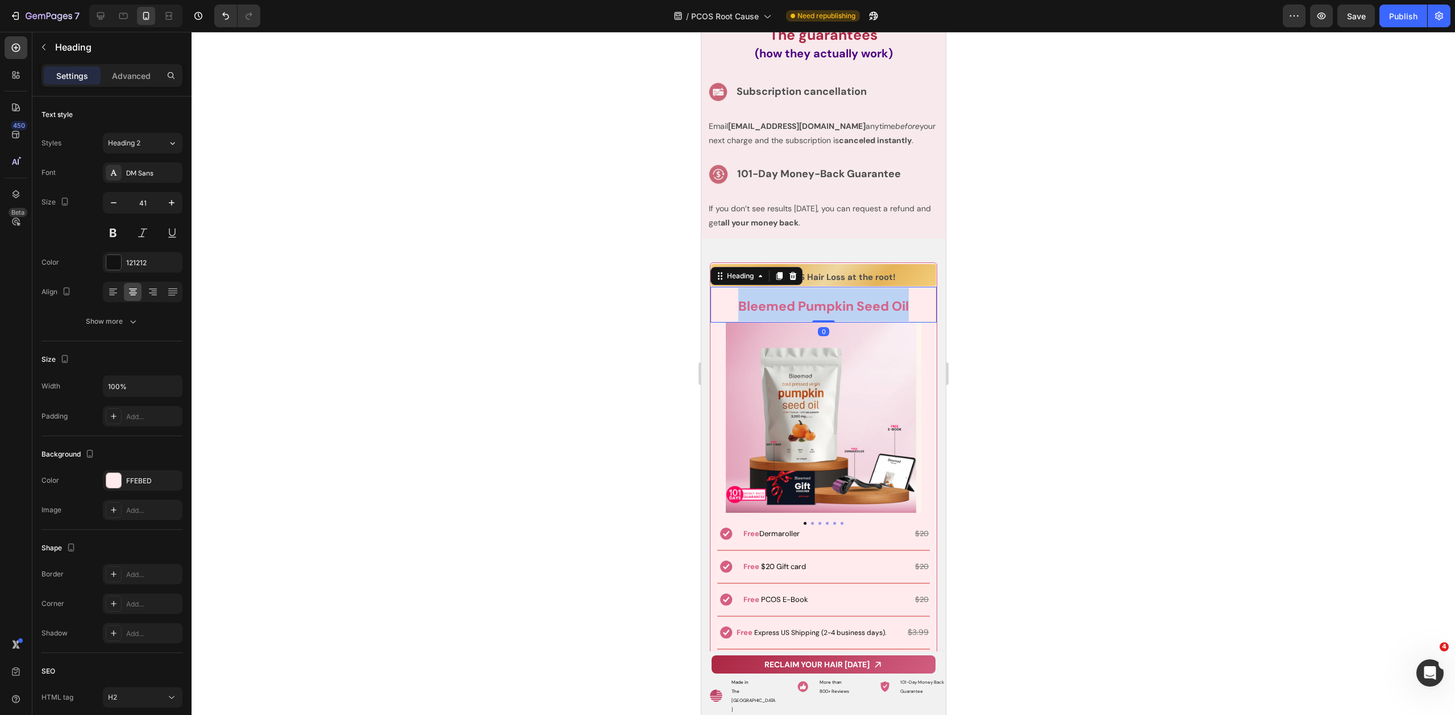
click at [823, 315] on strong "Bleemed Pumpkin Seed Oil" at bounding box center [823, 306] width 170 height 17
click at [1007, 489] on div at bounding box center [822, 374] width 1263 height 684
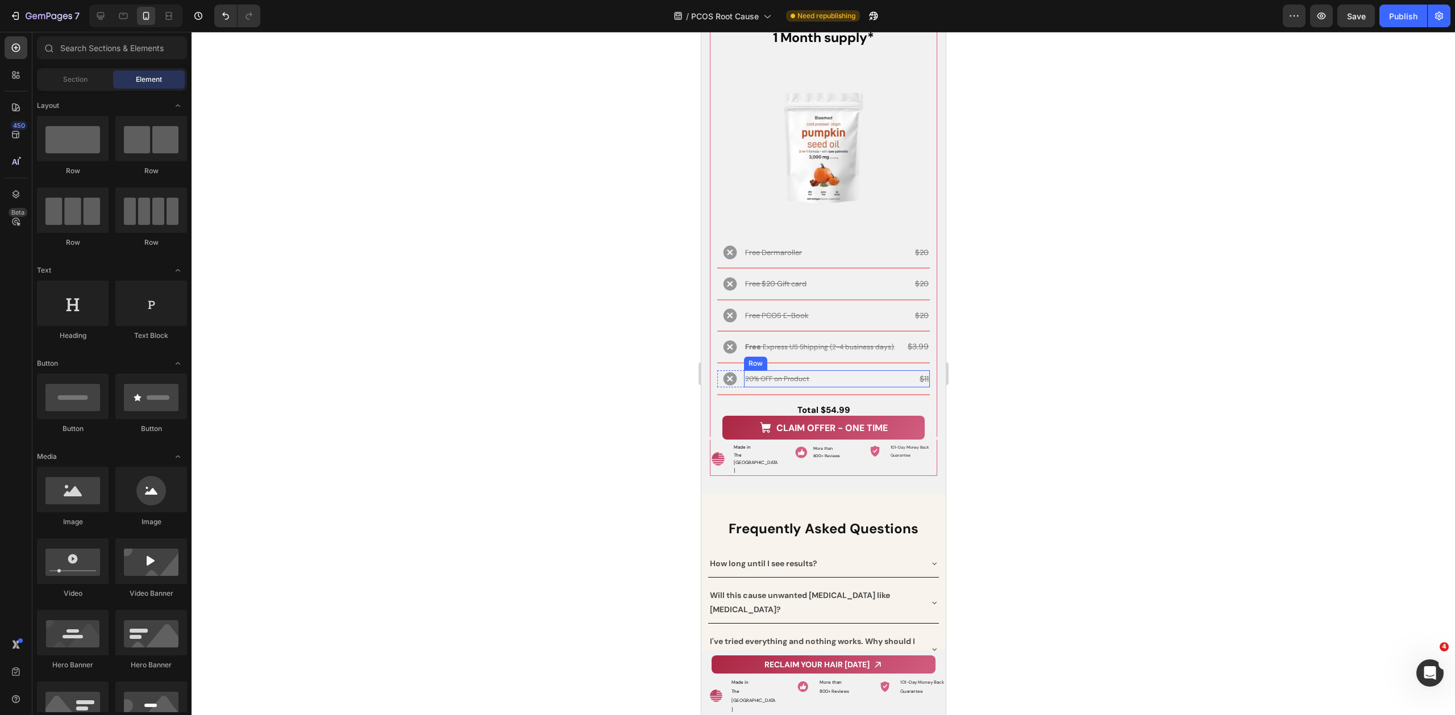
scroll to position [10844, 0]
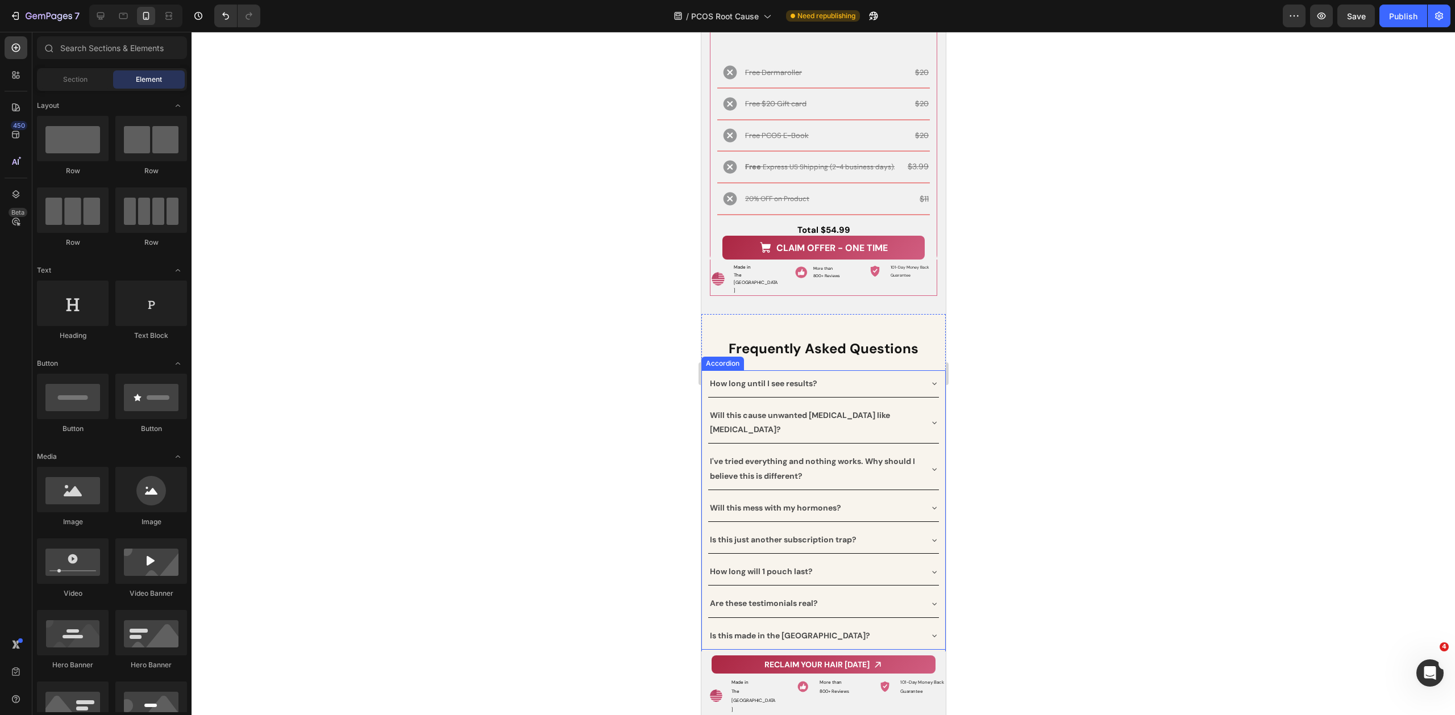
click at [923, 370] on div "How long until I see results?" at bounding box center [822, 383] width 231 height 27
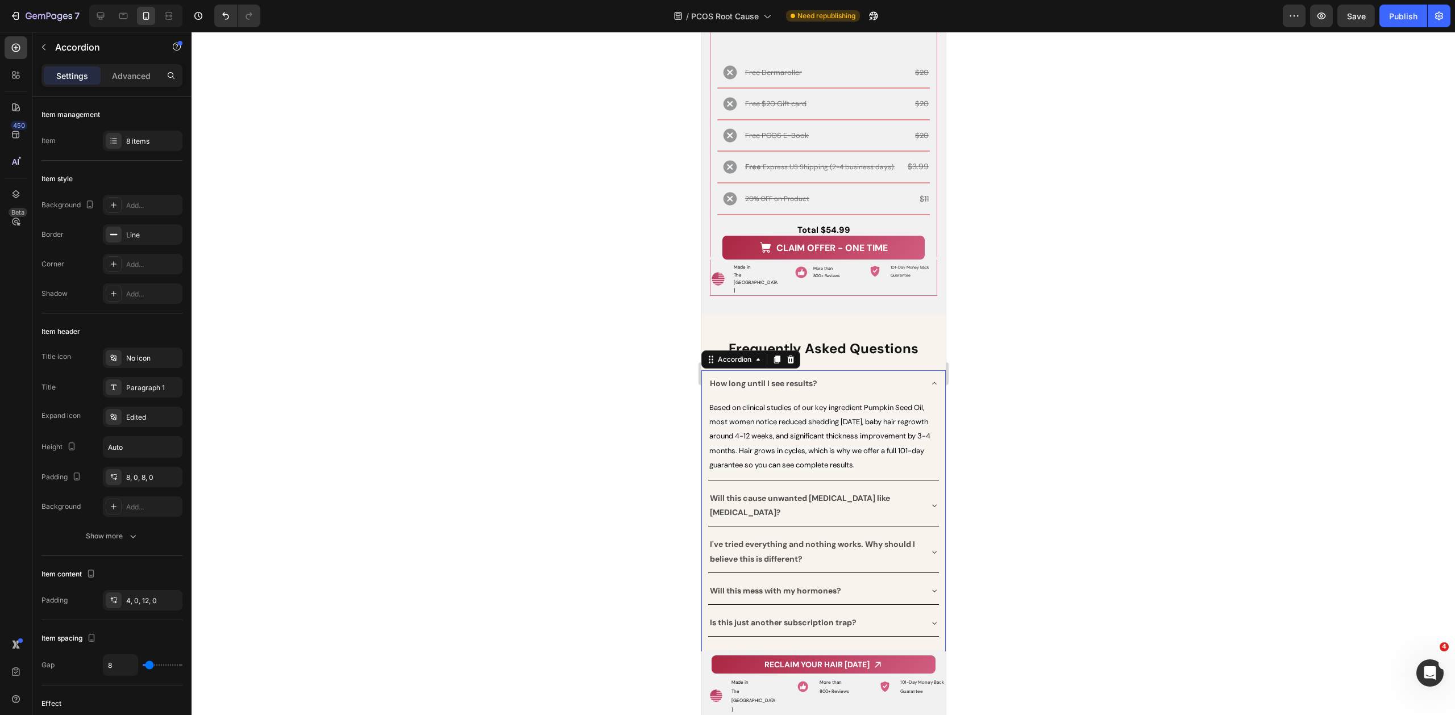
click at [929, 501] on icon at bounding box center [933, 505] width 9 height 9
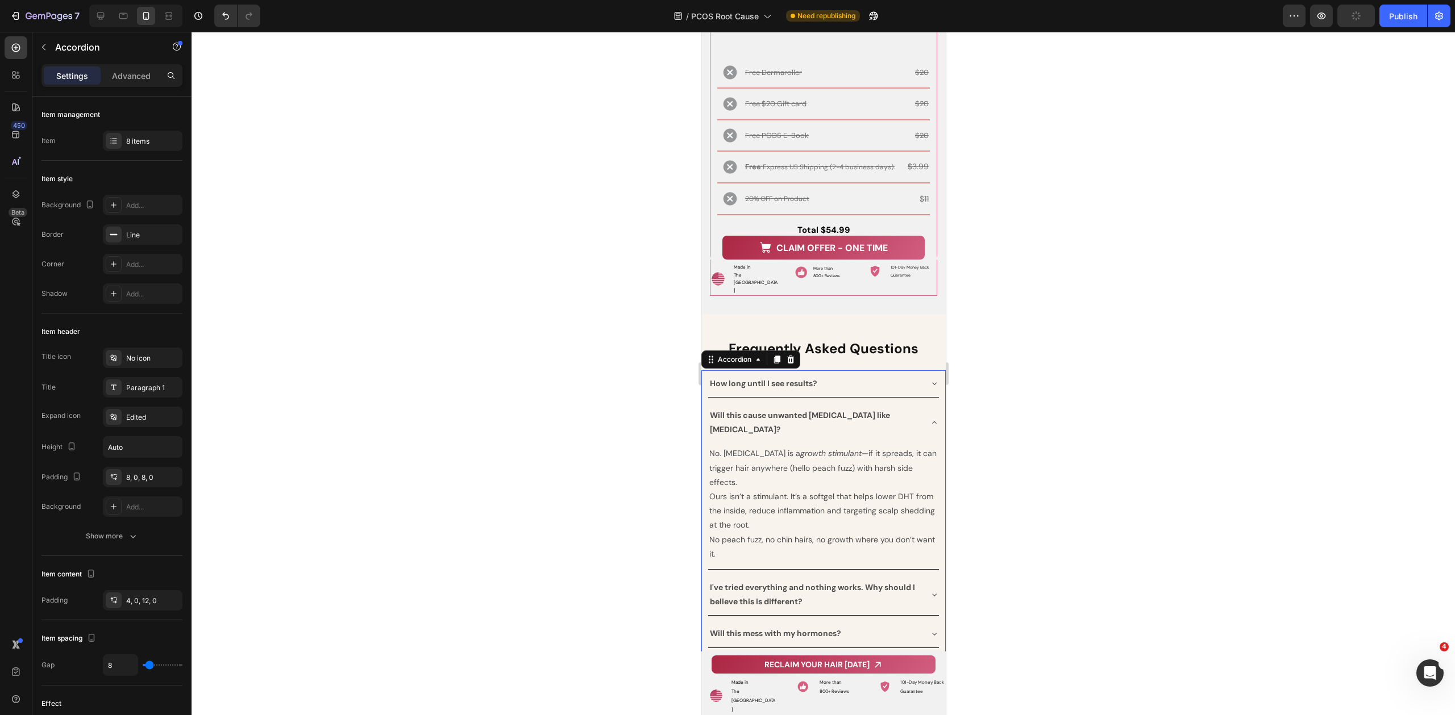
click at [905, 582] on strong "I've tried everything and nothing works. Why should I believe this is different?" at bounding box center [811, 594] width 205 height 24
click at [921, 574] on div "I've tried everything and nothing works. Why should I believe this is different?" at bounding box center [822, 594] width 231 height 41
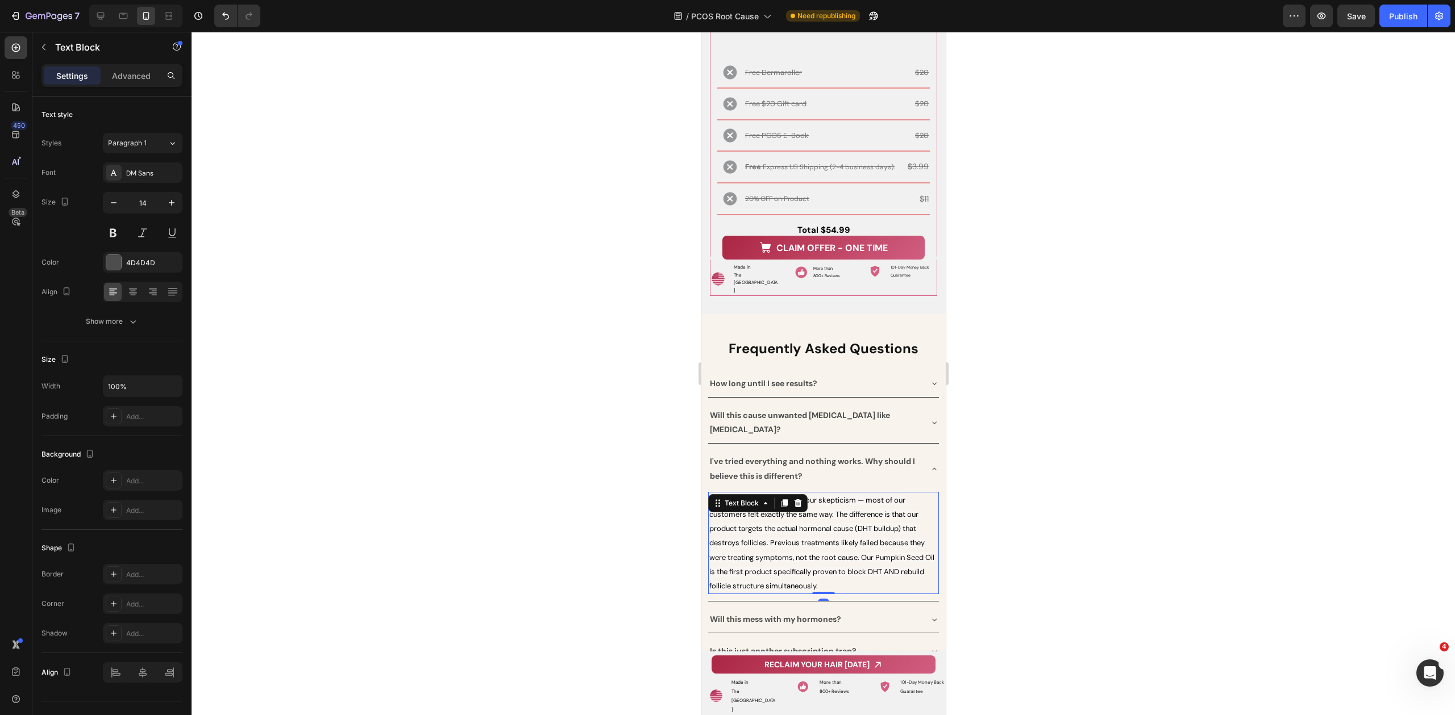
click at [874, 520] on span "We completely understand your skepticism — most of our customers felt exactly t…" at bounding box center [821, 542] width 225 height 95
click at [864, 520] on span "We completely understand your skepticism — most of our customers felt exactly t…" at bounding box center [821, 542] width 225 height 95
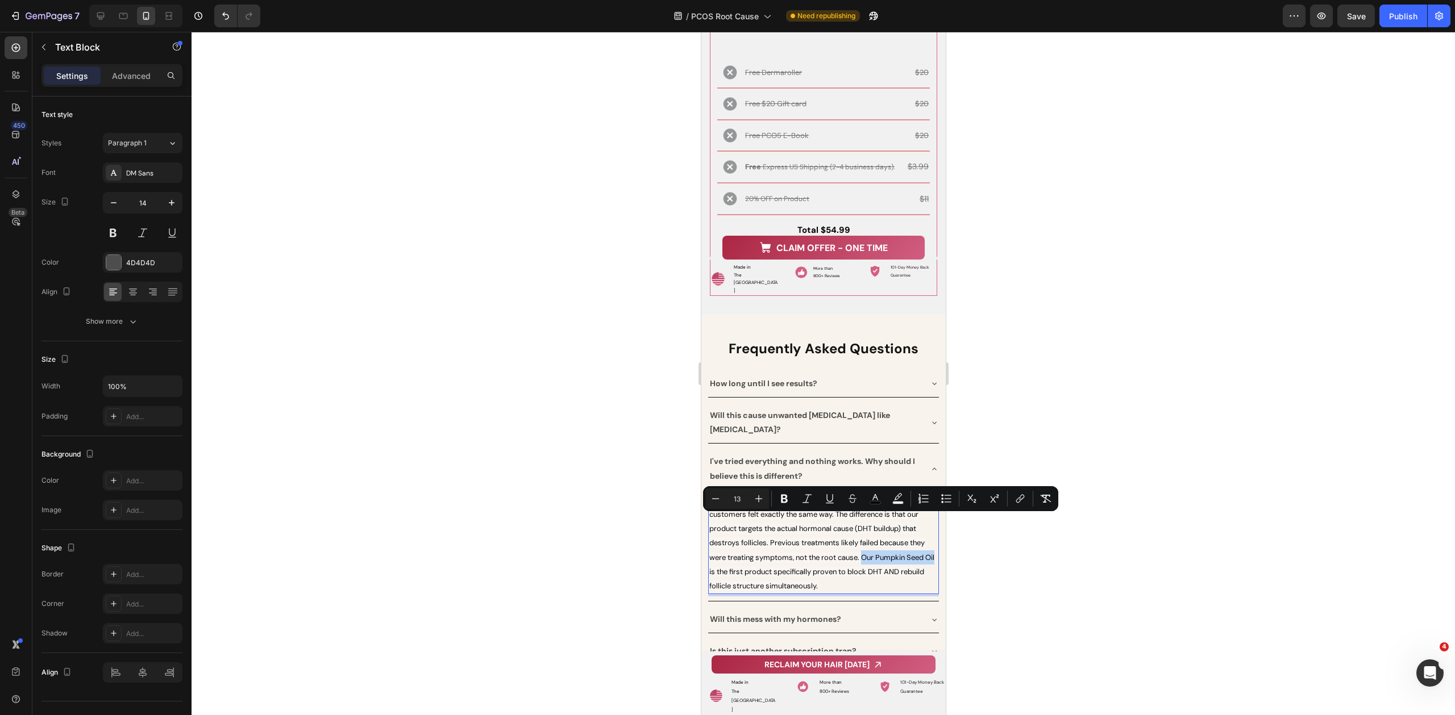
drag, startPoint x: 861, startPoint y: 520, endPoint x: 718, endPoint y: 535, distance: 144.5
click at [718, 535] on span "We completely understand your skepticism — most of our customers felt exactly t…" at bounding box center [821, 542] width 225 height 95
drag, startPoint x: 861, startPoint y: 522, endPoint x: 753, endPoint y: 535, distance: 108.2
click at [753, 535] on span "We completely understand your skepticism — most of our customers felt exactly t…" at bounding box center [818, 542] width 219 height 95
click at [787, 501] on icon "Editor contextual toolbar" at bounding box center [784, 499] width 7 height 9
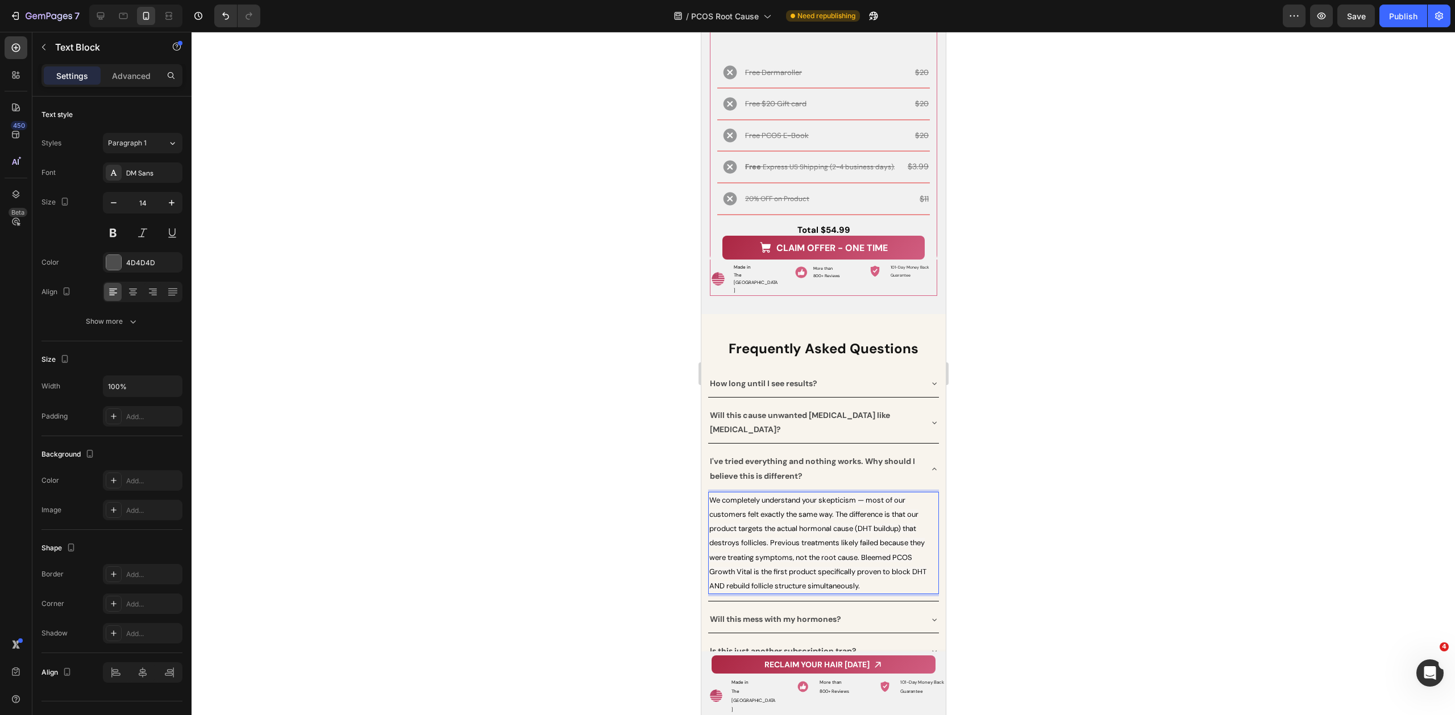
drag, startPoint x: 1013, startPoint y: 565, endPoint x: 1007, endPoint y: 564, distance: 5.8
click at [1013, 565] on div at bounding box center [822, 374] width 1263 height 684
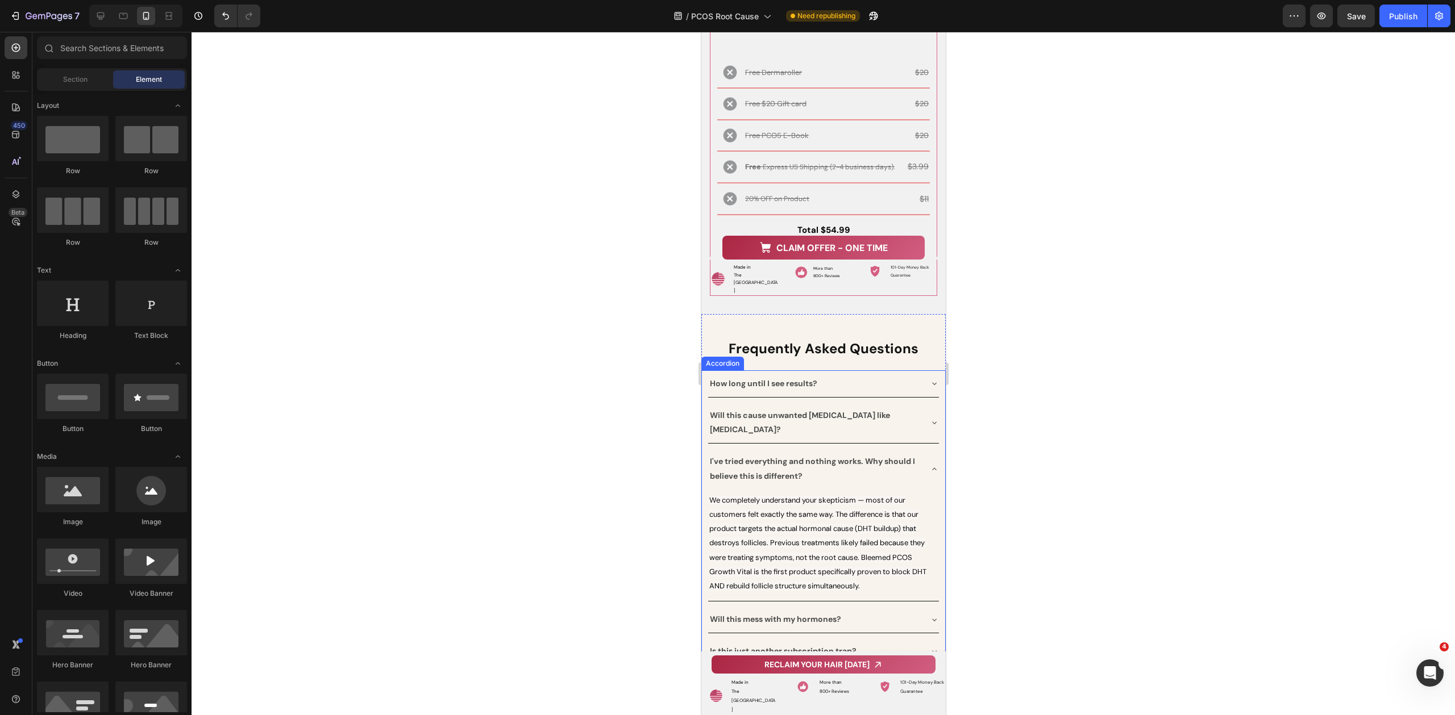
click at [872, 611] on div "Will this mess with my hormones?" at bounding box center [813, 620] width 213 height 18
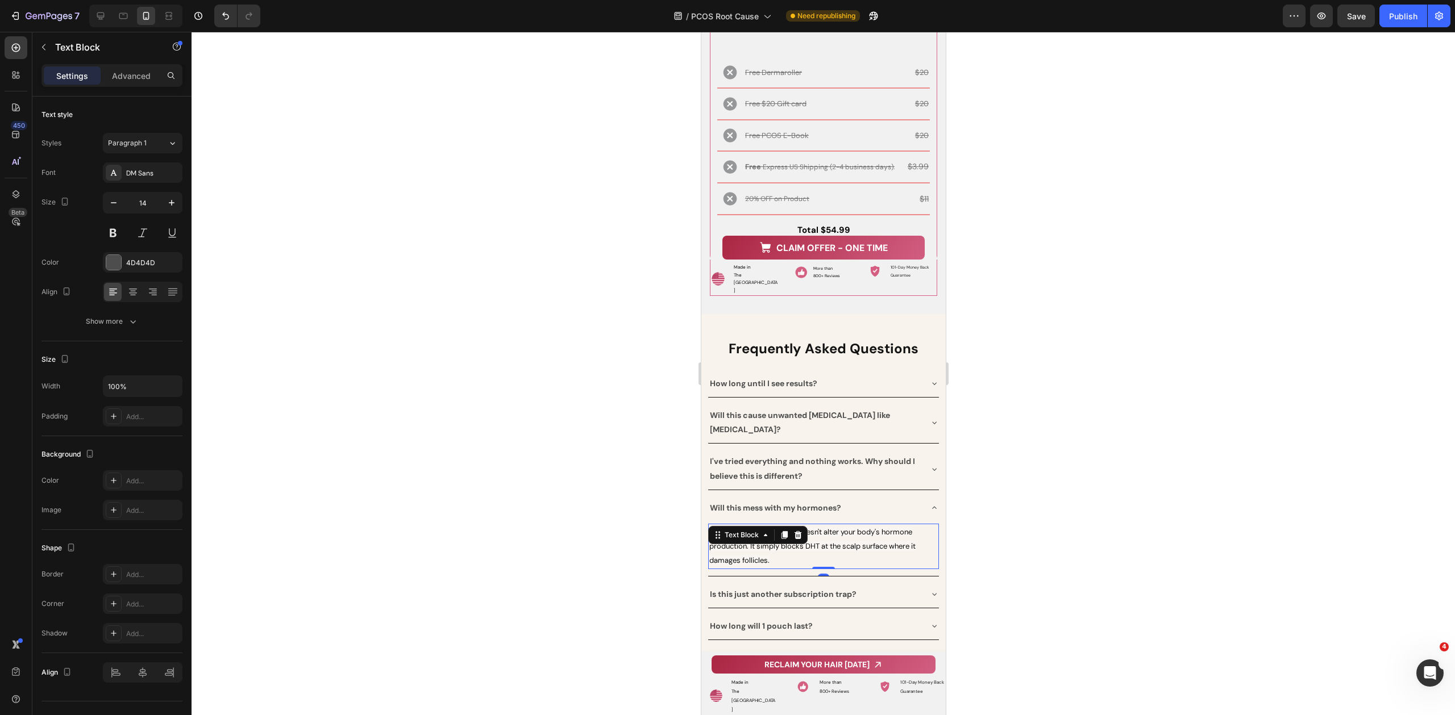
click at [757, 524] on div "No. Our Pumpkin Seed Oil doesn't alter your body's hormone production. It simpl…" at bounding box center [822, 546] width 231 height 45
click at [849, 527] on span "No. Our Pumpkin Seed Oil doesn't alter your body's hormone production. It simpl…" at bounding box center [812, 546] width 206 height 38
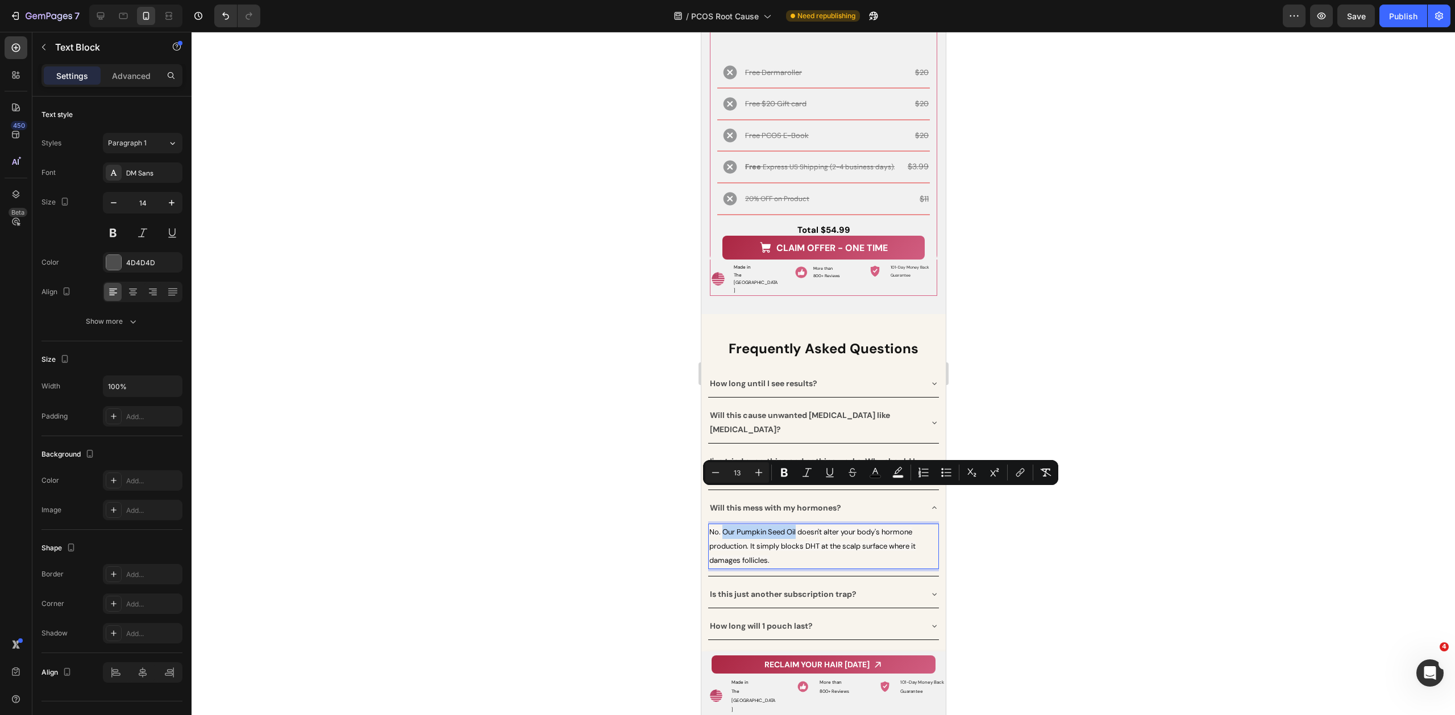
drag, startPoint x: 722, startPoint y: 495, endPoint x: 796, endPoint y: 498, distance: 73.4
click at [796, 527] on span "No. Our Pumpkin Seed Oil doesn't alter your body's hormone production. It simpl…" at bounding box center [812, 546] width 206 height 38
drag, startPoint x: 824, startPoint y: 494, endPoint x: 722, endPoint y: 498, distance: 102.4
click at [722, 527] on span "No. Bleemed PCOS Growth Vital doesn't alter your body's hormone production. It …" at bounding box center [823, 546] width 228 height 38
drag, startPoint x: 780, startPoint y: 472, endPoint x: 786, endPoint y: 475, distance: 7.4
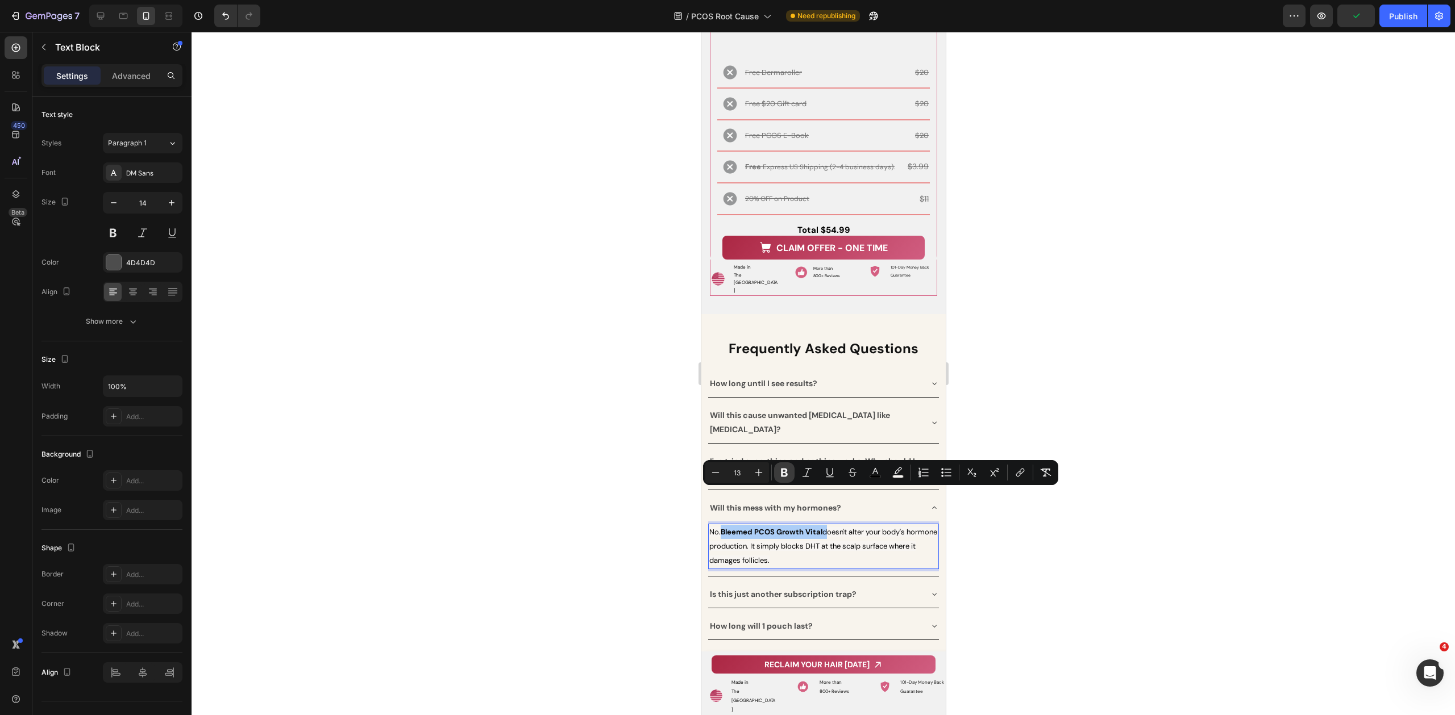
click at [780, 472] on icon "Editor contextual toolbar" at bounding box center [783, 472] width 11 height 11
click at [1047, 544] on div at bounding box center [822, 374] width 1263 height 684
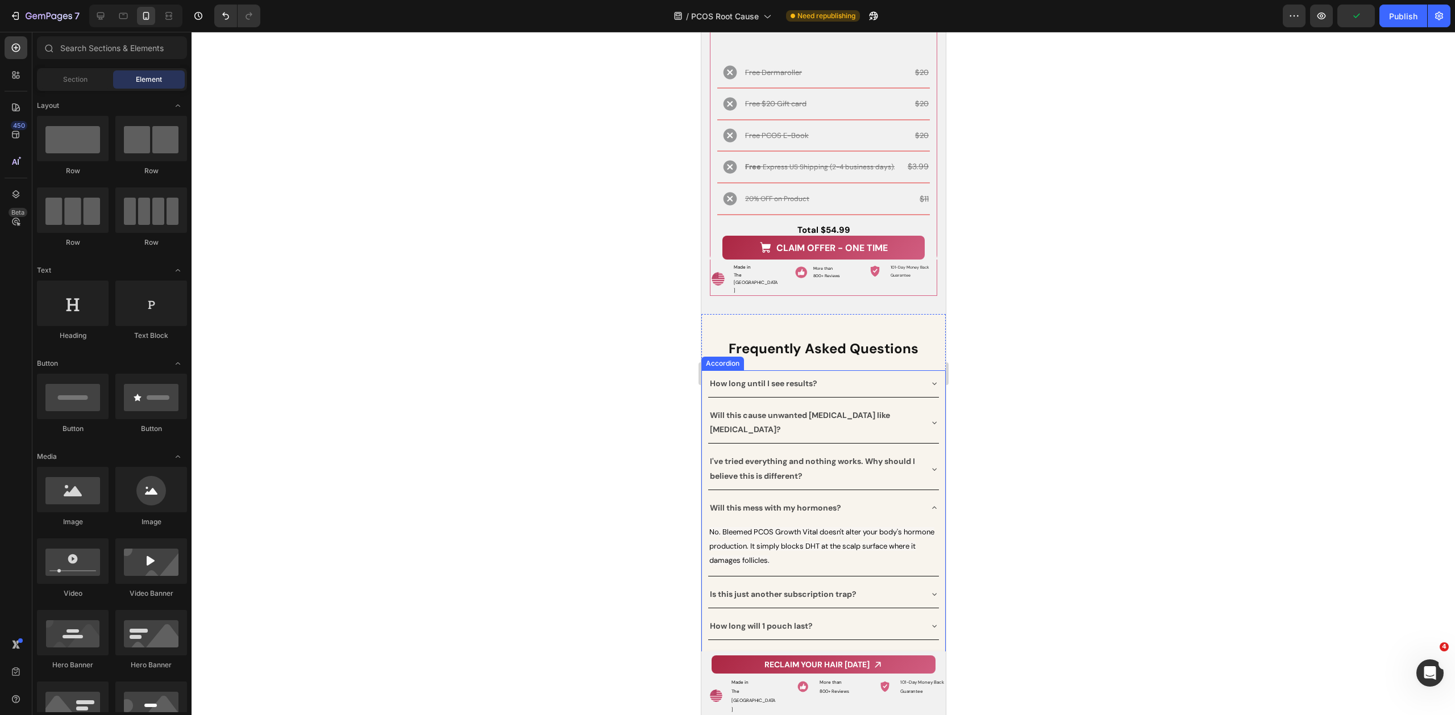
click at [914, 586] on div "Is this just another subscription trap?" at bounding box center [813, 595] width 213 height 18
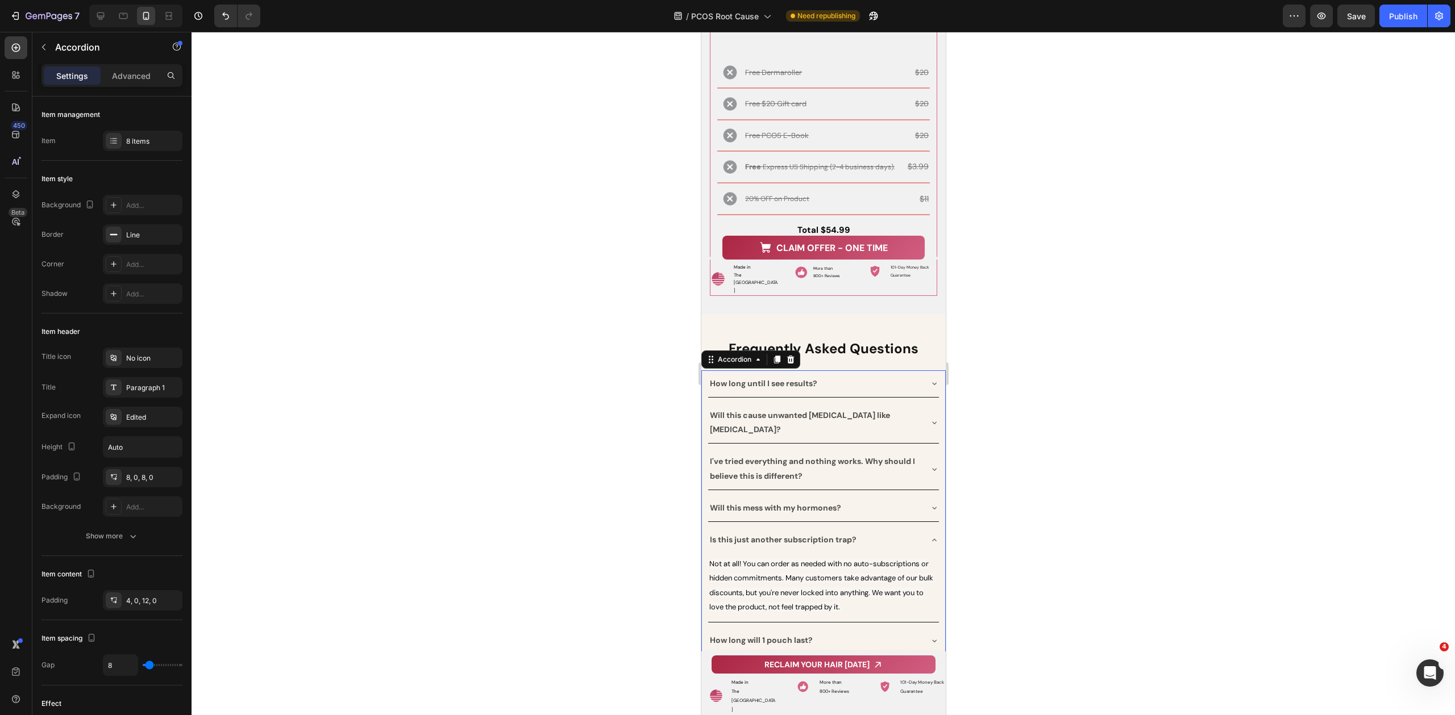
click at [899, 632] on div "How long will 1 pouch last?" at bounding box center [813, 641] width 213 height 18
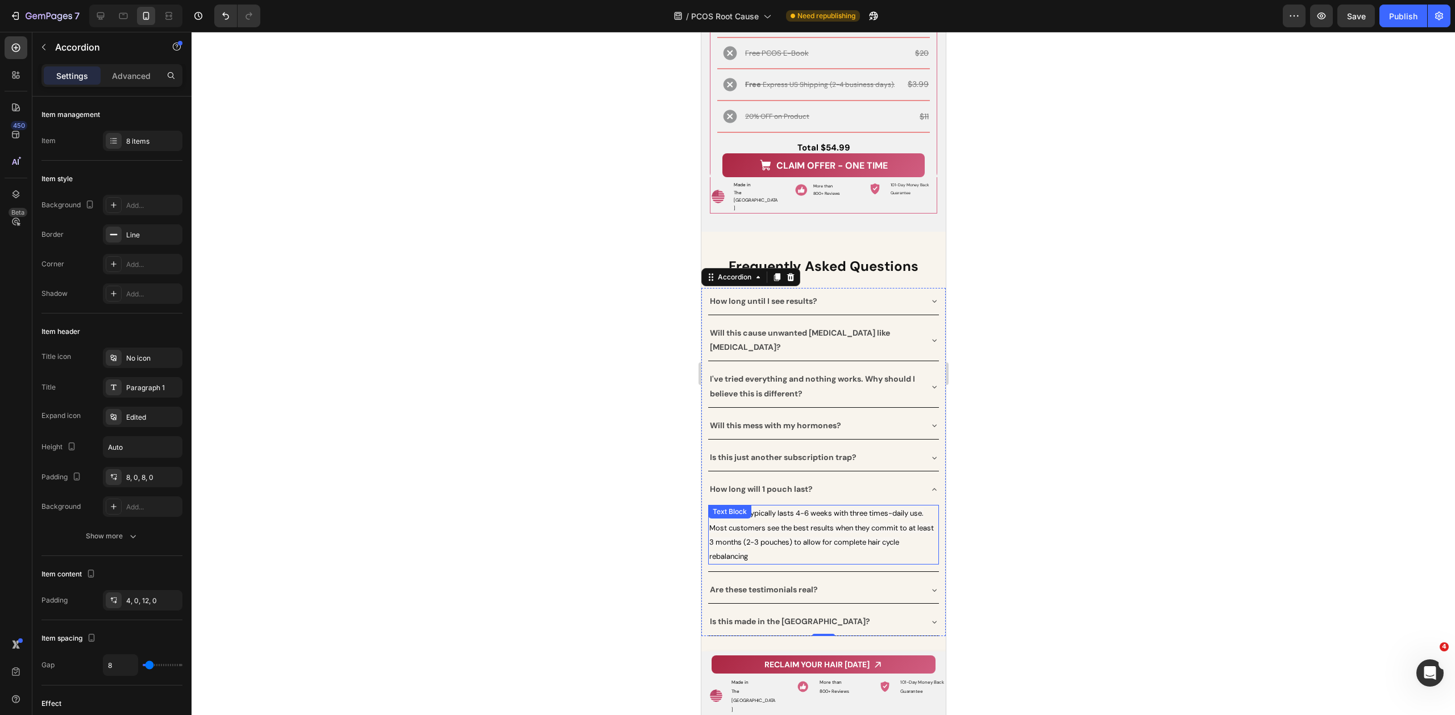
scroll to position [10967, 0]
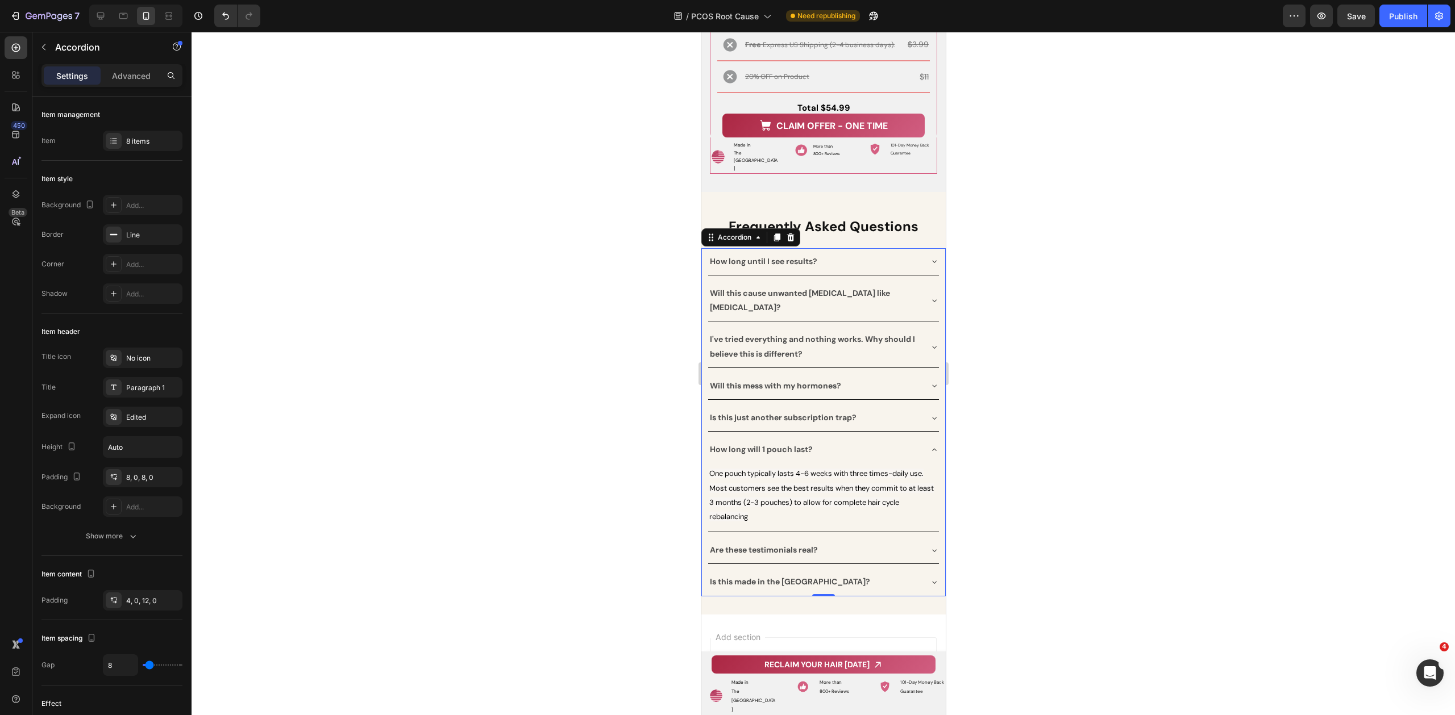
click at [898, 542] on div "Are these testimonials real?" at bounding box center [813, 551] width 213 height 18
click at [915, 569] on div "Is this made in the [GEOGRAPHIC_DATA]?" at bounding box center [822, 582] width 231 height 27
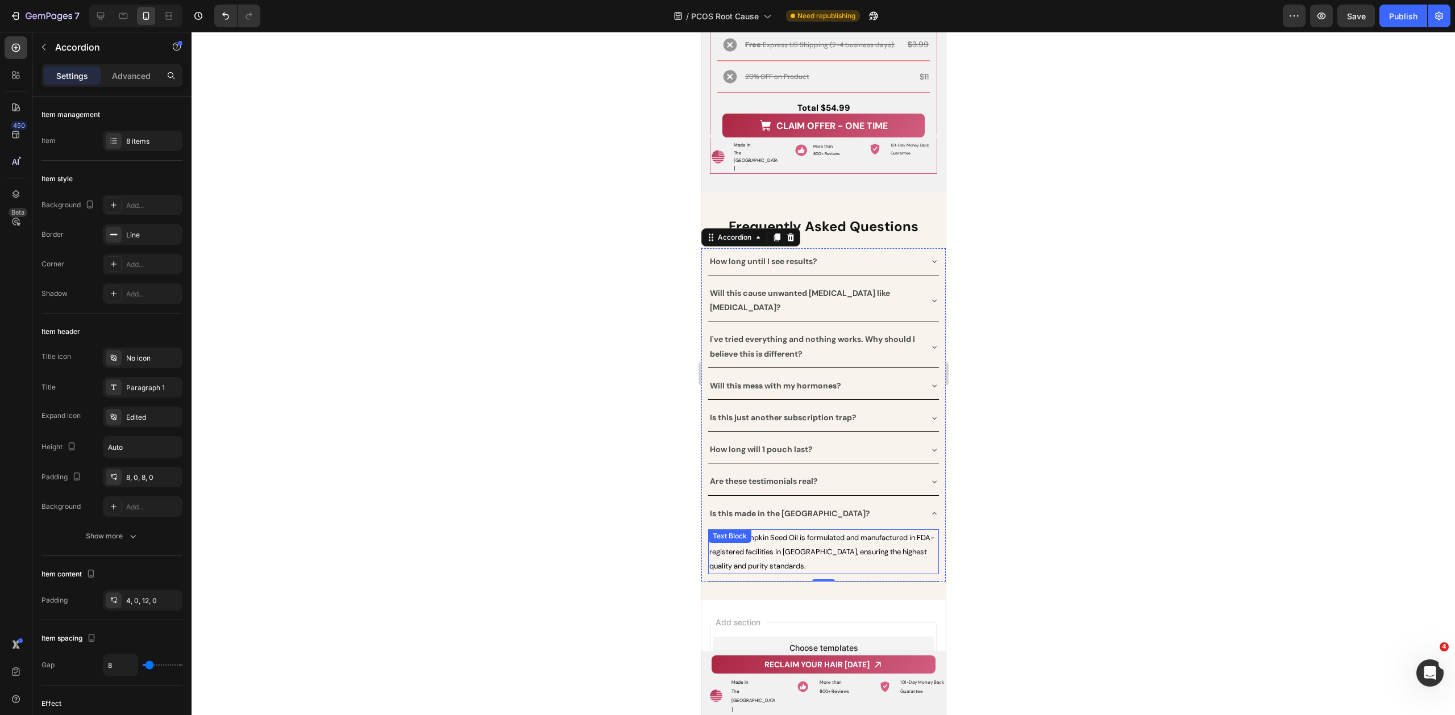
click at [777, 530] on div "Yes! Our Pumpkin Seed Oil is formulated and manufactured in FDA-registered faci…" at bounding box center [822, 552] width 231 height 45
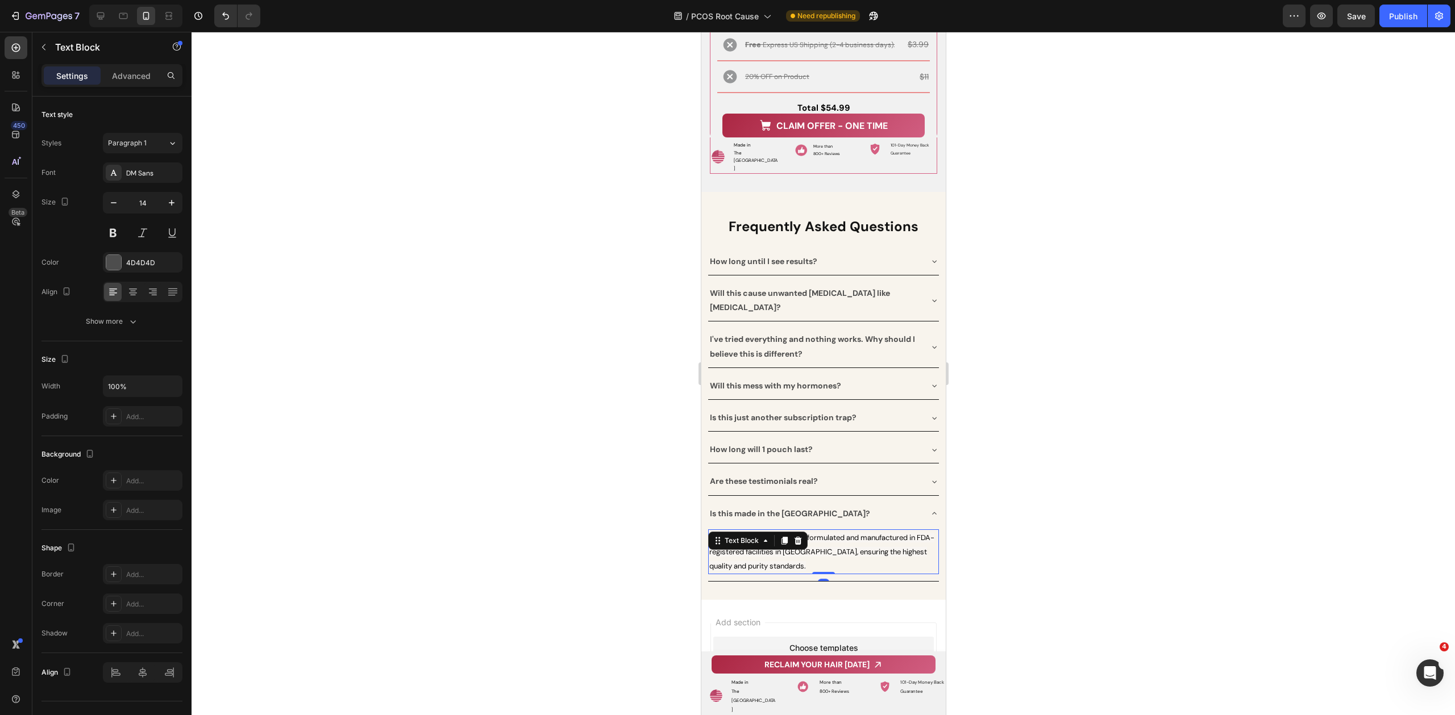
click at [827, 533] on span "Yes! Our Pumpkin Seed Oil is formulated and manufactured in FDA-registered faci…" at bounding box center [821, 552] width 225 height 38
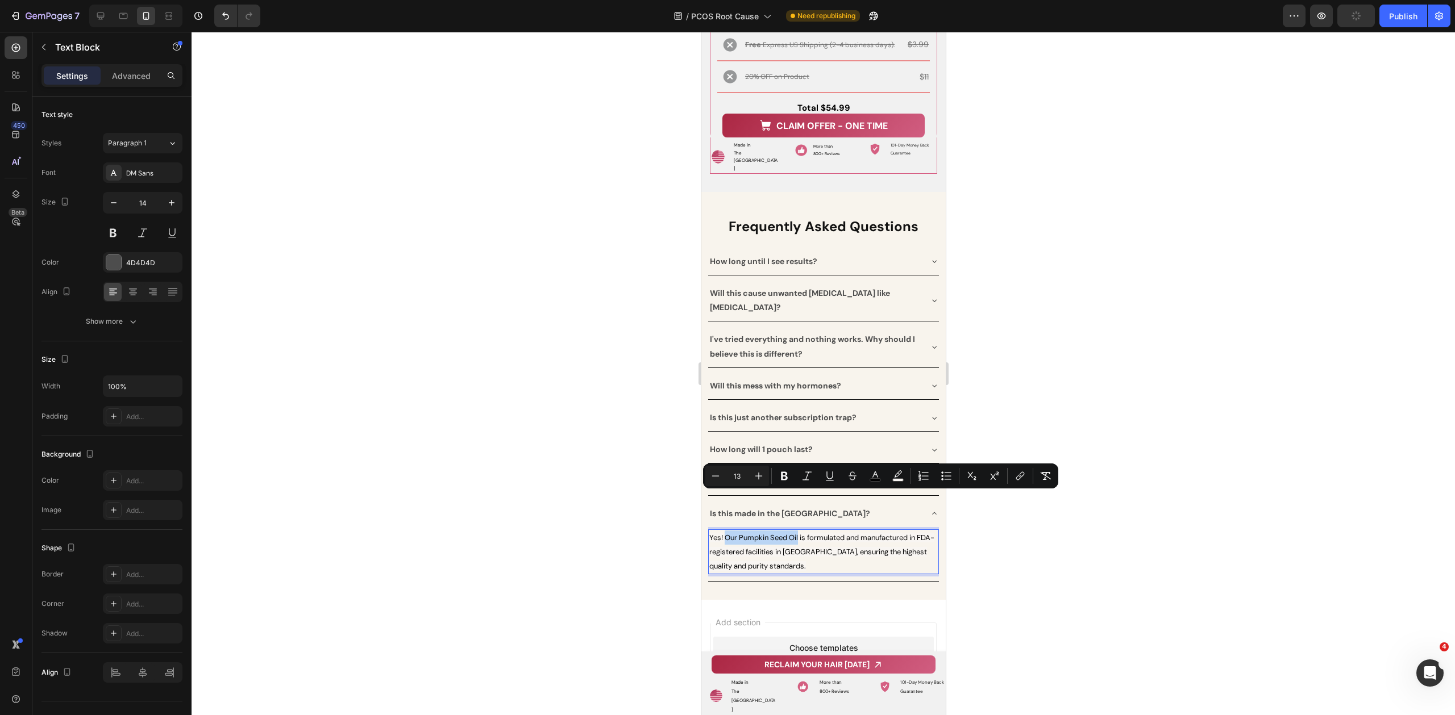
drag, startPoint x: 797, startPoint y: 498, endPoint x: 724, endPoint y: 501, distance: 73.3
click at [724, 533] on span "Yes! Our Pumpkin Seed Oil is formulated and manufactured in FDA-registered faci…" at bounding box center [821, 552] width 225 height 38
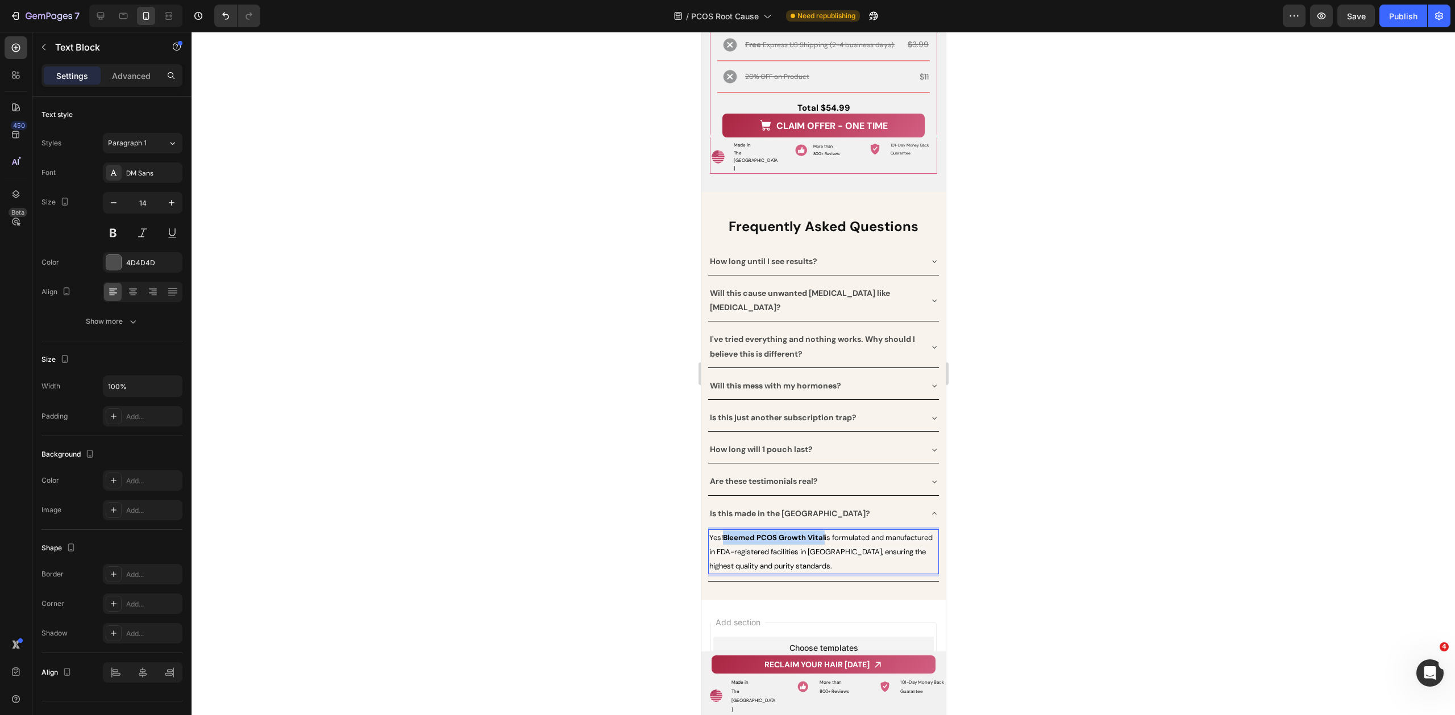
drag, startPoint x: 826, startPoint y: 498, endPoint x: 724, endPoint y: 501, distance: 101.2
click at [724, 533] on span "Yes! Bleemed PCOS Growth Vital is formulated and manufactured in FDA-registered…" at bounding box center [820, 552] width 223 height 38
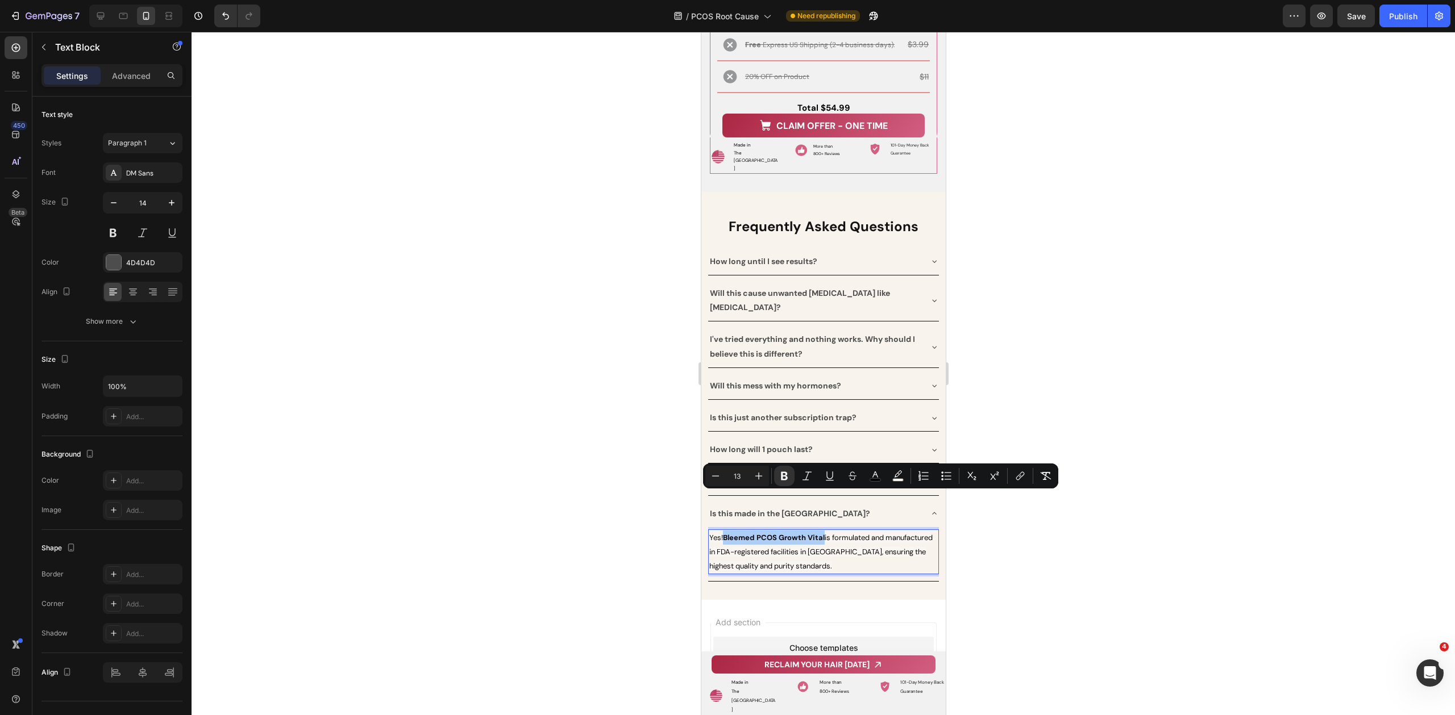
click at [785, 476] on icon "Editor contextual toolbar" at bounding box center [784, 476] width 7 height 9
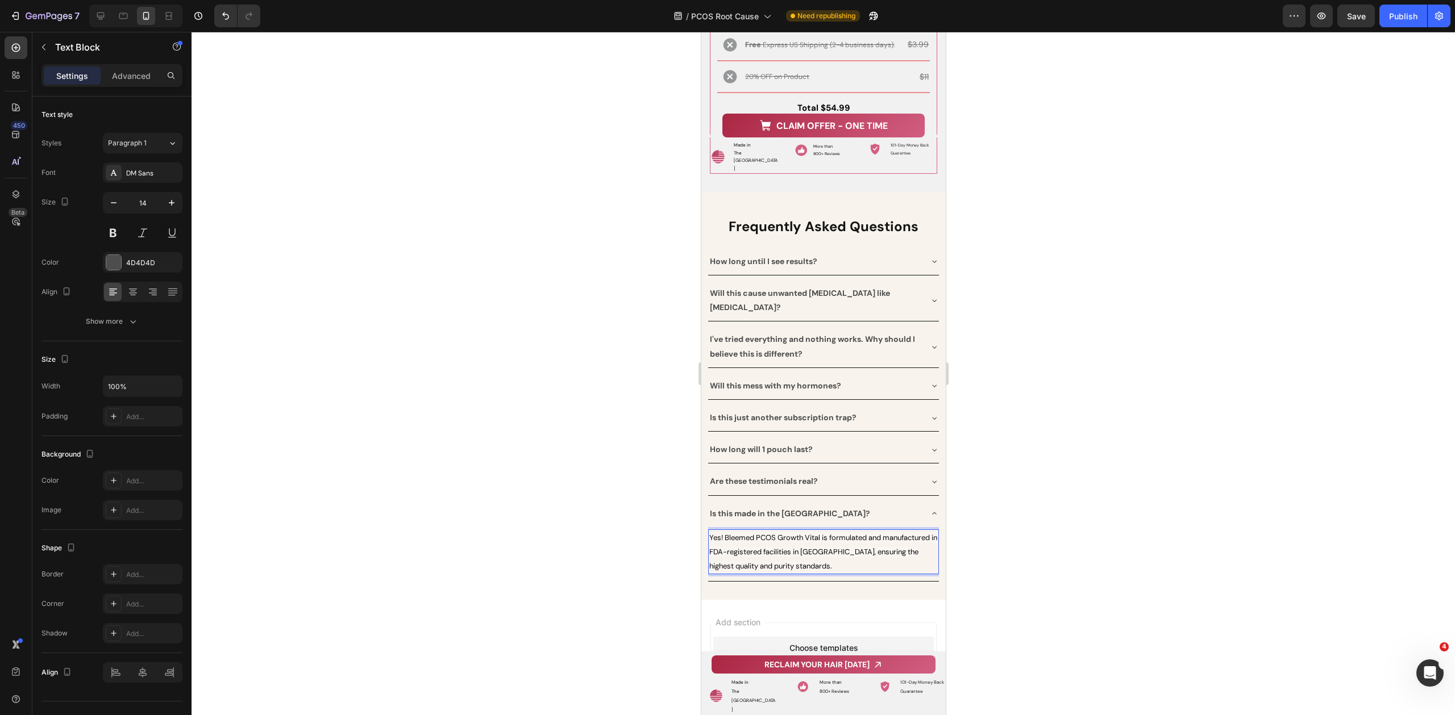
click at [1032, 564] on div at bounding box center [822, 374] width 1263 height 684
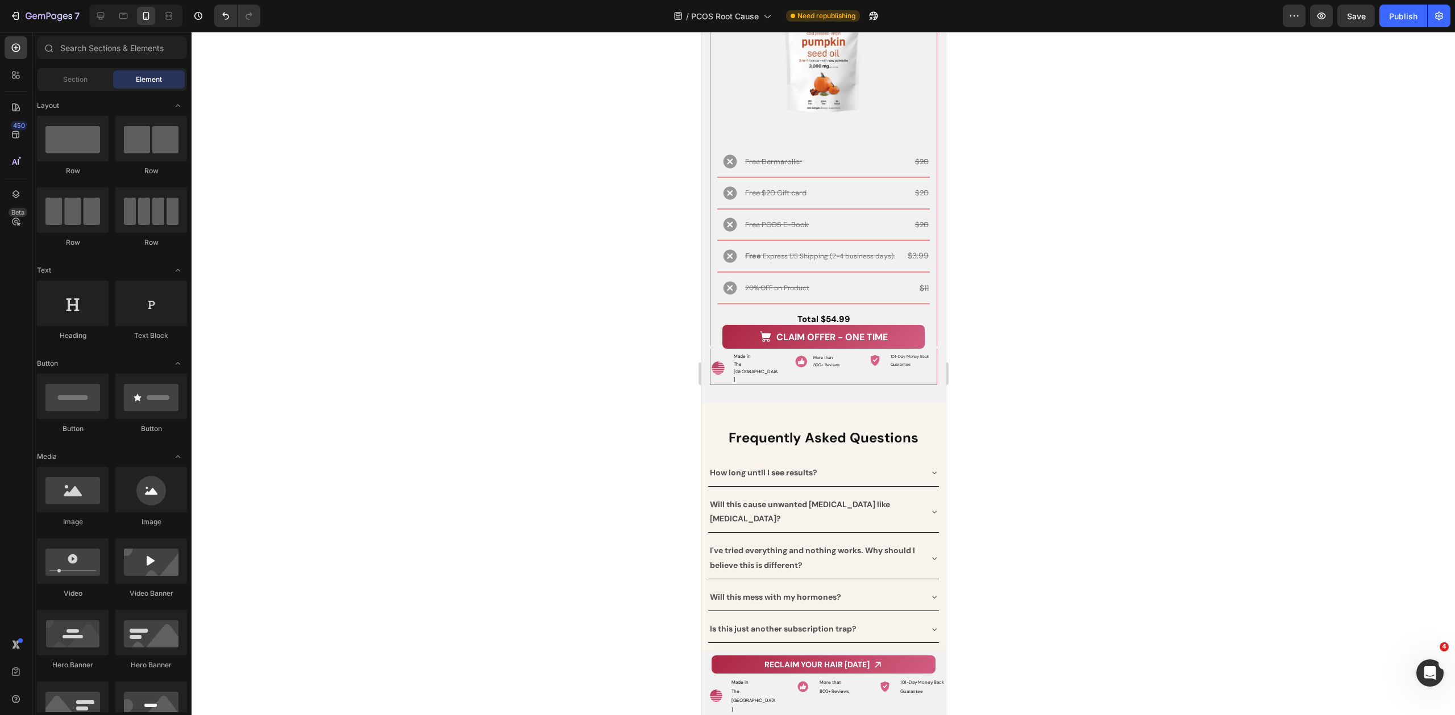
scroll to position [10708, 0]
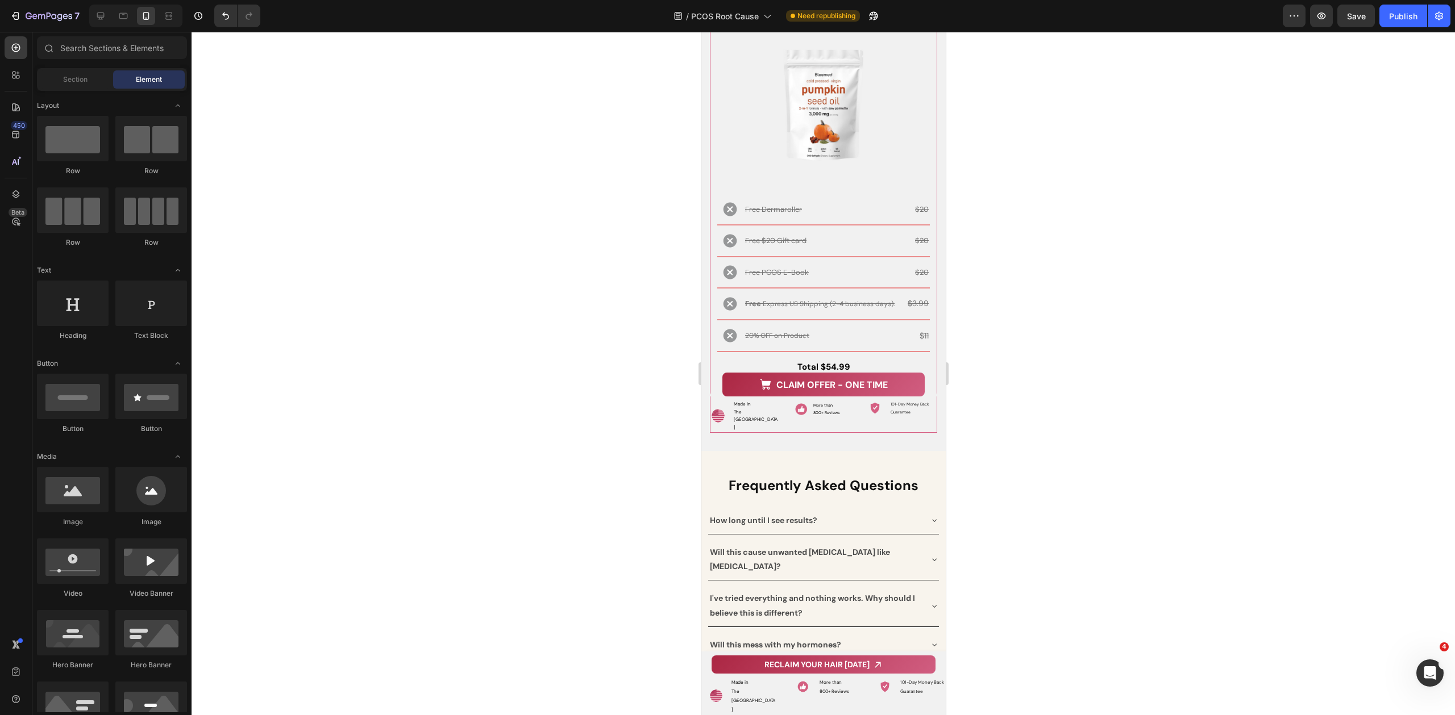
click at [1413, 19] on div "Publish" at bounding box center [1403, 16] width 28 height 12
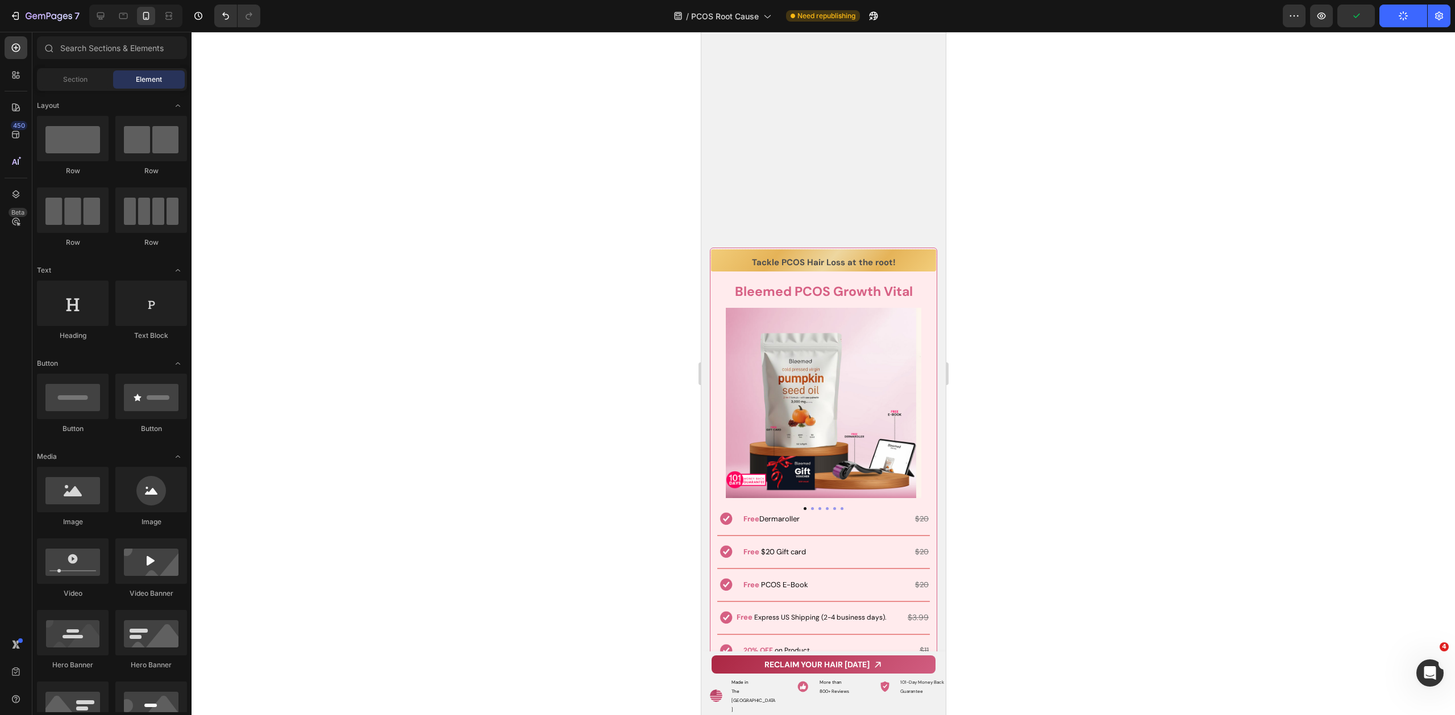
scroll to position [9748, 0]
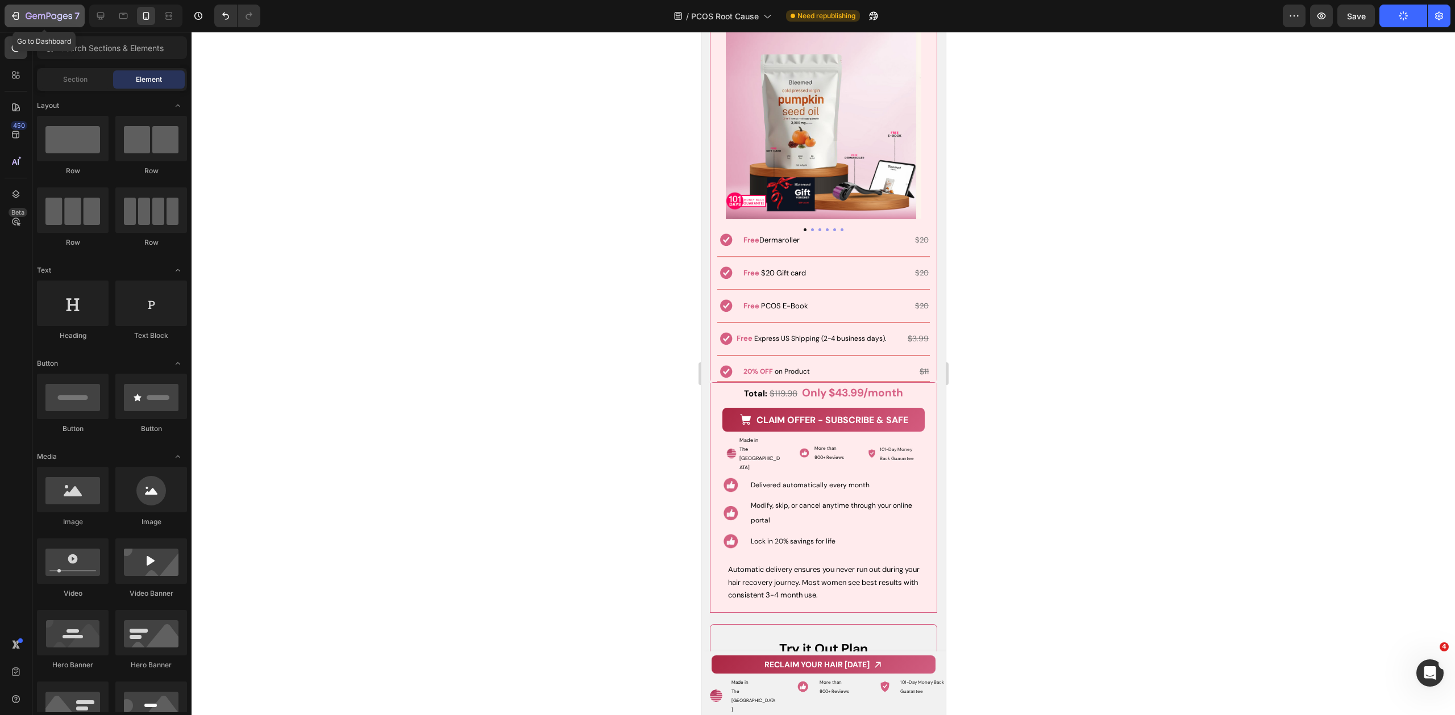
click at [13, 15] on icon "button" at bounding box center [14, 15] width 5 height 3
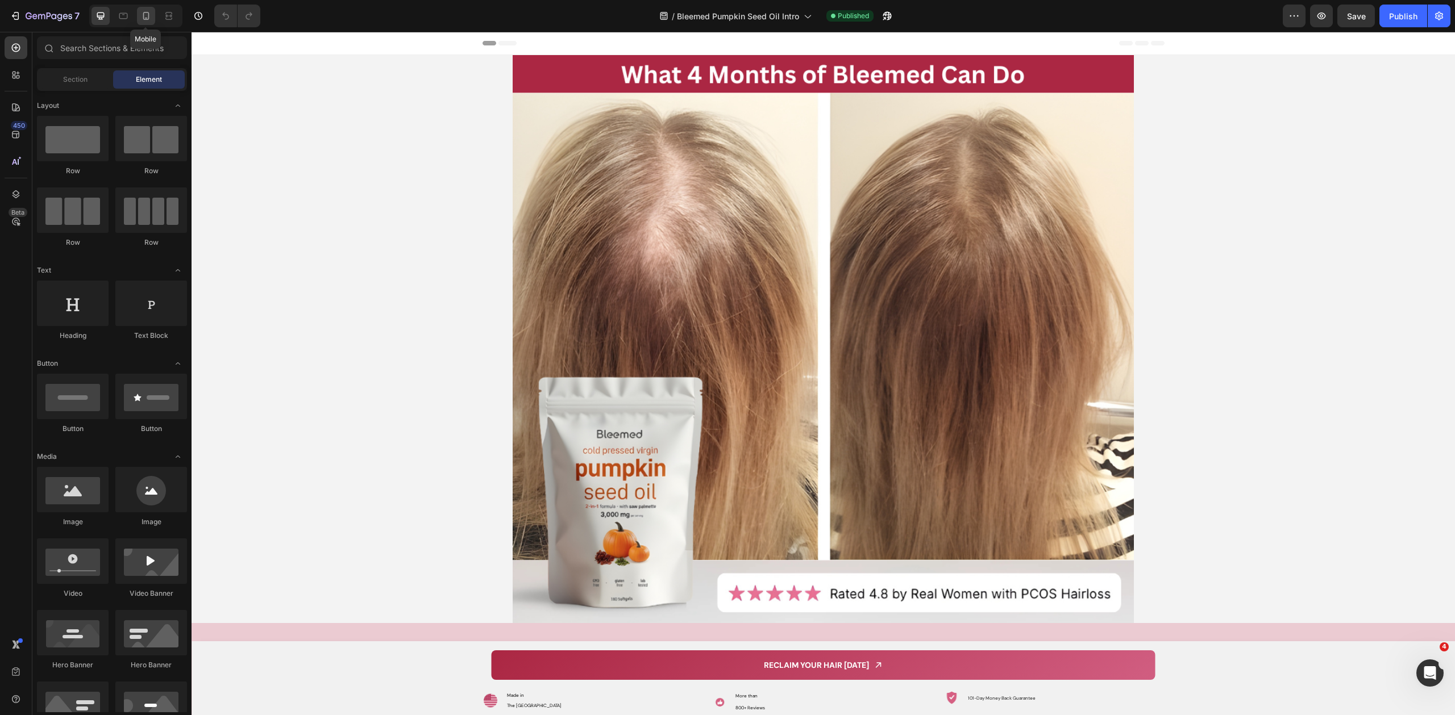
click at [145, 12] on icon at bounding box center [146, 16] width 6 height 8
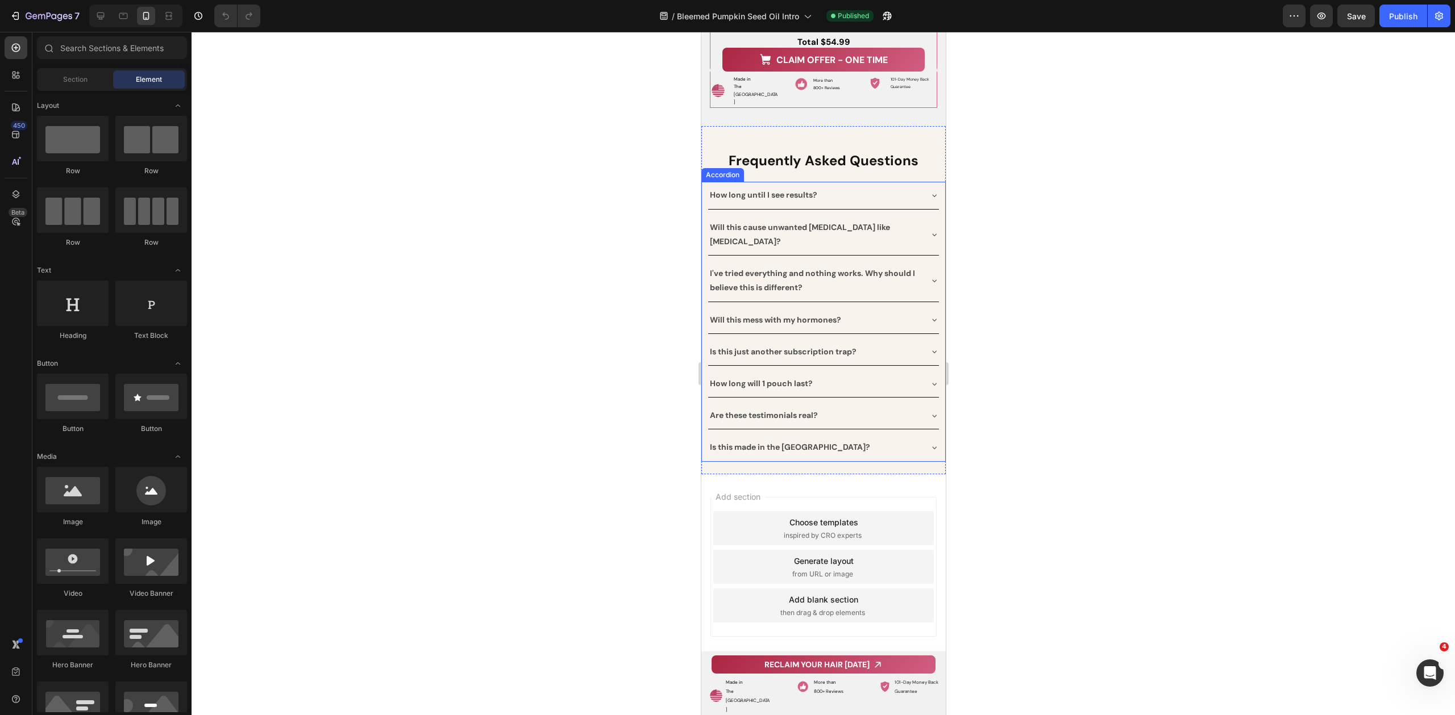
scroll to position [13142, 0]
click at [931, 443] on icon at bounding box center [933, 447] width 9 height 9
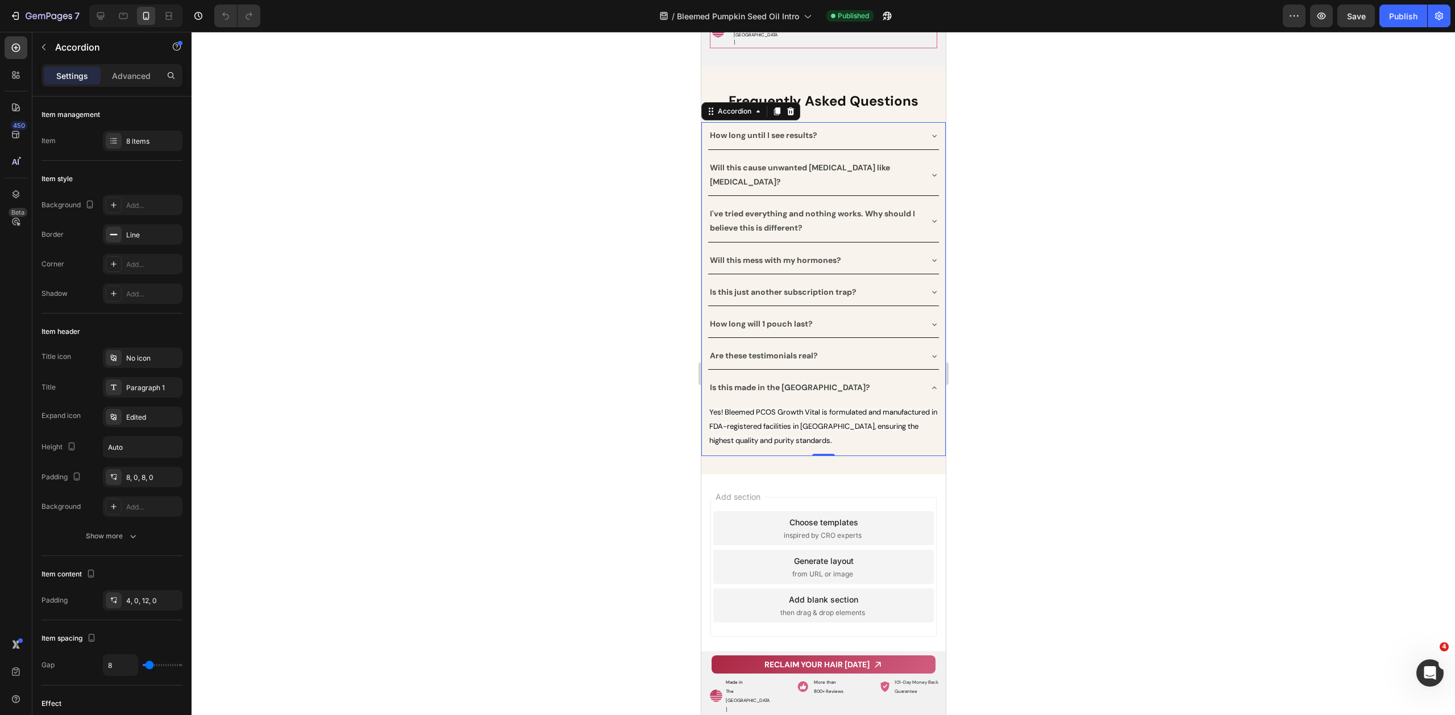
click at [917, 369] on div "Are these testimonials real?" at bounding box center [822, 356] width 231 height 27
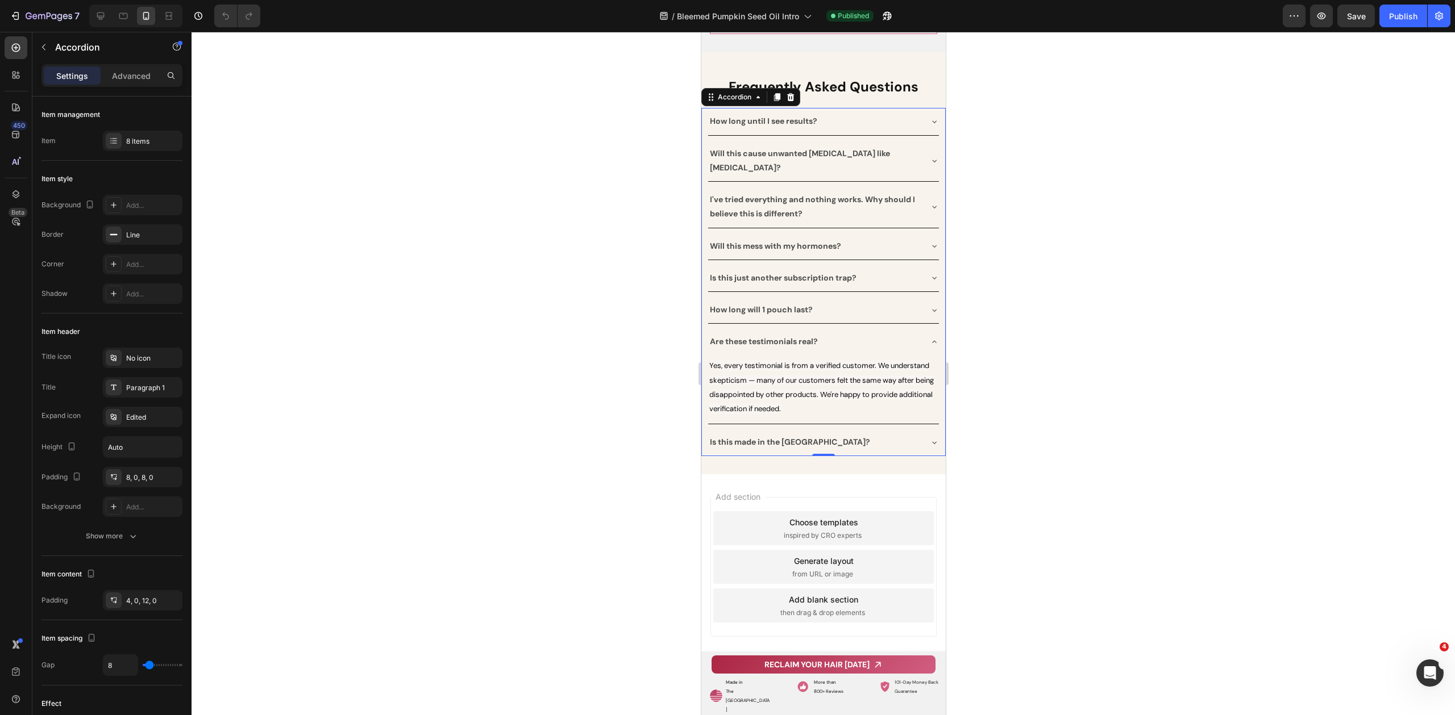
click at [930, 323] on div "How long will 1 pouch last?" at bounding box center [822, 310] width 231 height 27
click at [927, 351] on div "How long until I see results? Will this cause unwanted facial hair like Minoxid…" at bounding box center [823, 282] width 232 height 348
click at [926, 291] on div "Is this just another subscription trap?" at bounding box center [822, 278] width 231 height 27
click at [929, 251] on icon at bounding box center [933, 245] width 9 height 9
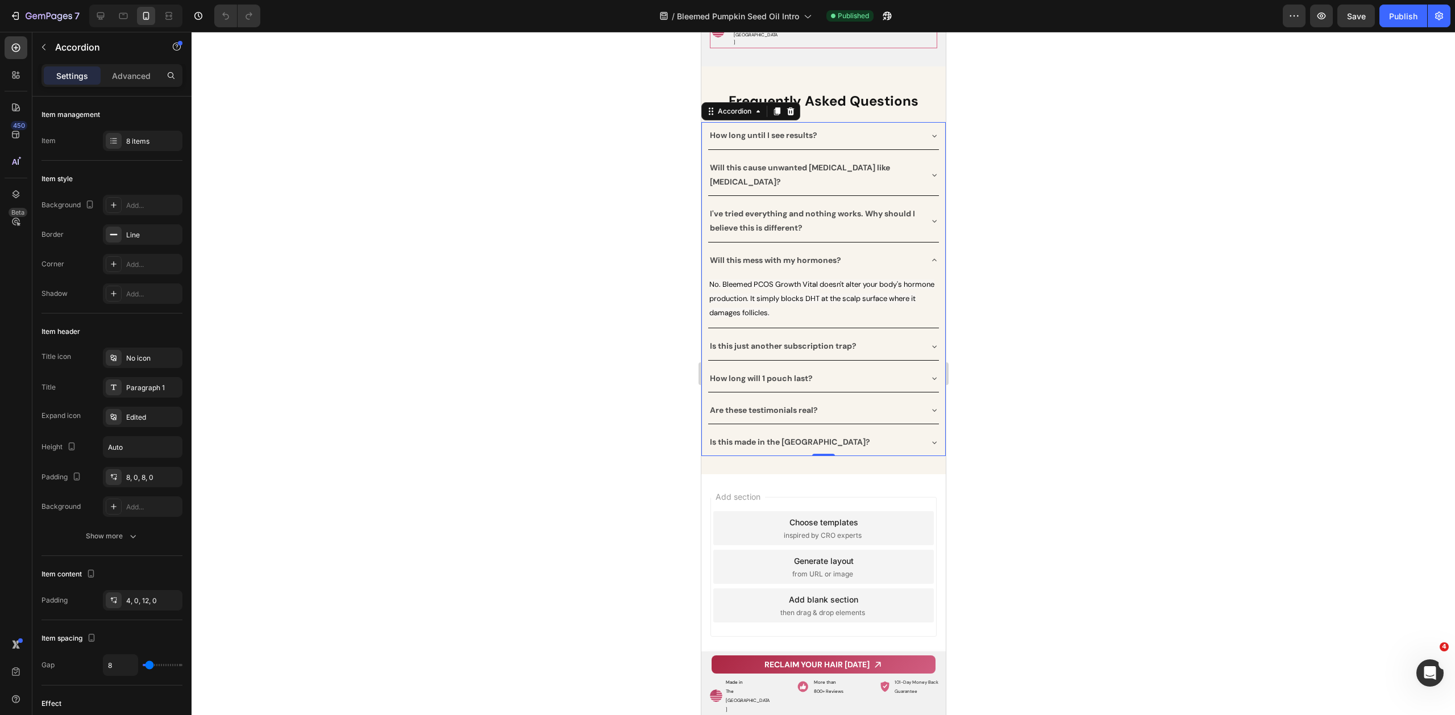
click at [924, 241] on div "I've tried everything and nothing works. Why should I believe this is different?" at bounding box center [822, 221] width 231 height 41
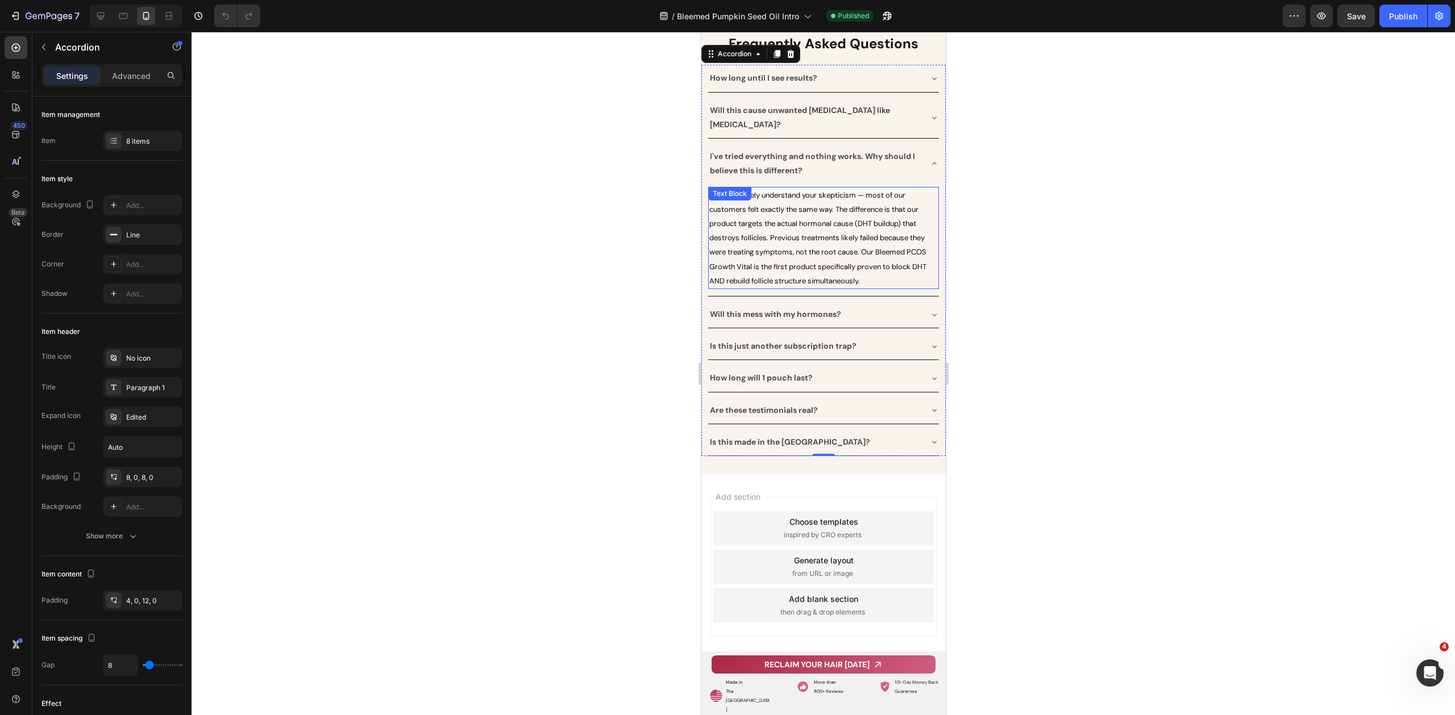
click at [879, 286] on span "We completely understand your skepticism — most of our customers felt exactly t…" at bounding box center [817, 237] width 217 height 95
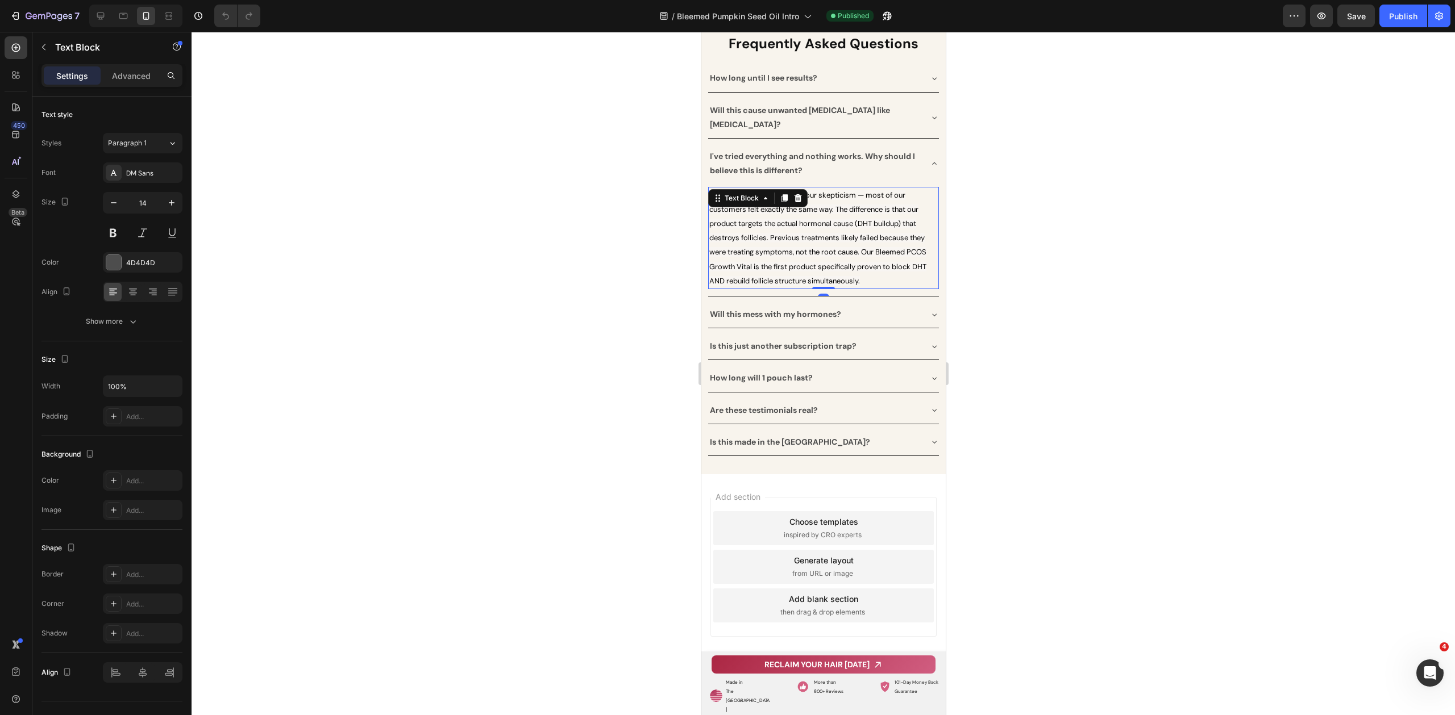
click at [873, 286] on span "We completely understand your skepticism — most of our customers felt exactly t…" at bounding box center [817, 237] width 217 height 95
click at [876, 286] on span "We completely understand your skepticism — most of our customers felt exactly t…" at bounding box center [817, 237] width 217 height 95
click at [999, 301] on div at bounding box center [822, 374] width 1263 height 684
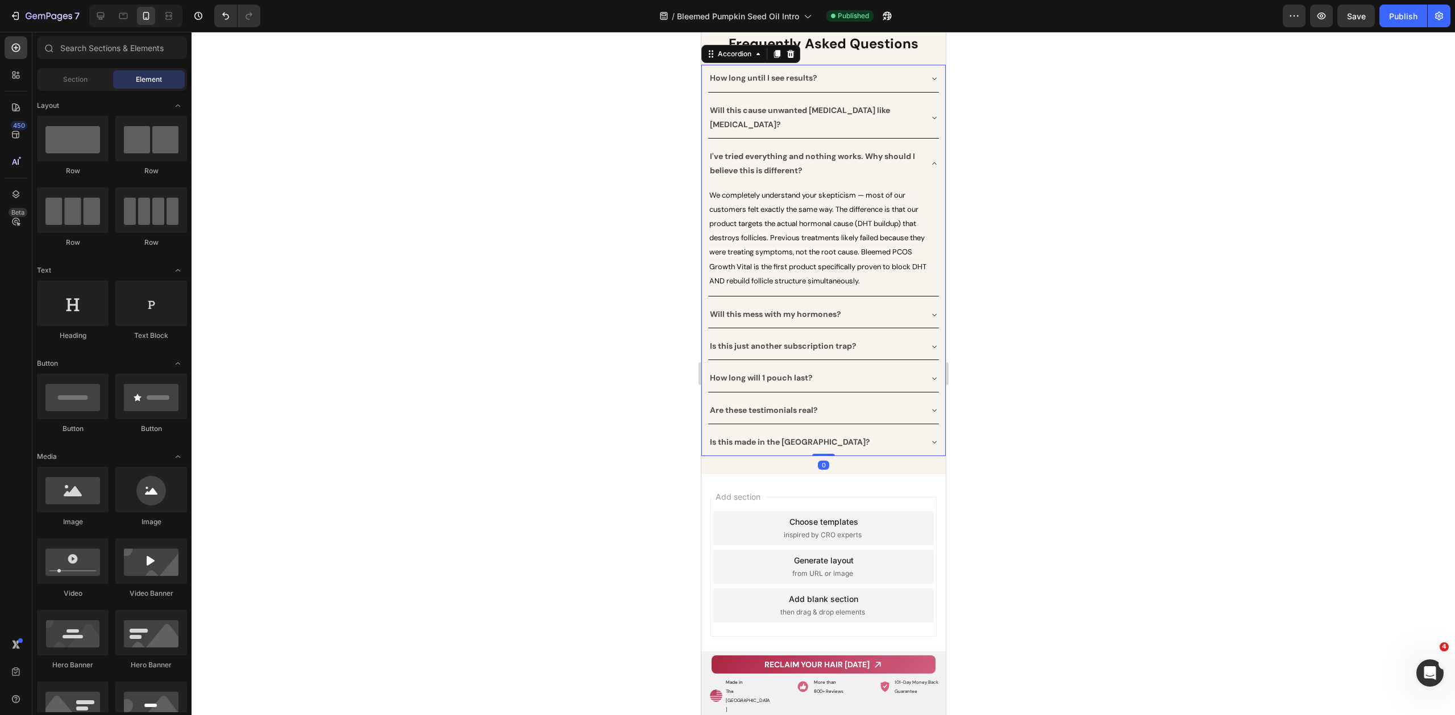
click at [909, 134] on div "Will this cause unwanted [MEDICAL_DATA] like [MEDICAL_DATA]?" at bounding box center [813, 118] width 213 height 32
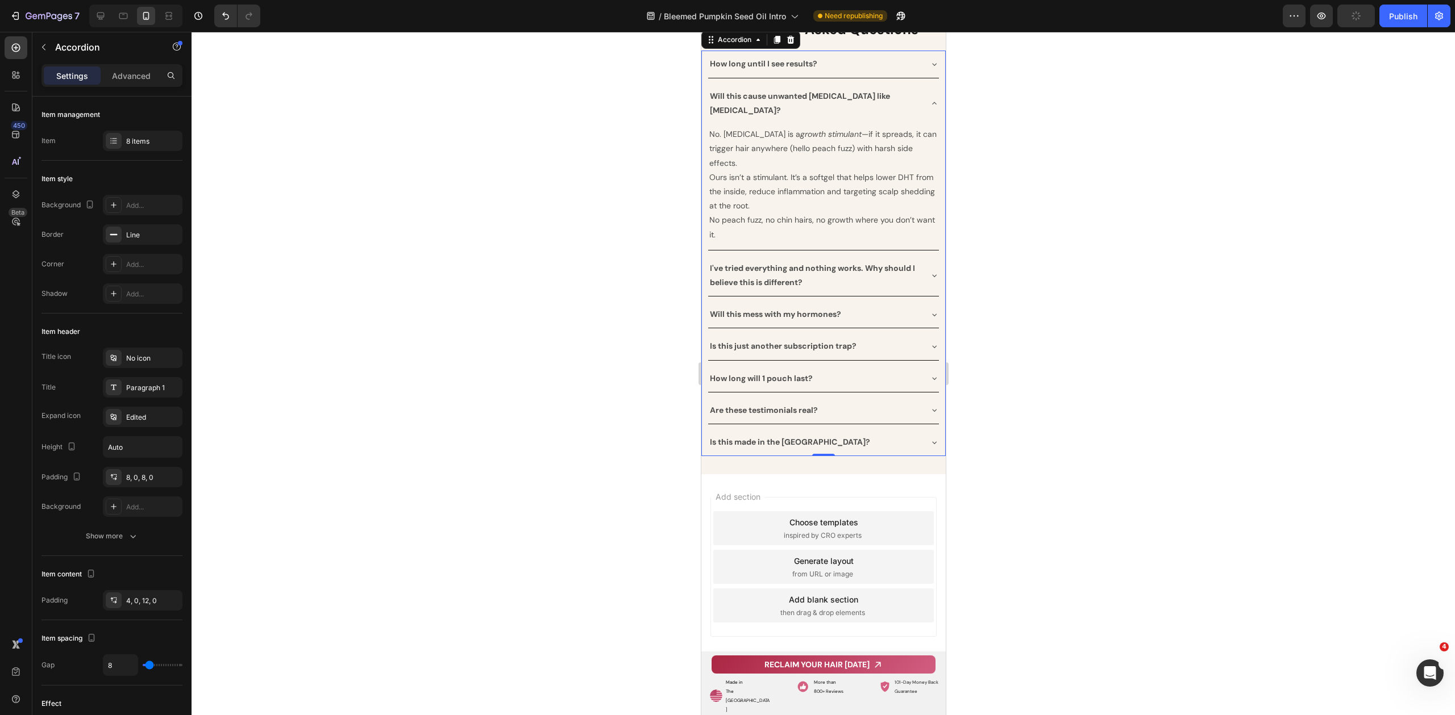
click at [910, 73] on div "How long until I see results?" at bounding box center [813, 64] width 213 height 18
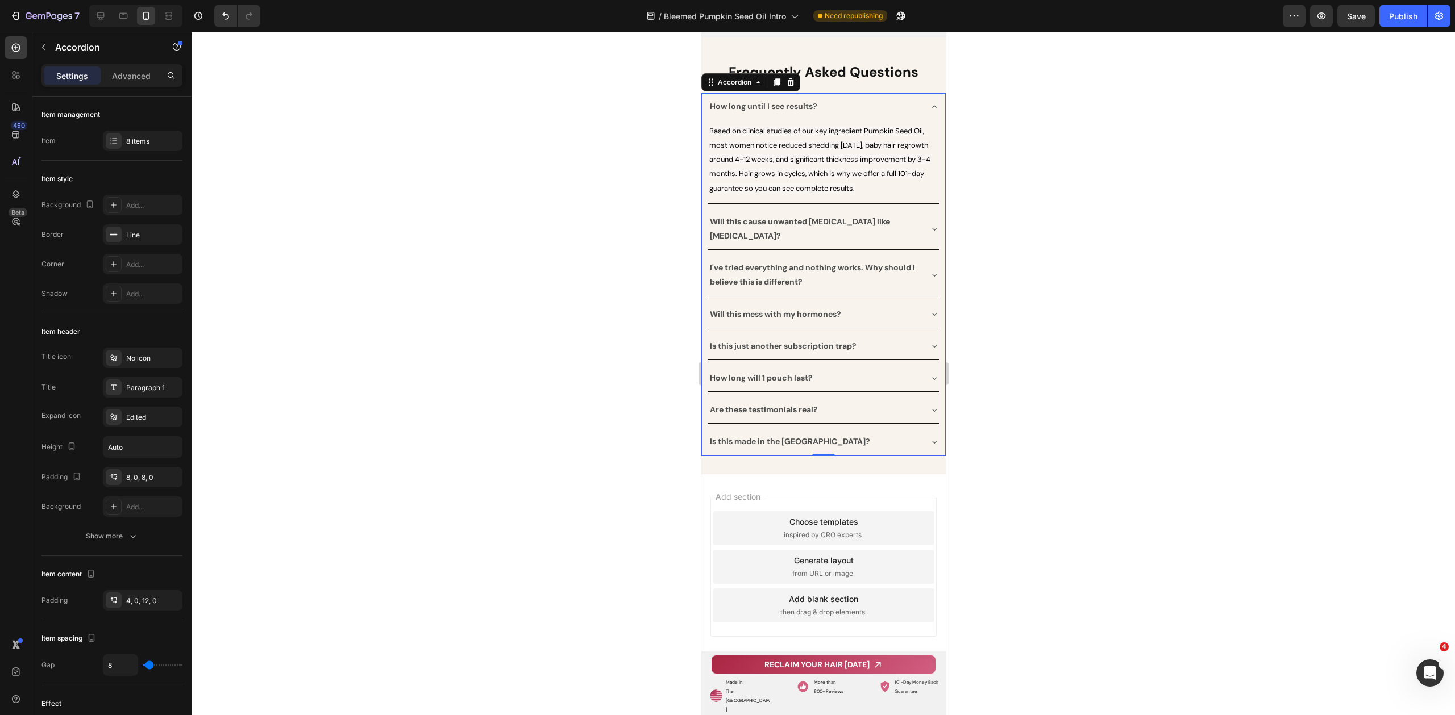
click at [1081, 243] on div at bounding box center [822, 374] width 1263 height 684
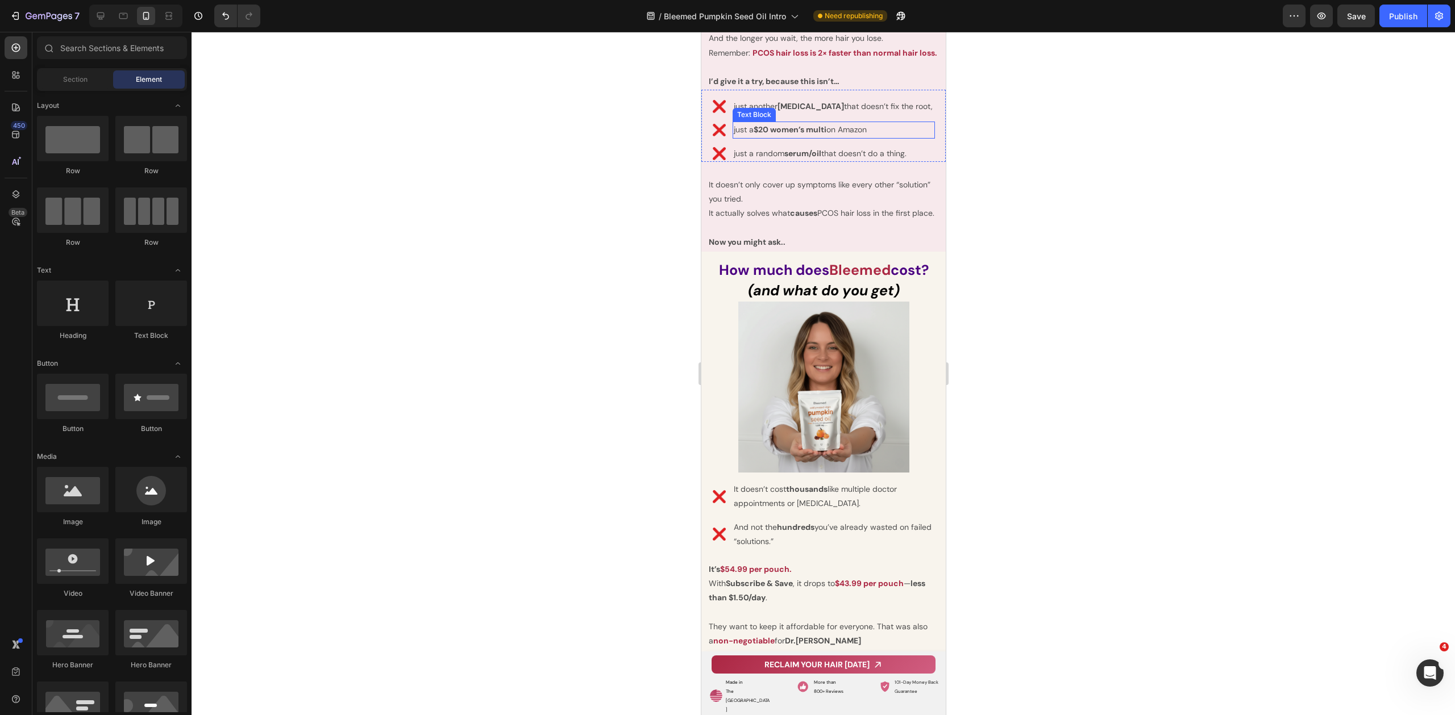
scroll to position [10605, 0]
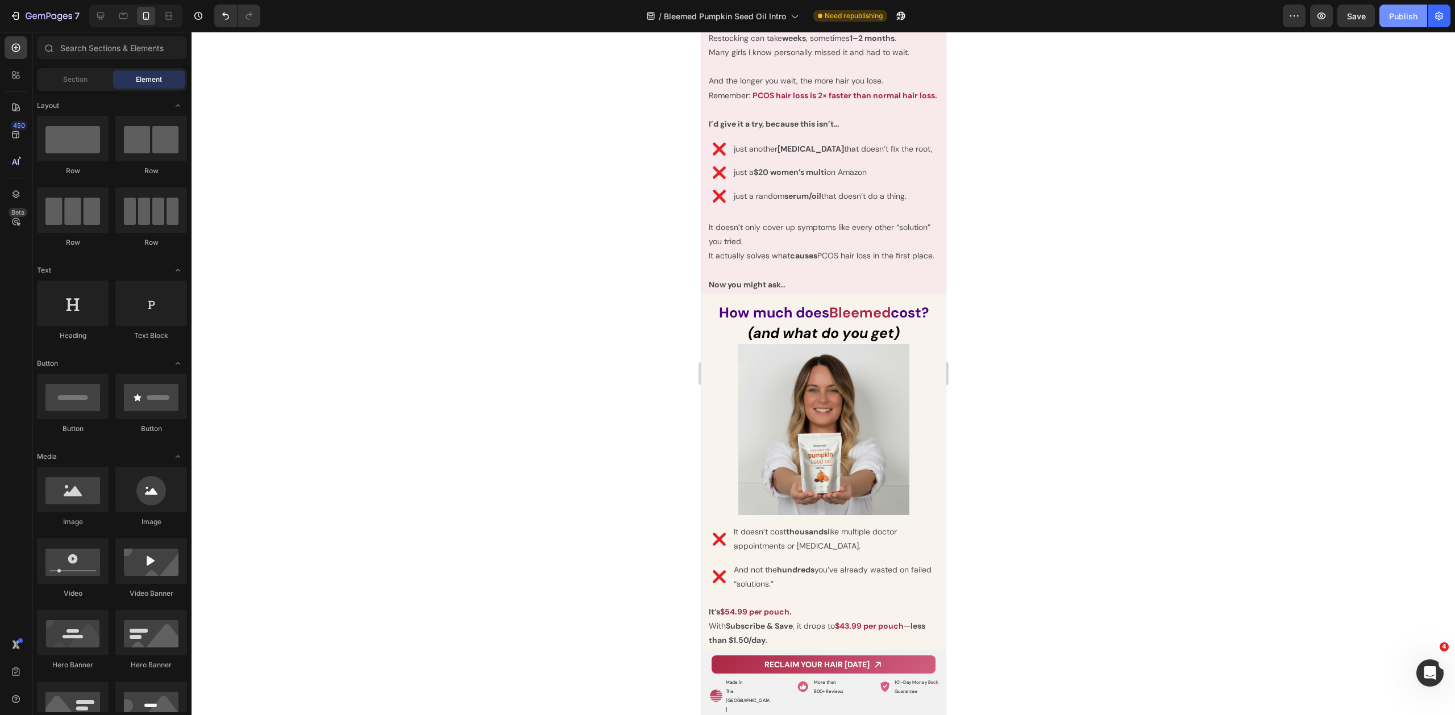
click at [1404, 23] on button "Publish" at bounding box center [1403, 16] width 48 height 23
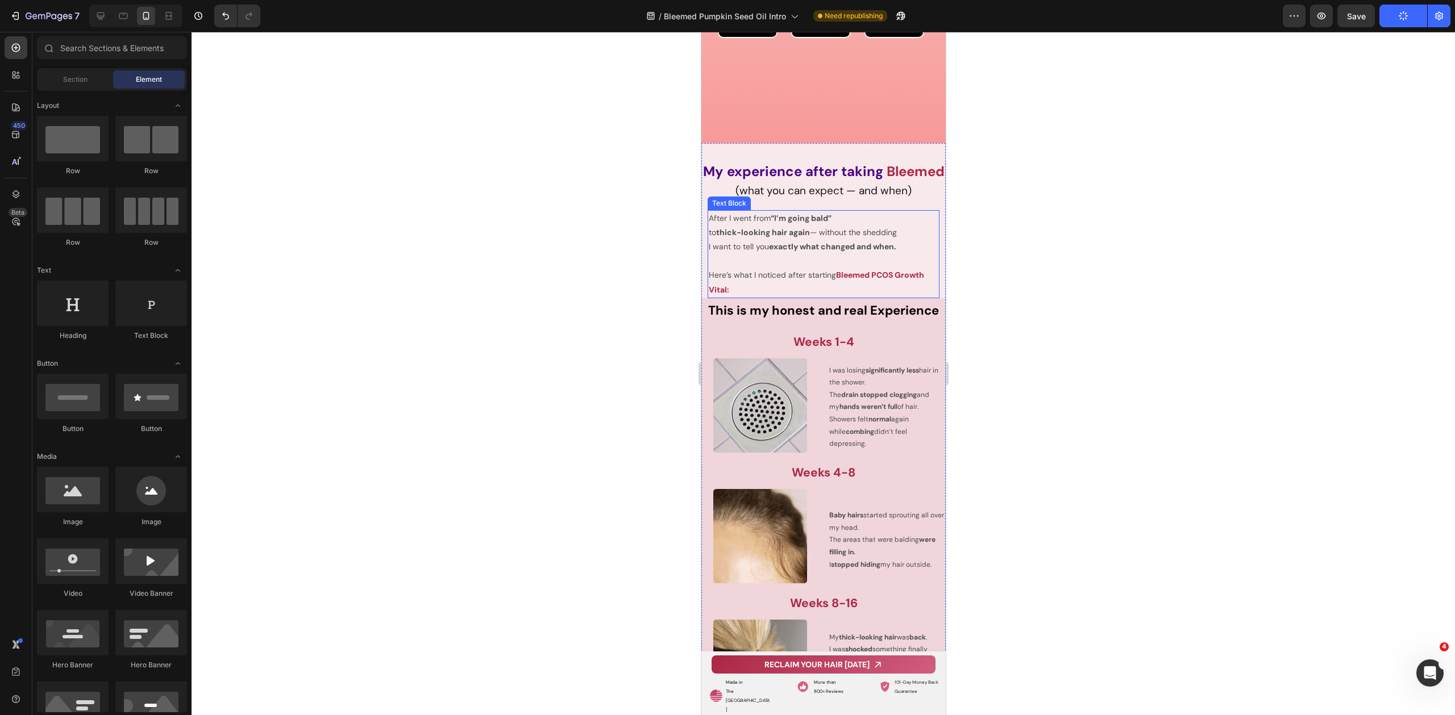
scroll to position [9521, 0]
